Goal: Transaction & Acquisition: Purchase product/service

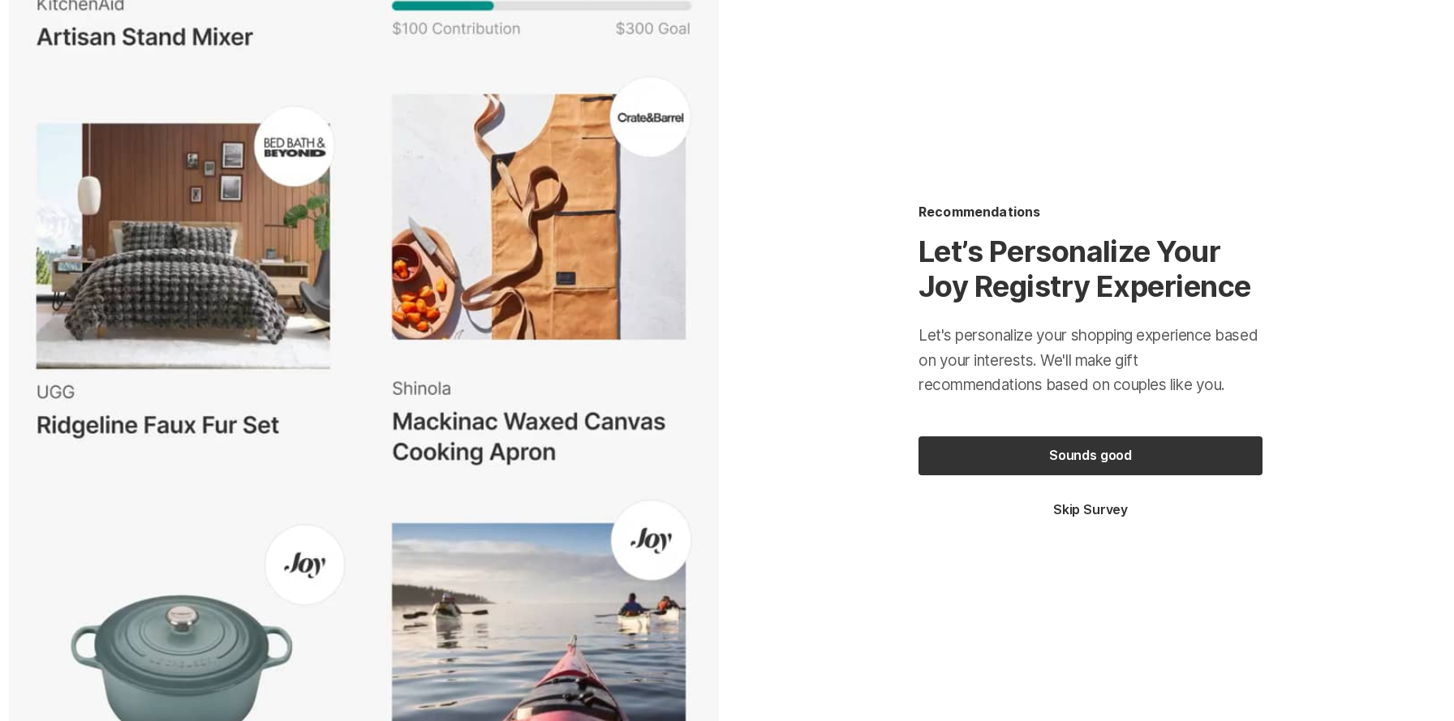
click at [1089, 511] on button "Skip Survey" at bounding box center [1090, 510] width 344 height 18
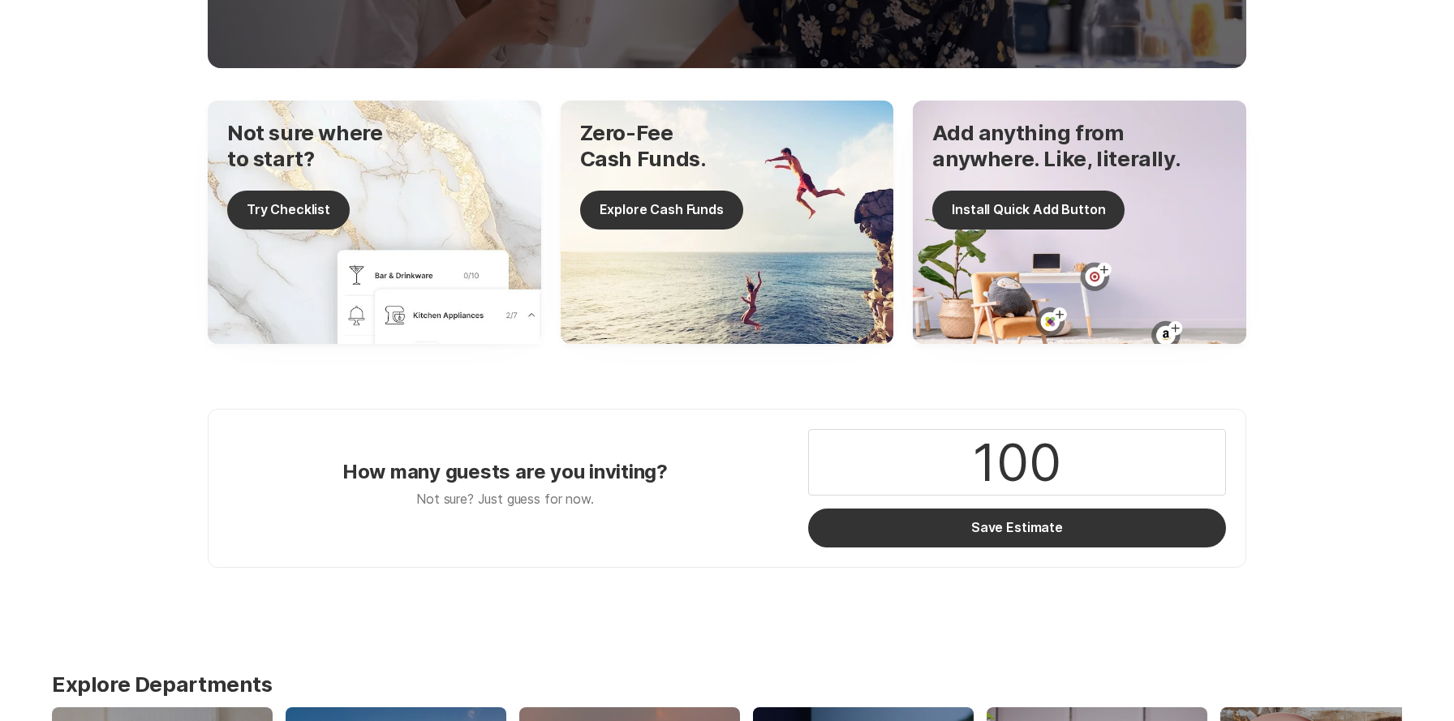
scroll to position [646, 0]
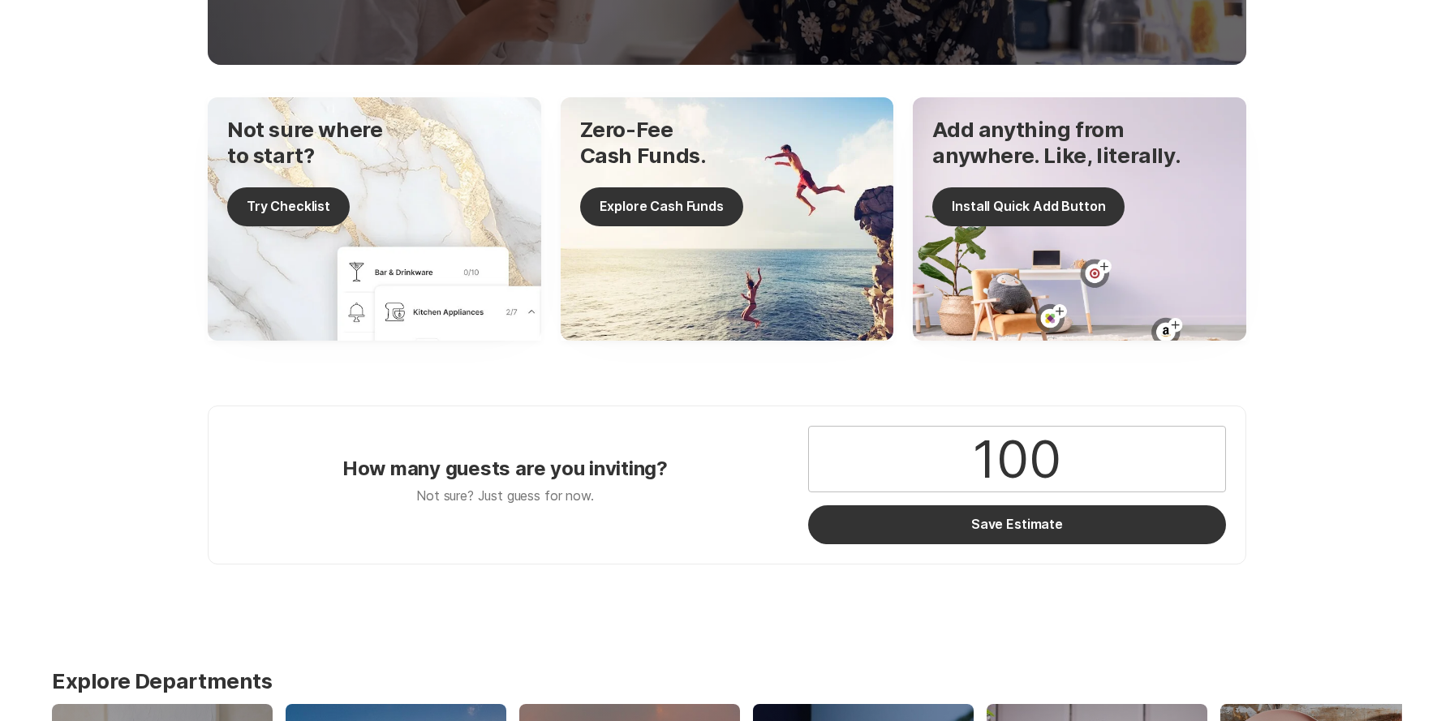
click at [1022, 460] on input "100" at bounding box center [1017, 459] width 416 height 65
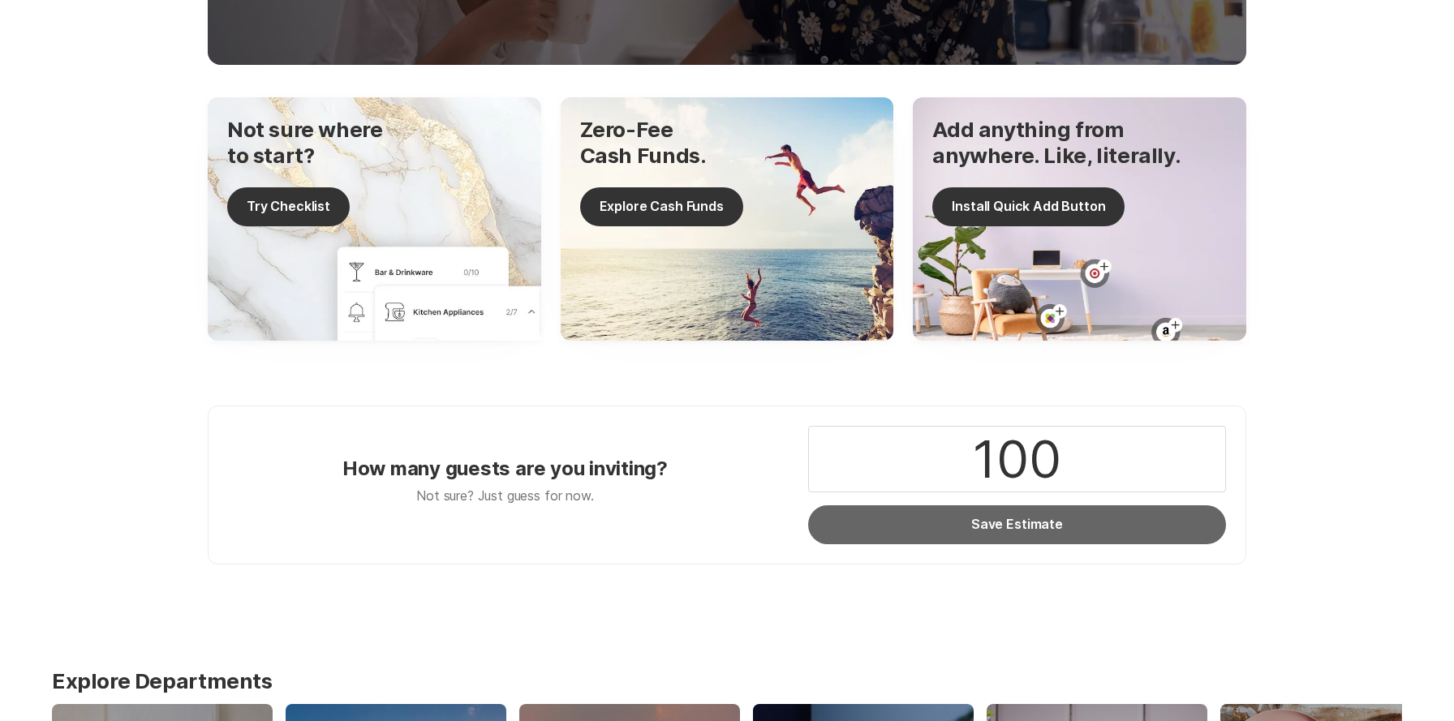
click at [1032, 526] on button "Save Estimate" at bounding box center [1017, 524] width 418 height 39
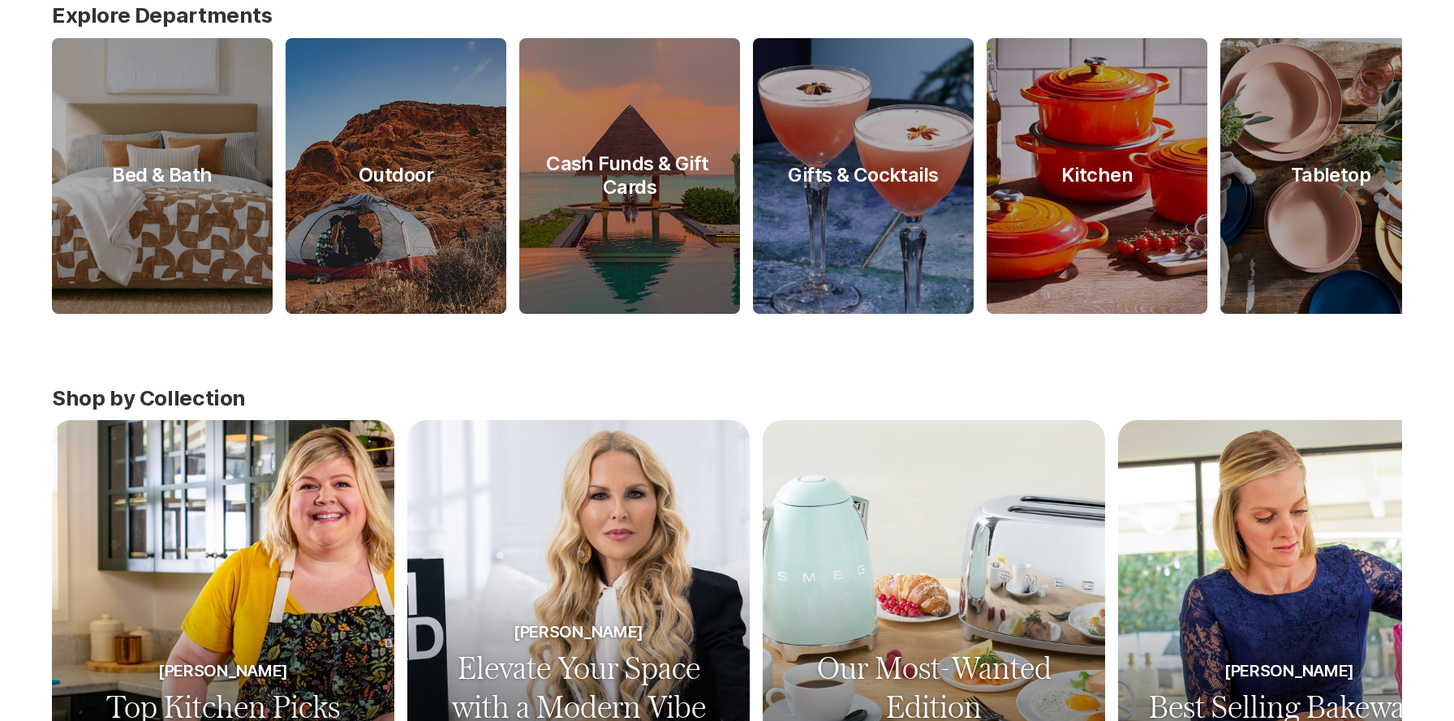
scroll to position [1468, 0]
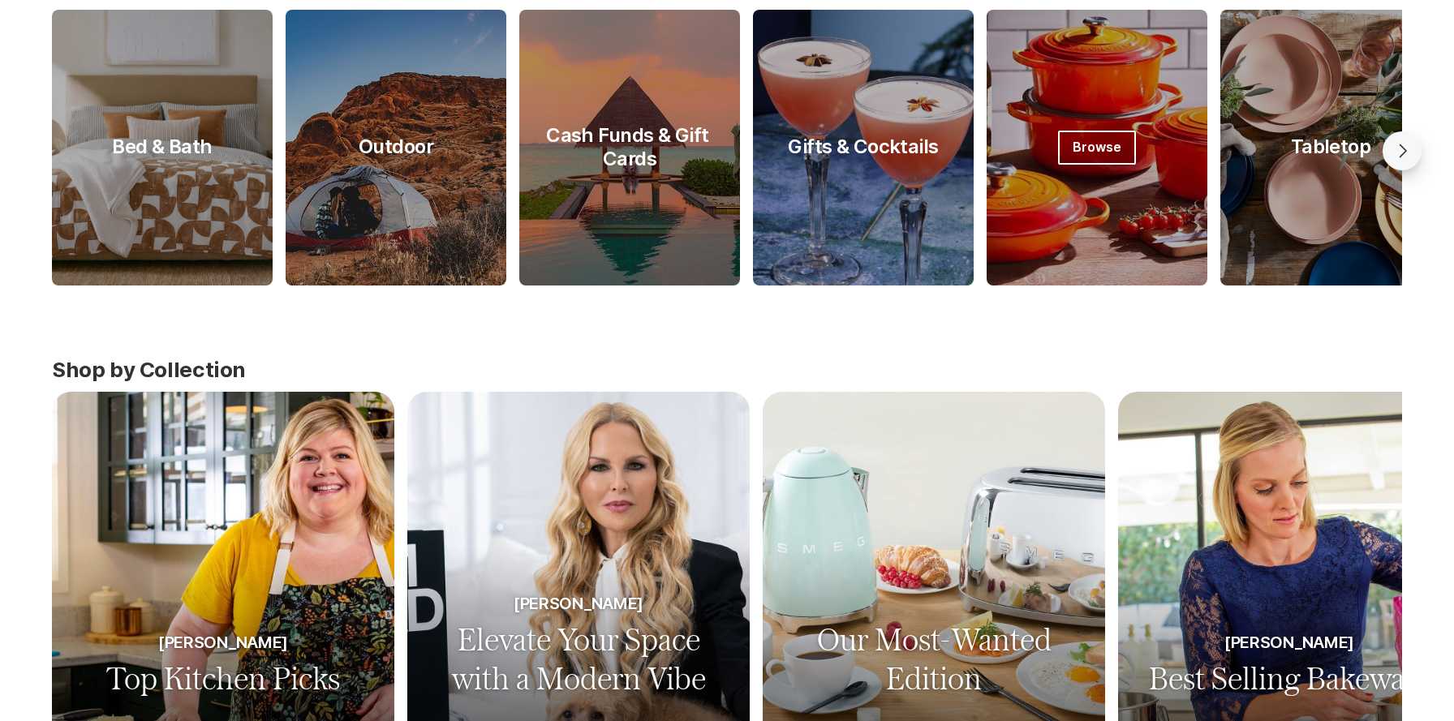
click at [1127, 273] on div at bounding box center [1096, 148] width 221 height 276
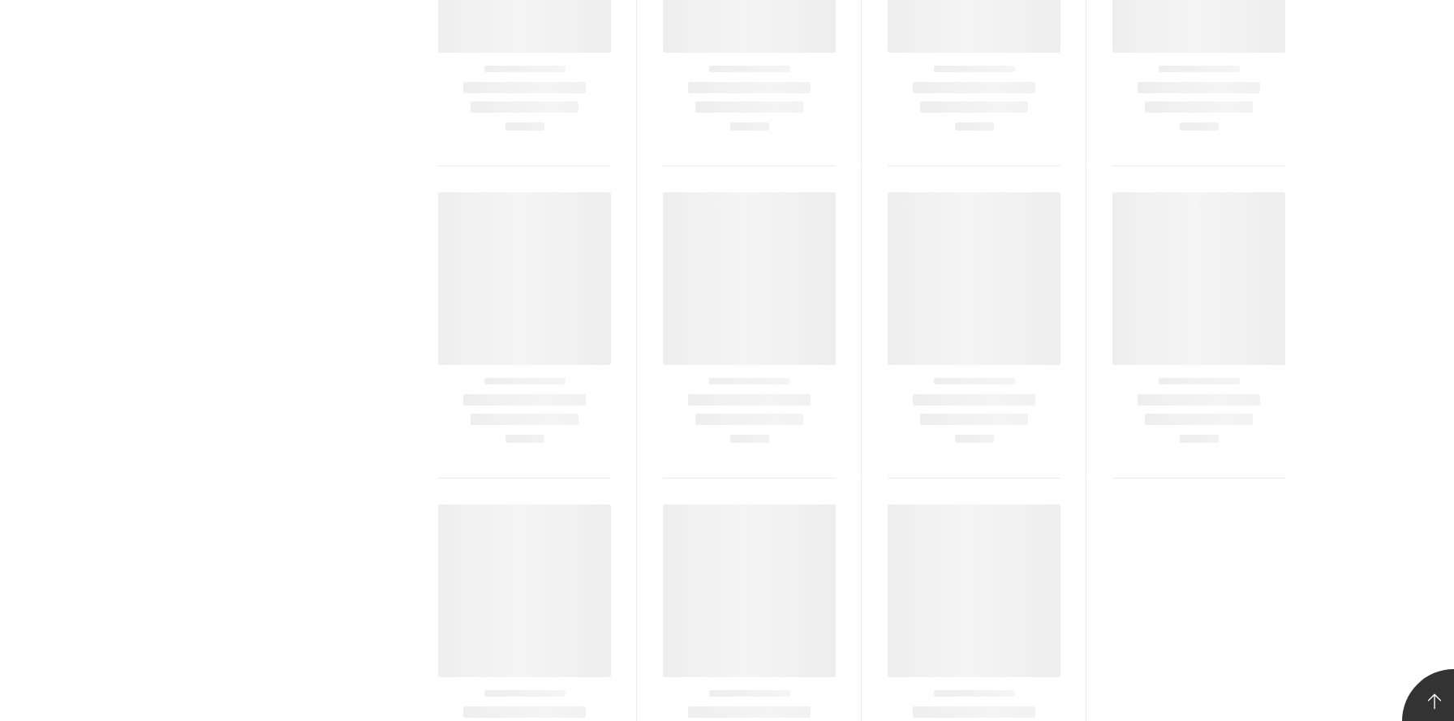
scroll to position [114, 0]
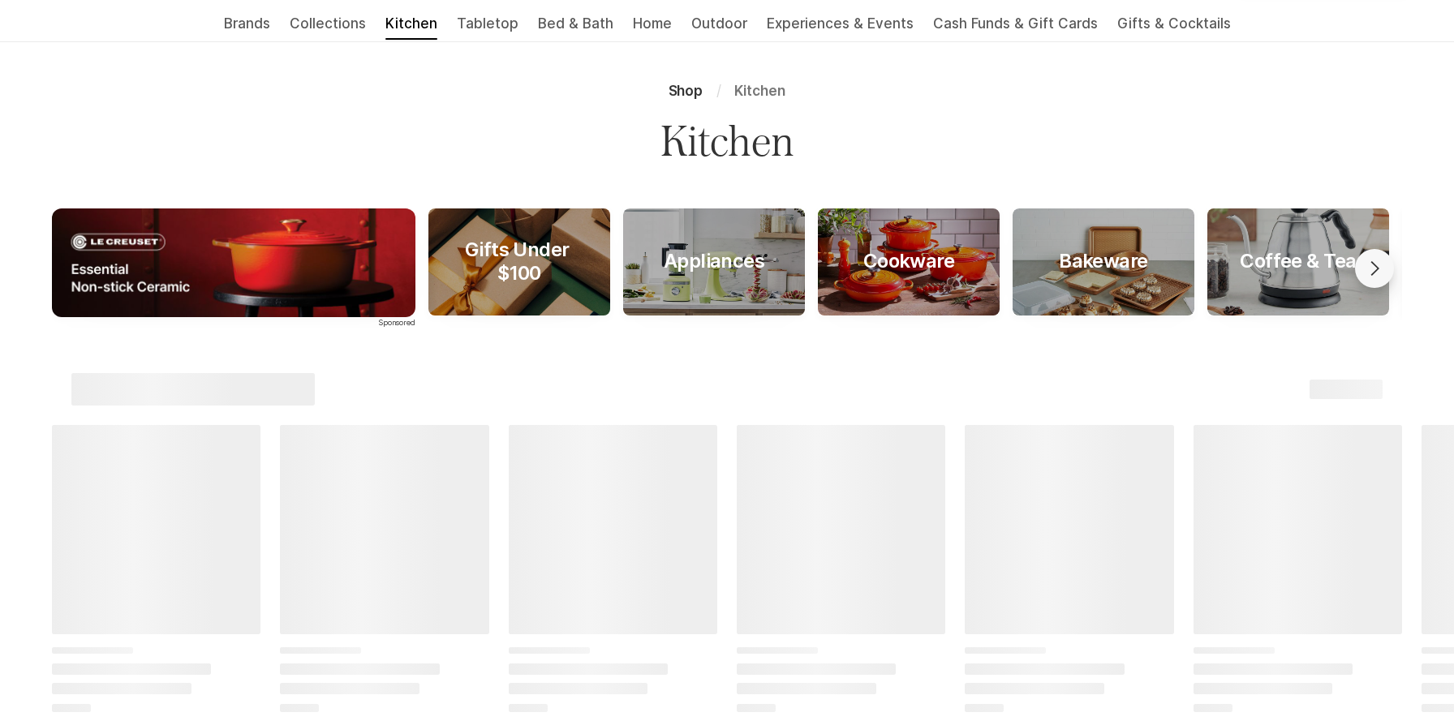
click at [694, 279] on span "Browse" at bounding box center [713, 262] width 77 height 34
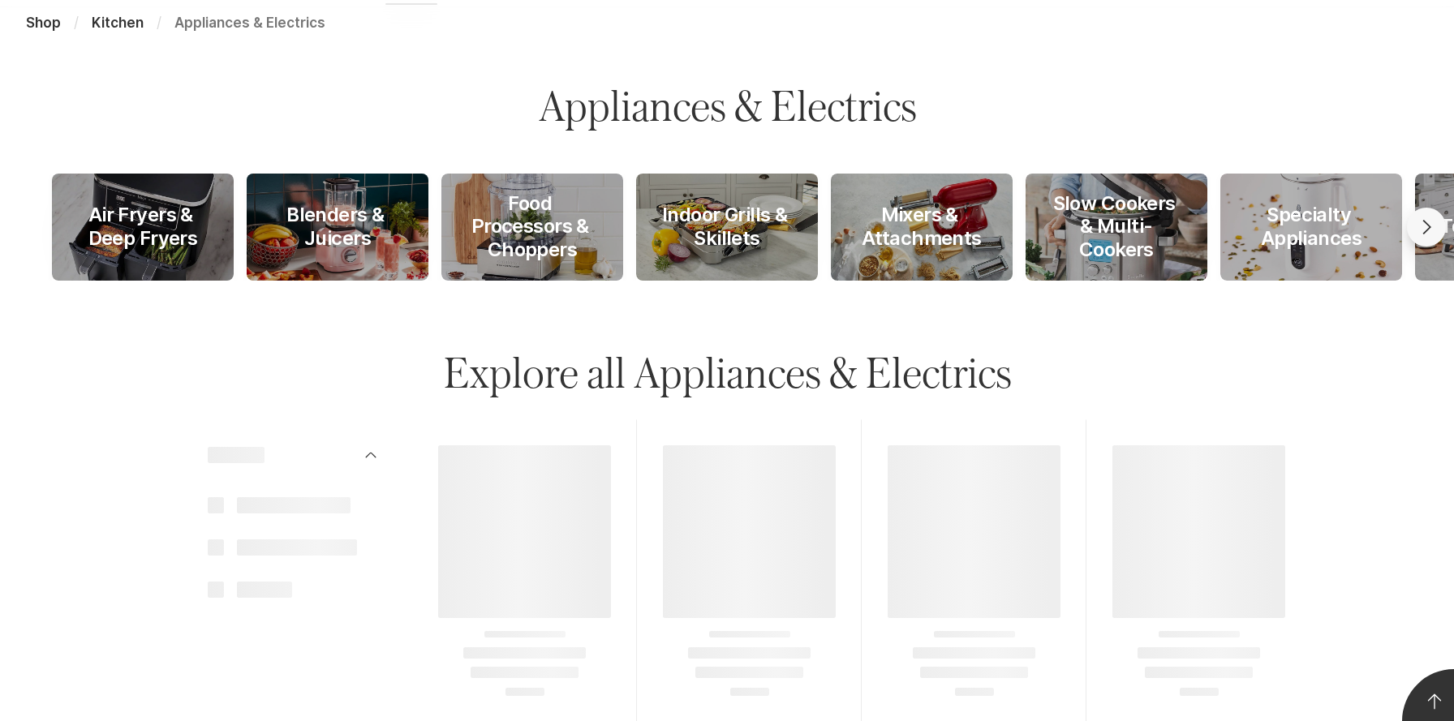
scroll to position [501, 0]
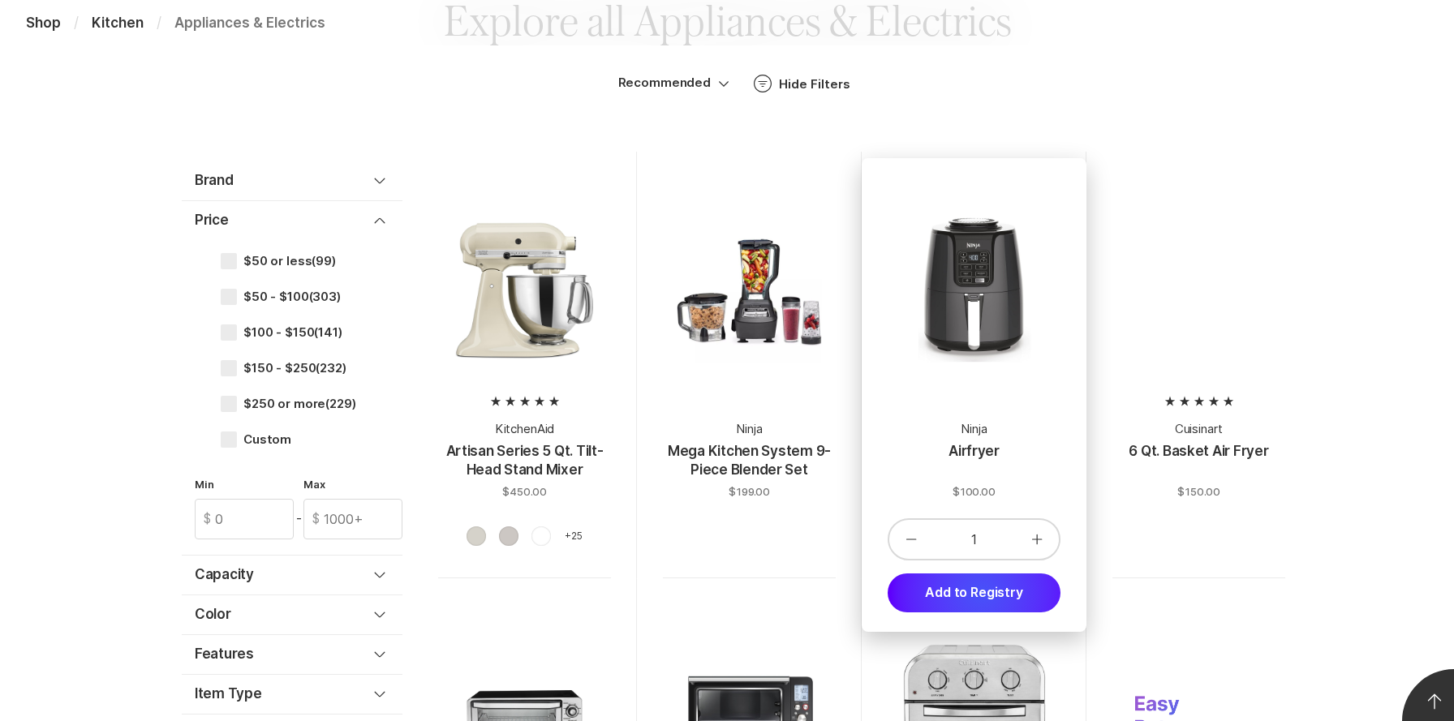
click at [981, 595] on button "Add to Registry" at bounding box center [973, 592] width 173 height 39
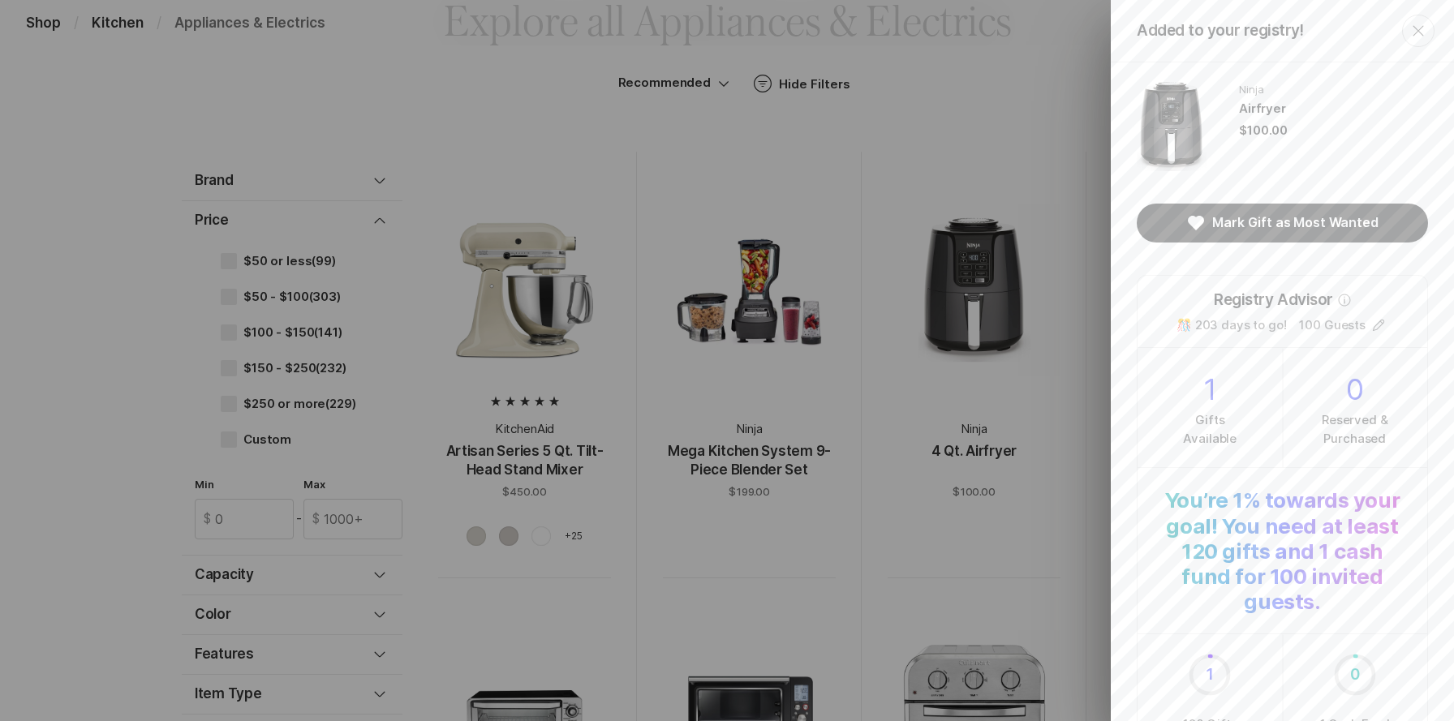
click at [1415, 35] on icon "Close" at bounding box center [1417, 30] width 19 height 19
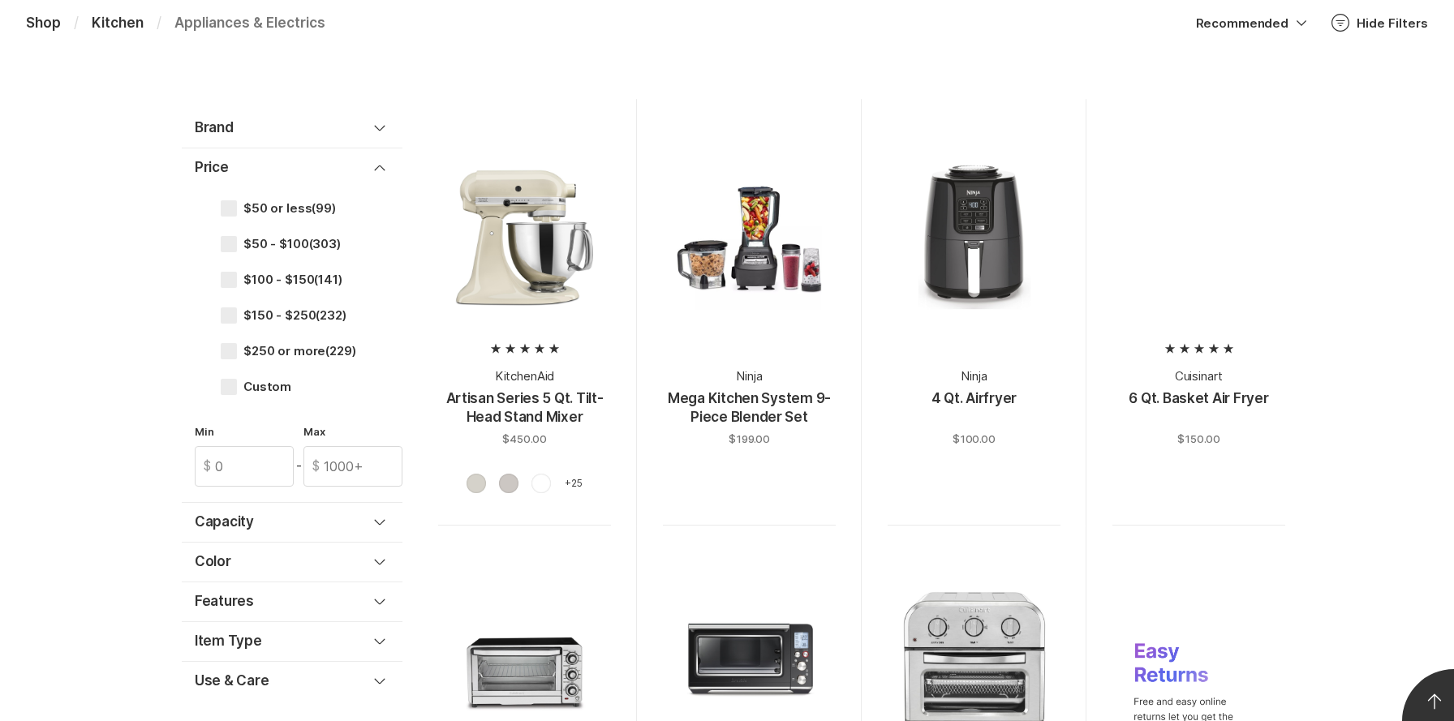
scroll to position [556, 0]
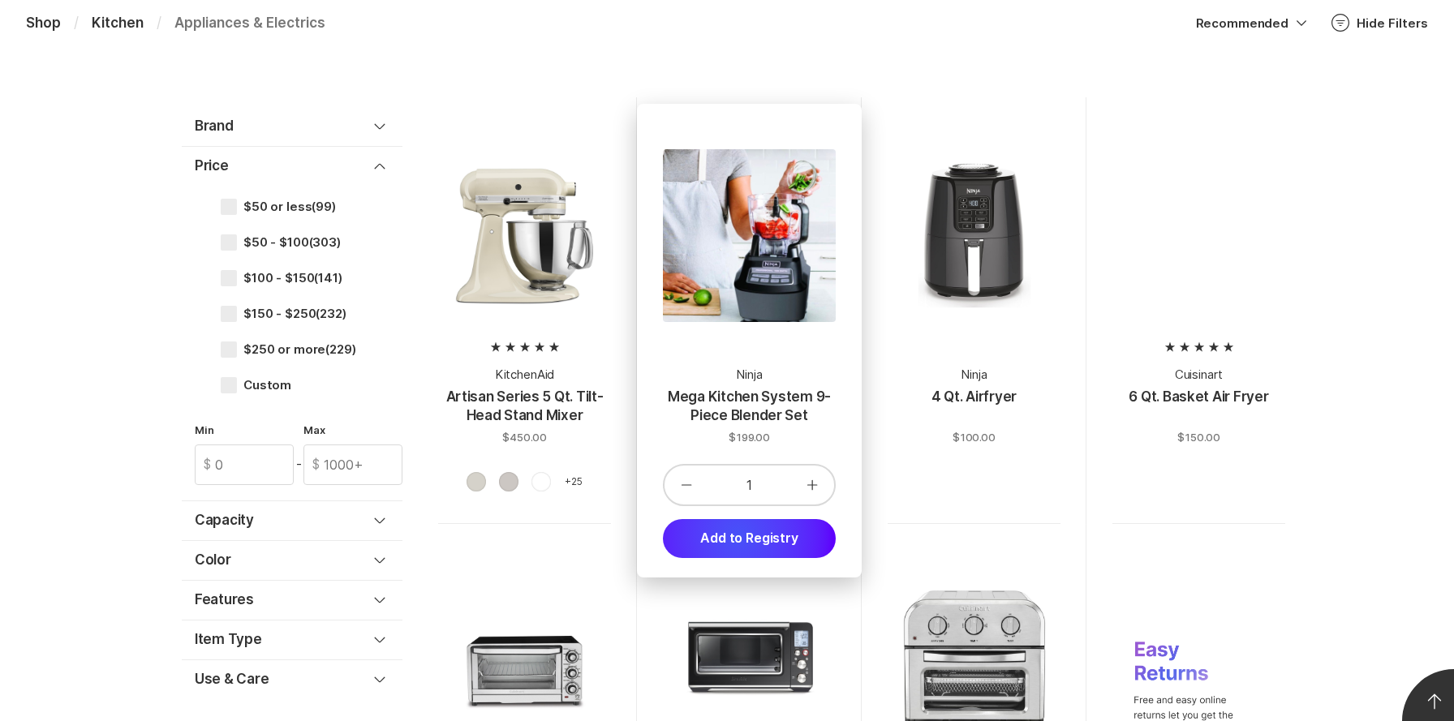
click at [737, 537] on button "Add to Registry" at bounding box center [749, 538] width 173 height 39
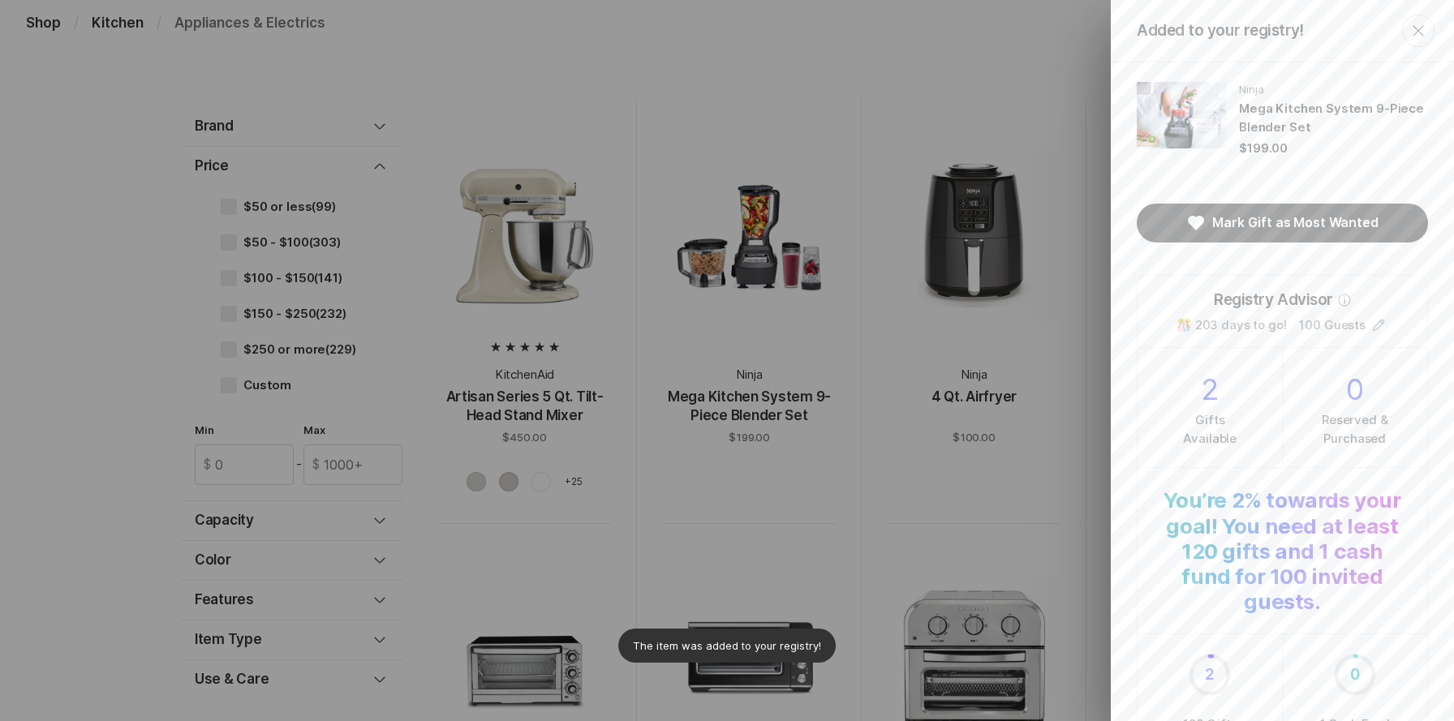
click at [1417, 32] on icon "Close" at bounding box center [1417, 30] width 19 height 19
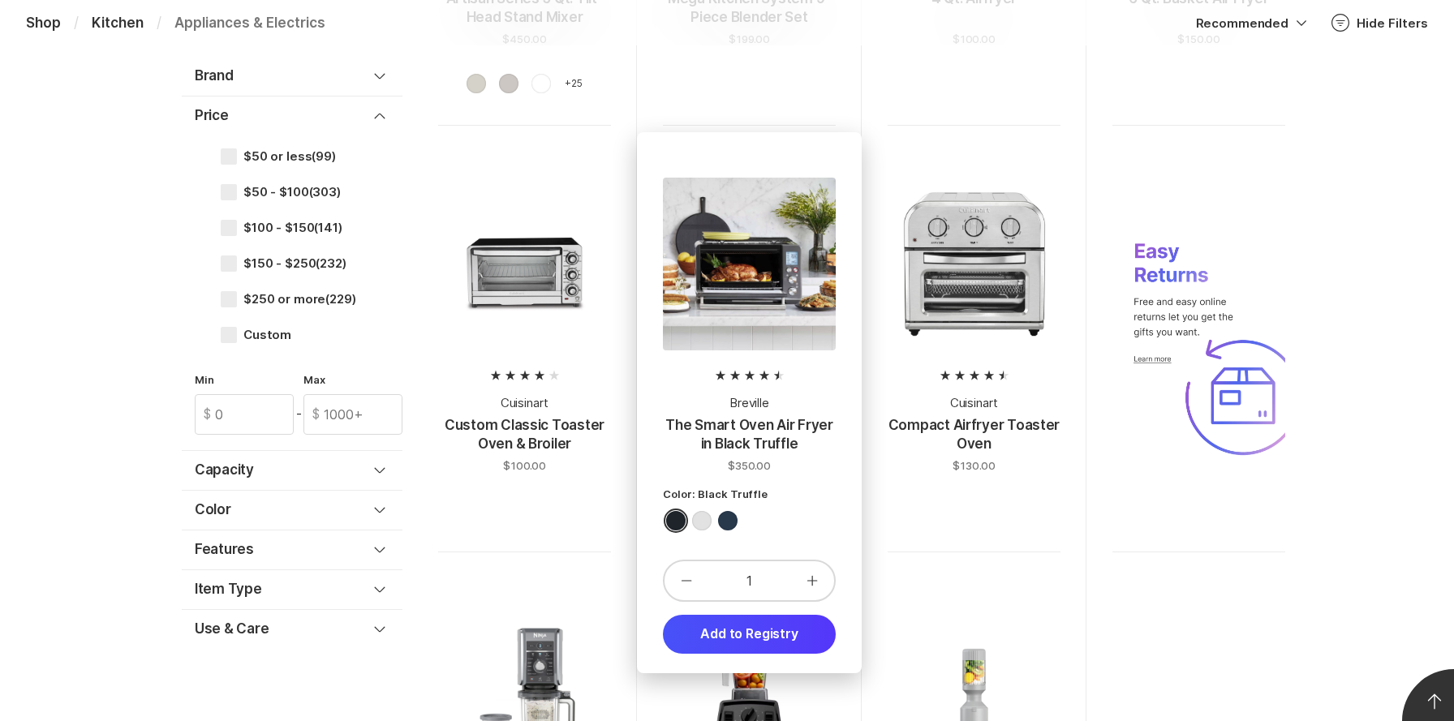
scroll to position [958, 0]
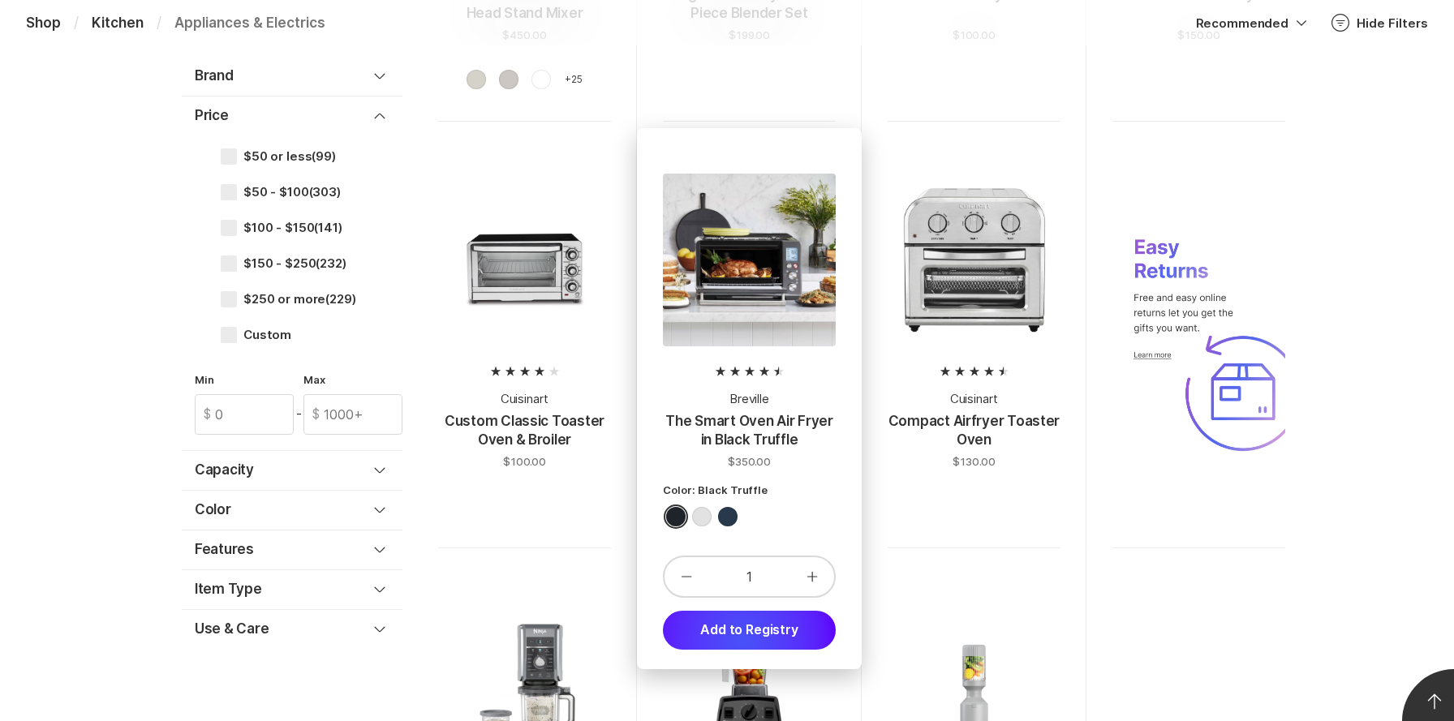
click at [743, 641] on button "Add to Registry" at bounding box center [749, 630] width 173 height 39
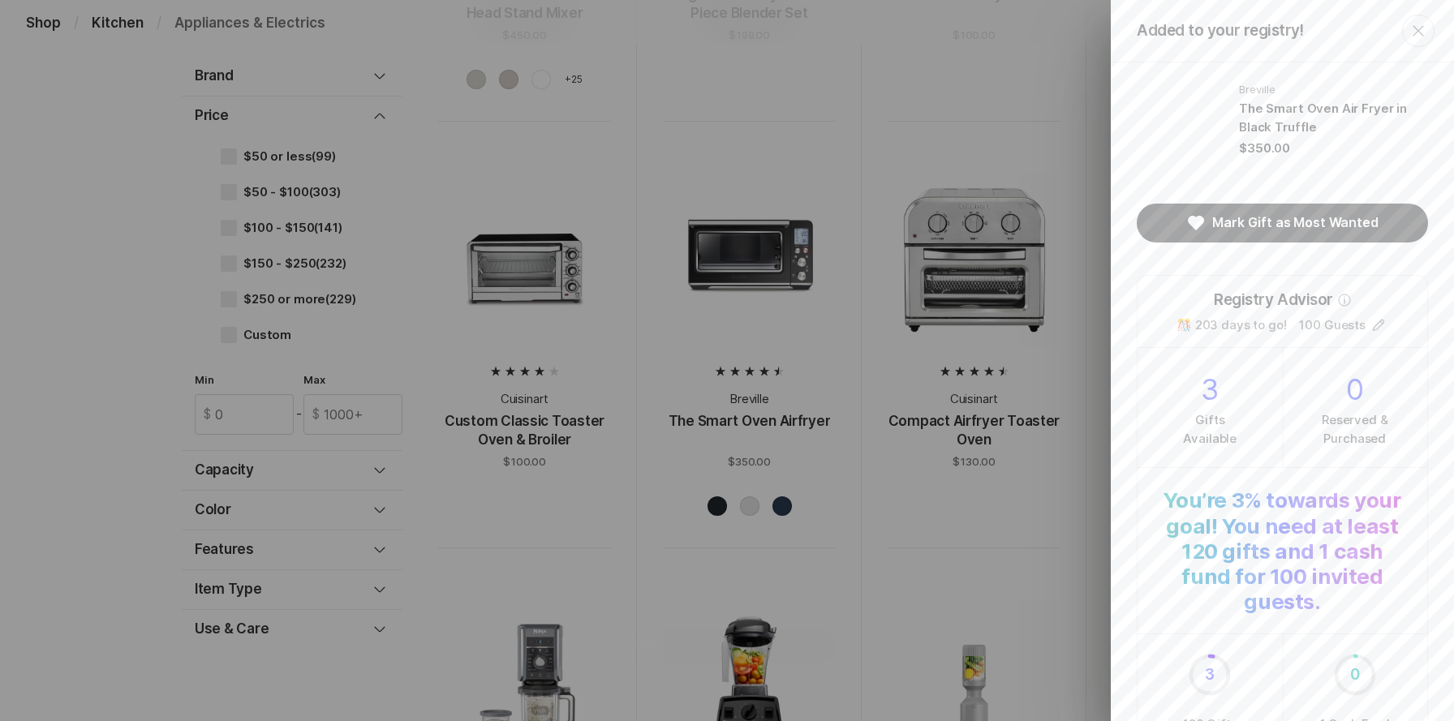
click at [1419, 28] on icon "Close" at bounding box center [1417, 30] width 11 height 11
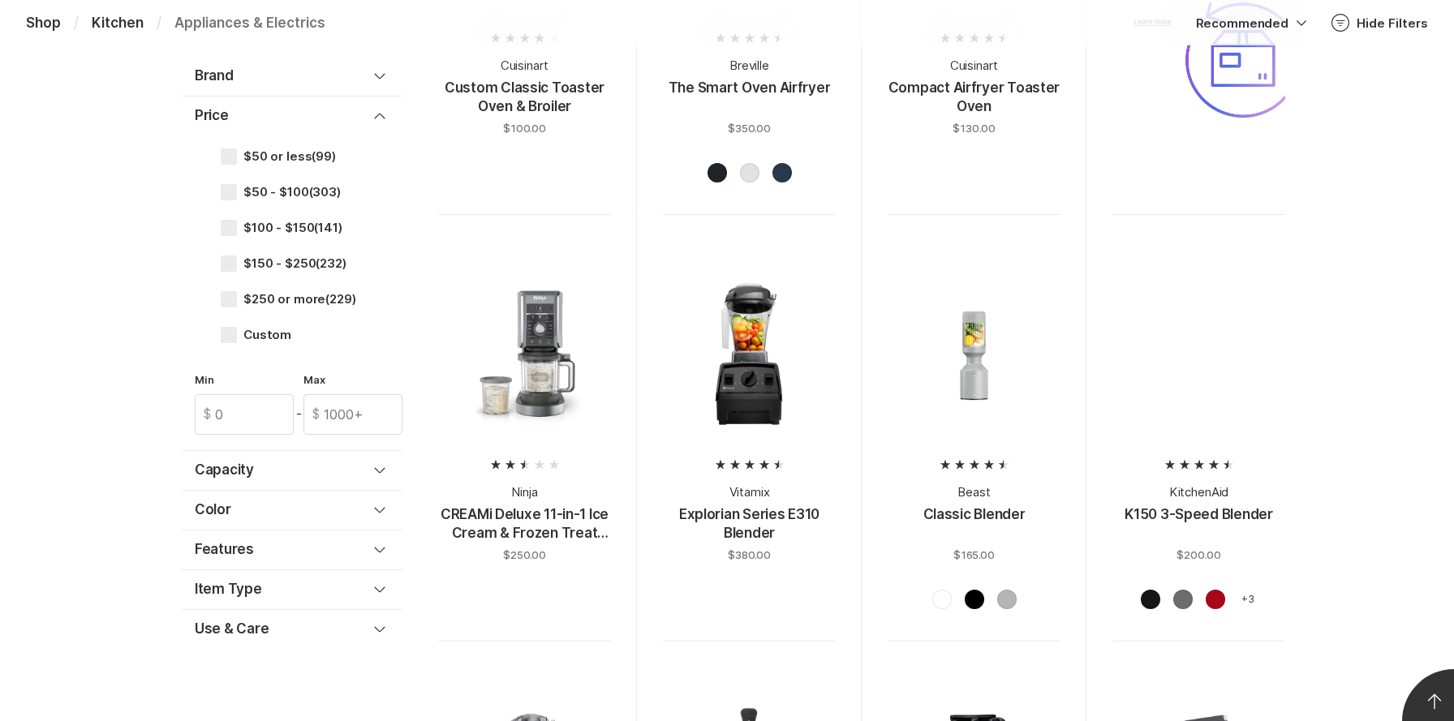
scroll to position [1305, 0]
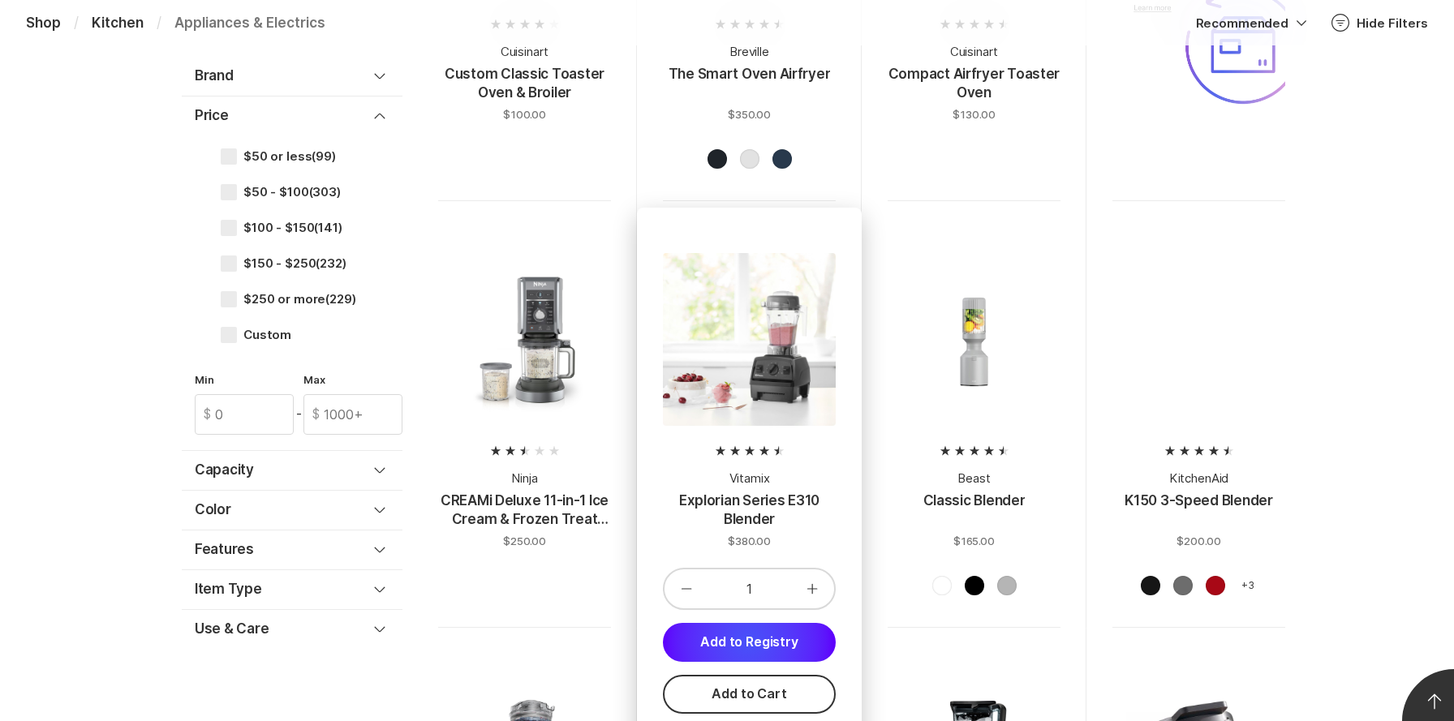
click at [749, 642] on button "Add to Registry" at bounding box center [749, 642] width 173 height 39
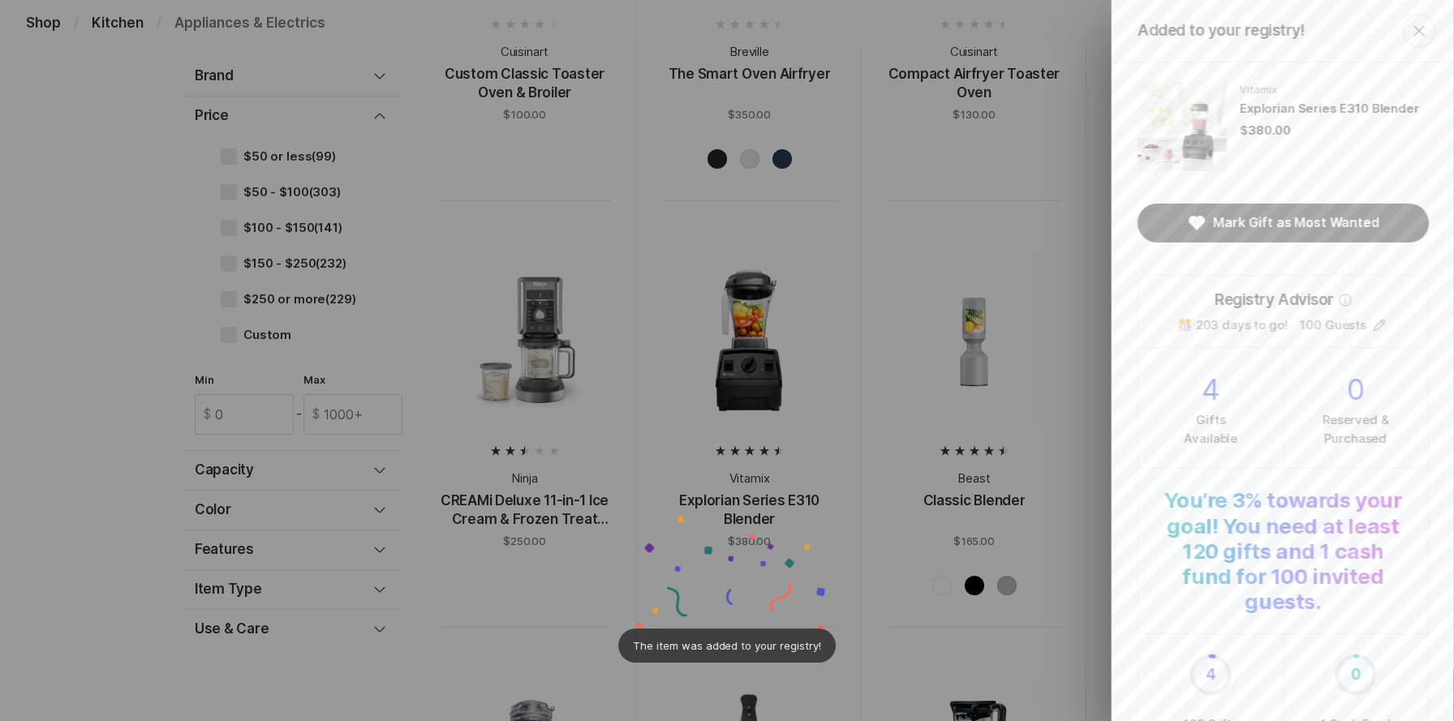
scroll to position [0, 0]
click at [1410, 37] on icon "Close" at bounding box center [1417, 30] width 19 height 19
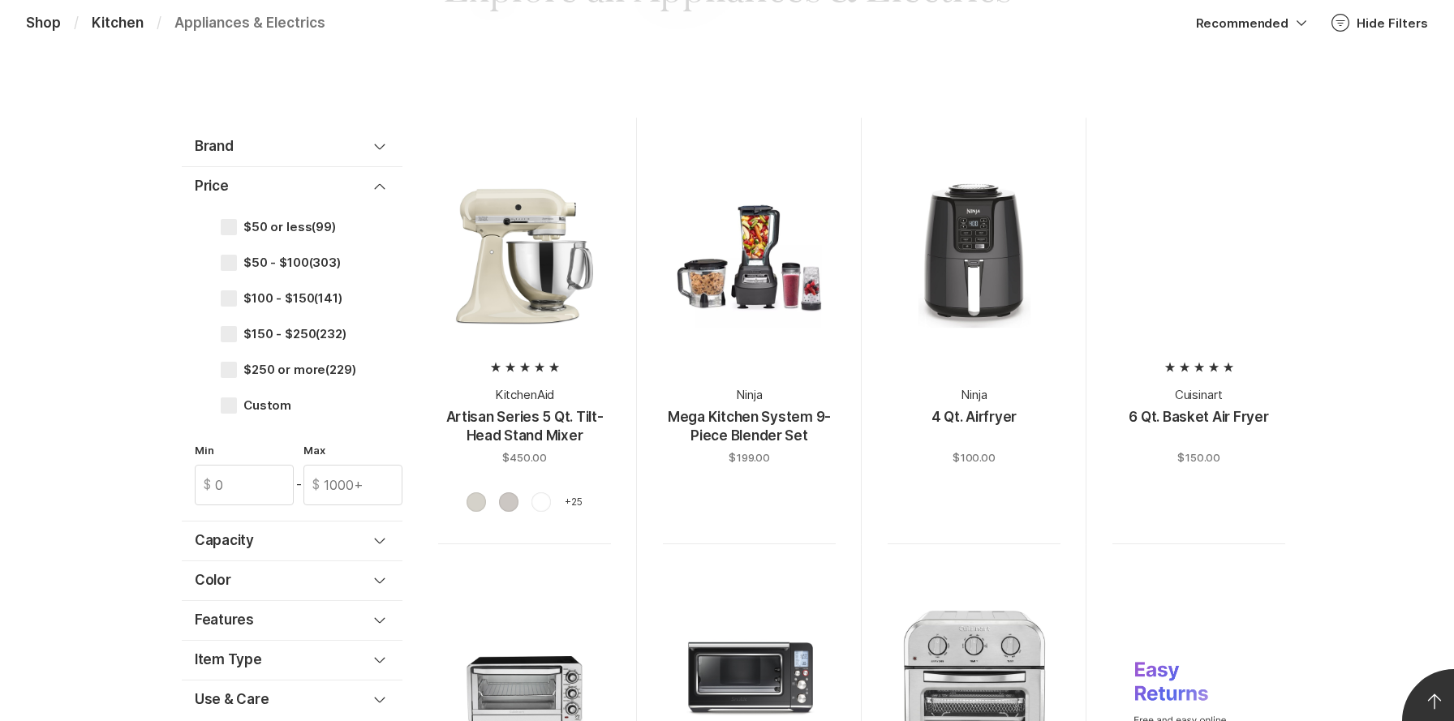
scroll to position [505, 0]
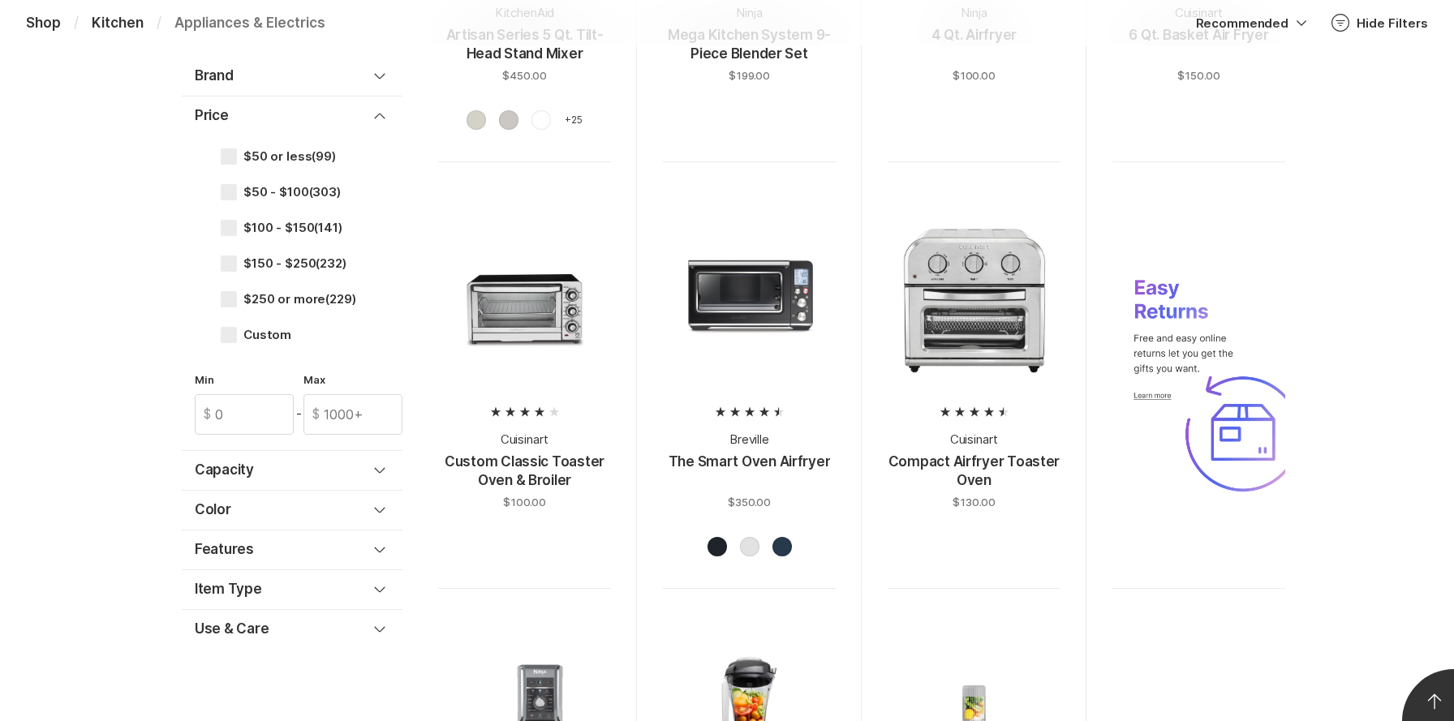
click at [1429, 699] on span at bounding box center [1453, 720] width 147 height 147
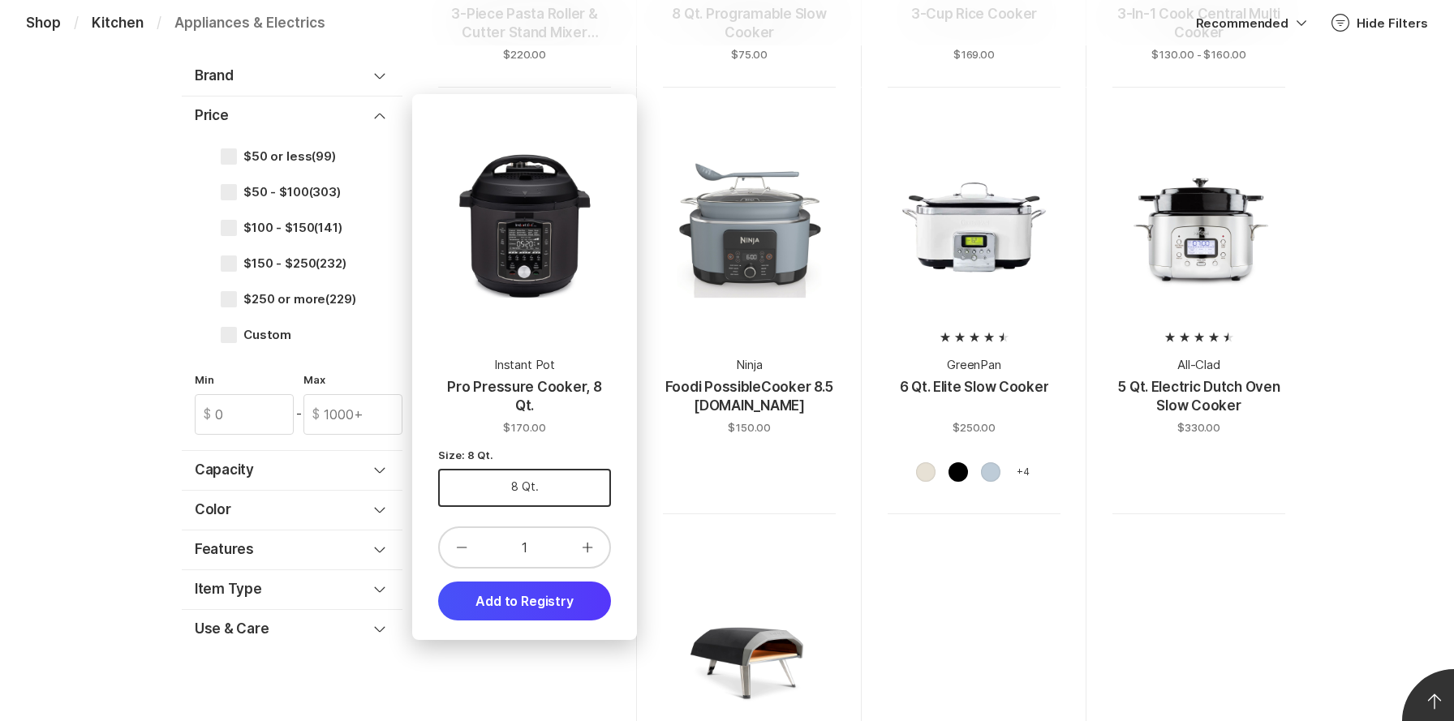
scroll to position [3078, 0]
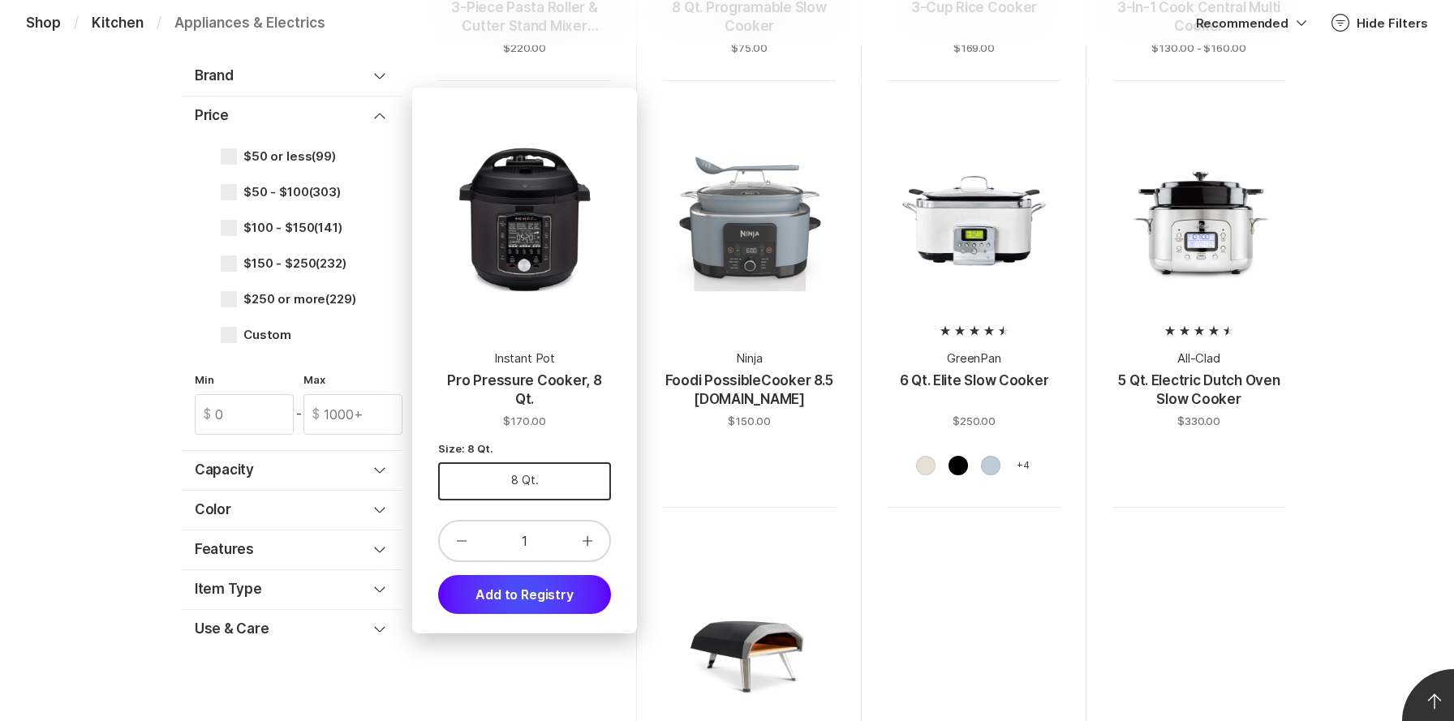
click at [524, 595] on button "Add to Registry" at bounding box center [524, 594] width 173 height 39
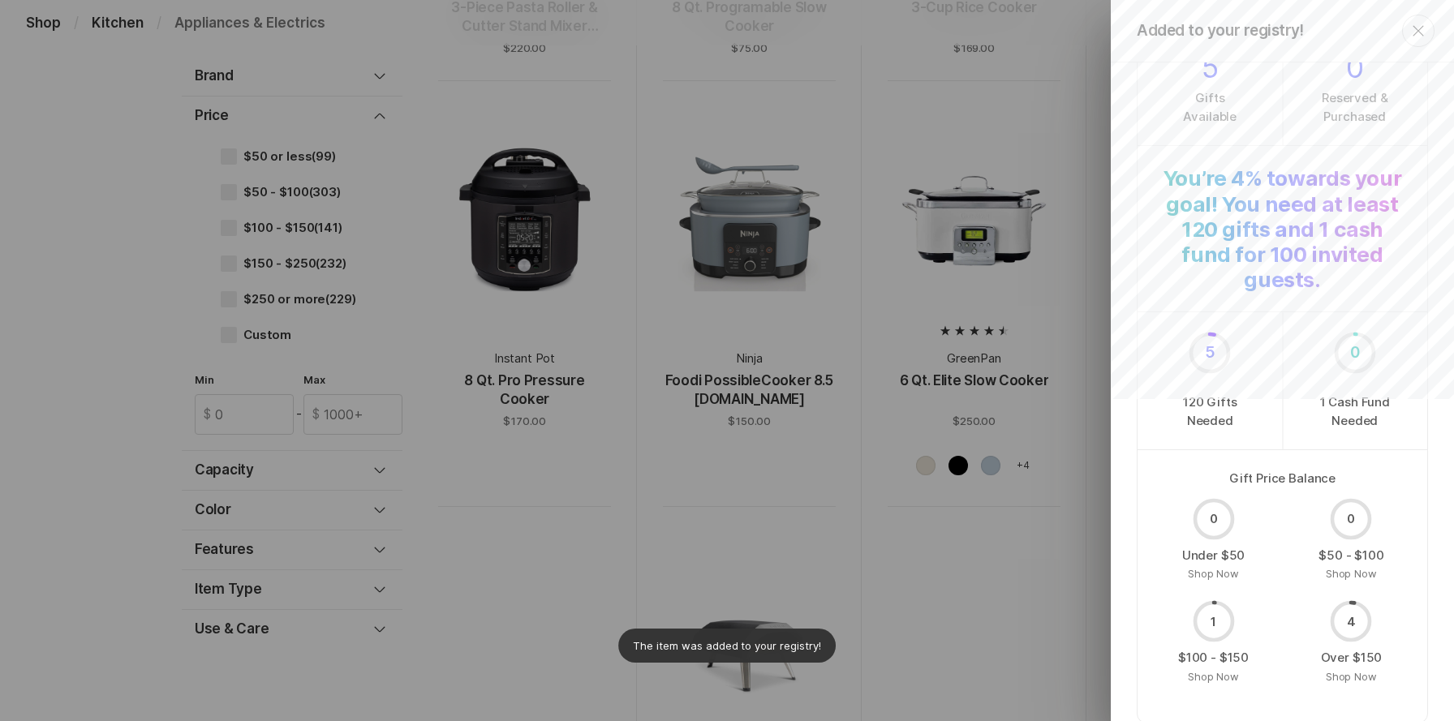
scroll to position [0, 0]
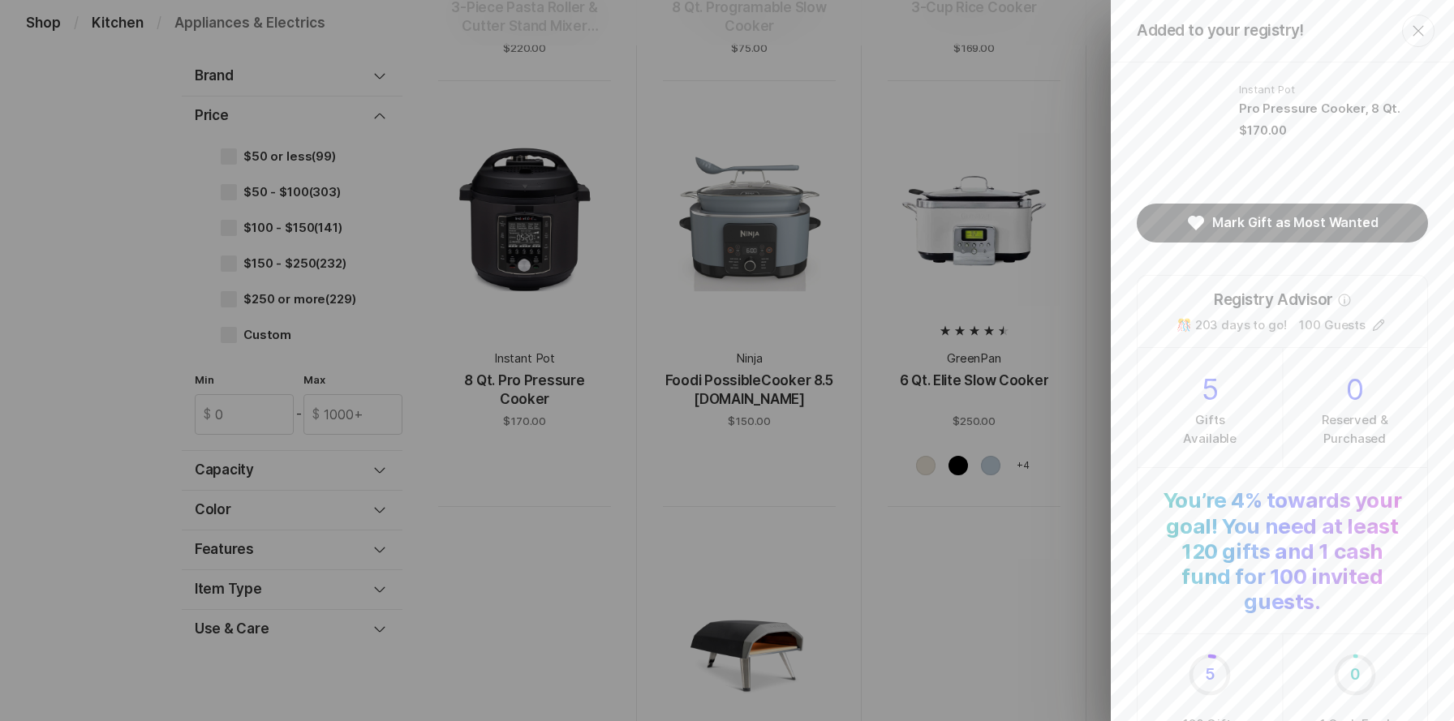
click at [1101, 324] on div "Added to your registry! Close Instant Pot Pro Pressure Cooker, 8 Qt. $170.00 Ma…" at bounding box center [727, 360] width 1454 height 721
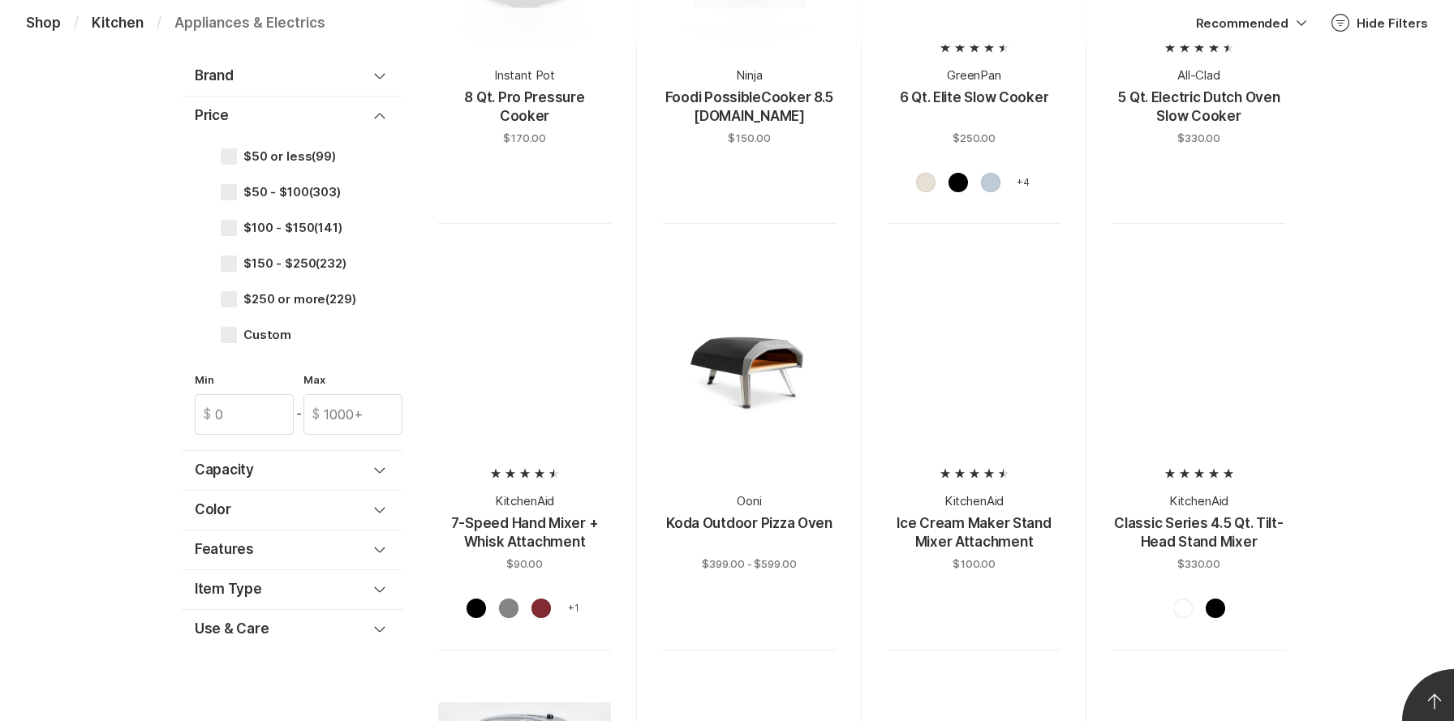
scroll to position [3460, 0]
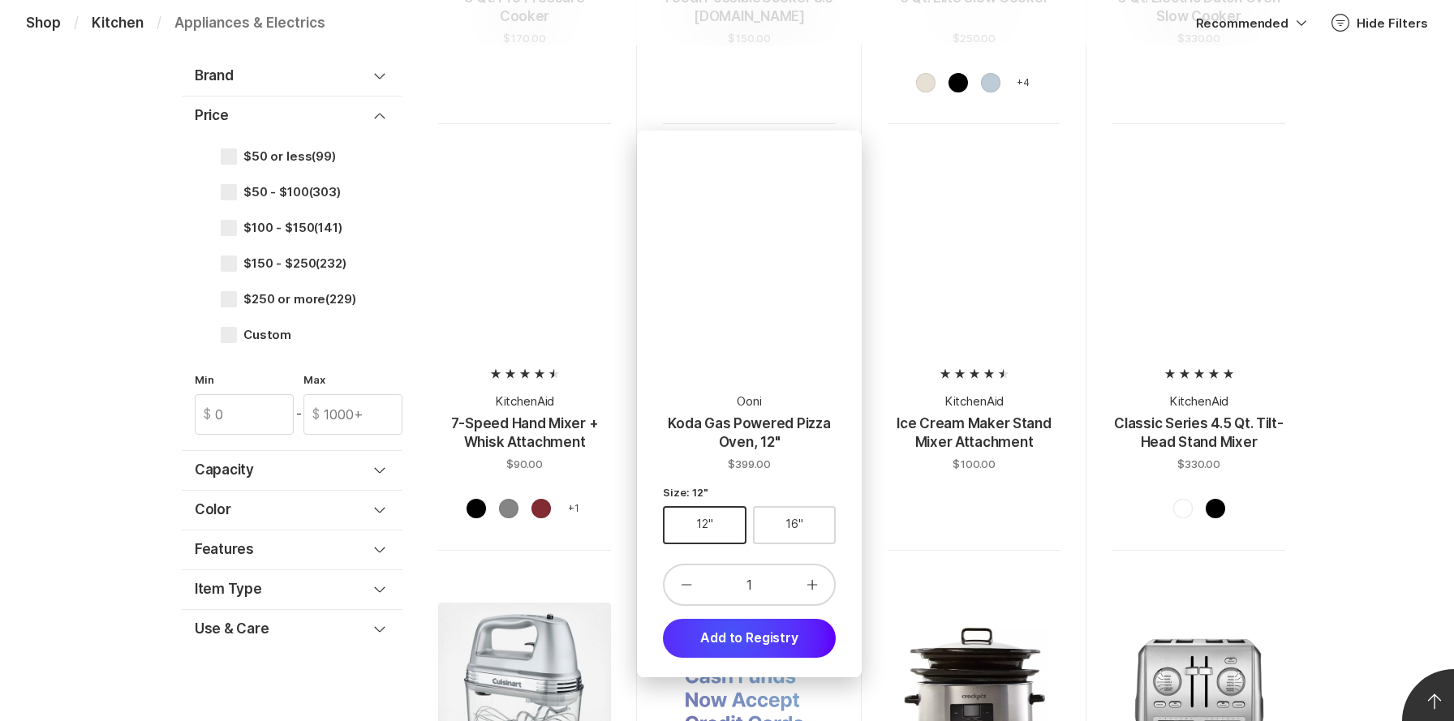
click at [732, 635] on button "Add to Registry" at bounding box center [749, 638] width 173 height 39
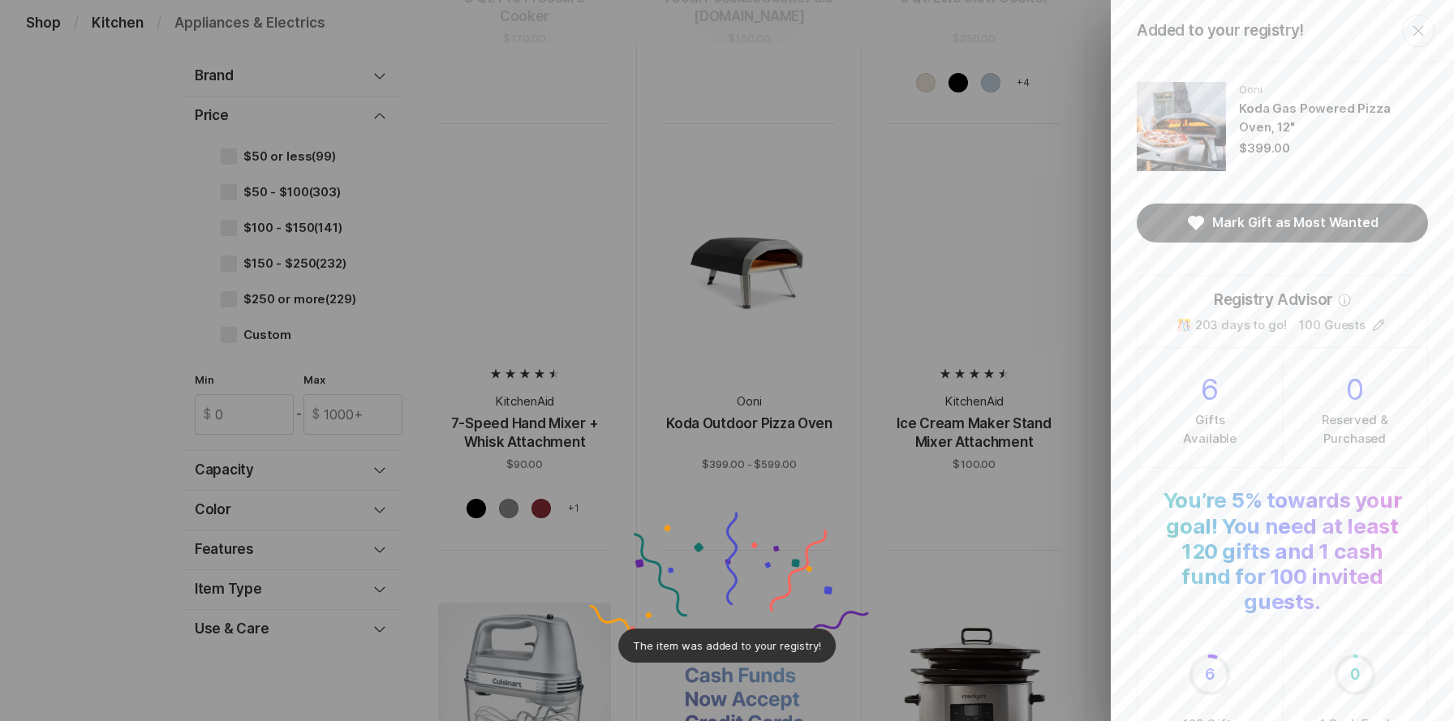
click at [1419, 34] on icon "Close" at bounding box center [1417, 30] width 19 height 19
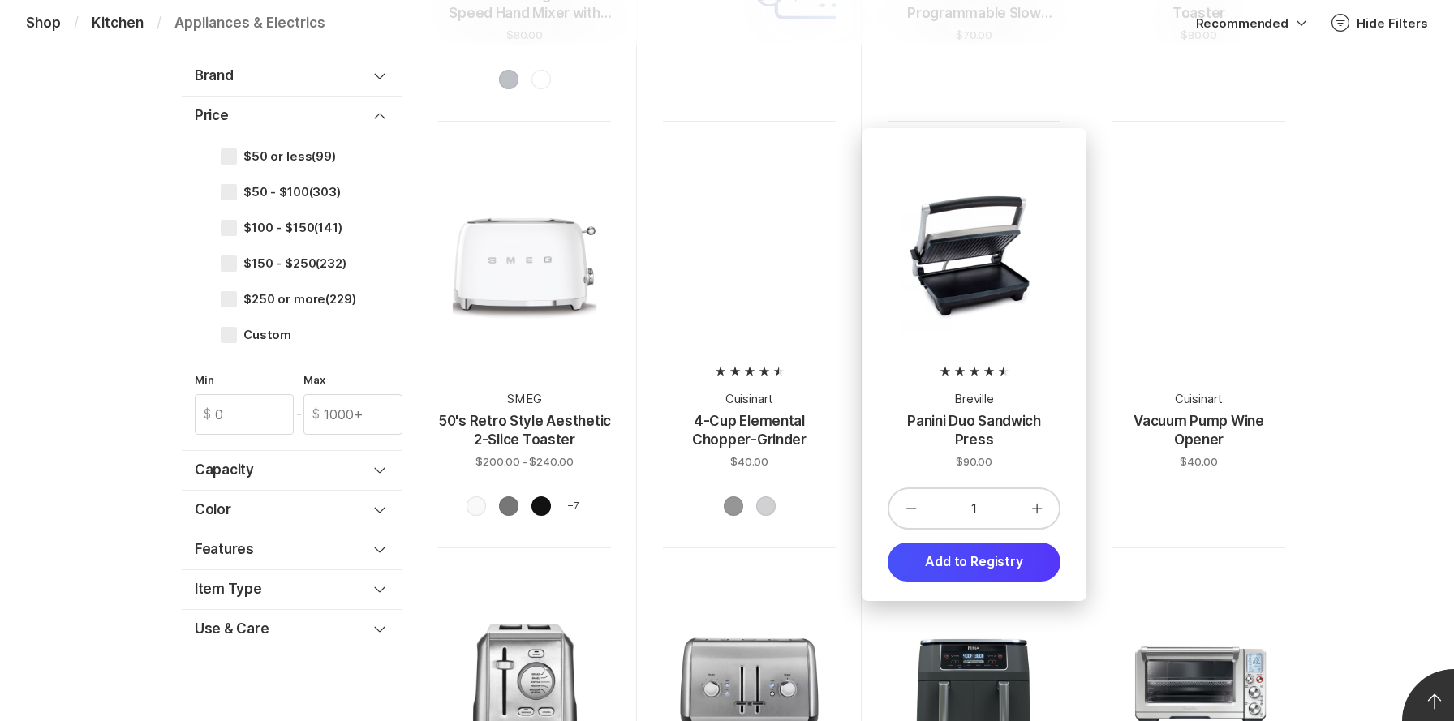
scroll to position [4317, 0]
click at [972, 561] on button "Add to Registry" at bounding box center [973, 561] width 173 height 39
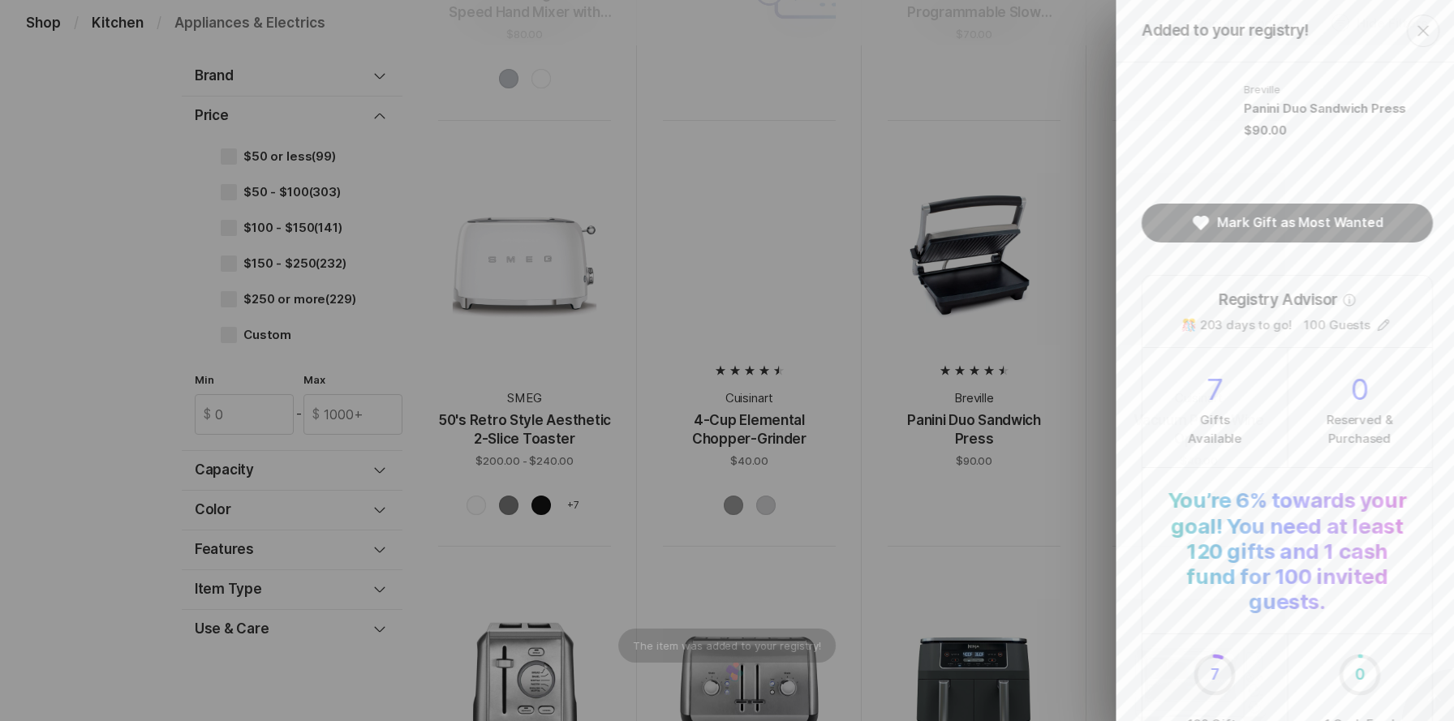
scroll to position [0, 0]
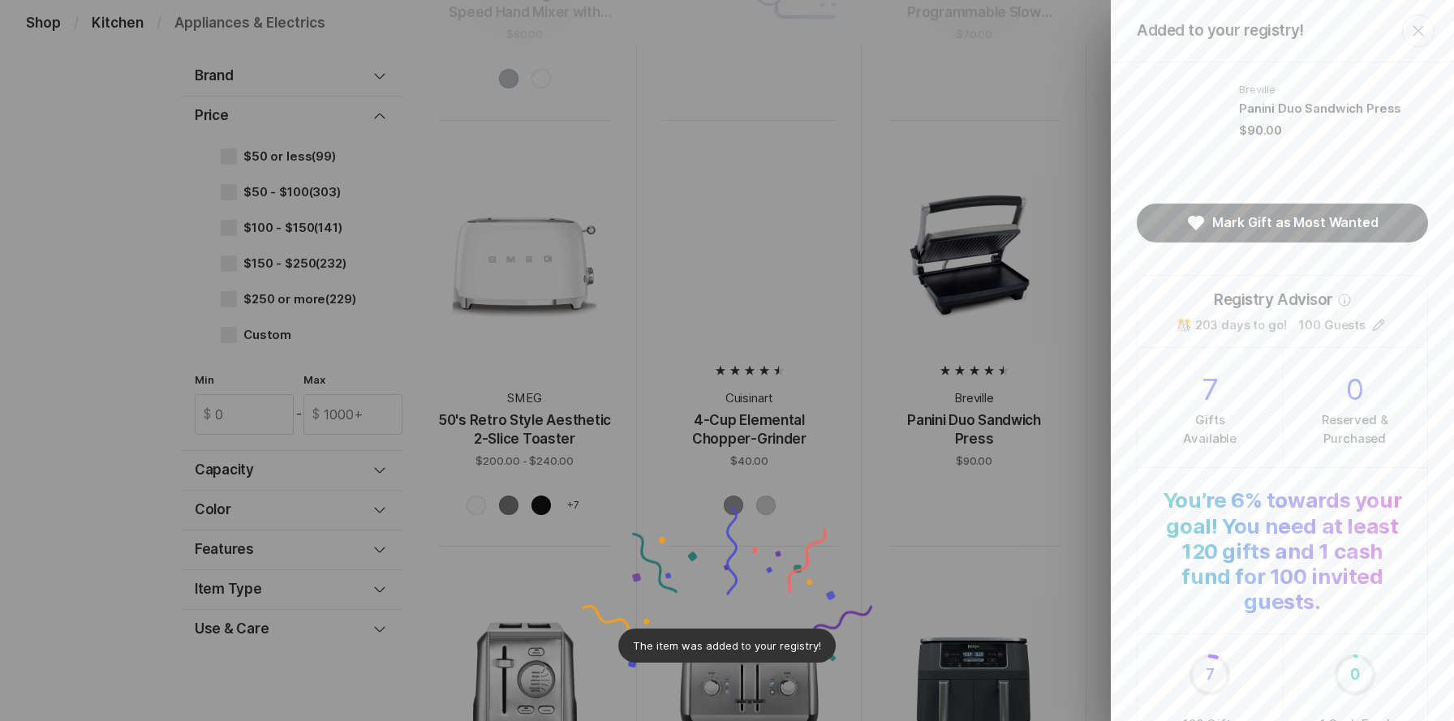
click at [1420, 33] on icon "Close" at bounding box center [1417, 30] width 11 height 11
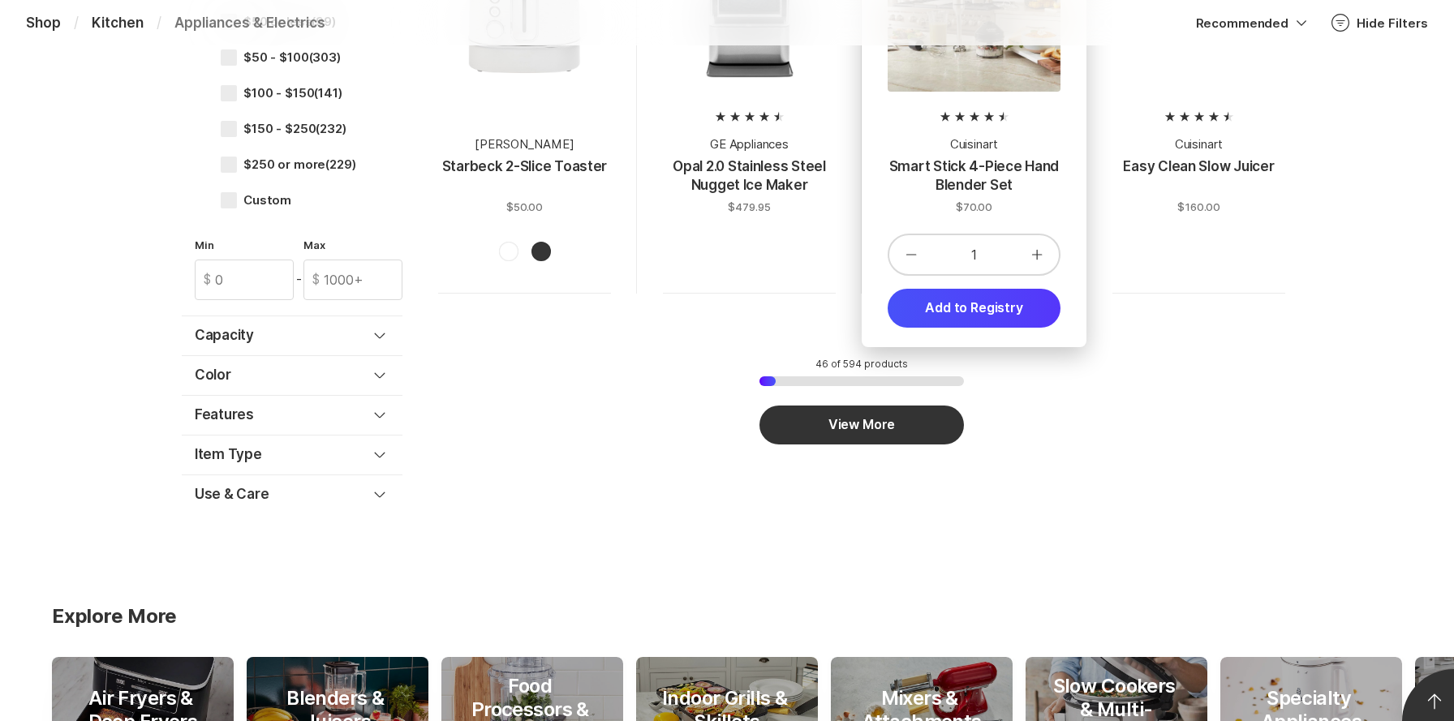
scroll to position [5431, 0]
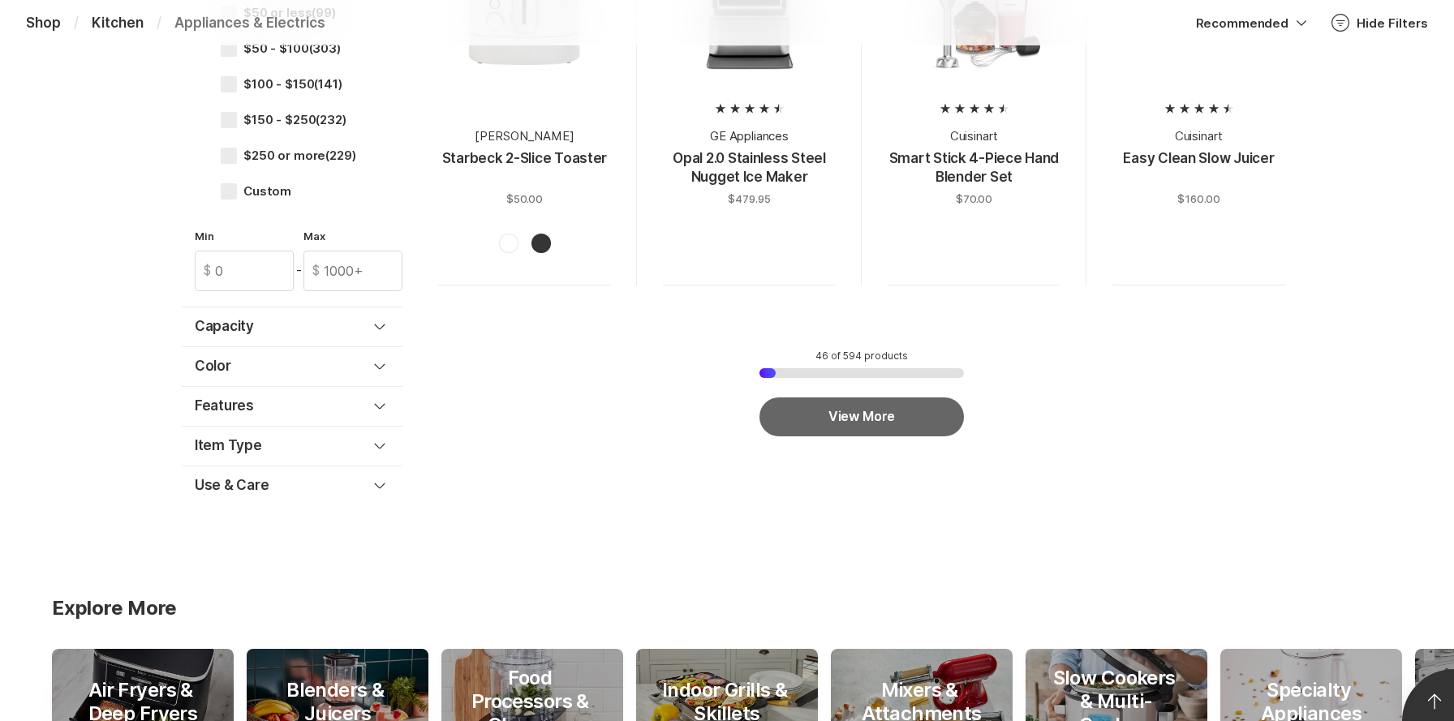
click at [911, 427] on button "View More" at bounding box center [861, 416] width 204 height 39
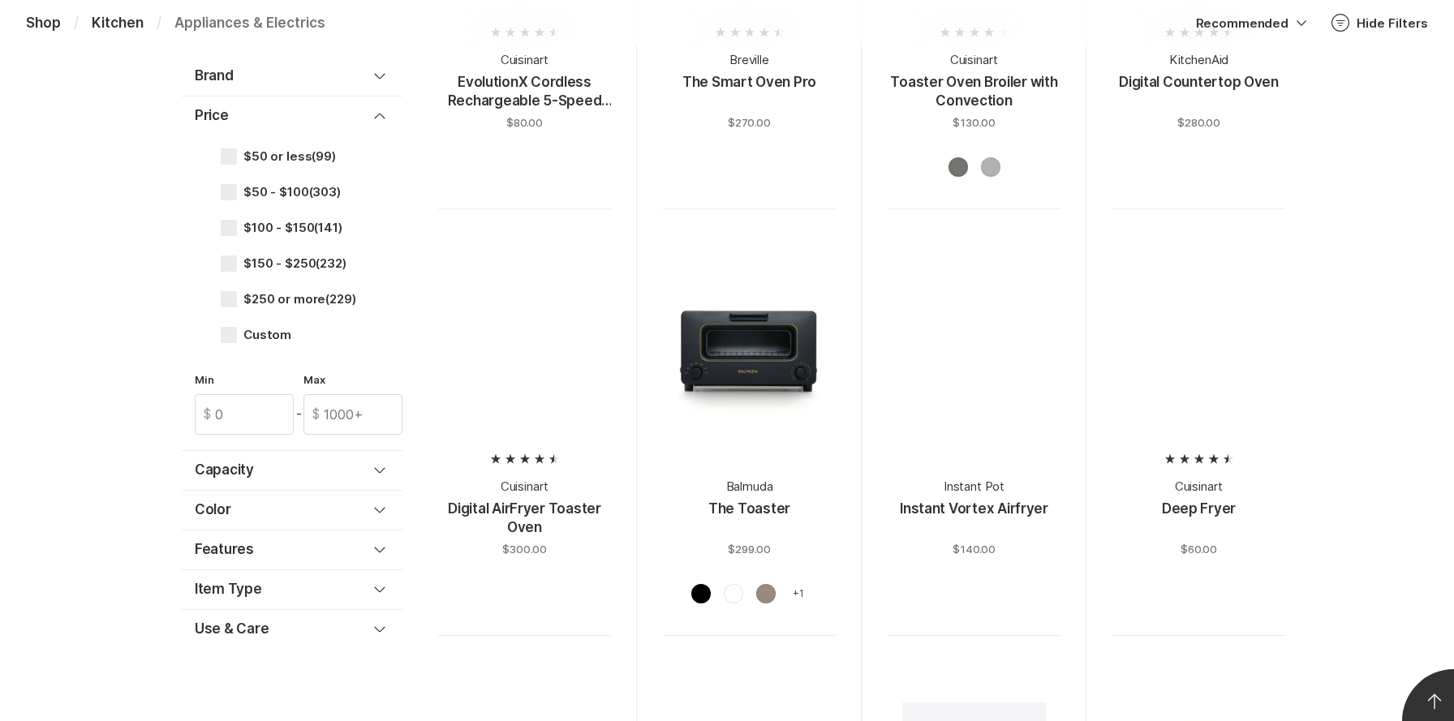
scroll to position [7588, 0]
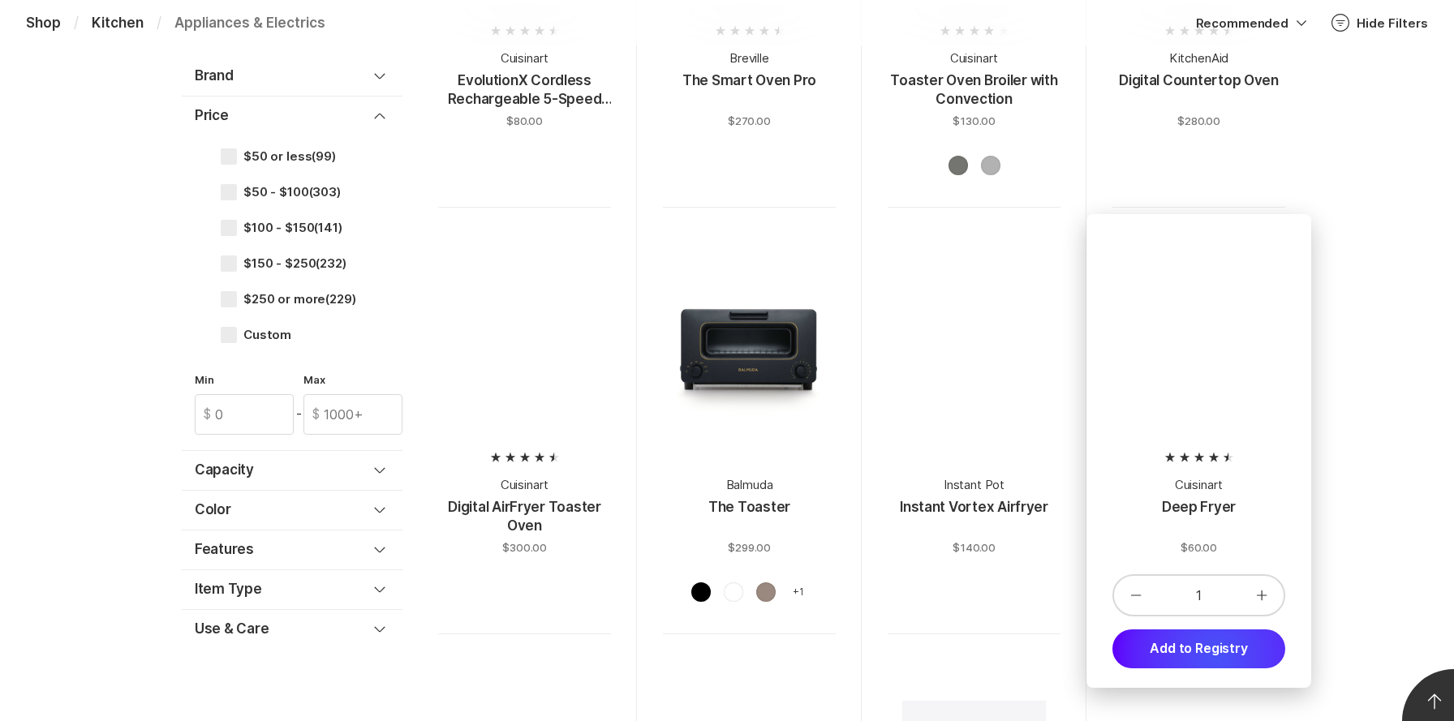
click at [1217, 655] on button "Add to Registry" at bounding box center [1198, 648] width 173 height 39
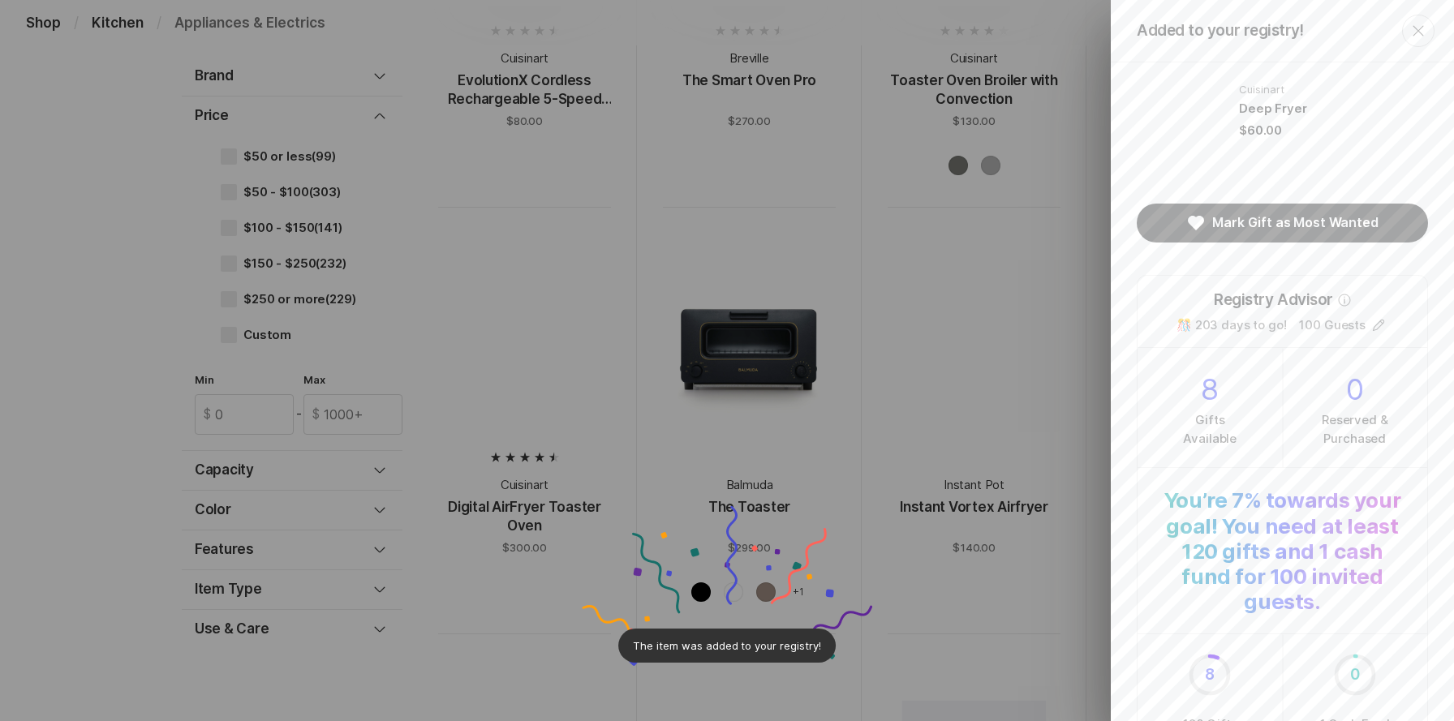
click at [1421, 33] on icon "Close" at bounding box center [1417, 30] width 11 height 11
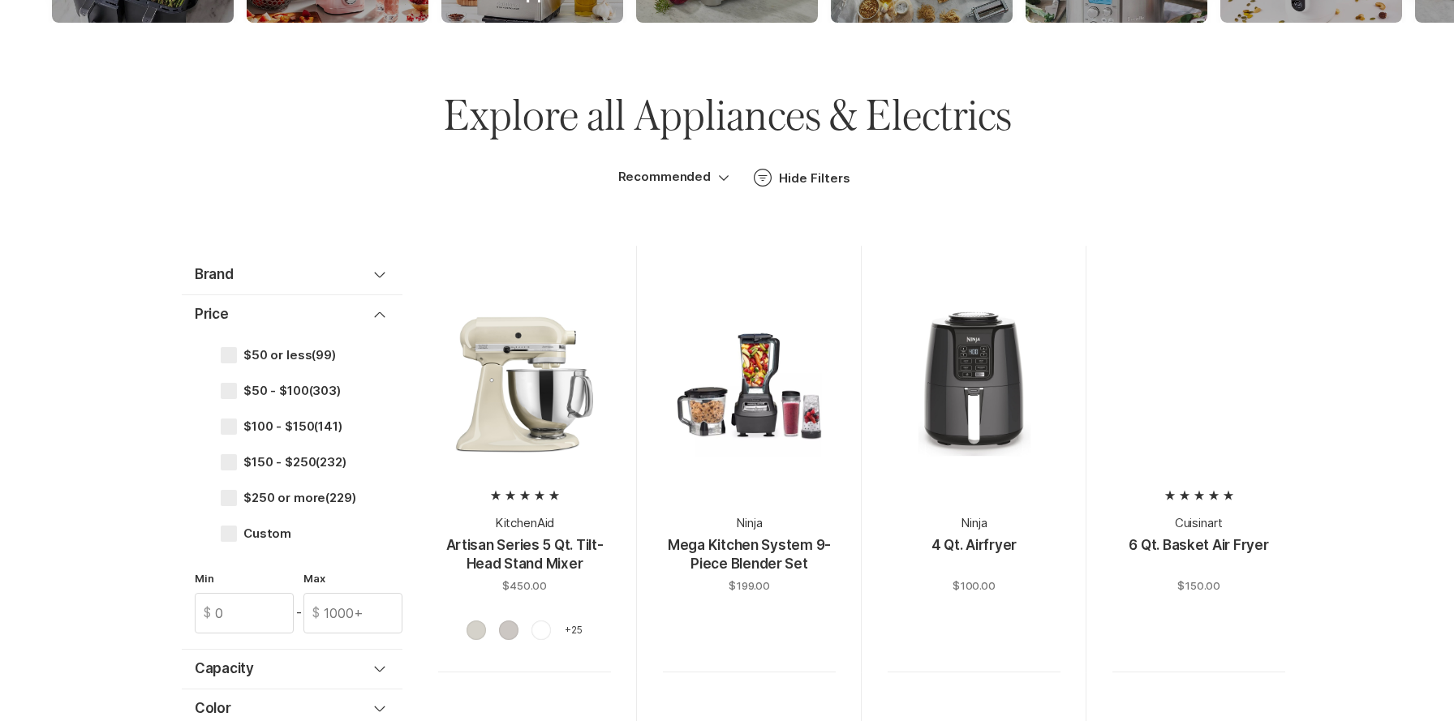
scroll to position [0, 0]
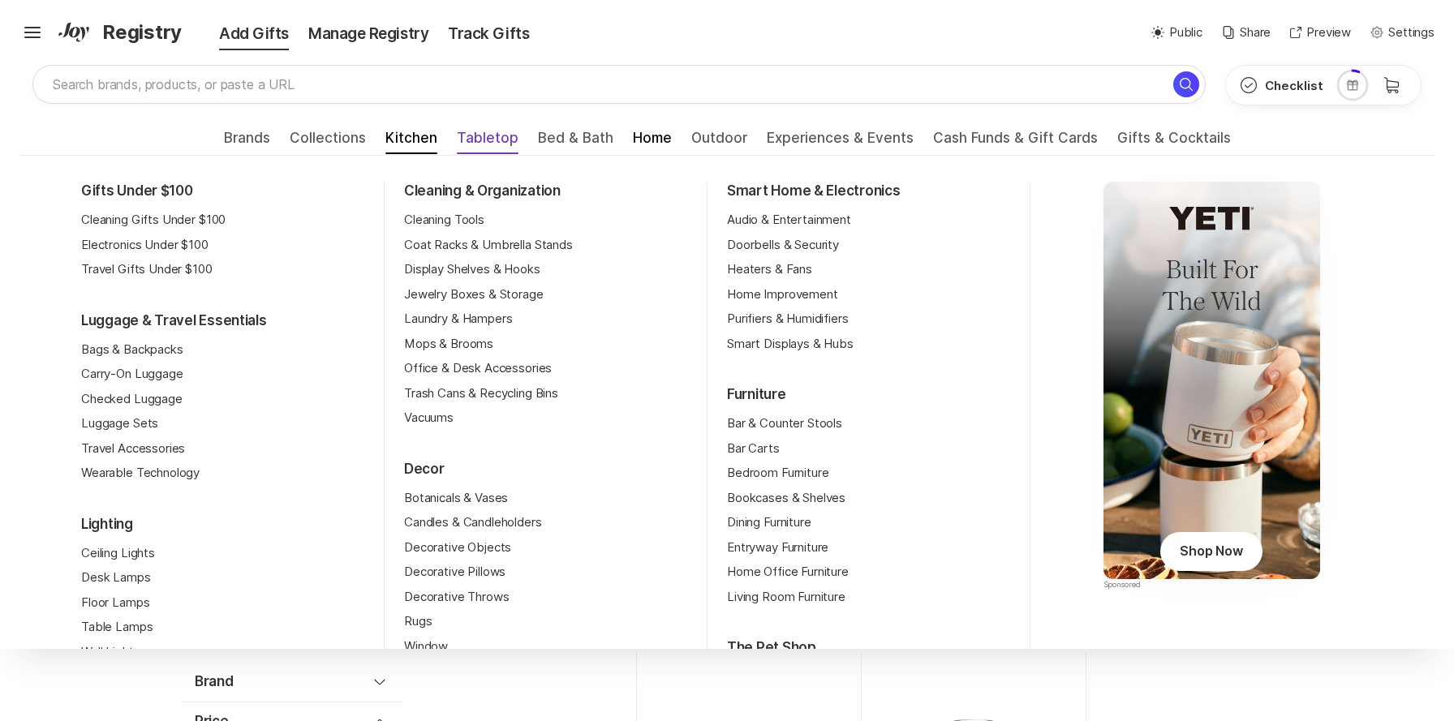
click at [490, 143] on span "Tabletop" at bounding box center [488, 143] width 62 height 26
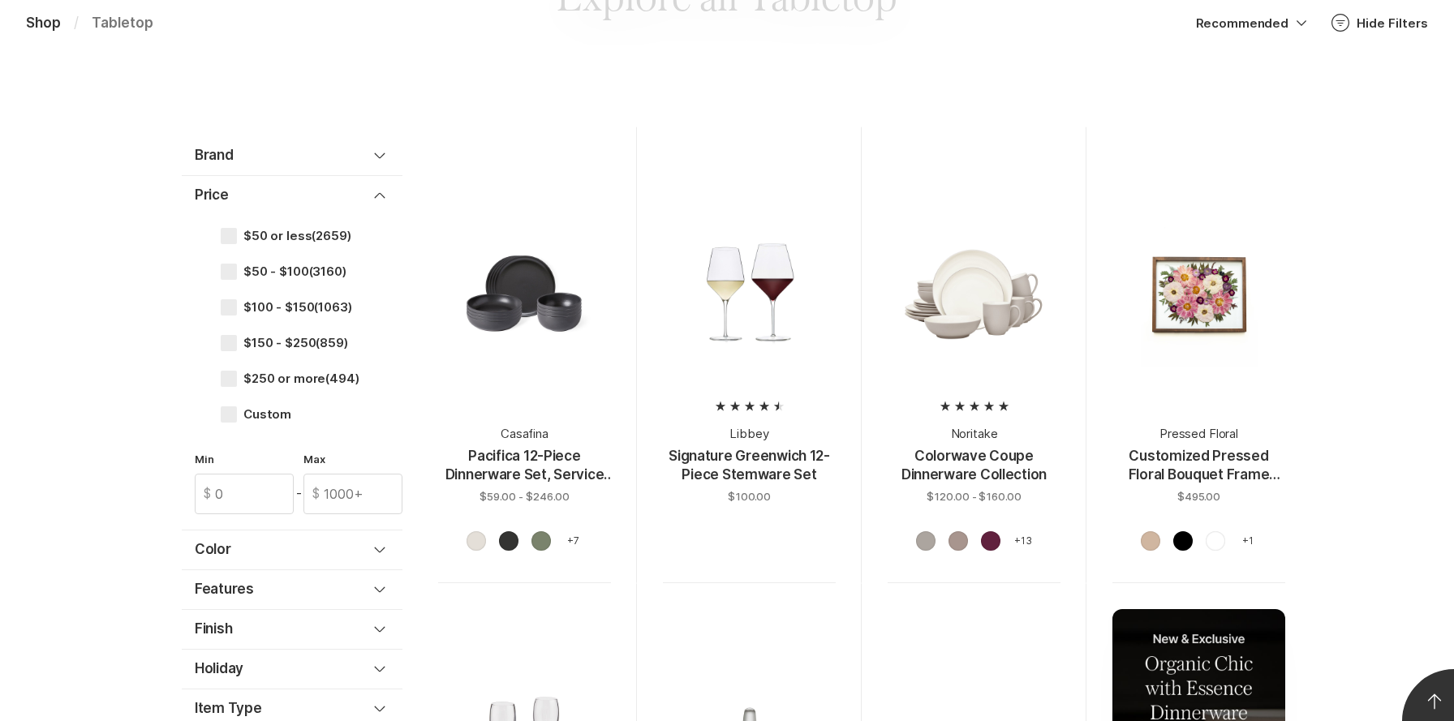
scroll to position [1003, 0]
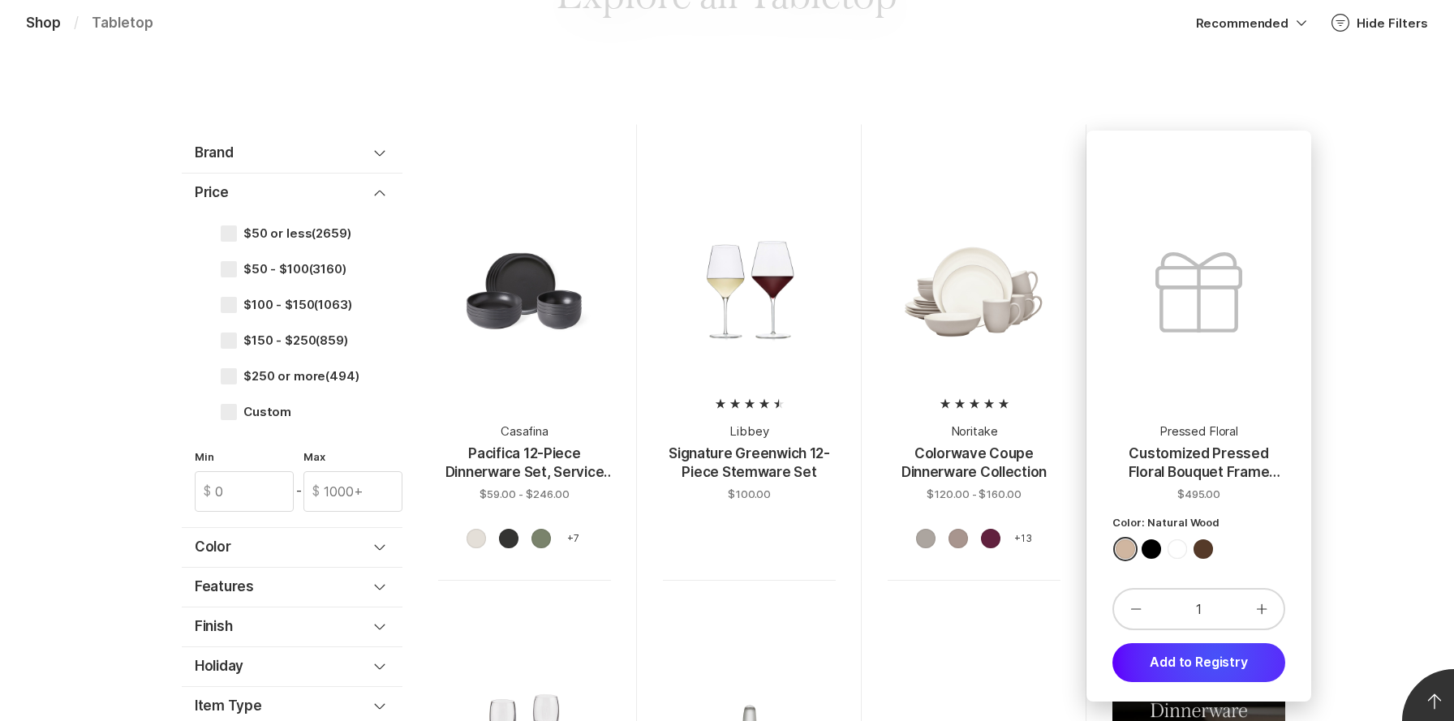
click at [1216, 657] on button "Add to Registry" at bounding box center [1198, 662] width 173 height 39
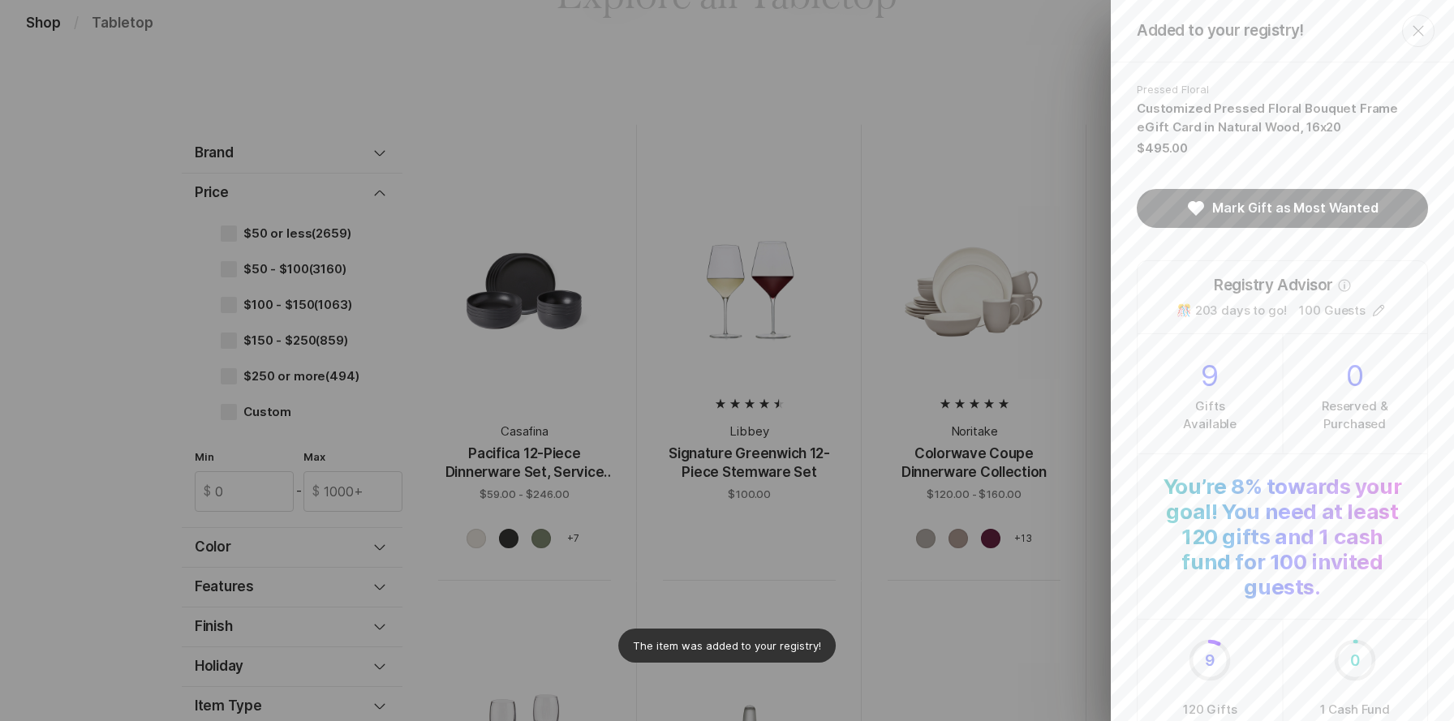
click at [1420, 32] on icon "Close" at bounding box center [1417, 30] width 19 height 19
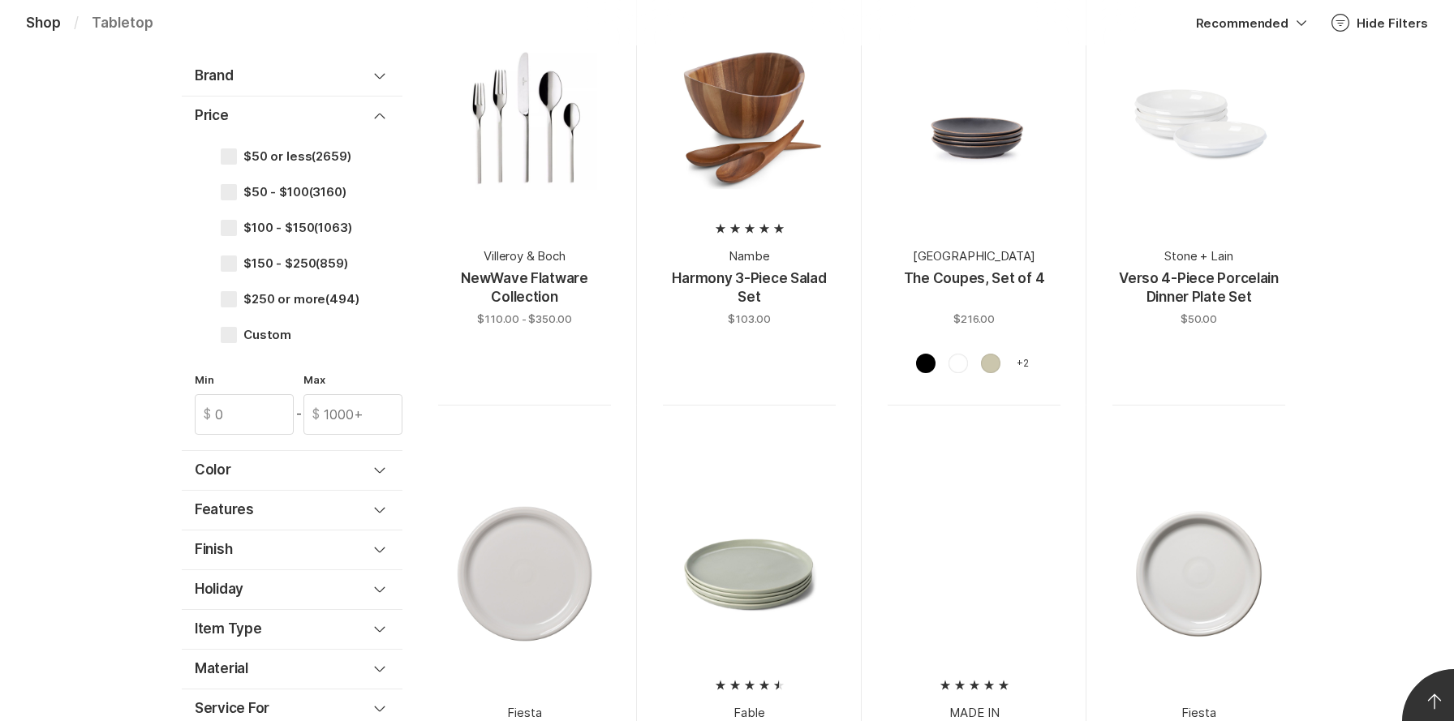
scroll to position [2463, 0]
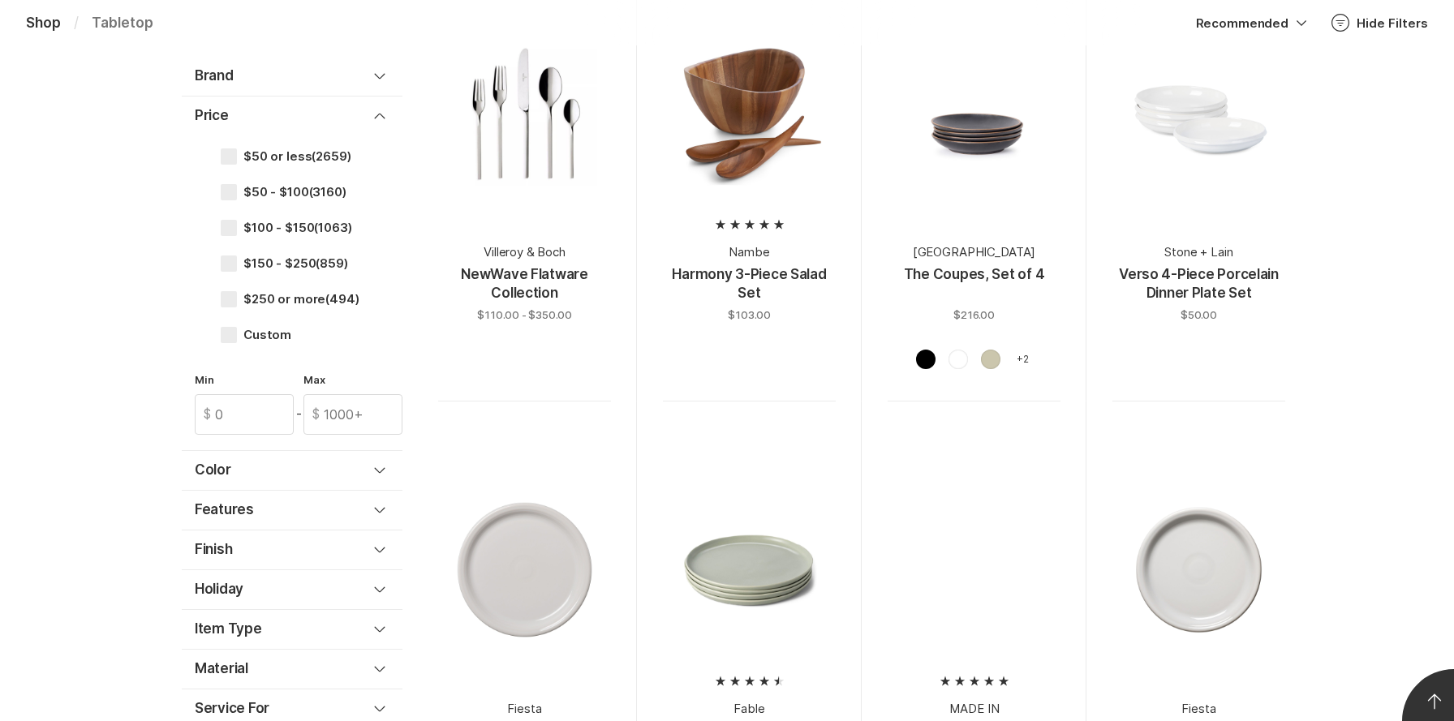
click at [1306, 21] on icon "Option select" at bounding box center [1301, 23] width 10 height 6
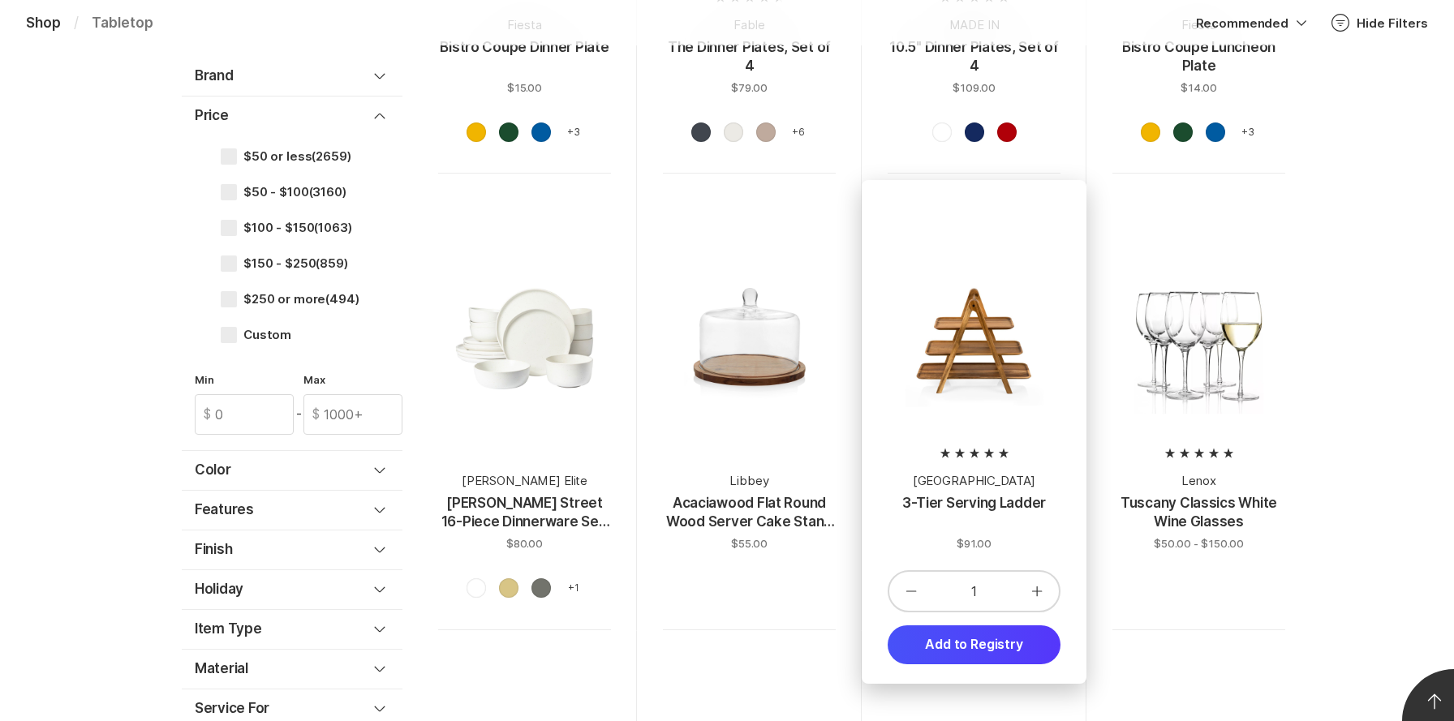
scroll to position [3149, 0]
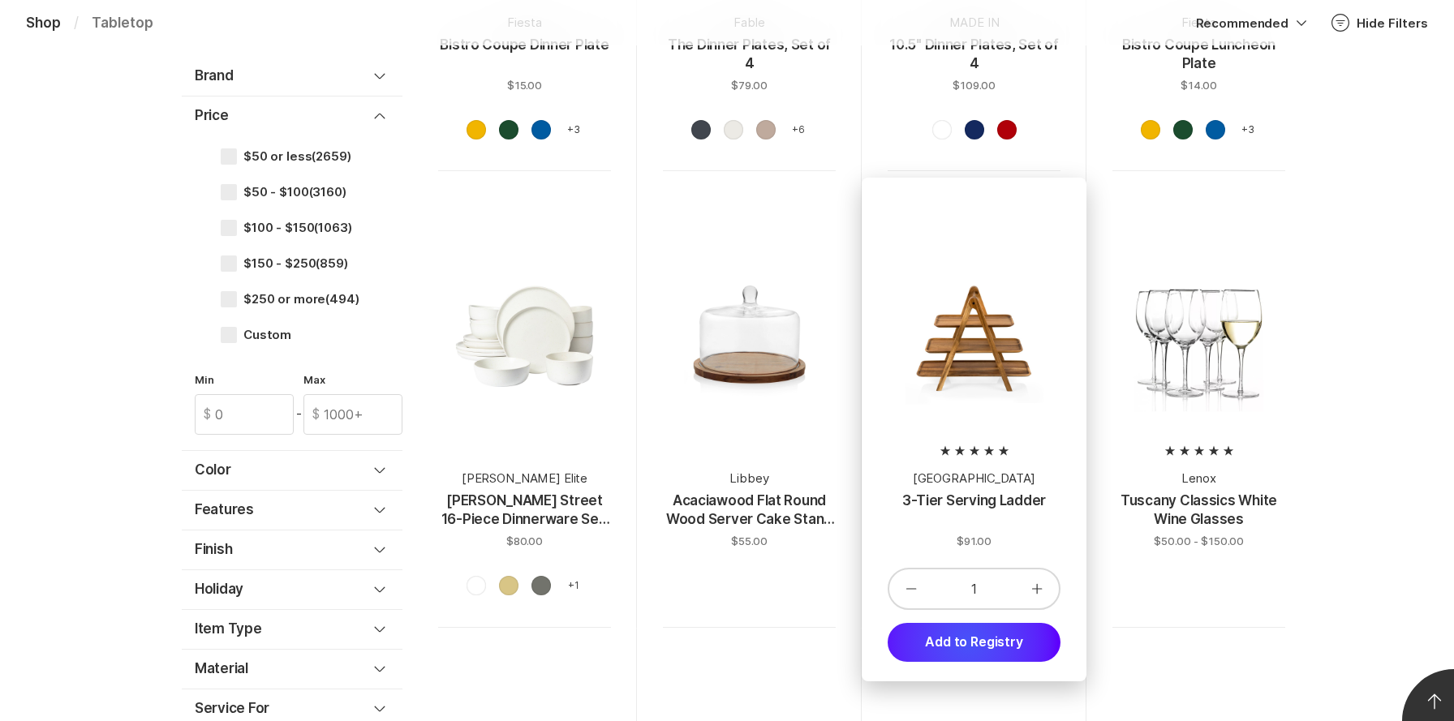
click at [968, 625] on button "Add to Registry" at bounding box center [973, 642] width 173 height 39
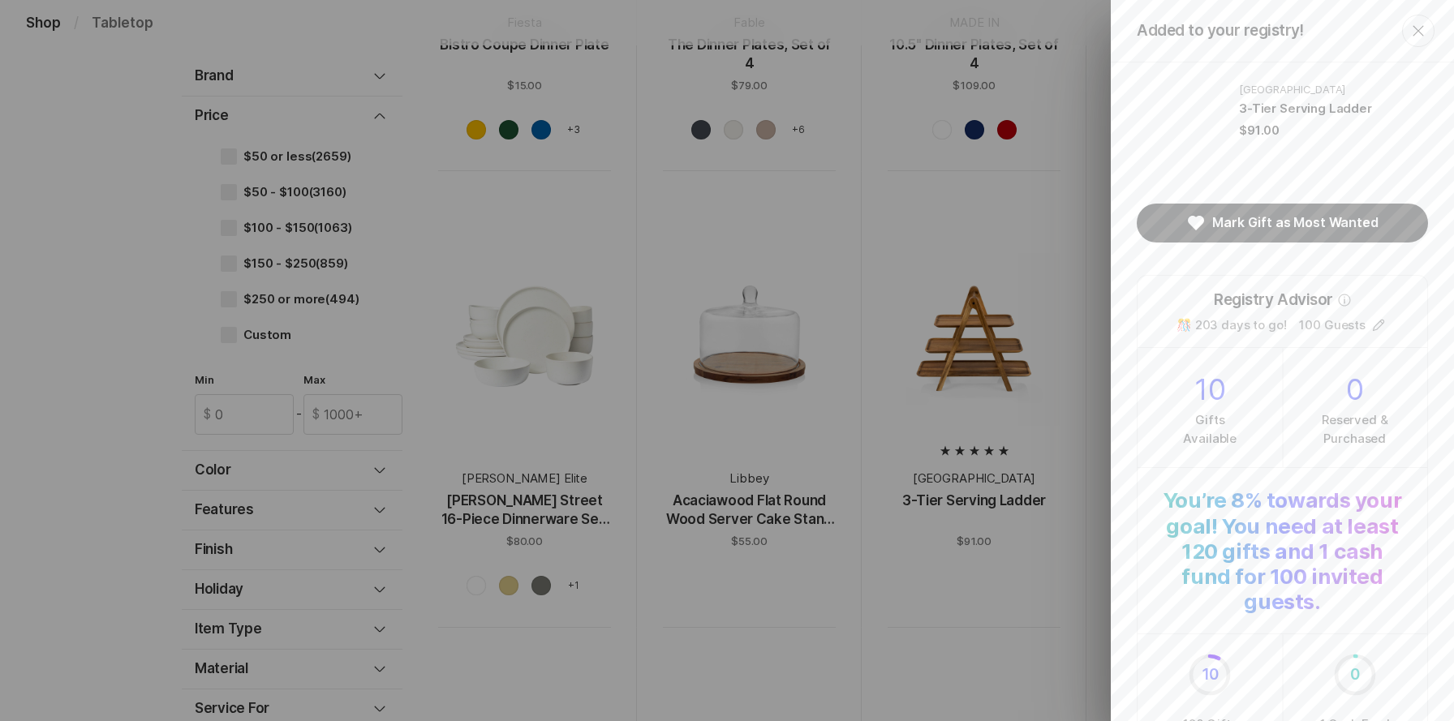
scroll to position [322, 0]
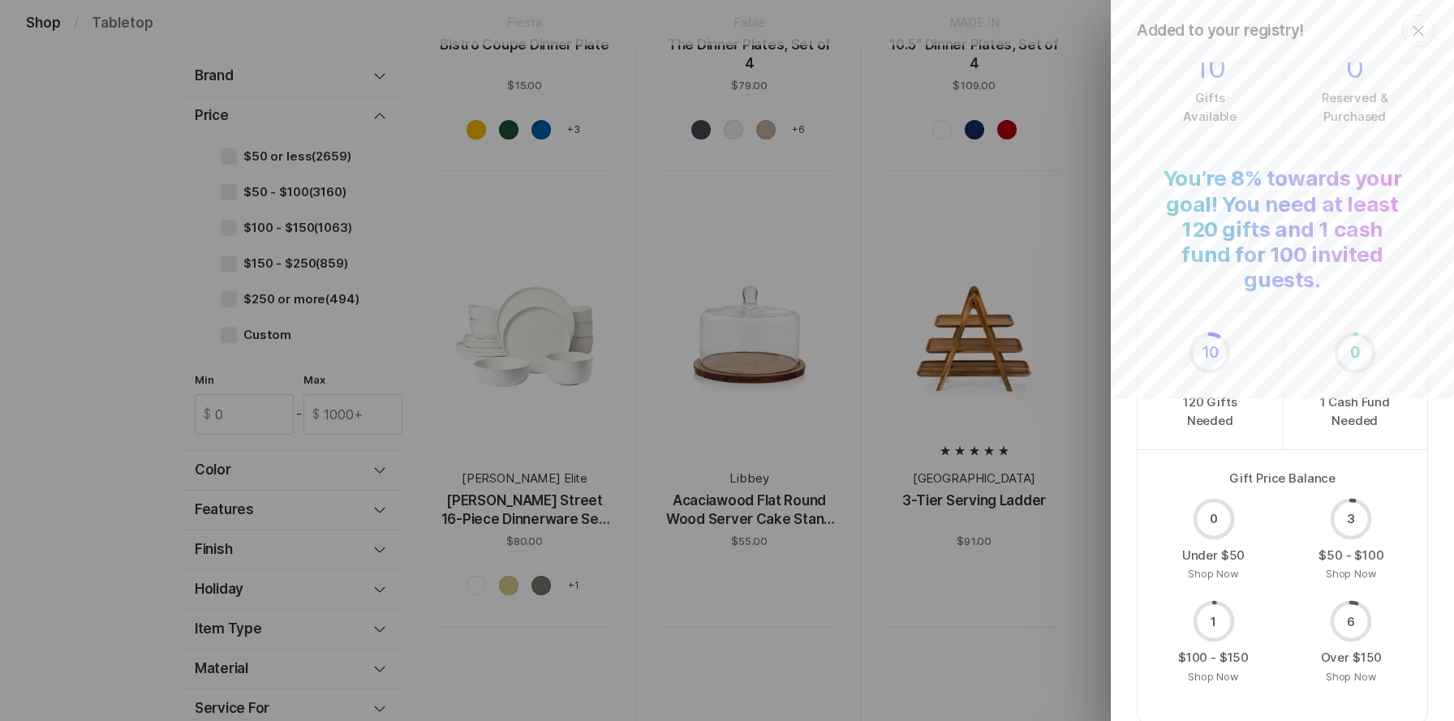
click at [997, 579] on div "Added to your registry! Close Toscana 3-Tier Serving Ladder $91.00 Mark Gift as…" at bounding box center [727, 360] width 1454 height 721
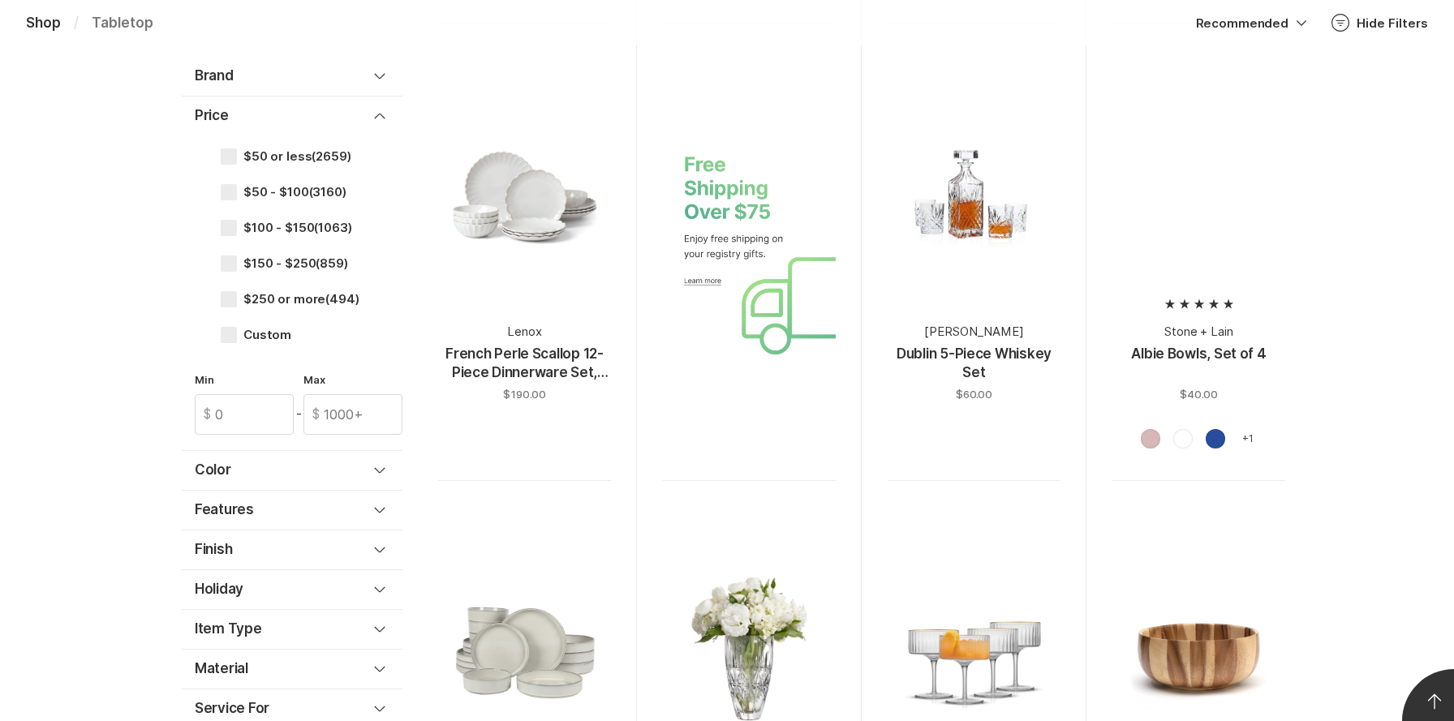
scroll to position [4615, 0]
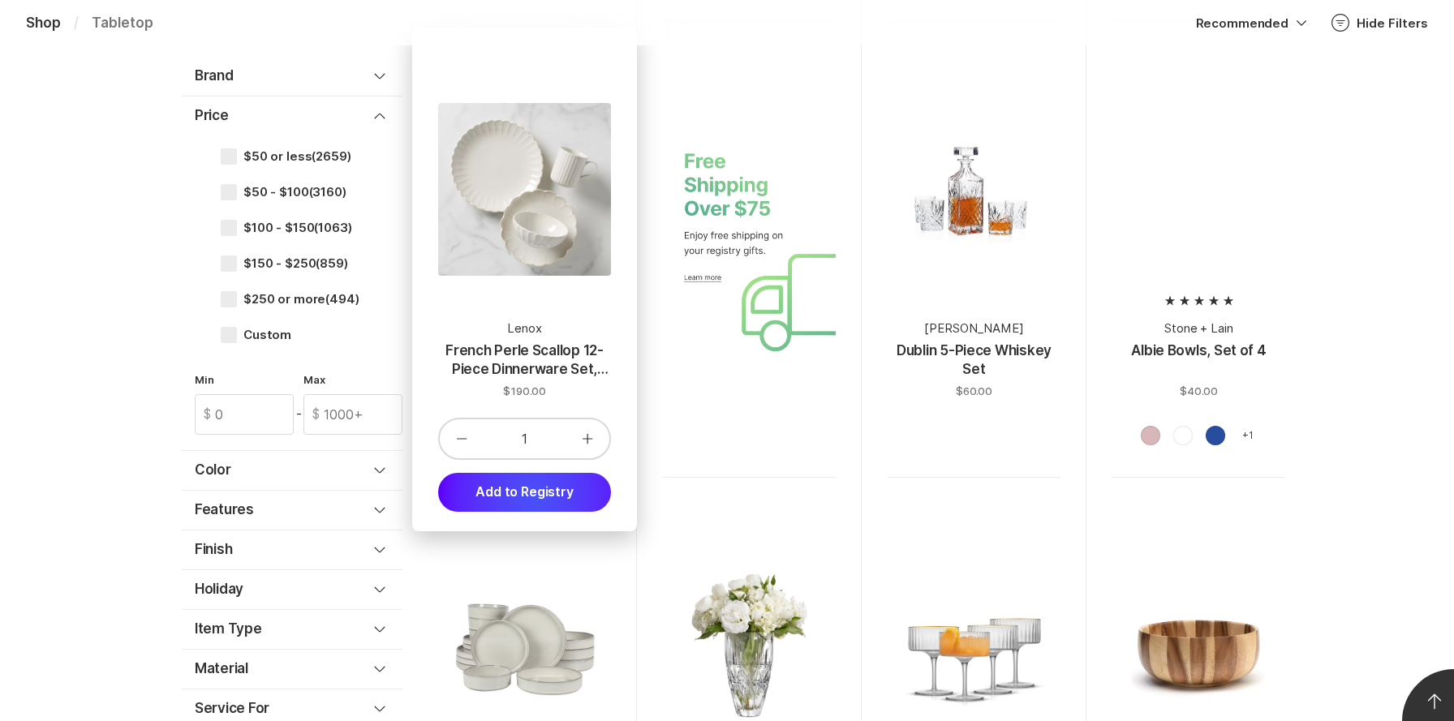
click at [535, 481] on button "Add to Registry" at bounding box center [524, 492] width 173 height 39
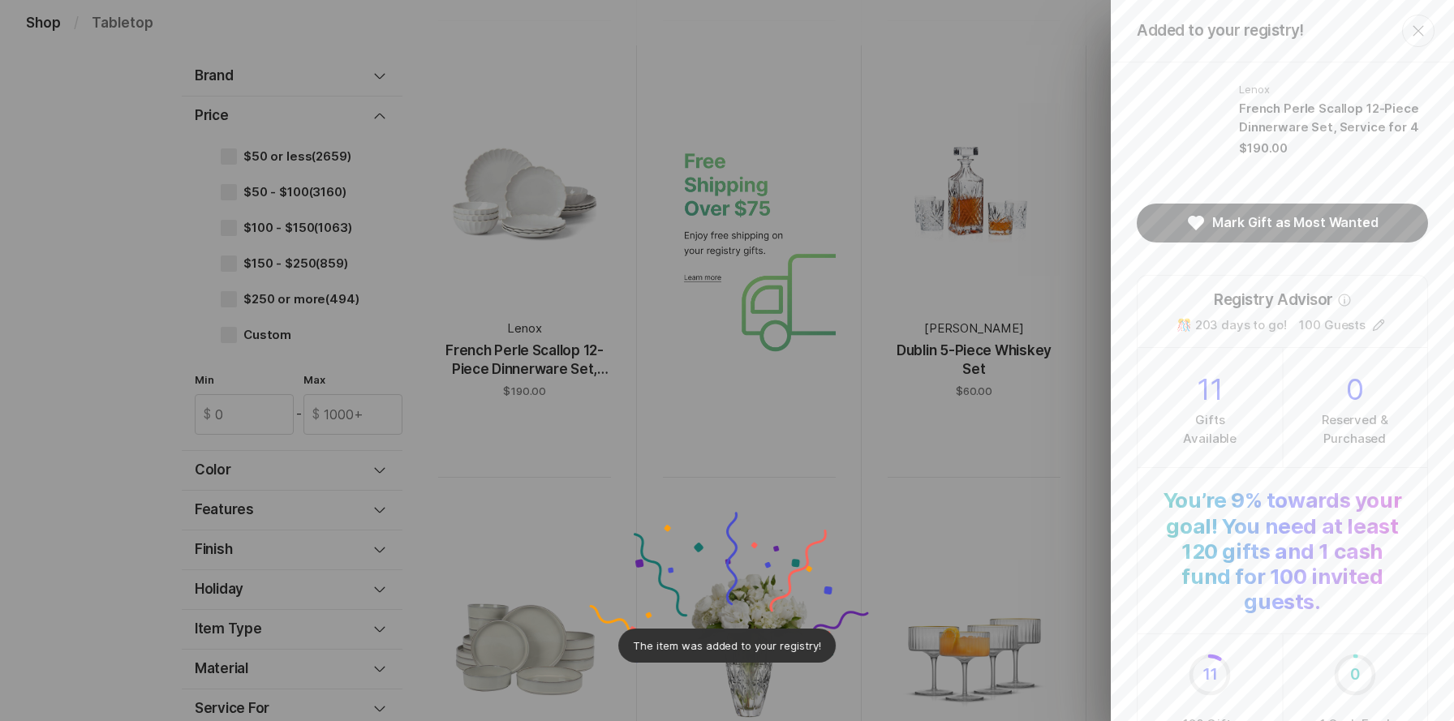
click at [1428, 33] on button "Close" at bounding box center [1418, 31] width 32 height 32
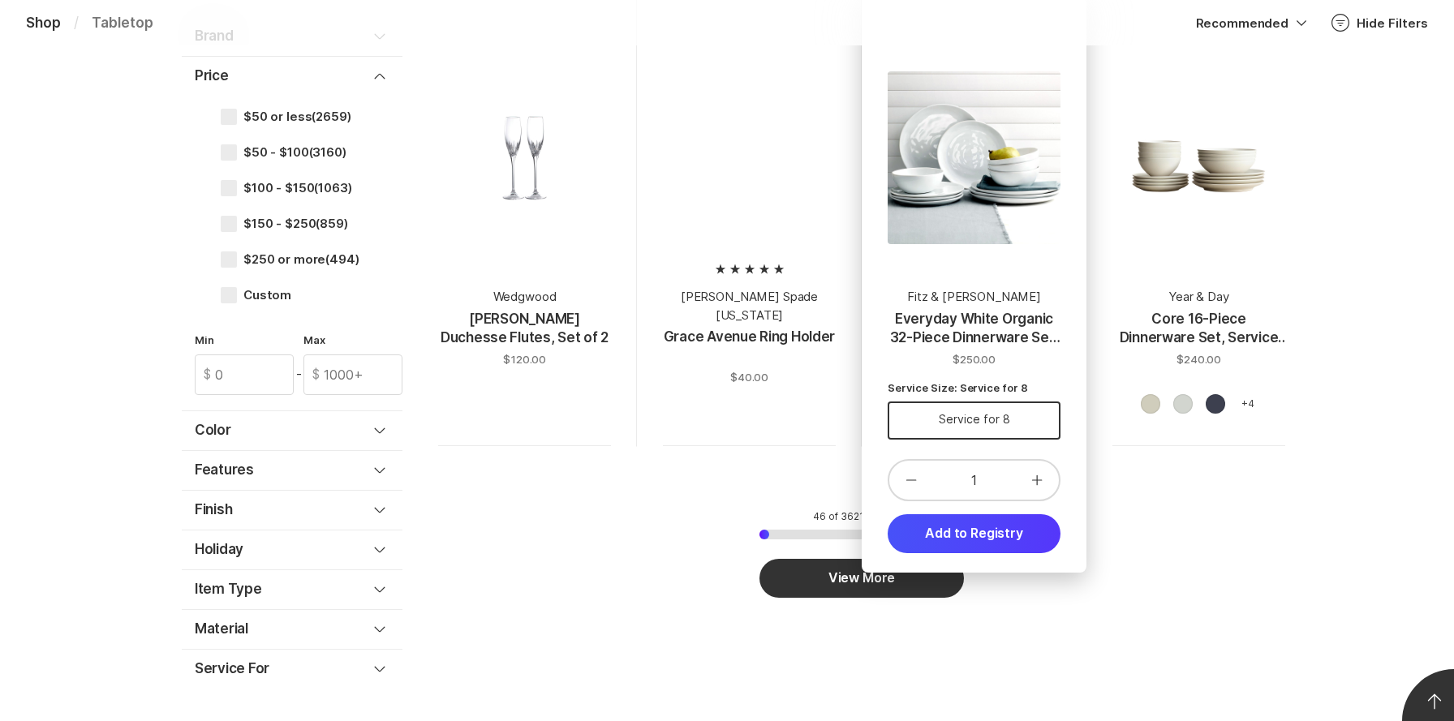
scroll to position [6016, 0]
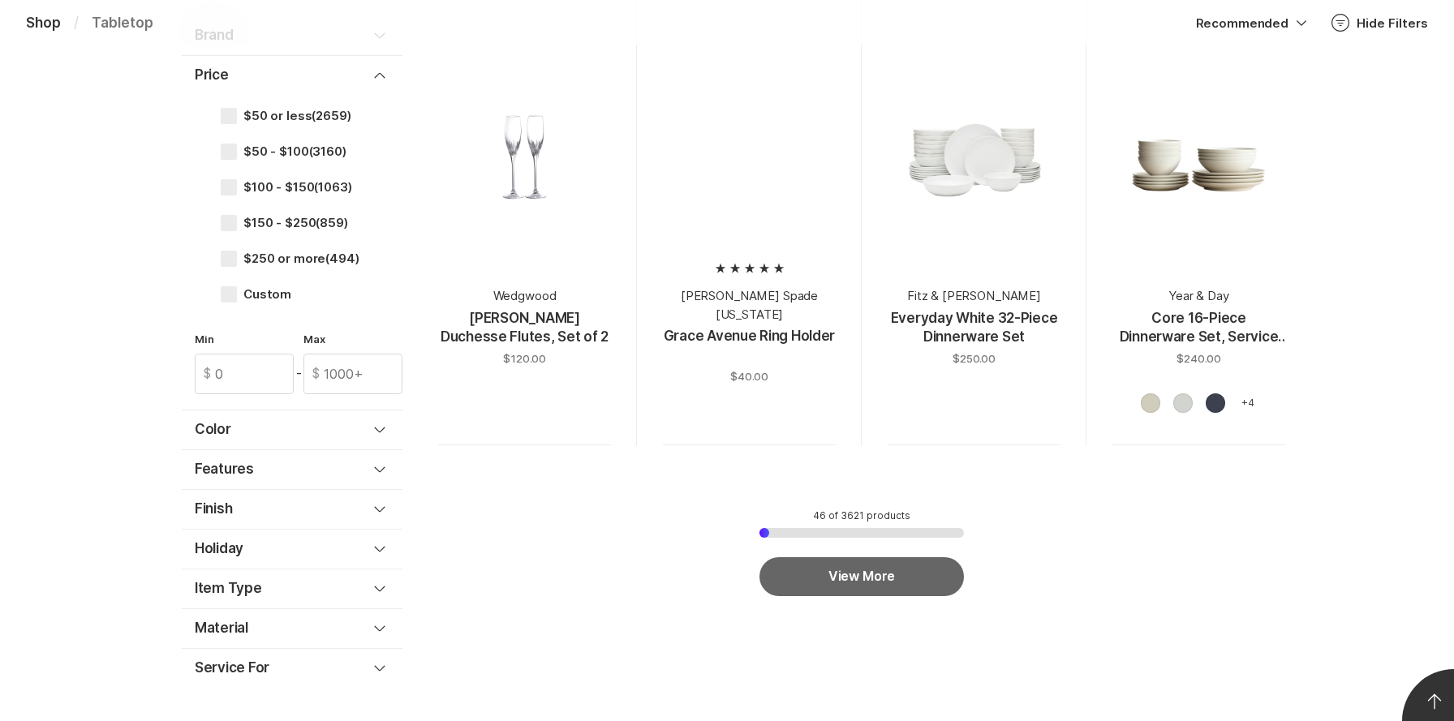
click at [933, 557] on button "View More" at bounding box center [861, 576] width 204 height 39
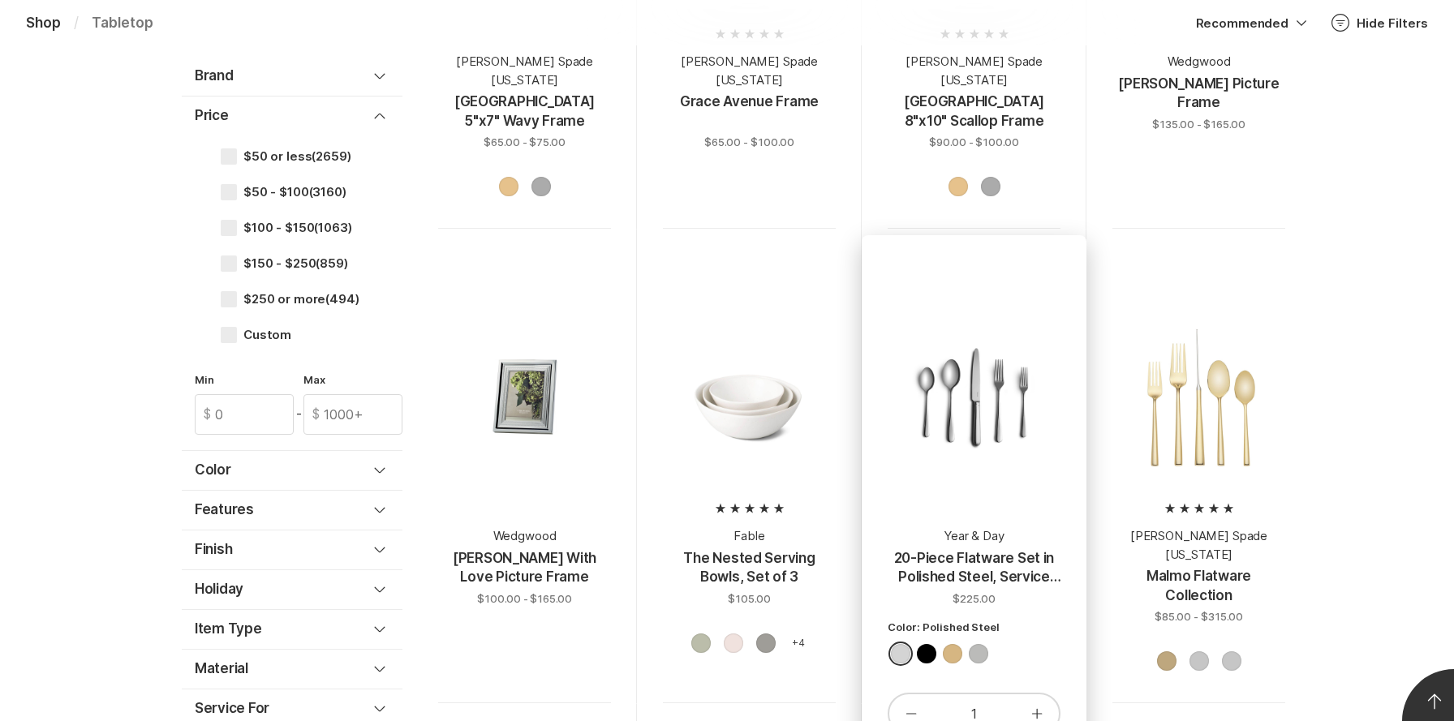
scroll to position [8975, 0]
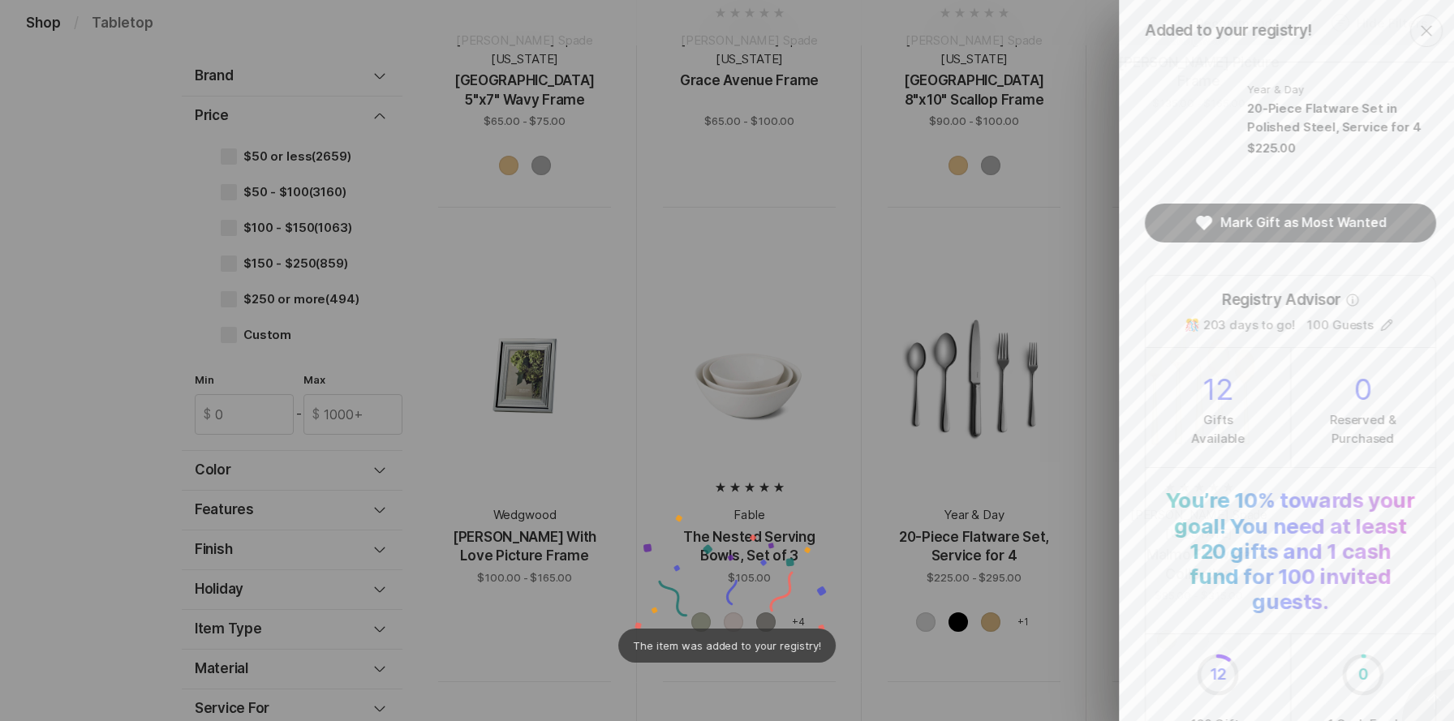
scroll to position [0, 0]
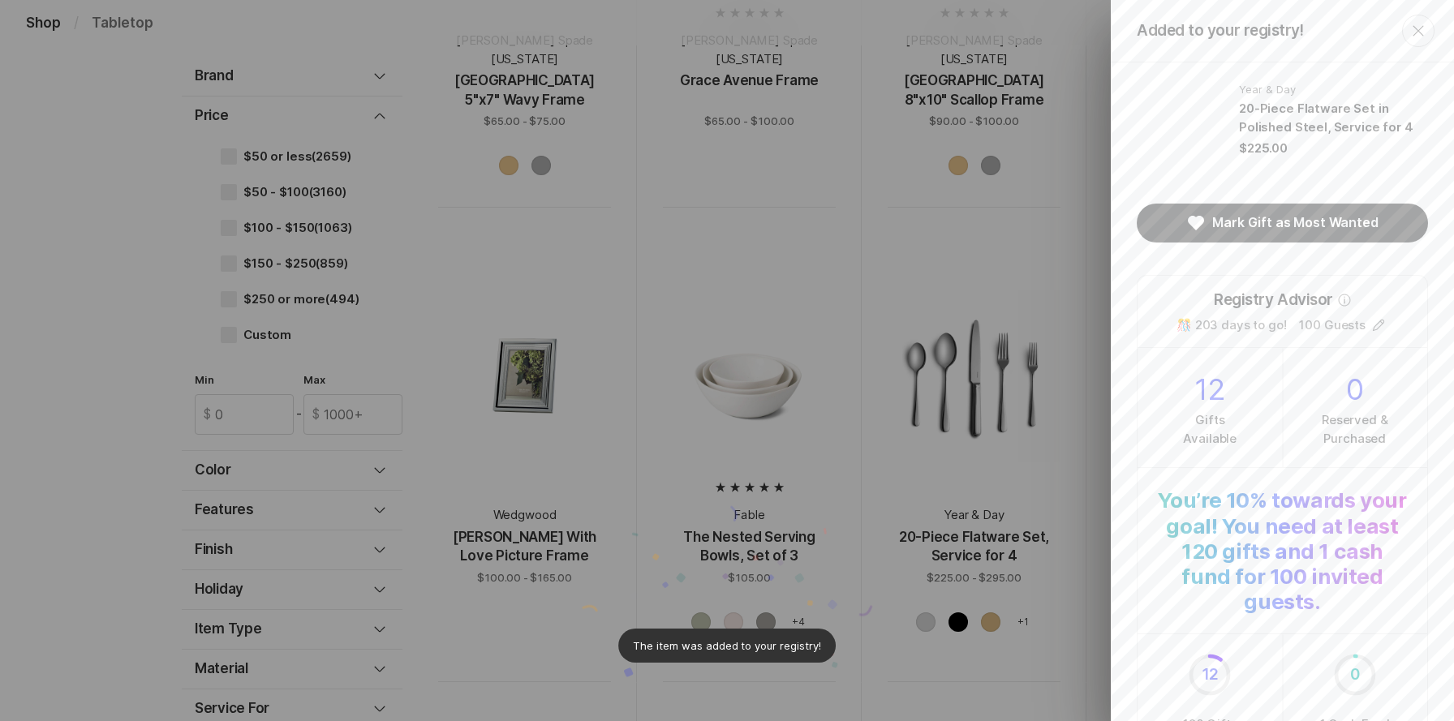
click at [1420, 36] on icon "Close" at bounding box center [1417, 30] width 19 height 19
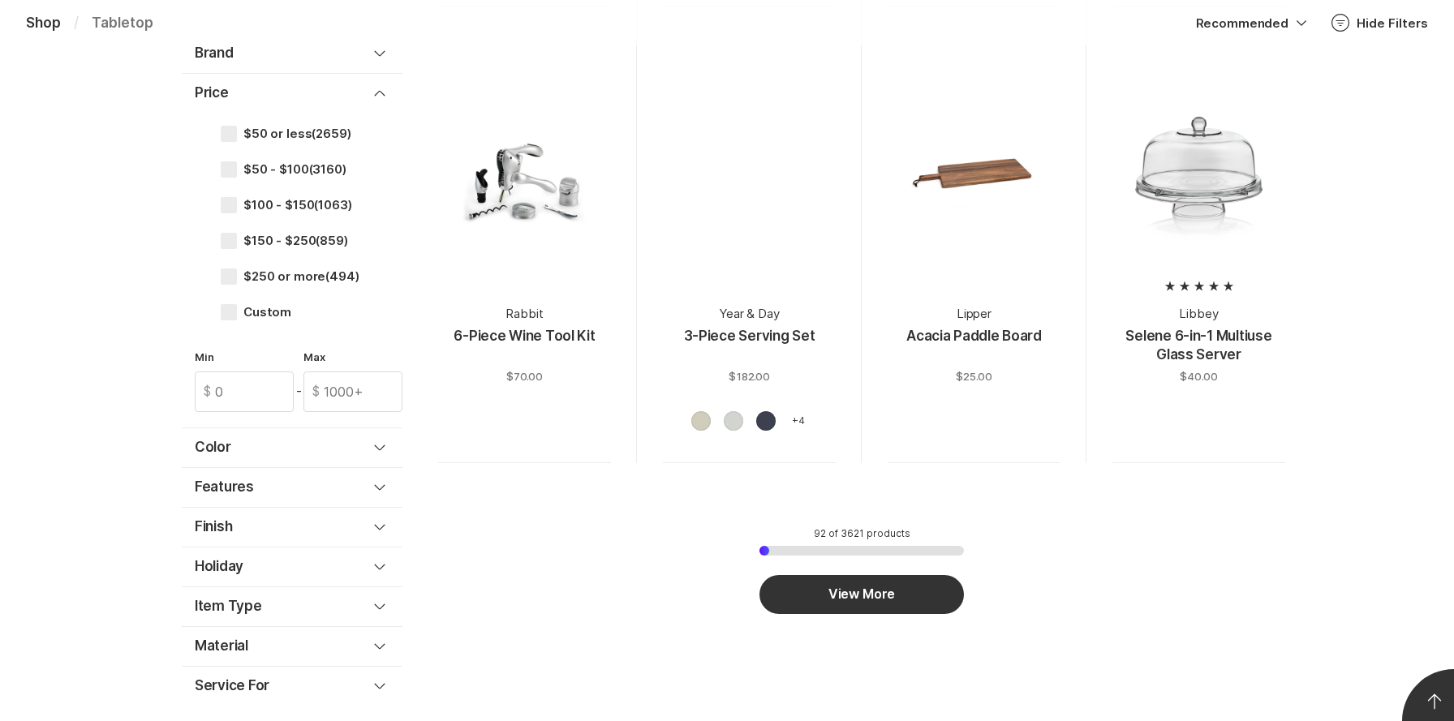
scroll to position [11480, 0]
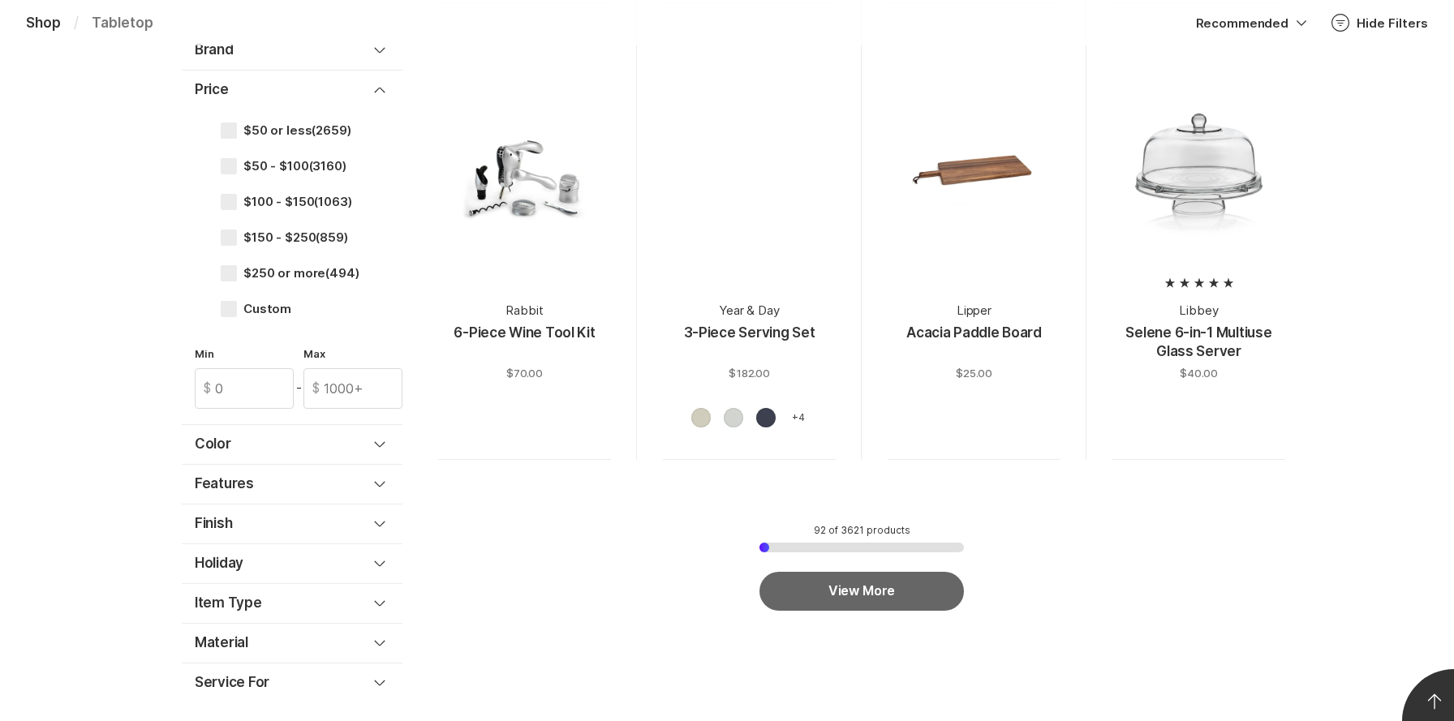
click at [853, 572] on button "View More" at bounding box center [861, 591] width 204 height 39
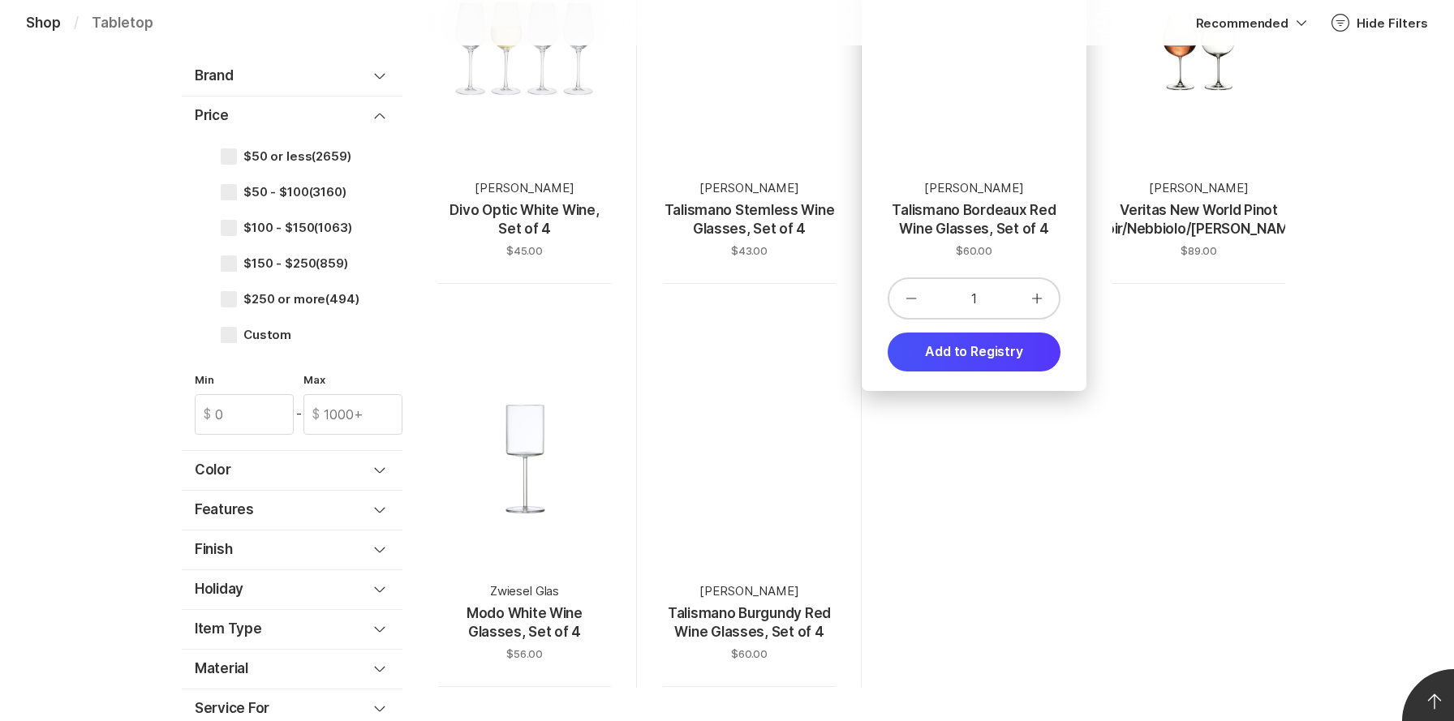
scroll to position [17033, 0]
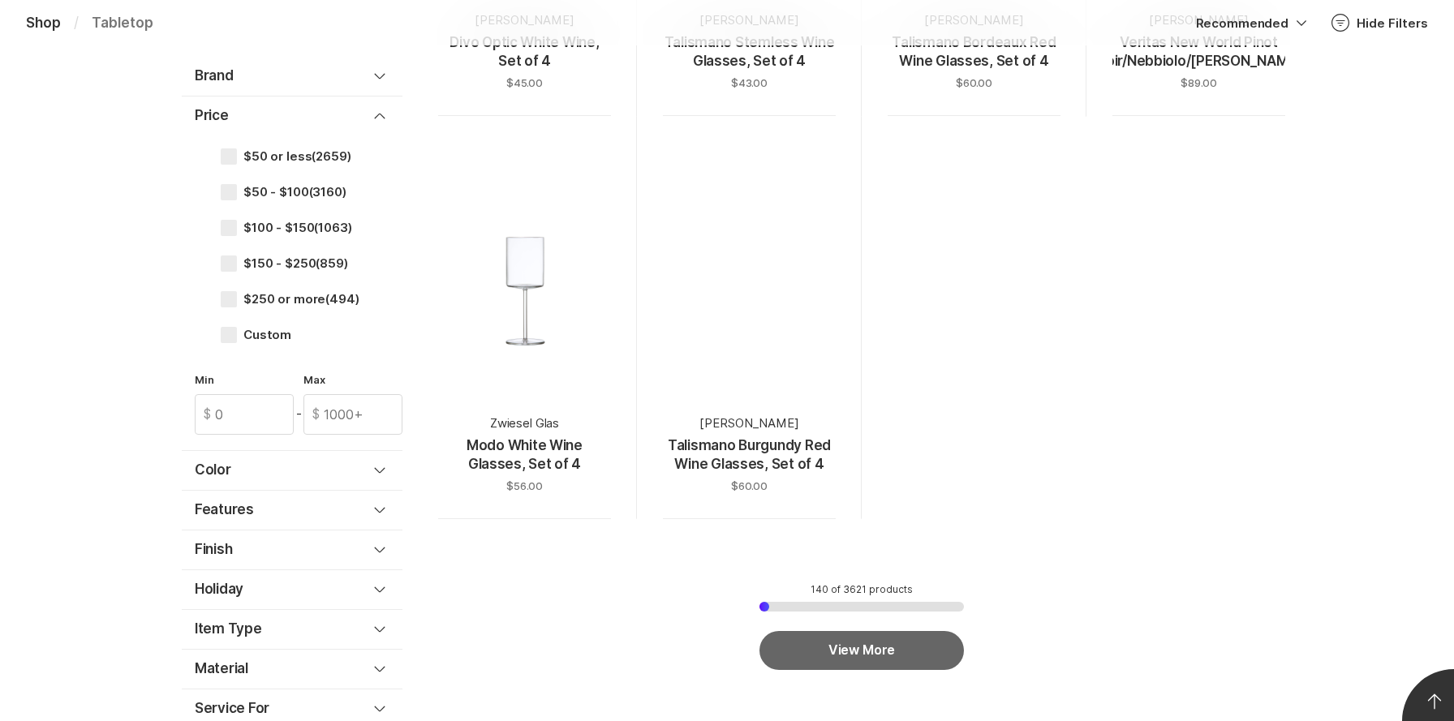
click at [870, 631] on button "View More" at bounding box center [861, 650] width 204 height 39
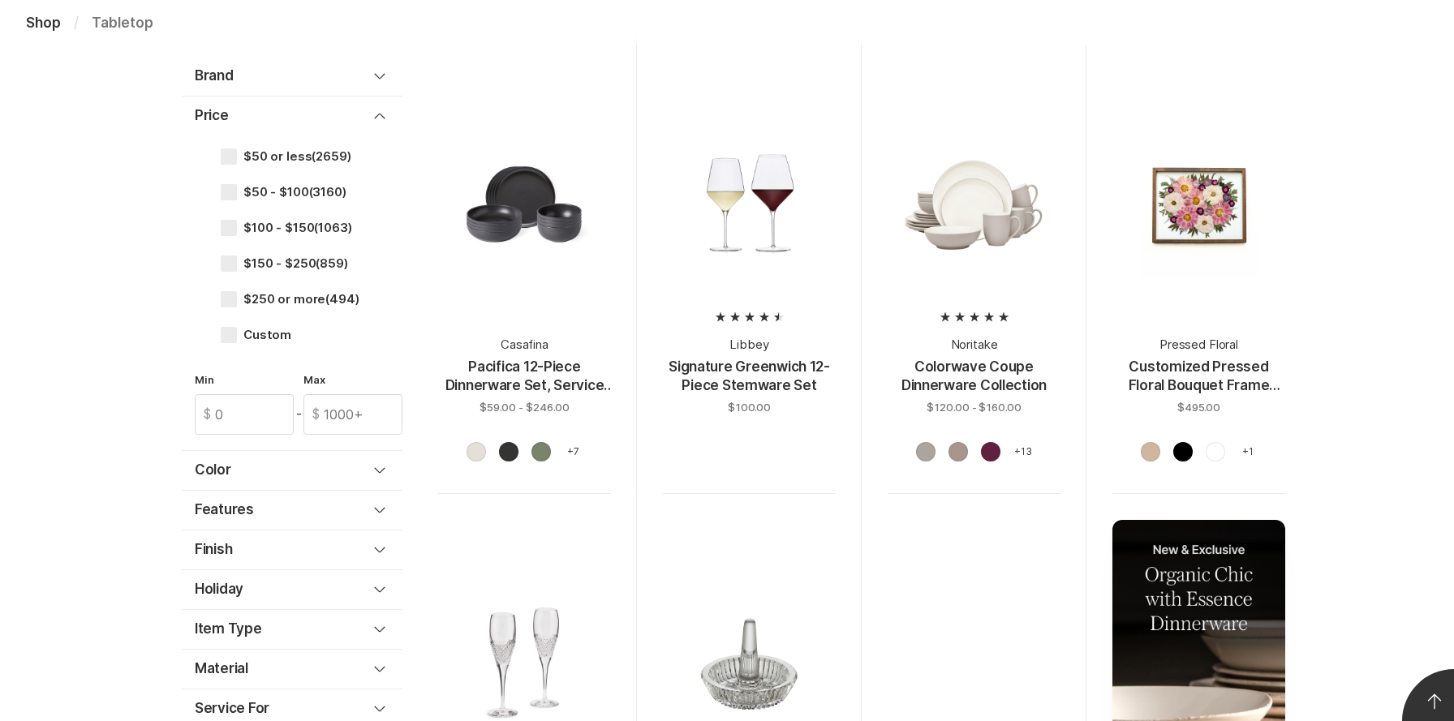
scroll to position [0, 0]
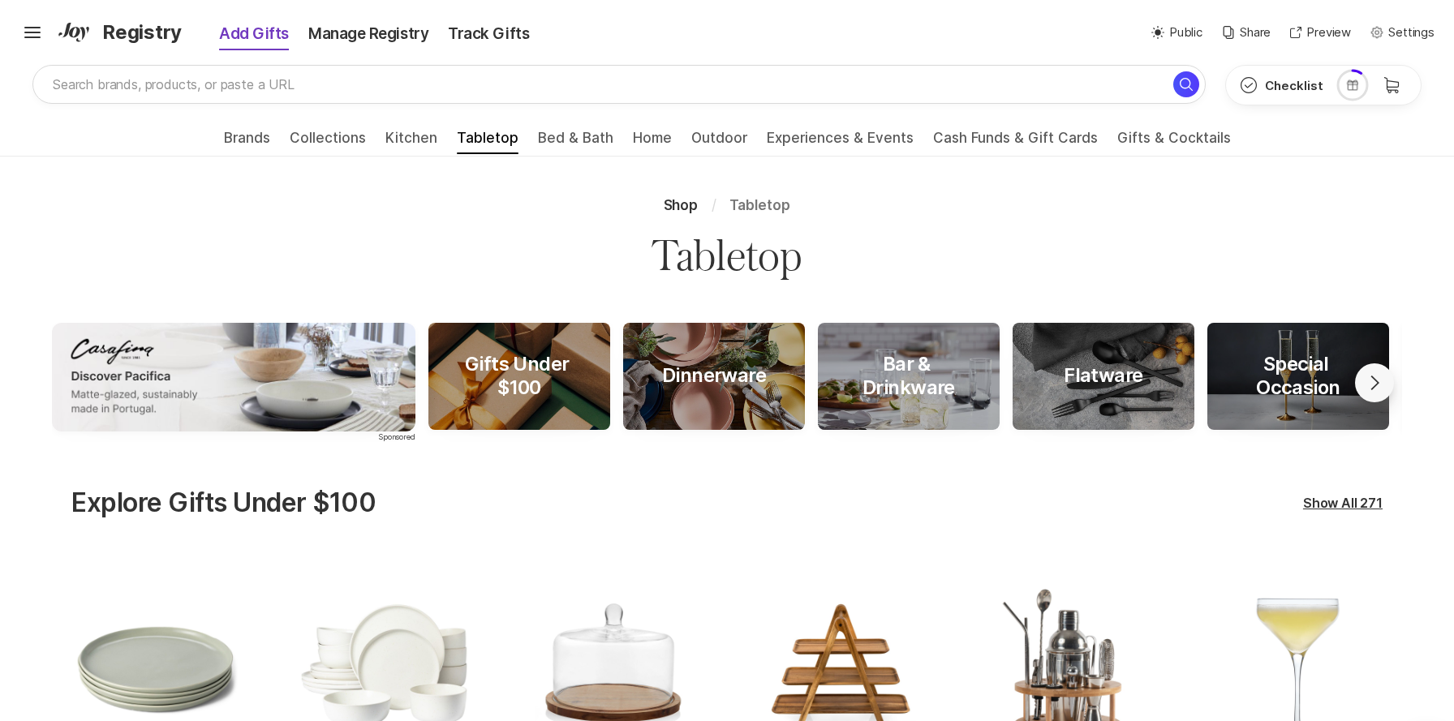
click at [267, 41] on div "Add Gifts" at bounding box center [243, 34] width 112 height 23
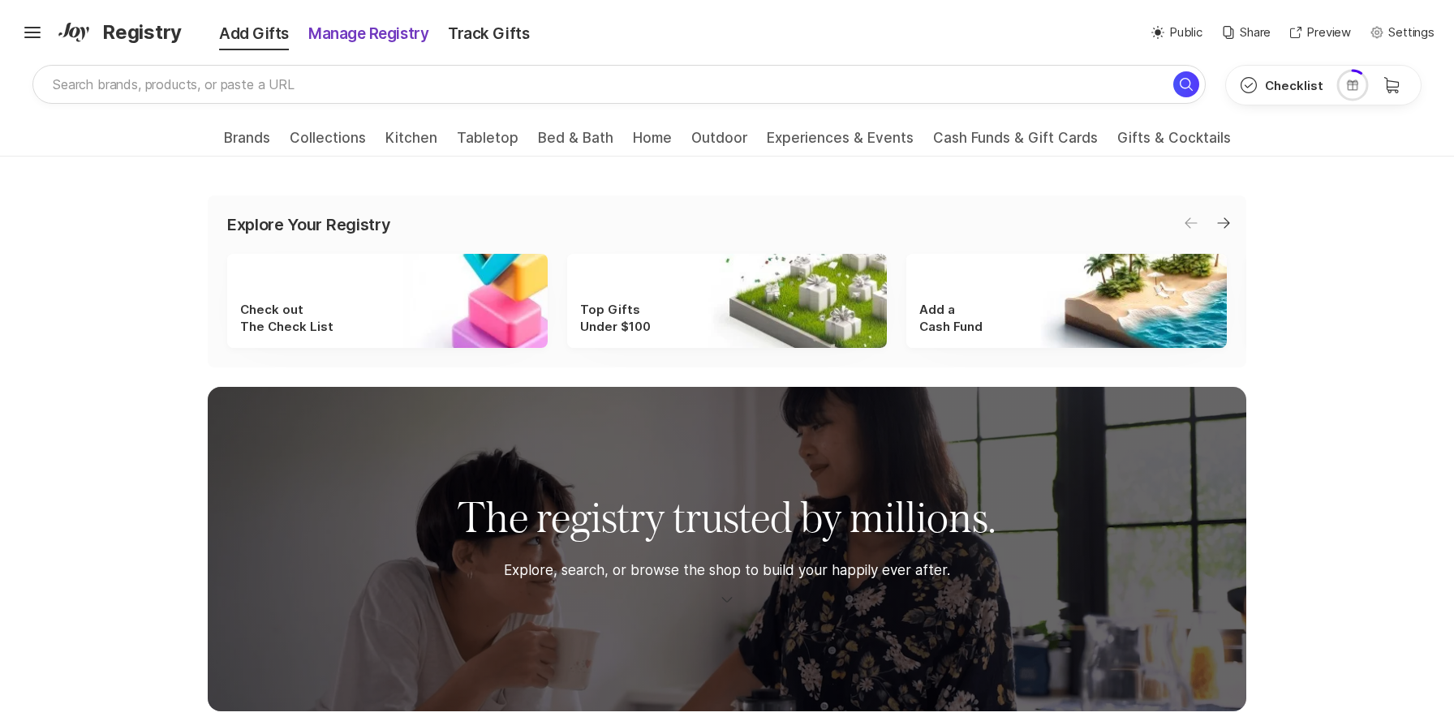
click at [320, 34] on div "Manage Registry" at bounding box center [369, 34] width 140 height 23
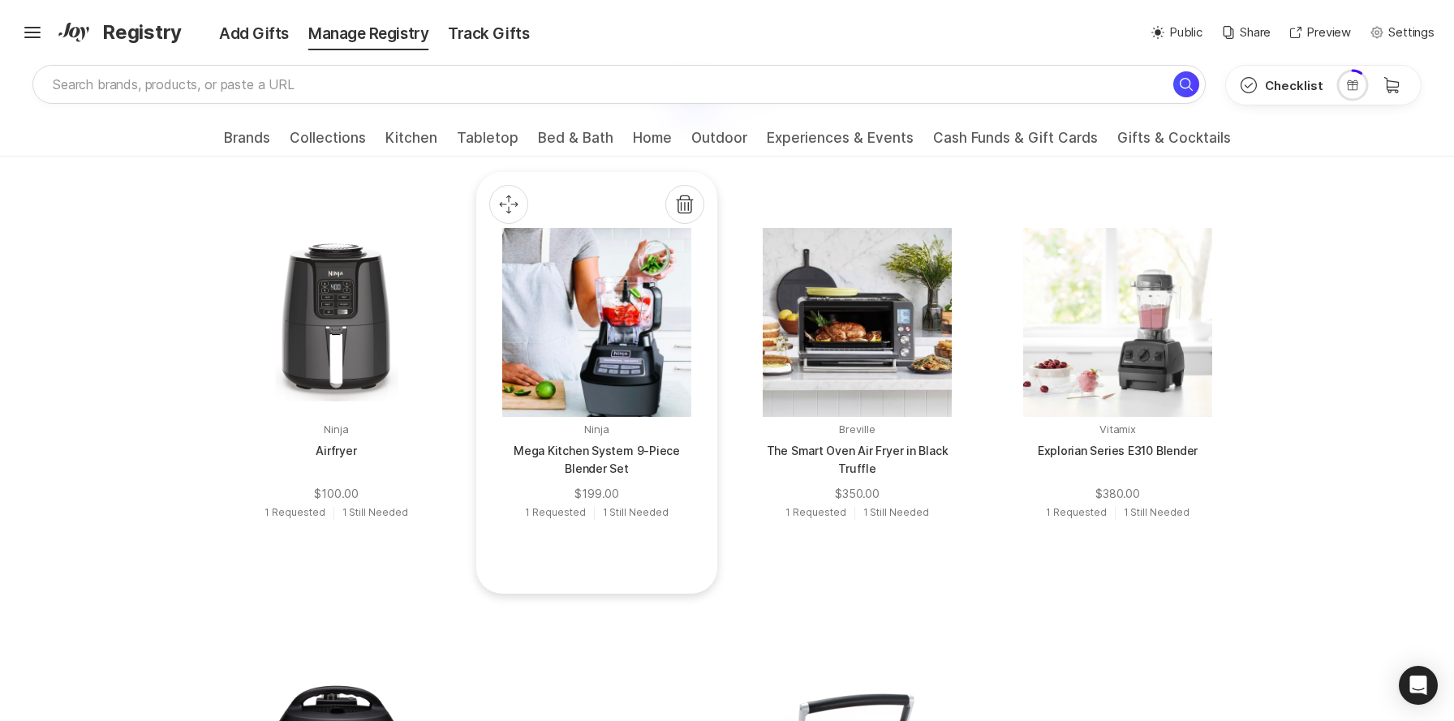
scroll to position [773, 0]
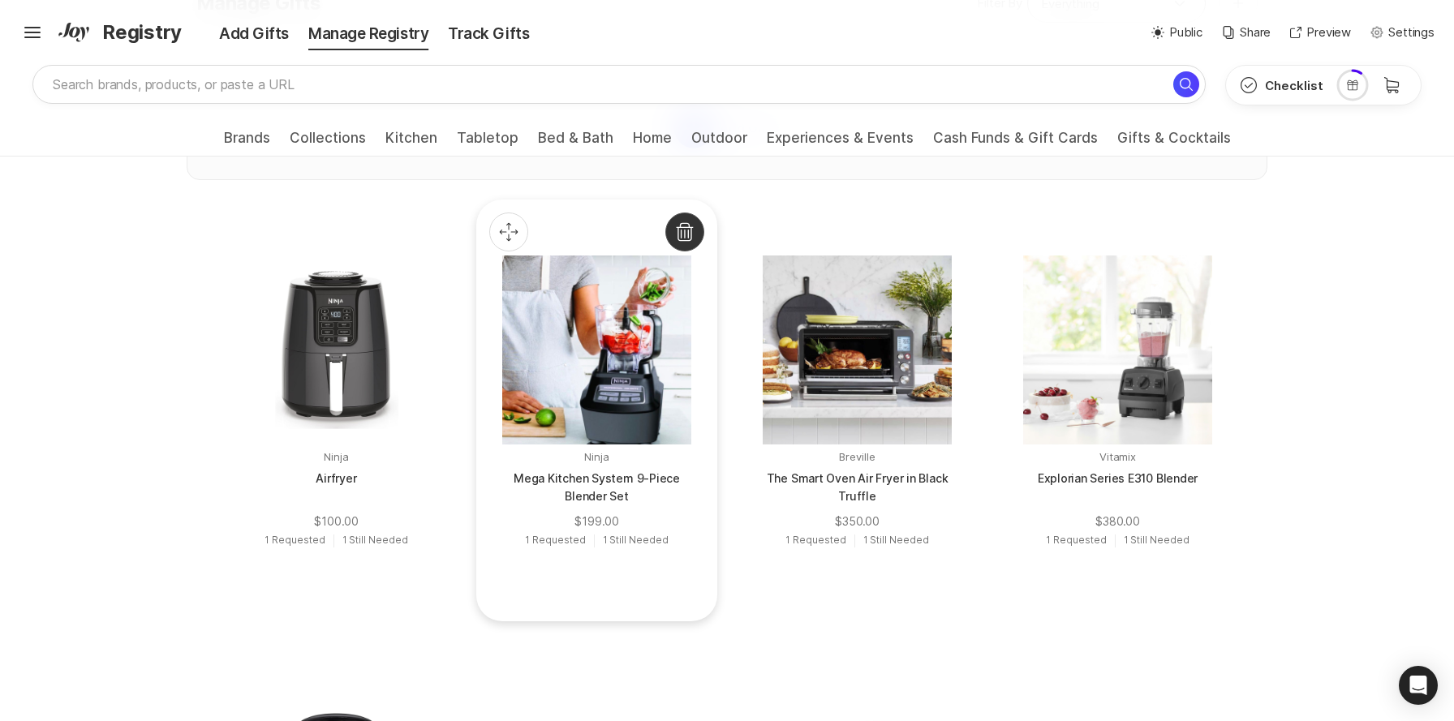
click at [691, 238] on icon at bounding box center [684, 232] width 17 height 19
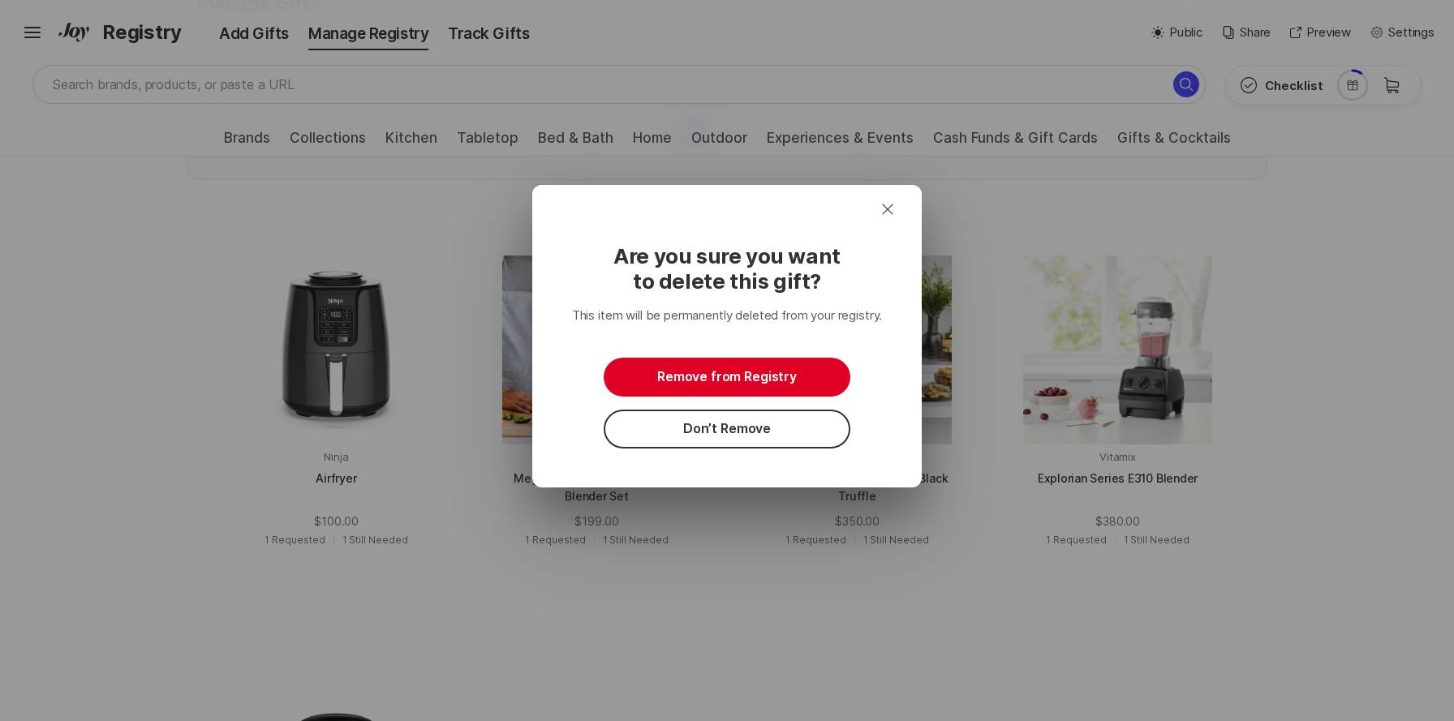
click at [717, 370] on button "Remove from Registry" at bounding box center [726, 377] width 247 height 39
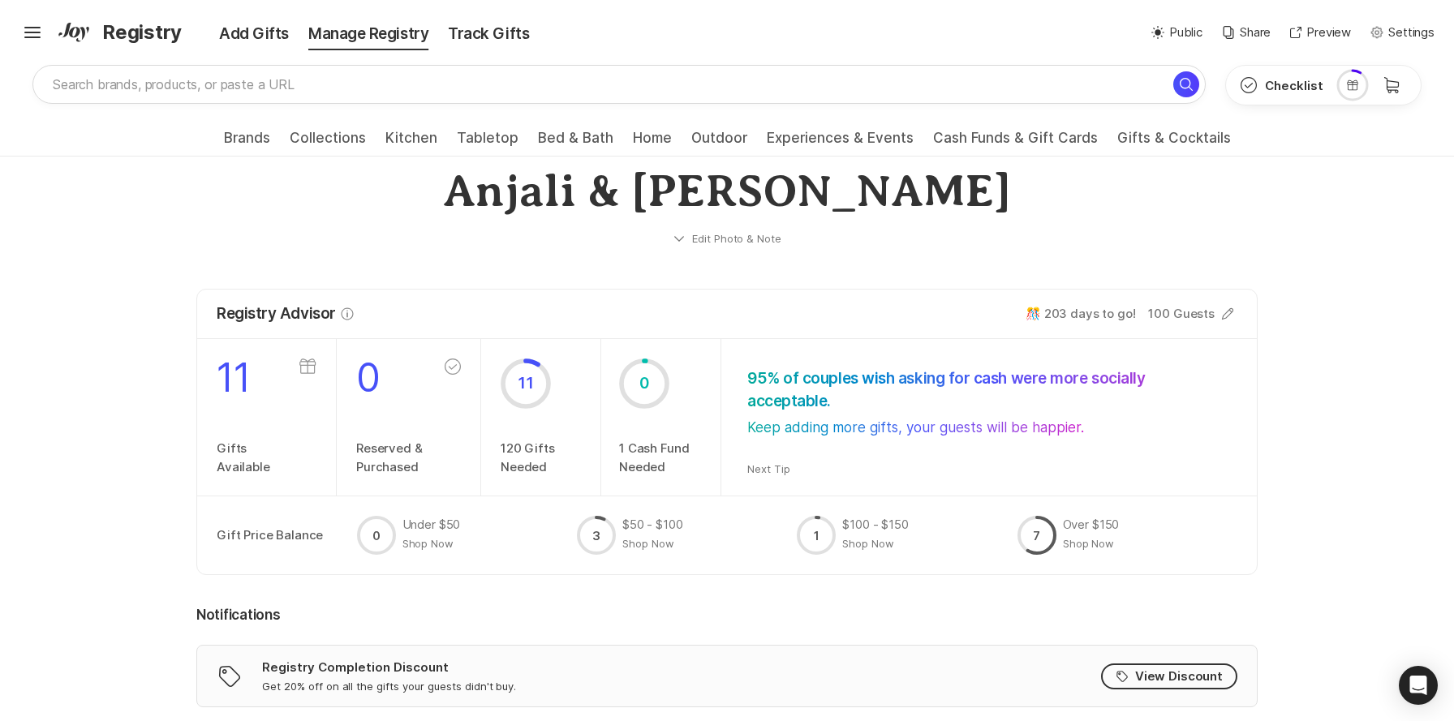
scroll to position [0, 0]
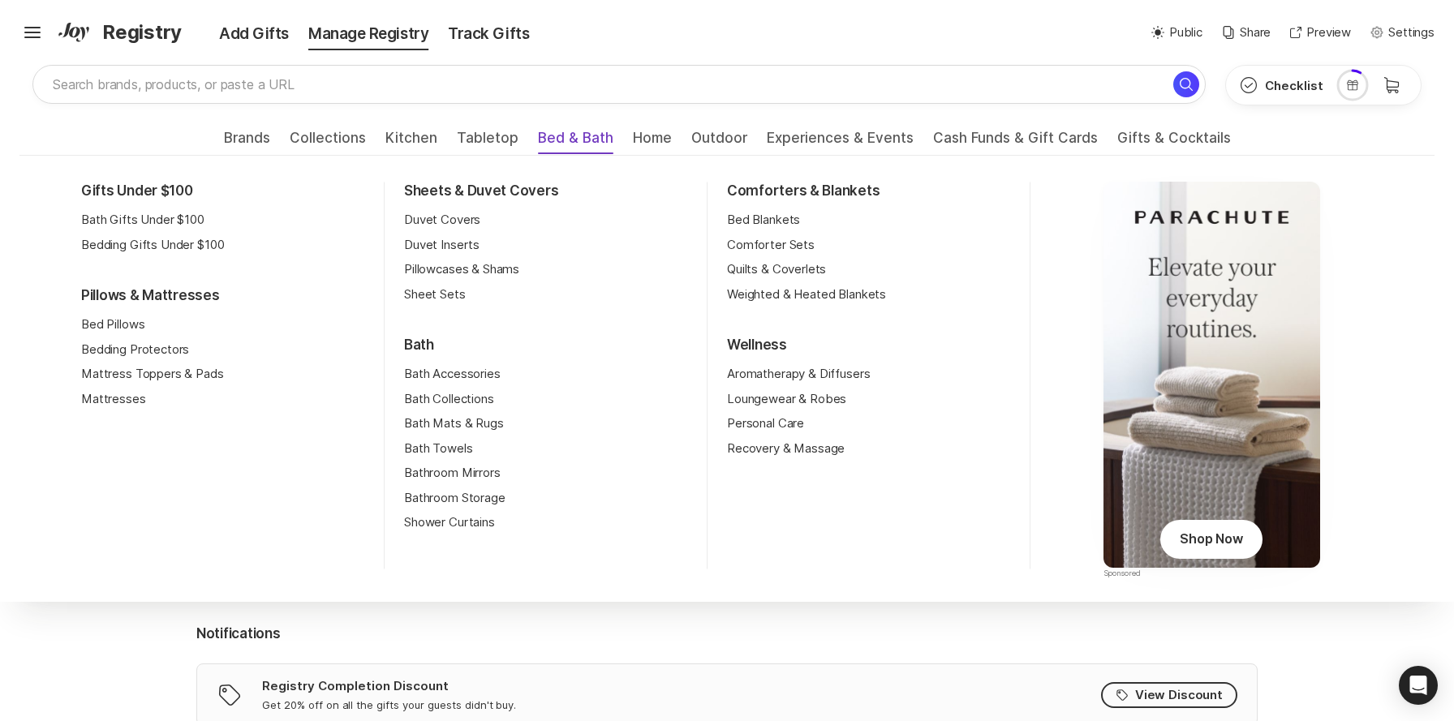
click at [577, 143] on span "Bed & Bath" at bounding box center [575, 143] width 75 height 26
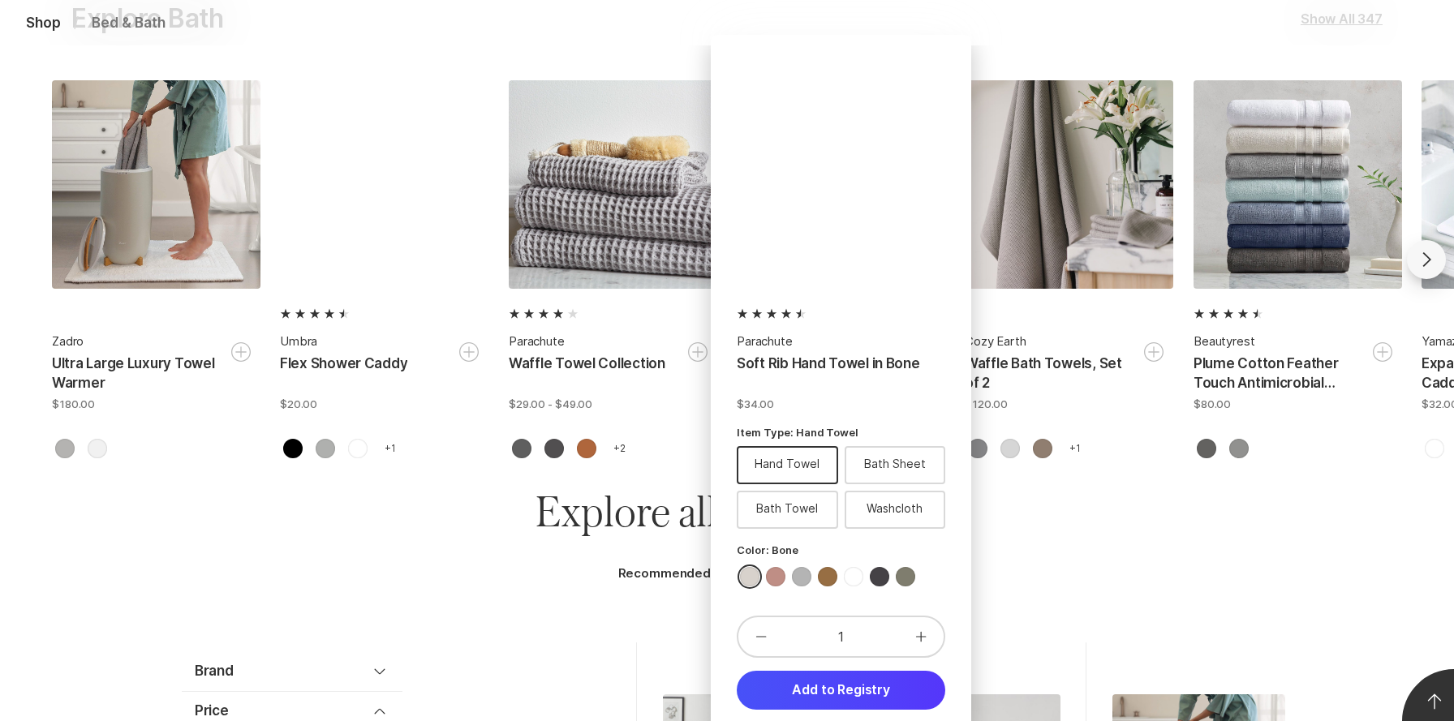
scroll to position [2065, 0]
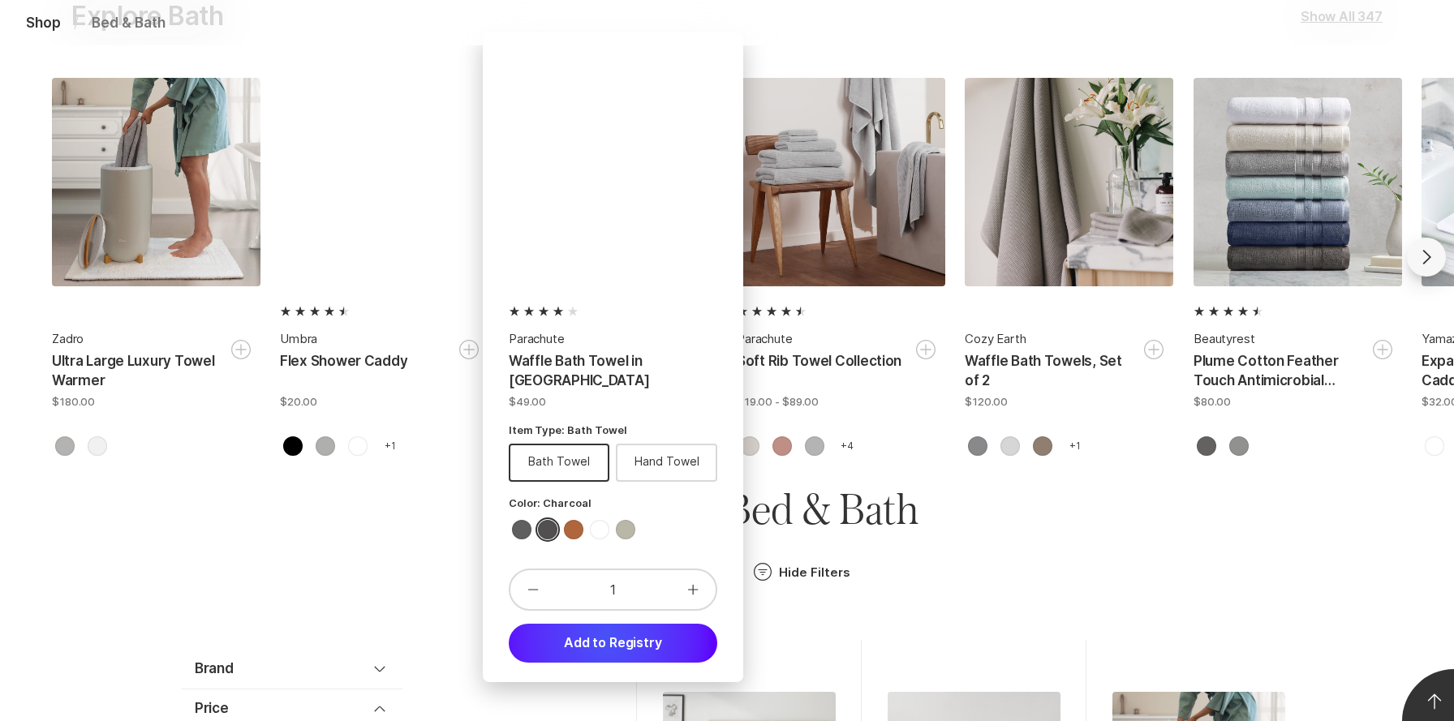
click at [607, 638] on button "Add to Registry" at bounding box center [613, 643] width 208 height 39
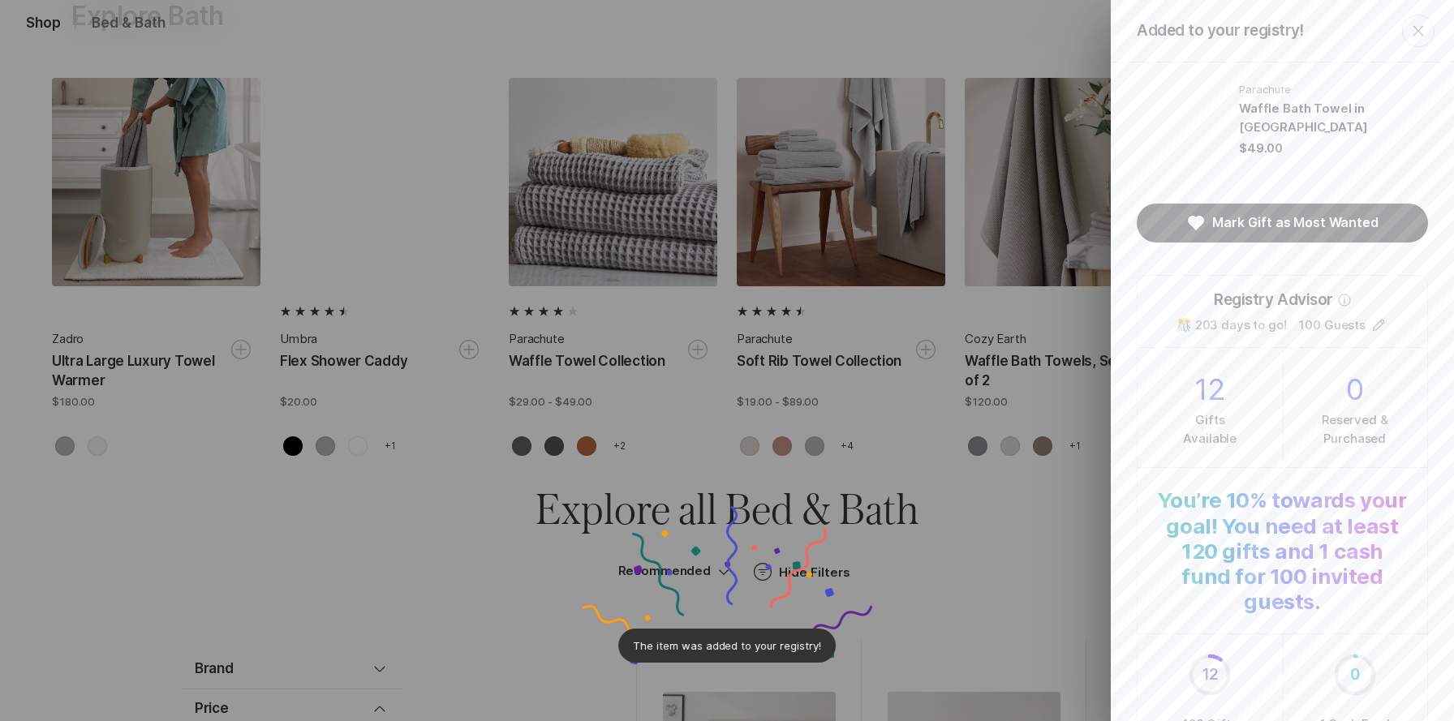
click at [1424, 34] on icon "Close" at bounding box center [1417, 30] width 19 height 19
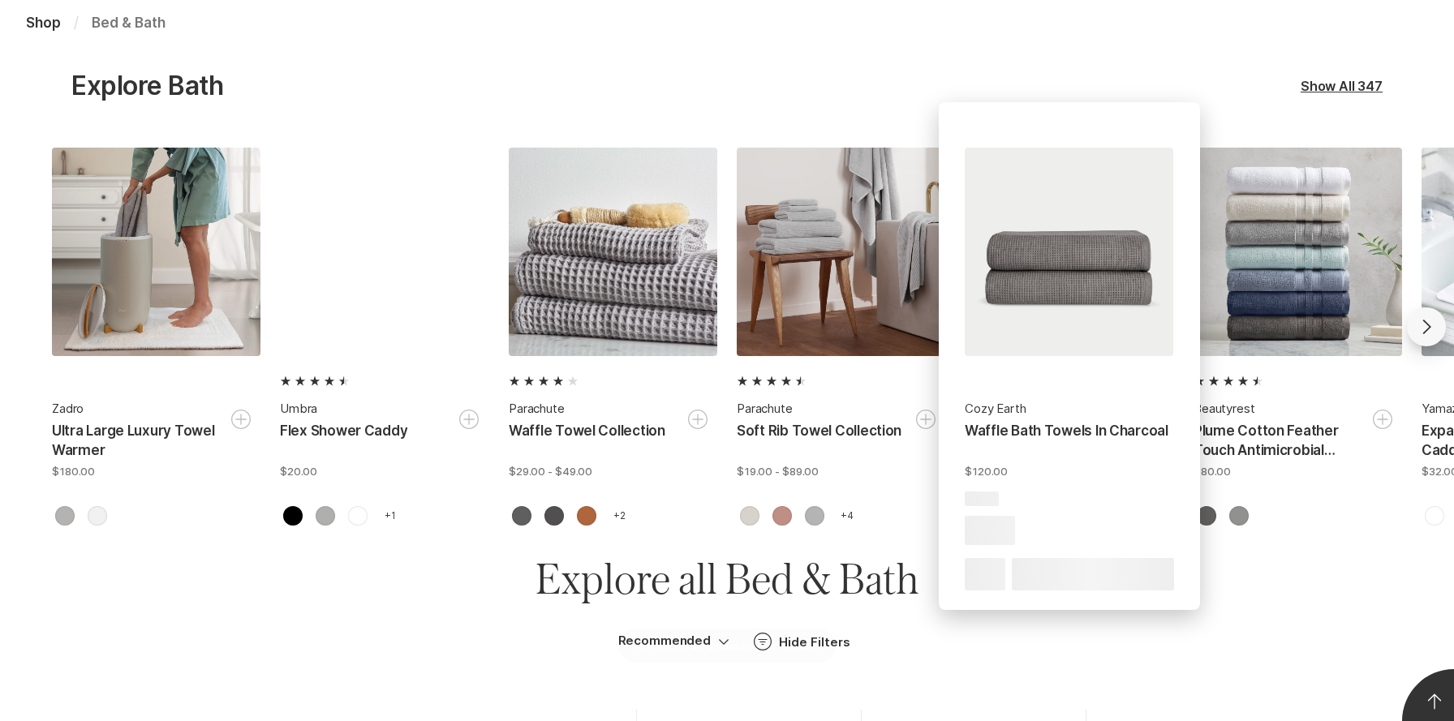
scroll to position [1988, 0]
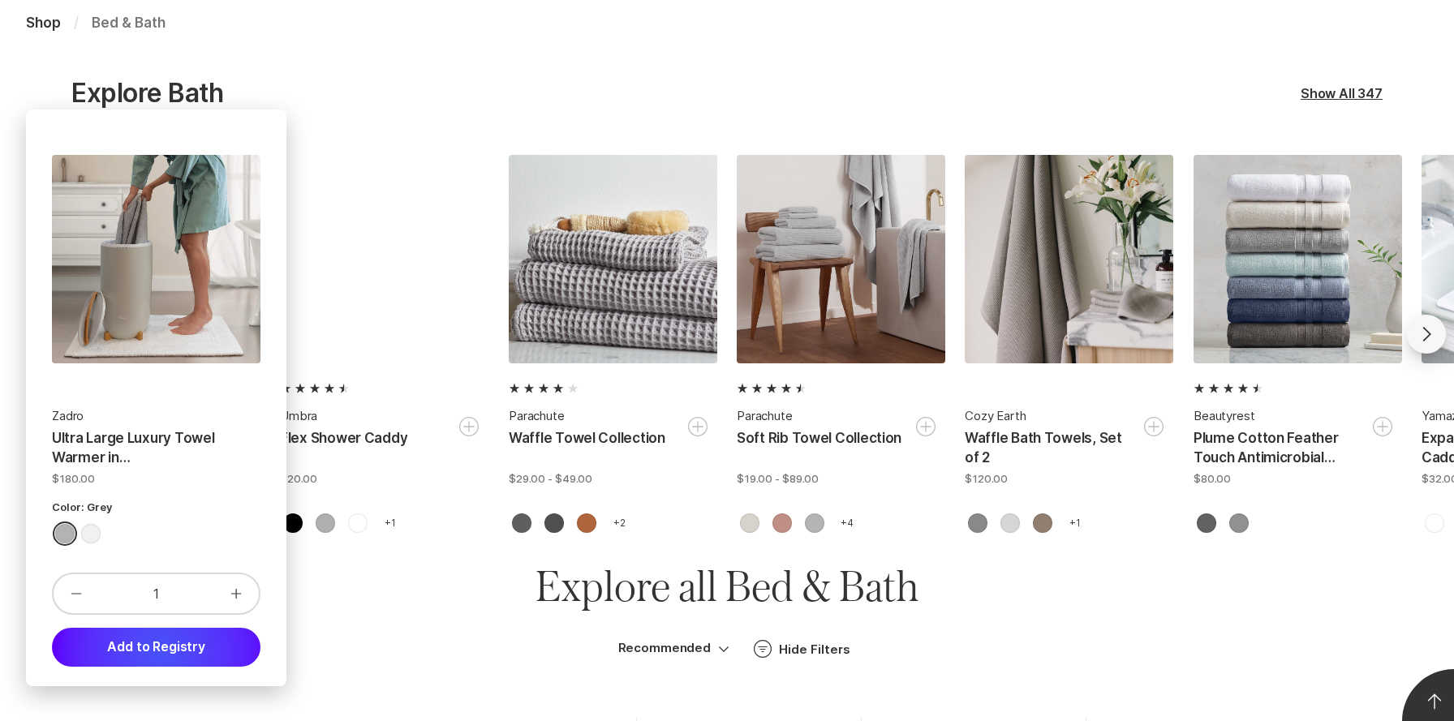
click at [161, 651] on button "Add to Registry" at bounding box center [156, 647] width 208 height 39
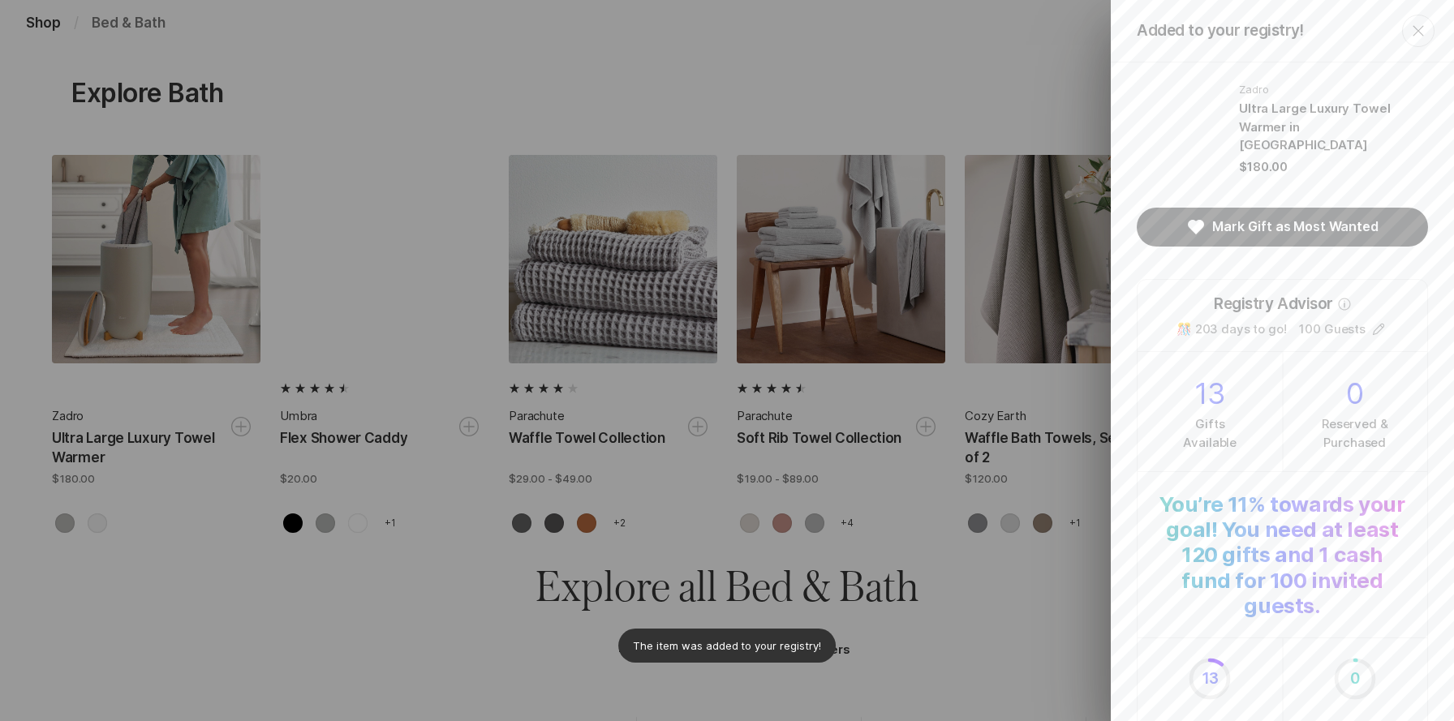
click at [1421, 29] on icon "Close" at bounding box center [1417, 30] width 19 height 19
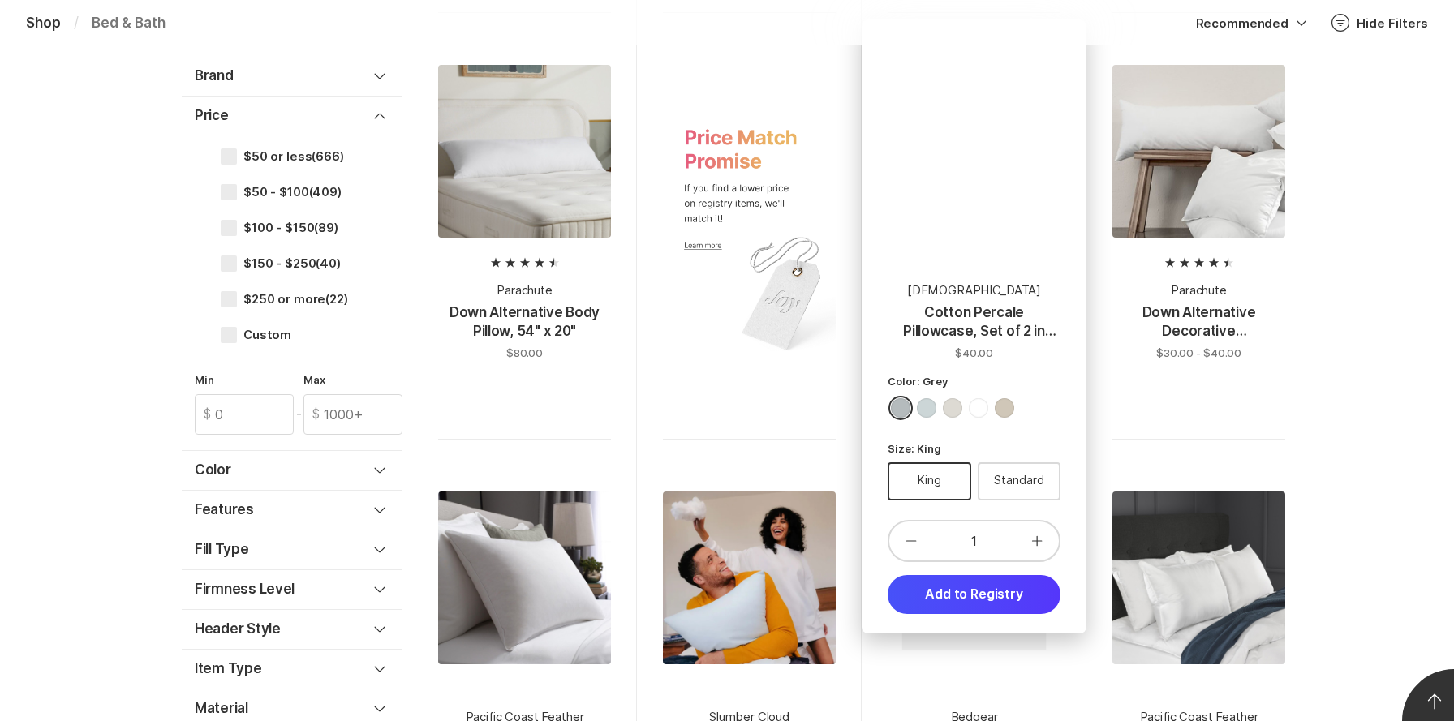
scroll to position [6125, 0]
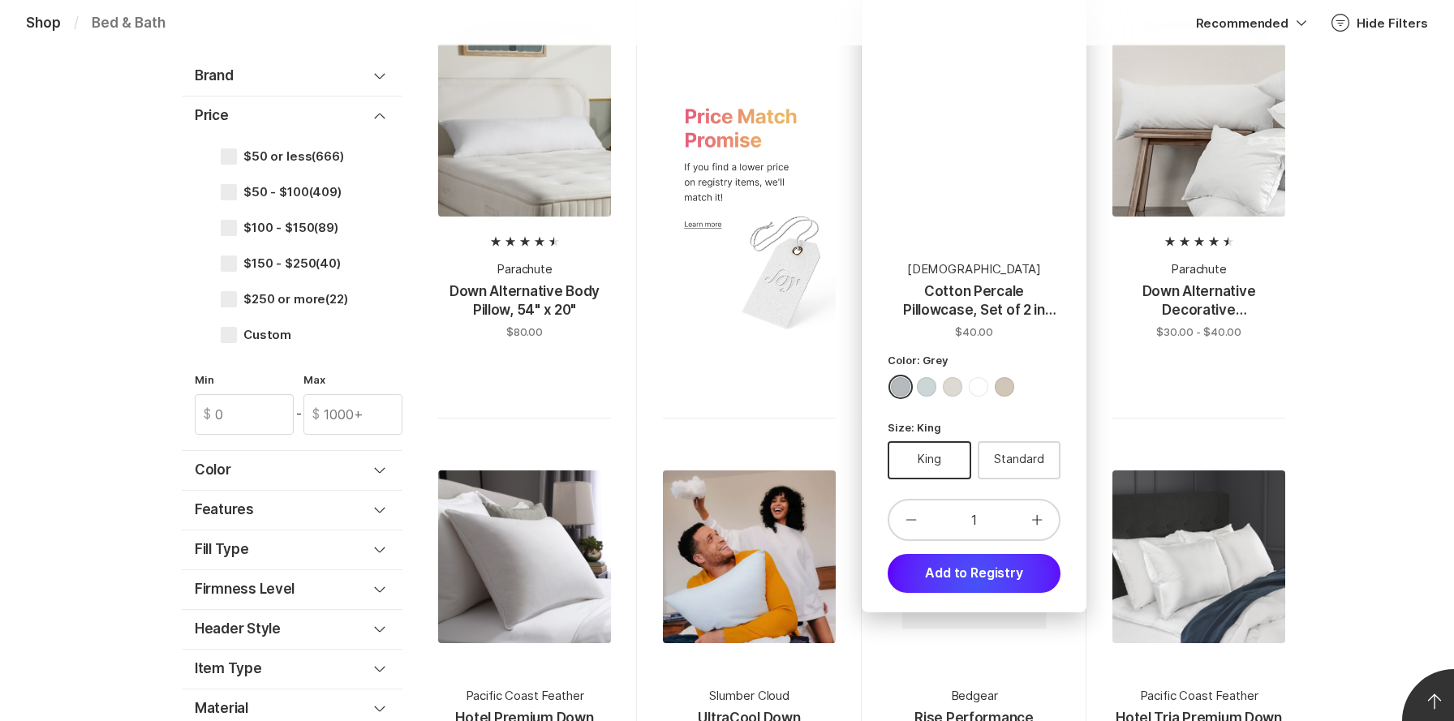
click at [977, 582] on button "Add to Registry" at bounding box center [973, 573] width 173 height 39
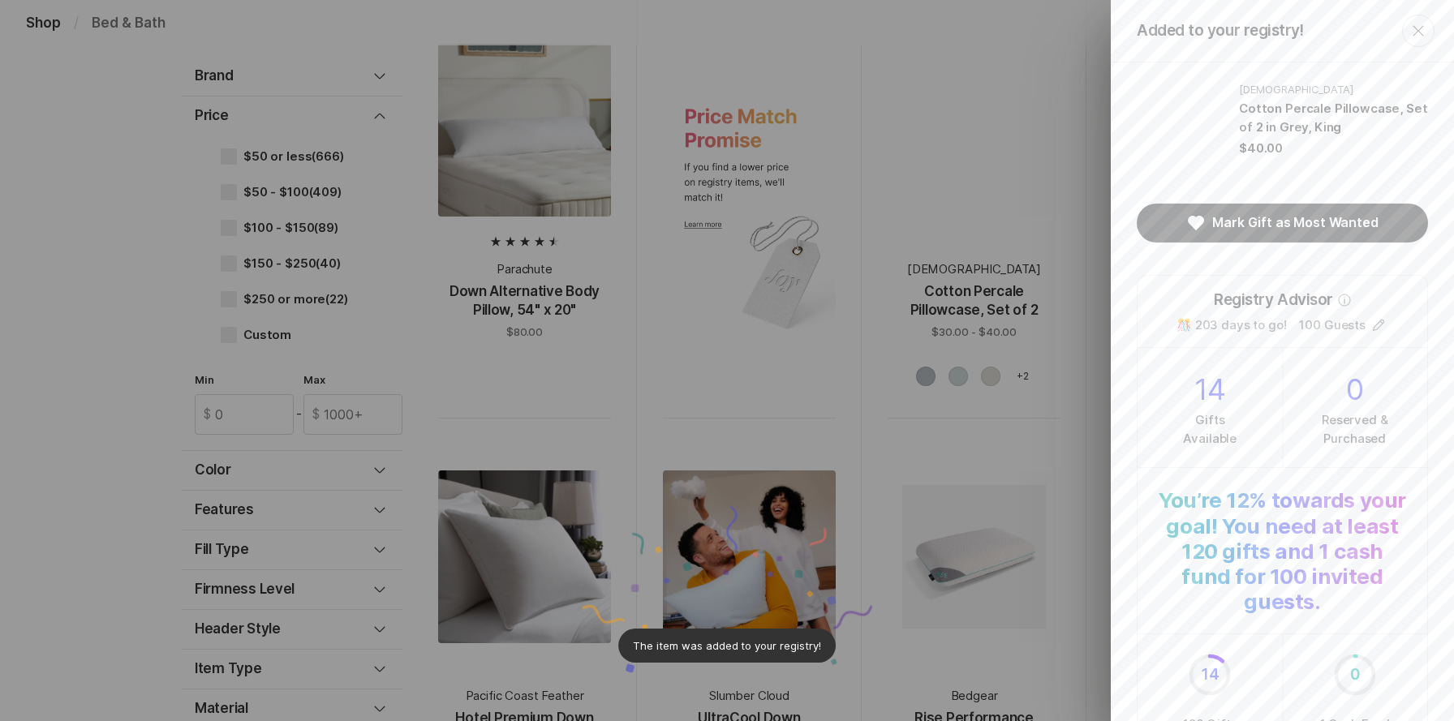
click at [1431, 33] on button "Close" at bounding box center [1418, 31] width 32 height 32
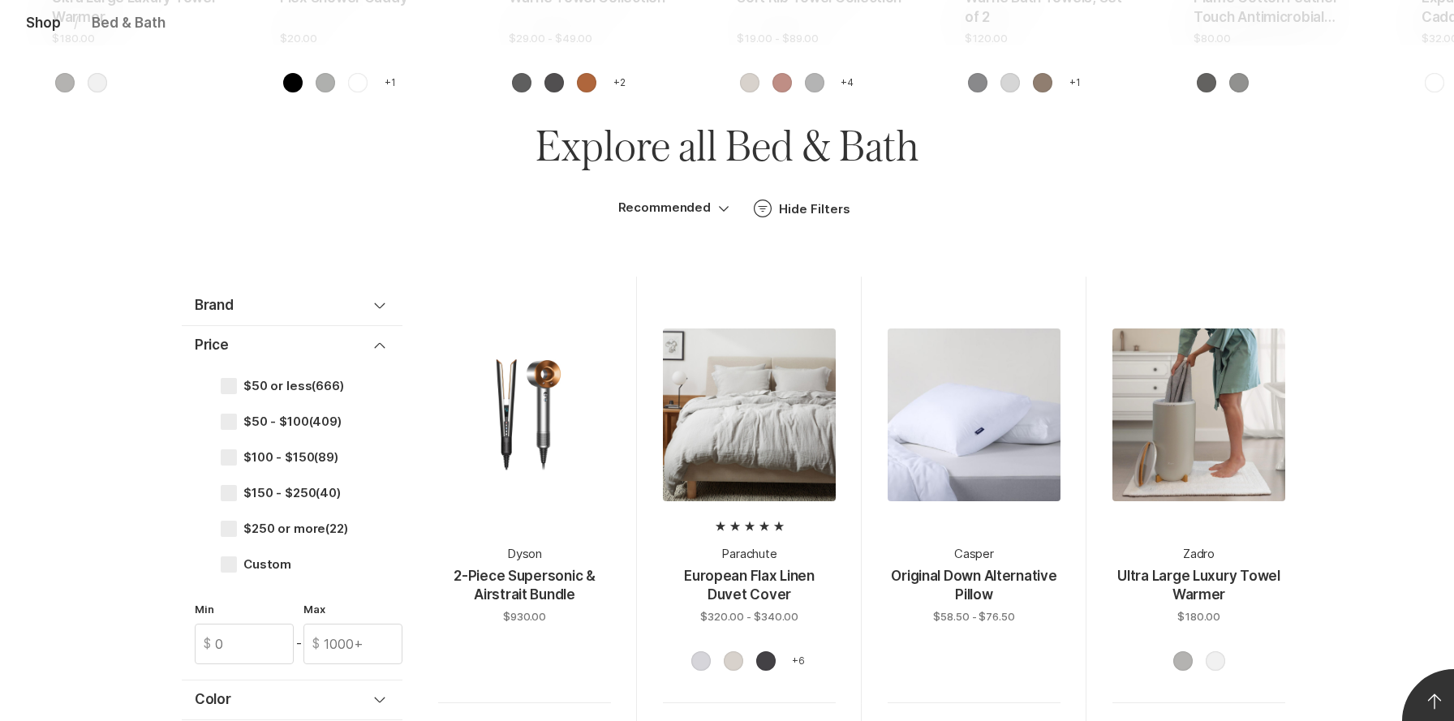
scroll to position [0, 0]
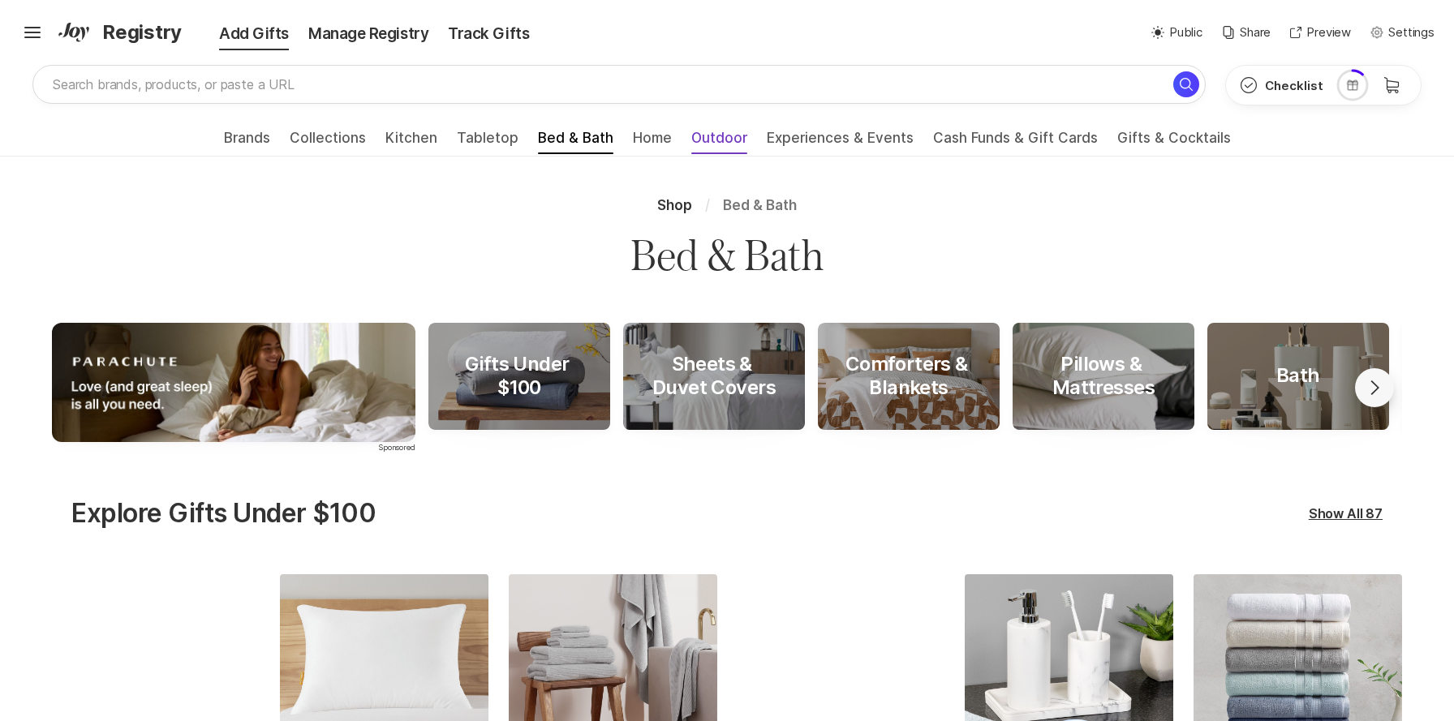
click at [721, 137] on span "Outdoor" at bounding box center [719, 143] width 56 height 26
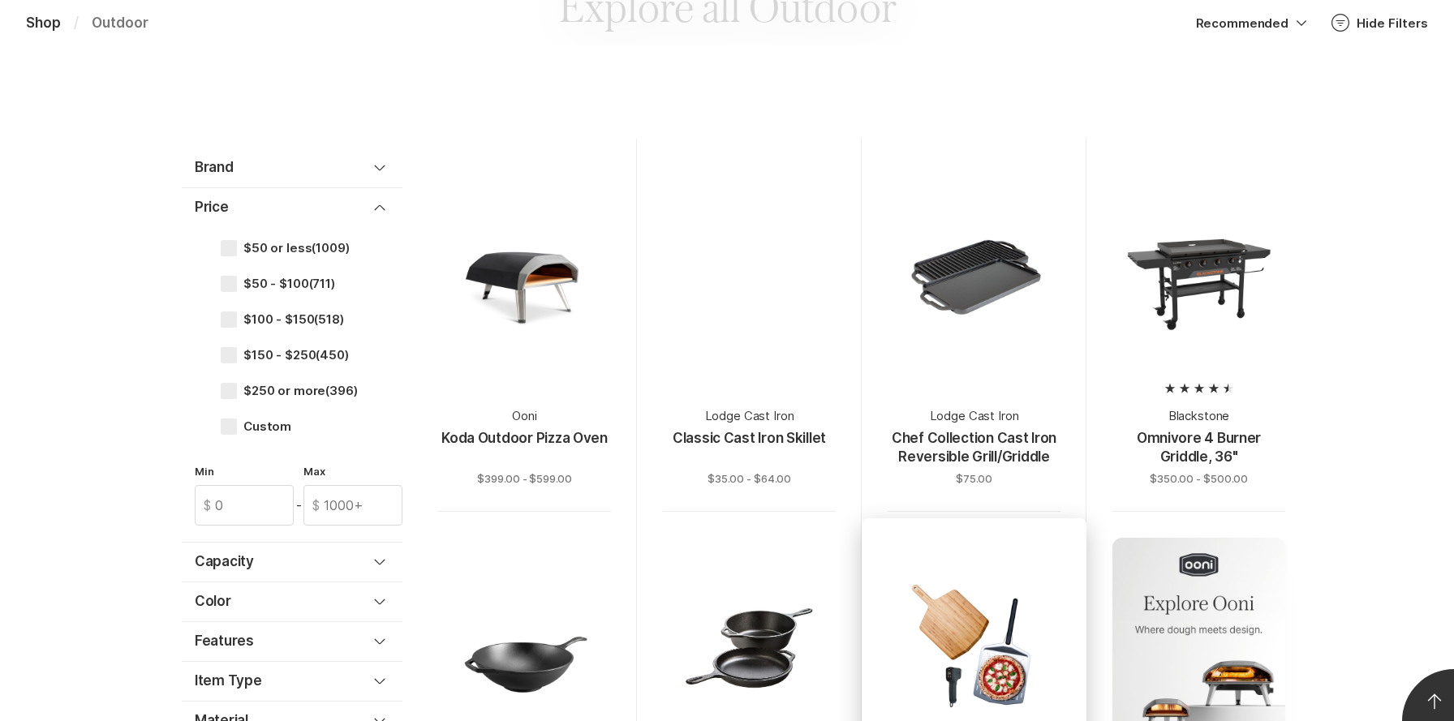
scroll to position [577, 0]
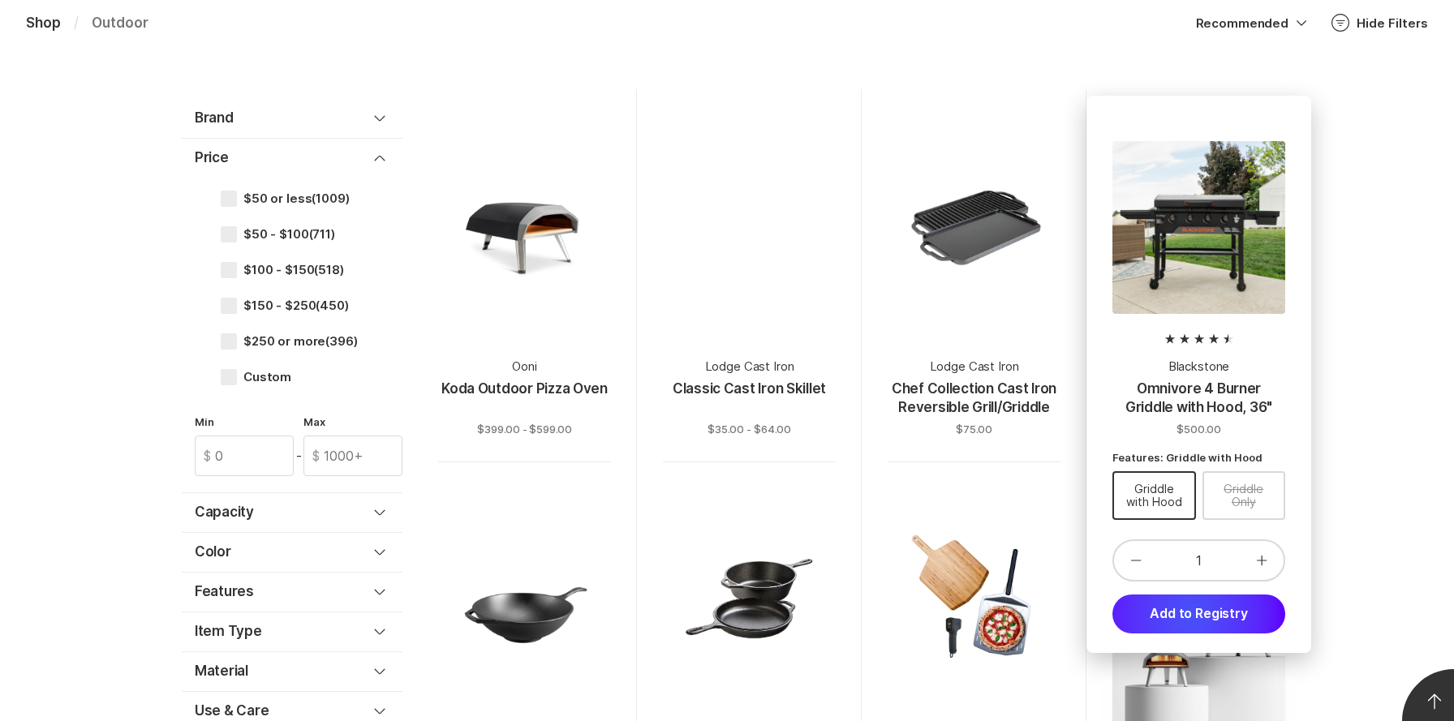
click at [1190, 615] on button "Add to Registry" at bounding box center [1198, 614] width 173 height 39
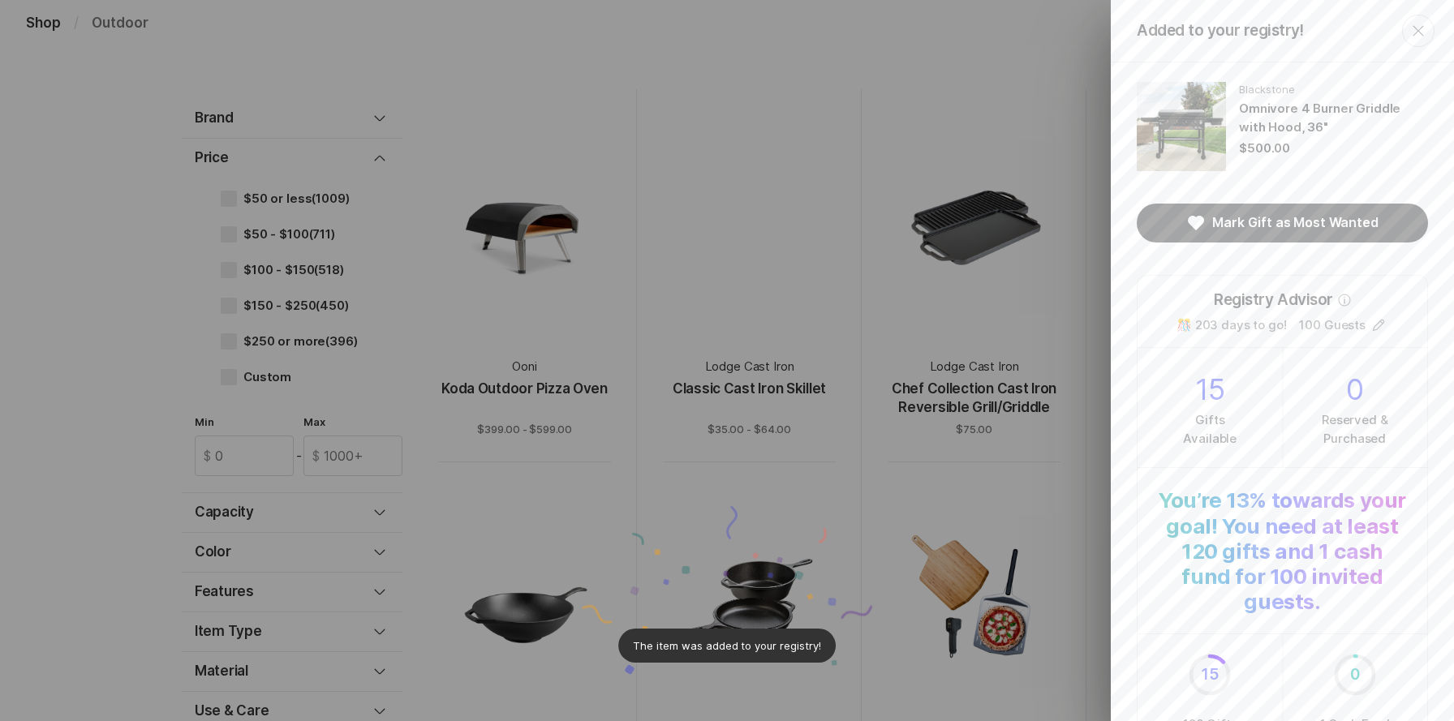
click at [1427, 35] on icon "Close" at bounding box center [1417, 30] width 19 height 19
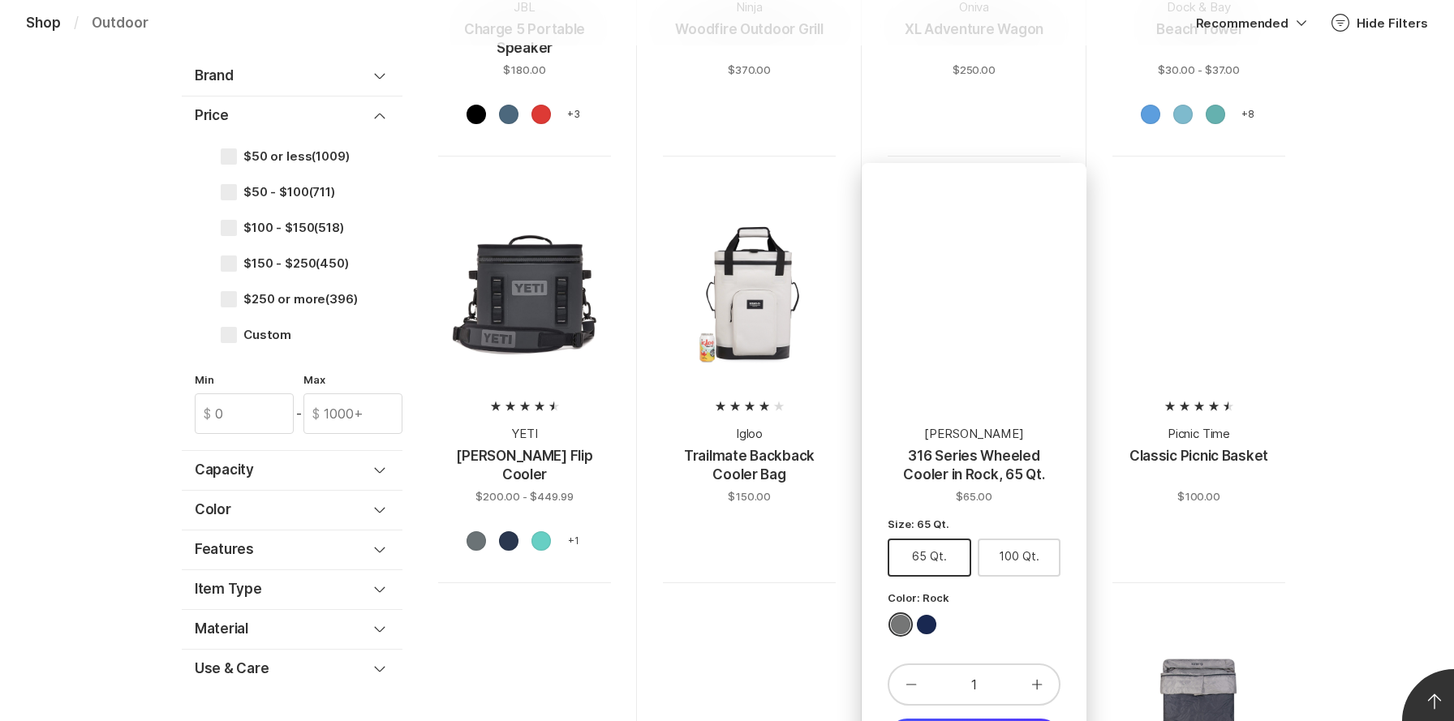
scroll to position [2170, 0]
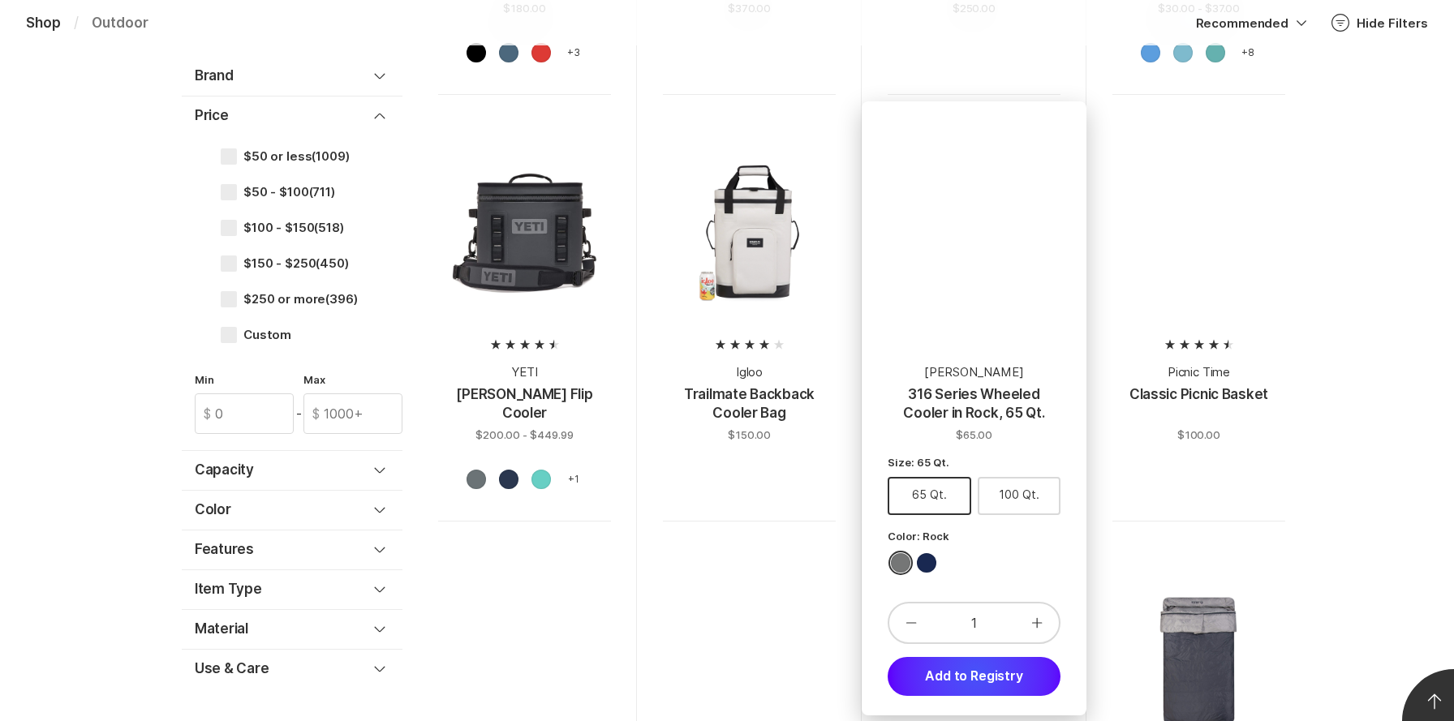
click at [976, 674] on button "Add to Registry" at bounding box center [973, 676] width 173 height 39
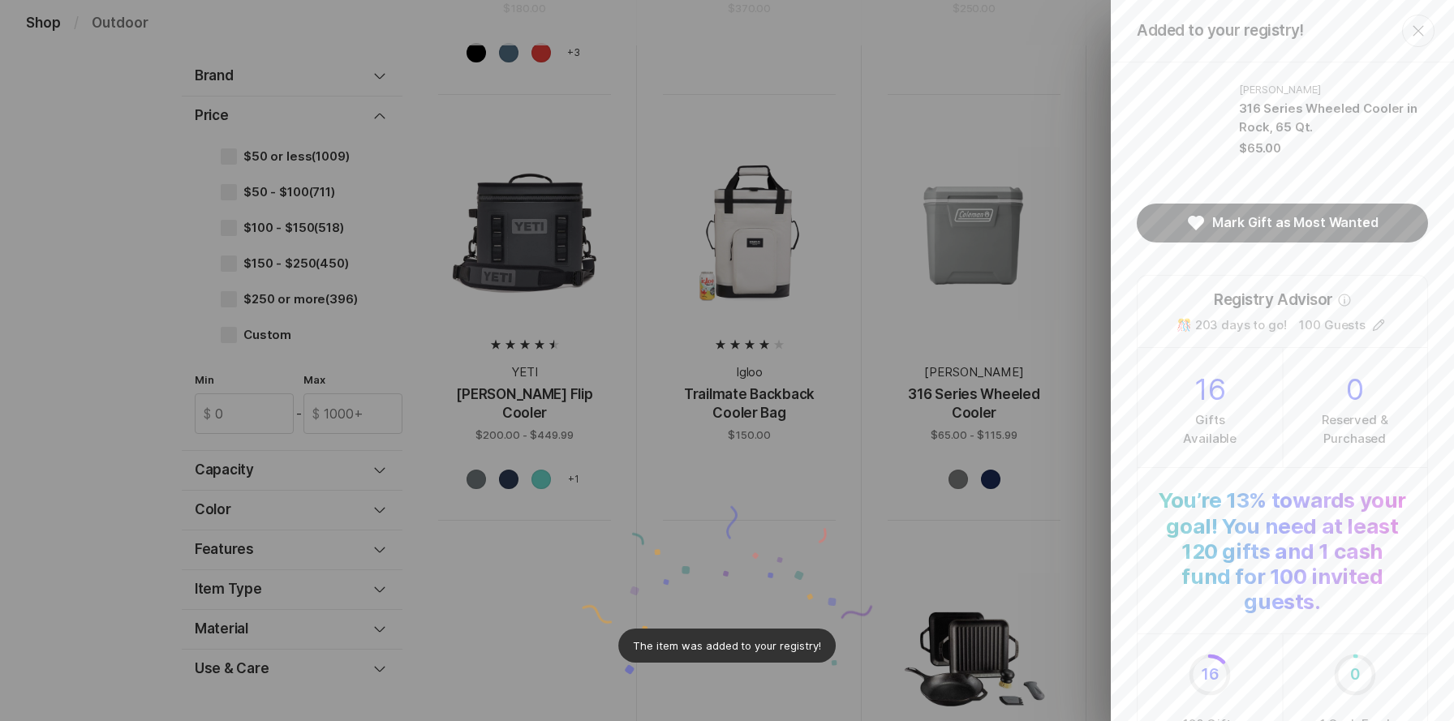
click at [1424, 29] on icon "Close" at bounding box center [1417, 30] width 19 height 19
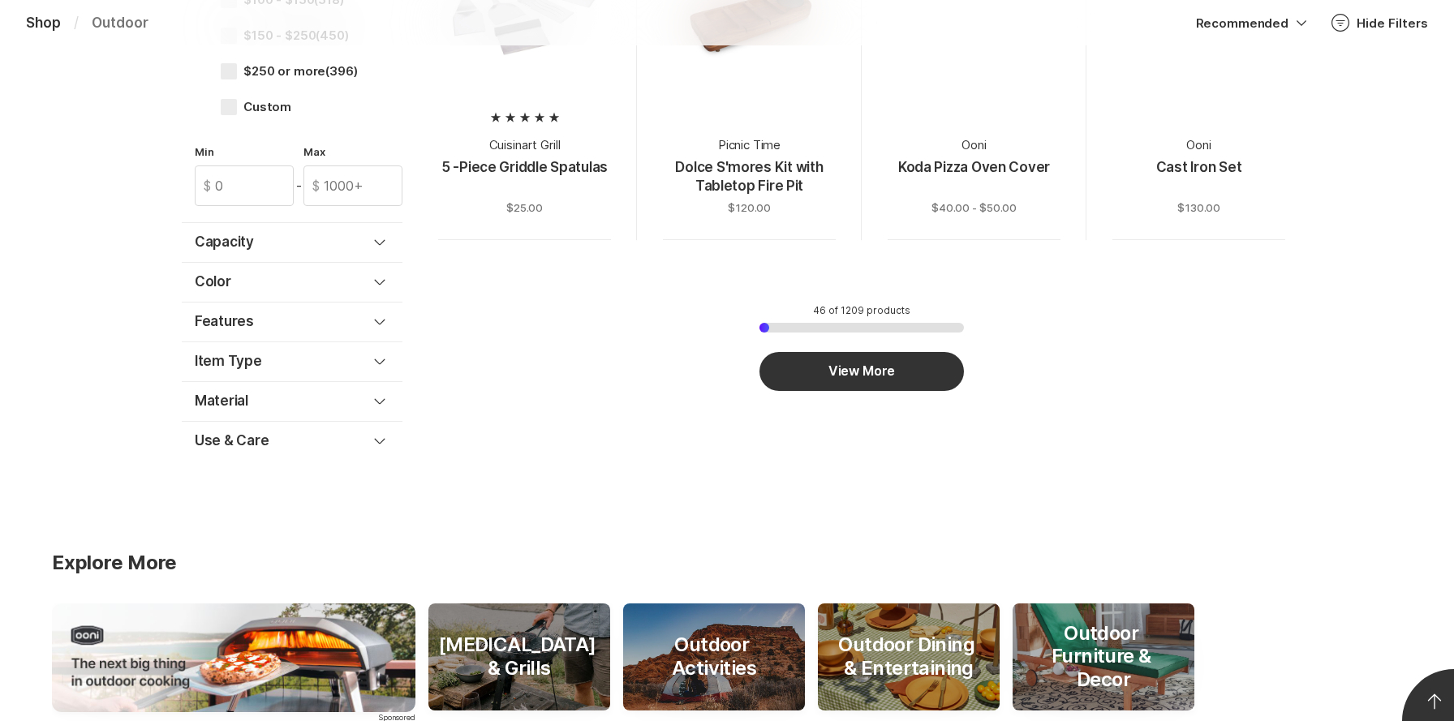
scroll to position [5065, 0]
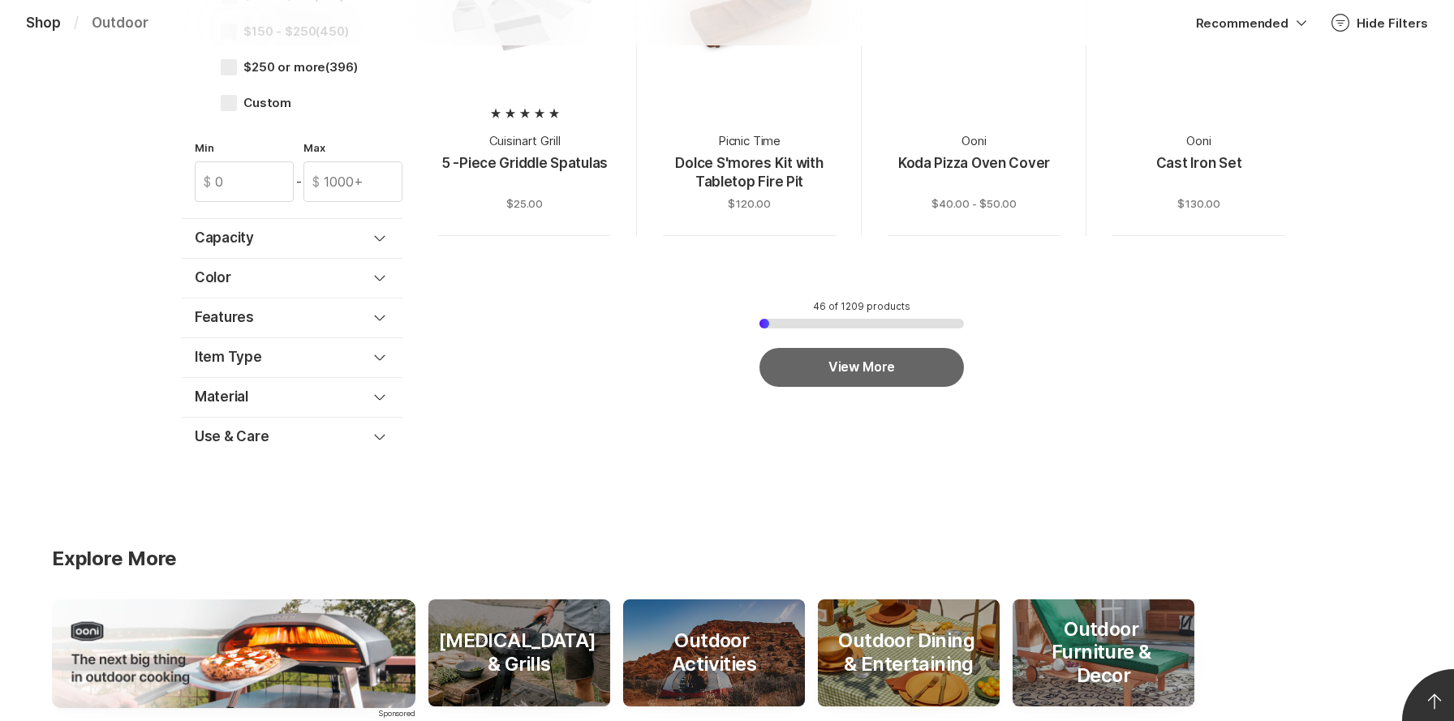
click at [920, 367] on button "View More" at bounding box center [861, 367] width 204 height 39
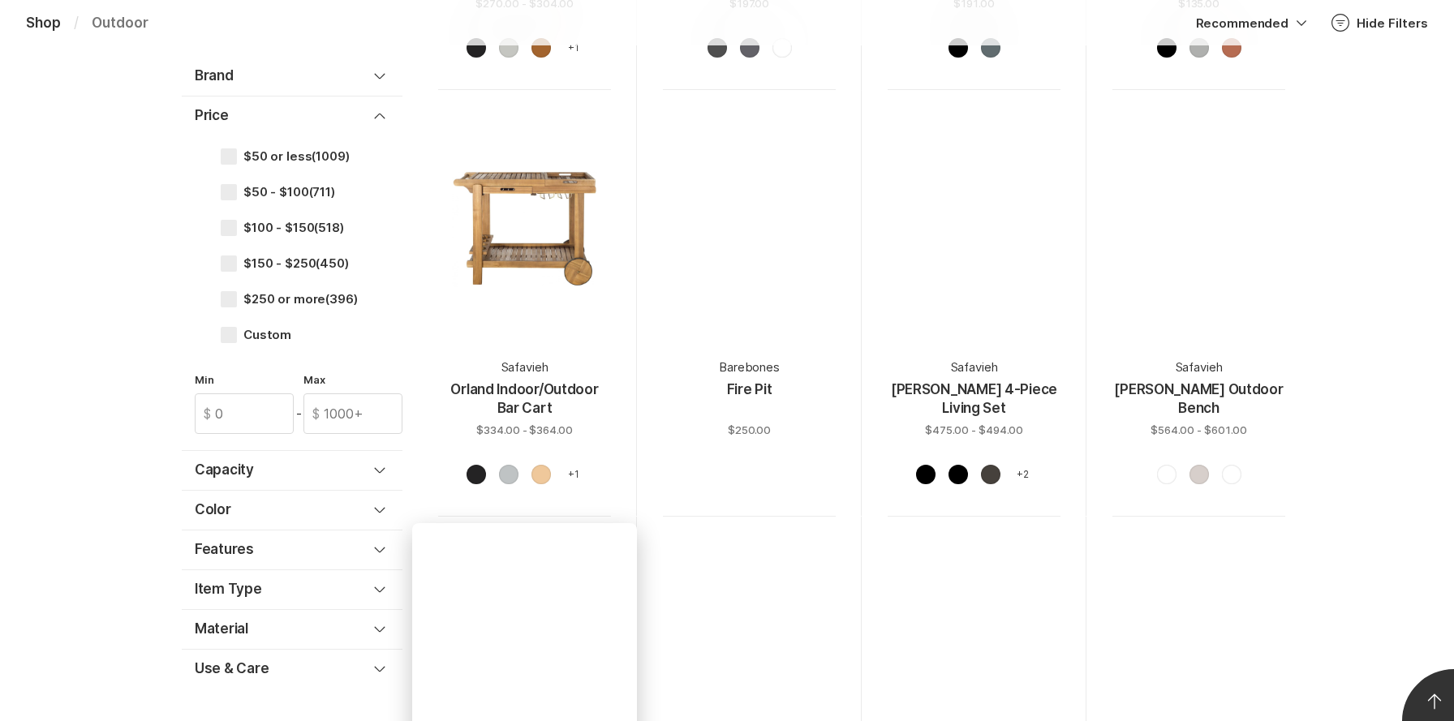
scroll to position [7688, 0]
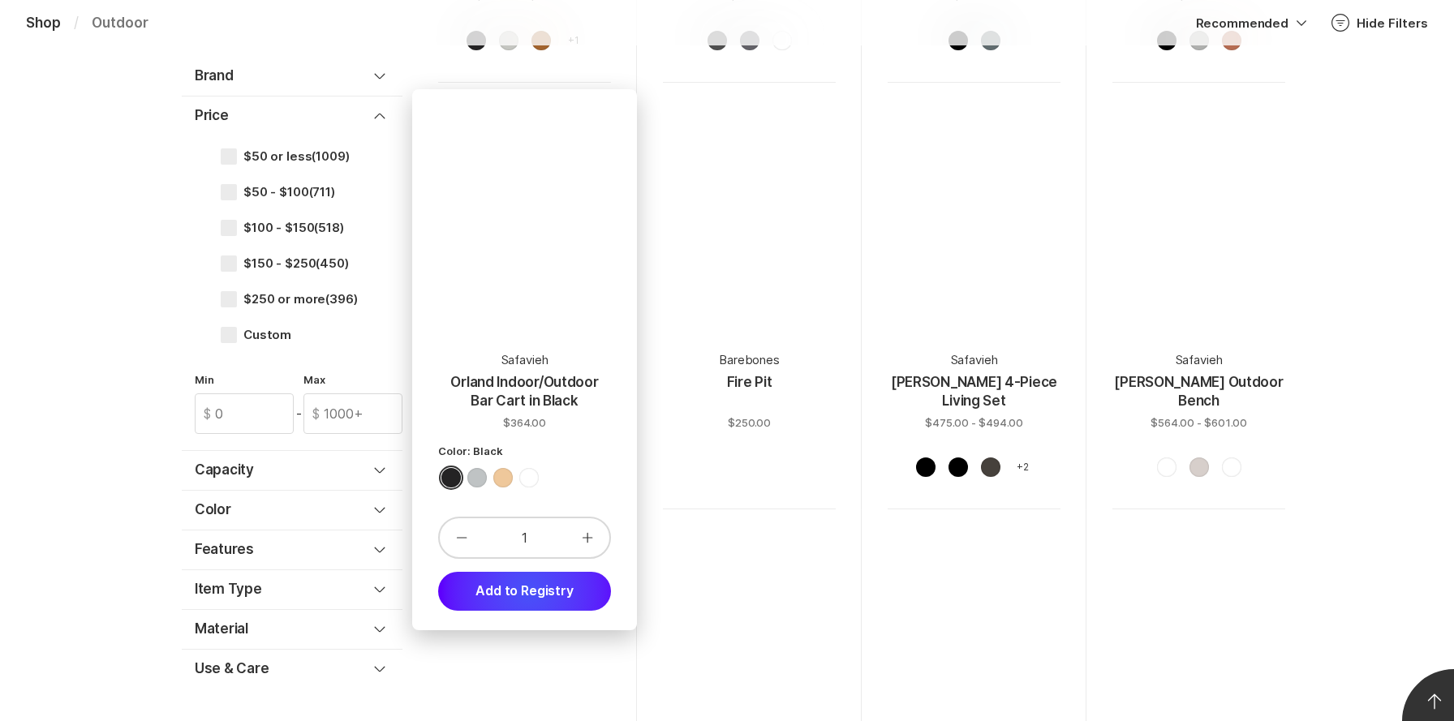
click at [529, 573] on button "Add to Registry" at bounding box center [524, 591] width 173 height 39
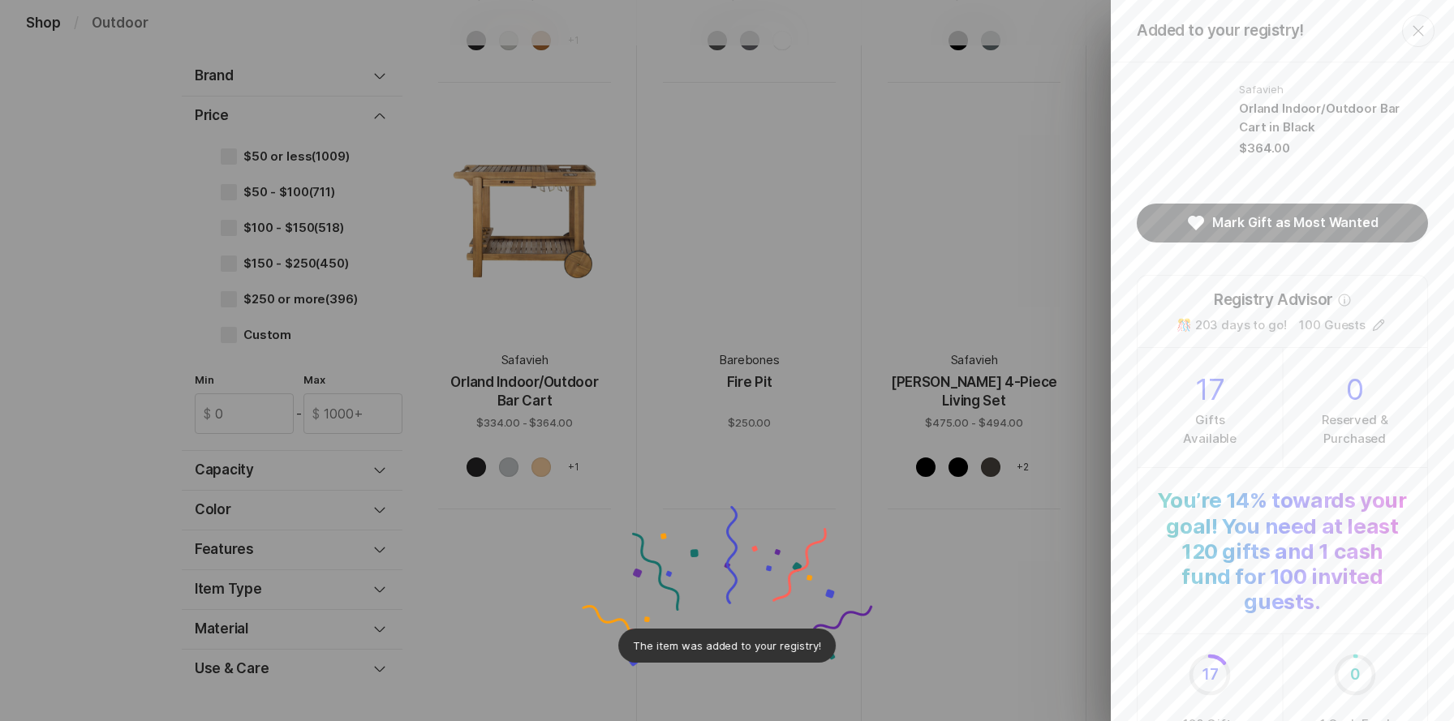
click at [1423, 33] on icon "Close" at bounding box center [1417, 30] width 19 height 19
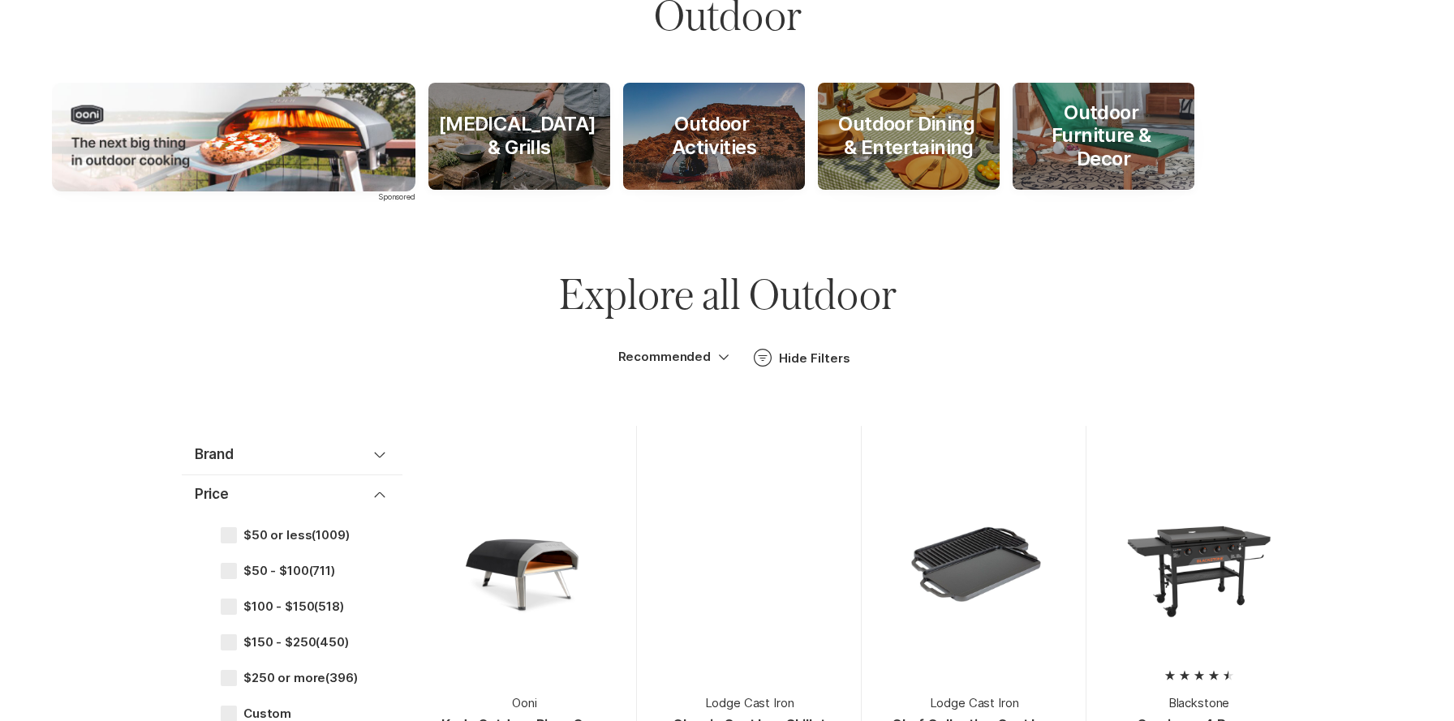
scroll to position [0, 0]
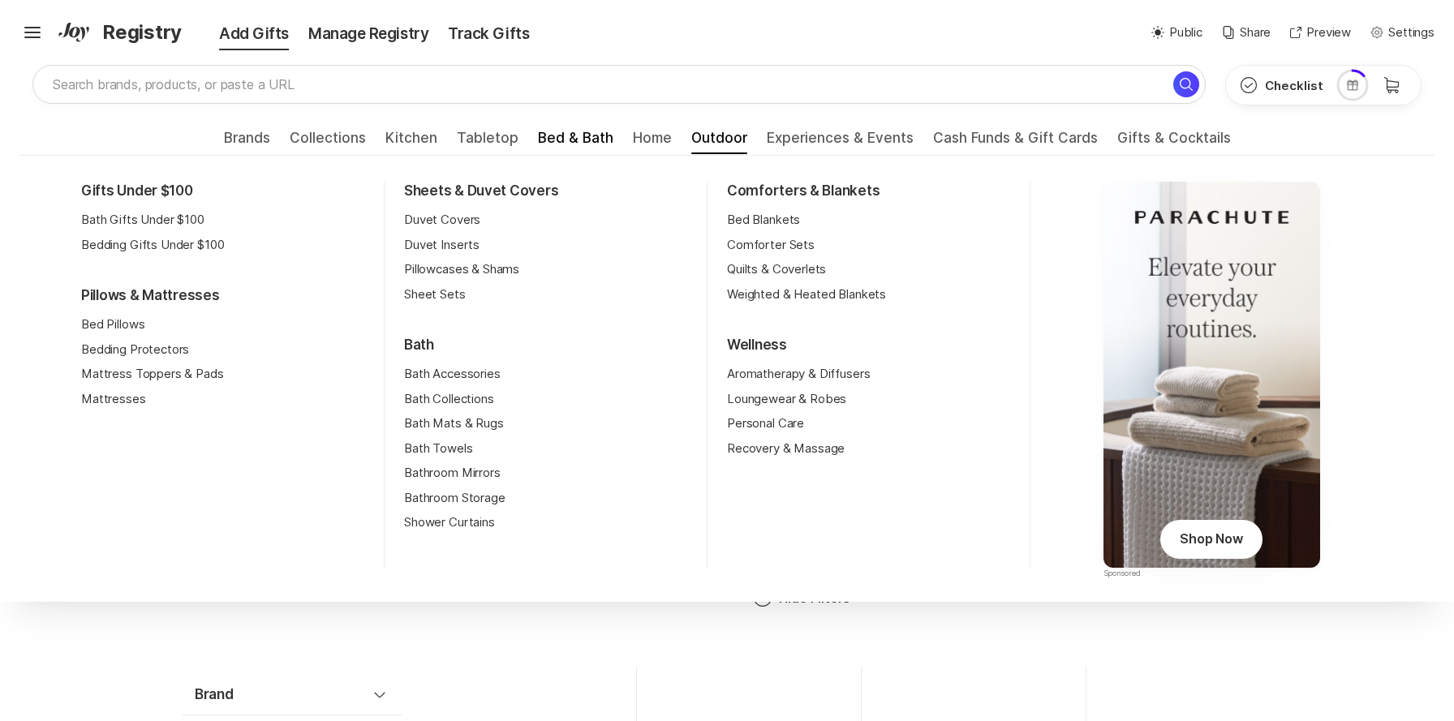
click at [338, 139] on span "Collections" at bounding box center [328, 143] width 76 height 26
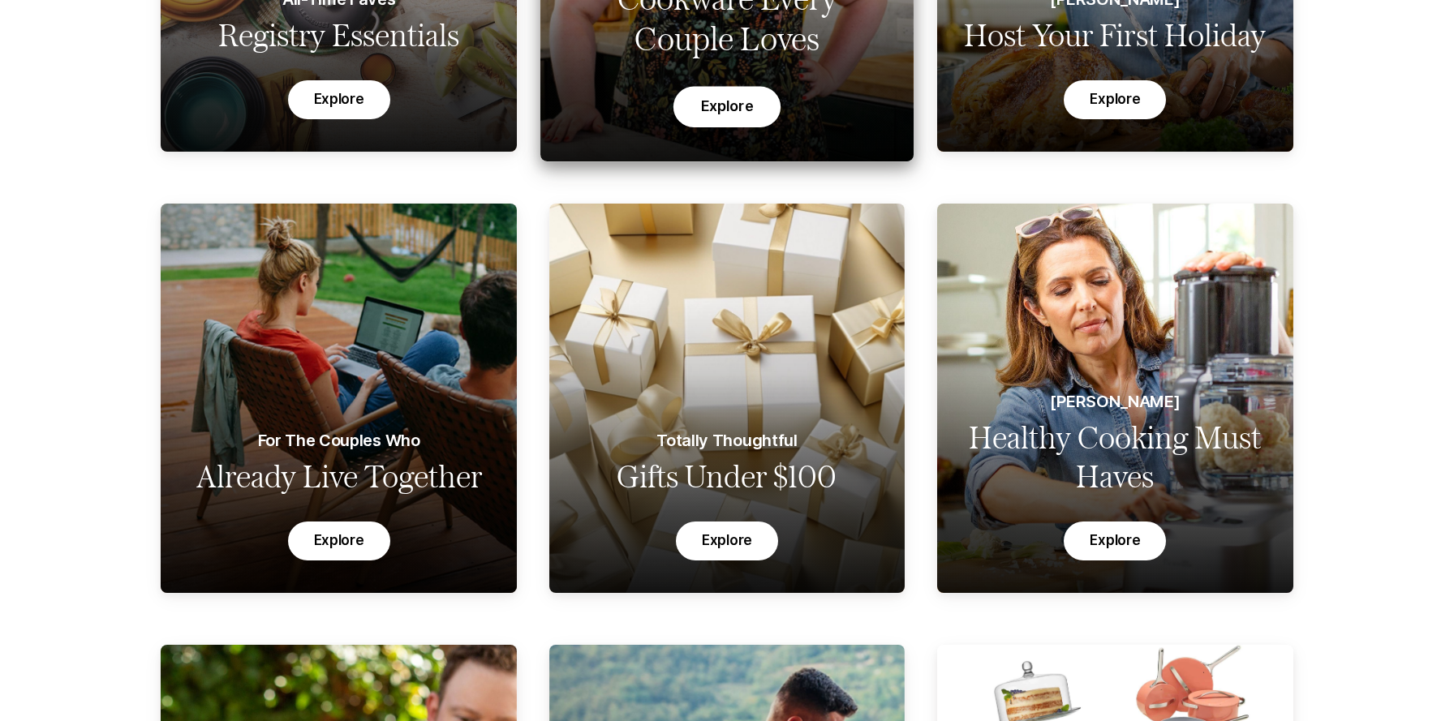
scroll to position [578, 0]
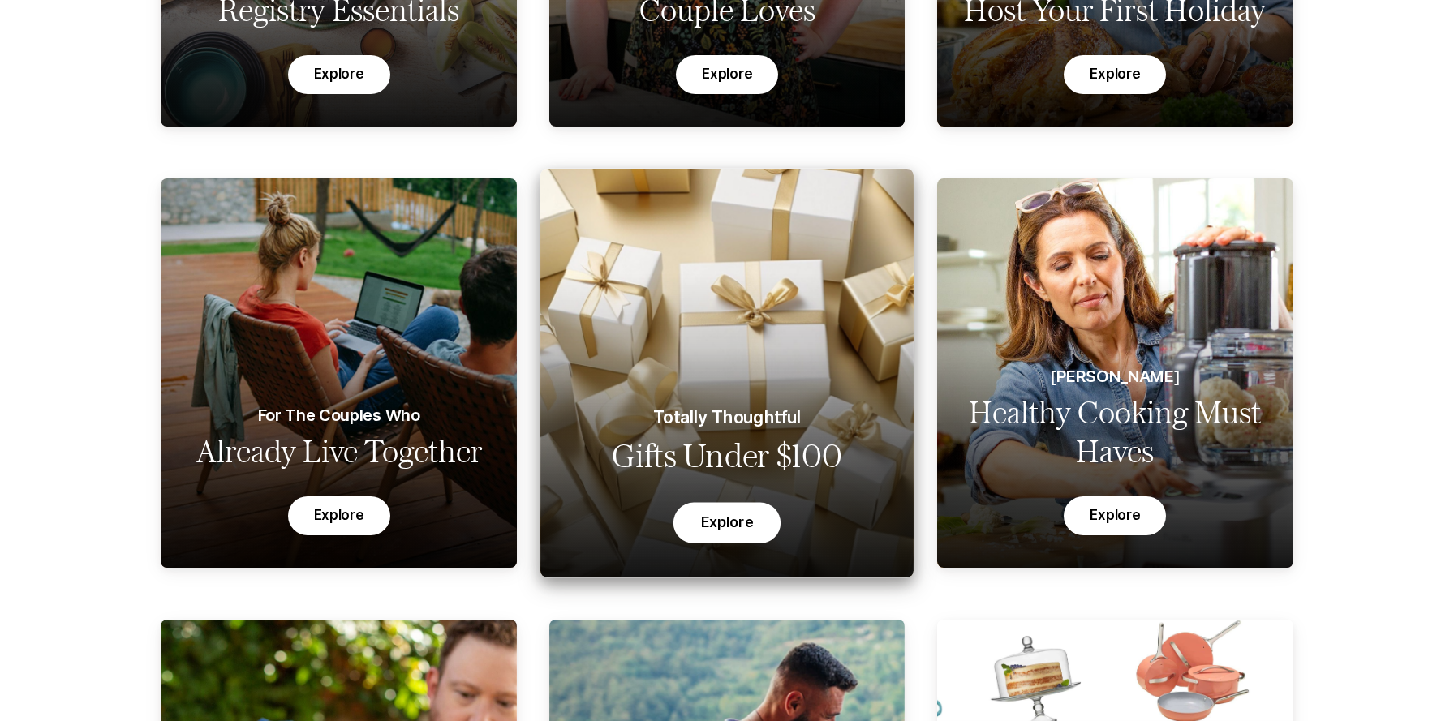
click at [741, 350] on div "Totally Thoughtful Gifts Under $100 Explore" at bounding box center [726, 424] width 373 height 307
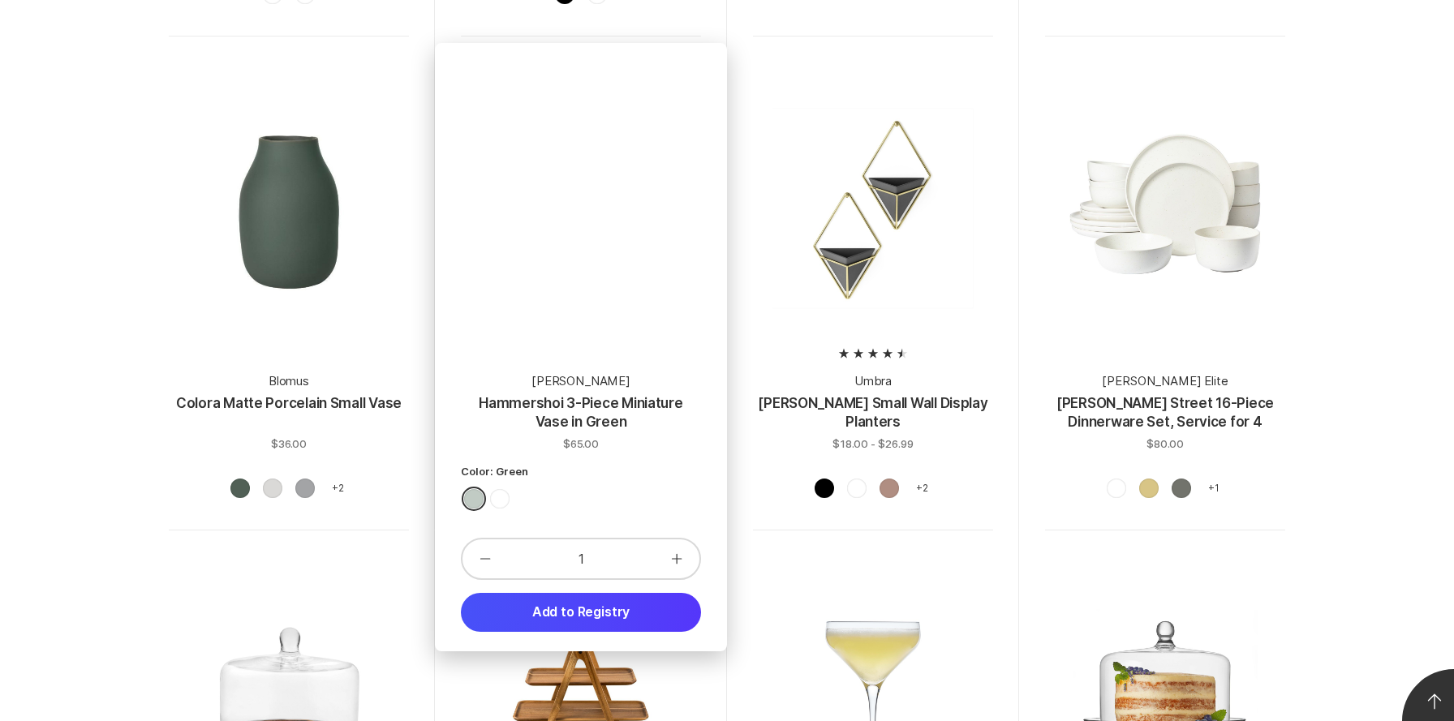
scroll to position [1334, 0]
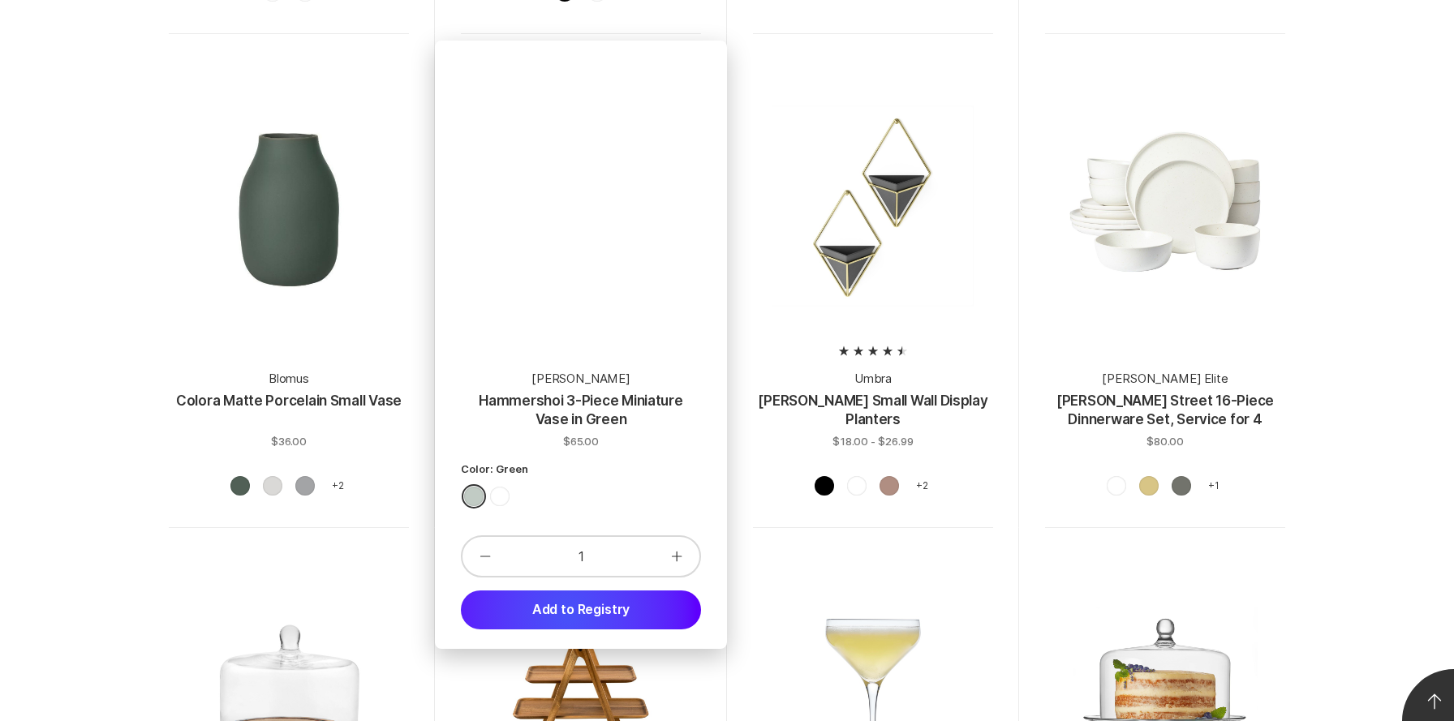
click at [568, 615] on button "Add to Registry" at bounding box center [581, 610] width 240 height 39
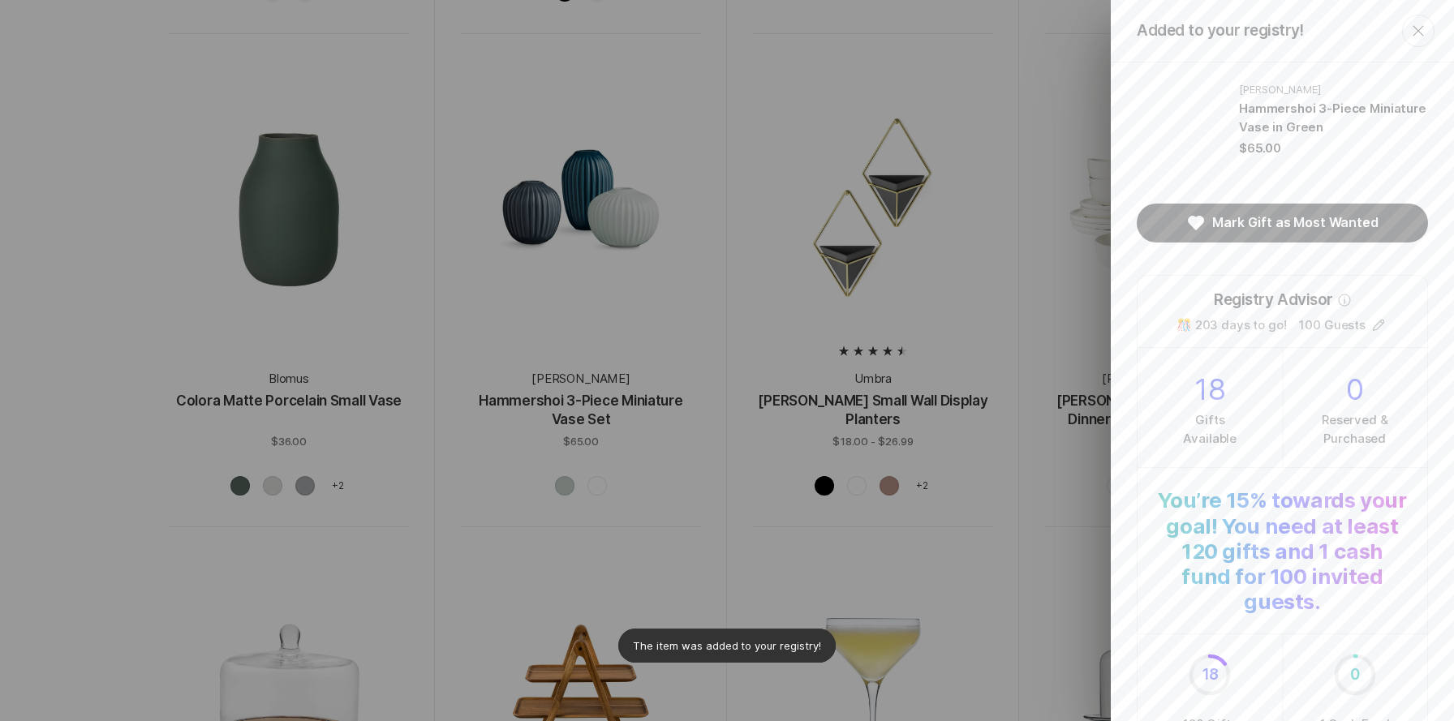
click at [982, 392] on div "Added to your registry! Close [PERSON_NAME] Hammershoi 3-Piece Miniature Vase i…" at bounding box center [727, 360] width 1454 height 721
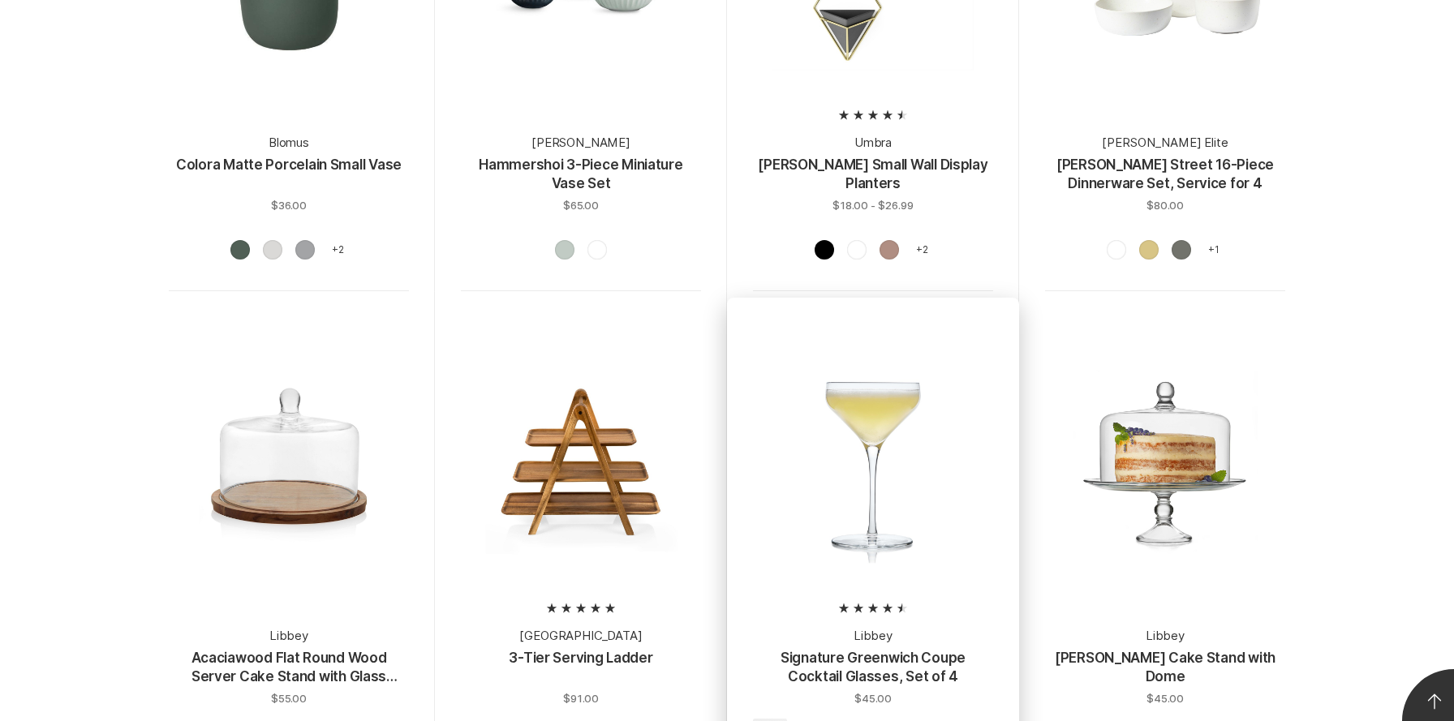
scroll to position [1793, 0]
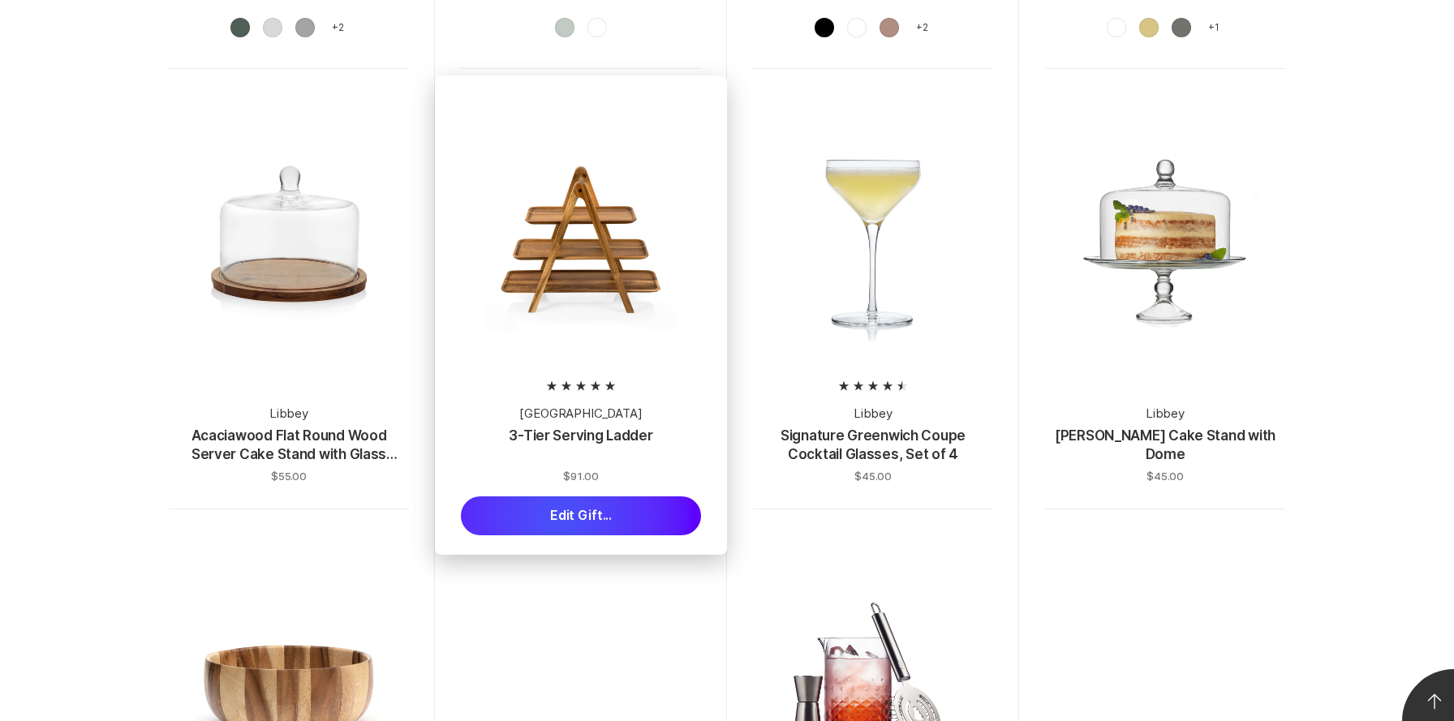
click at [559, 517] on button "Edit Gift..." at bounding box center [581, 515] width 240 height 39
type textarea "x"
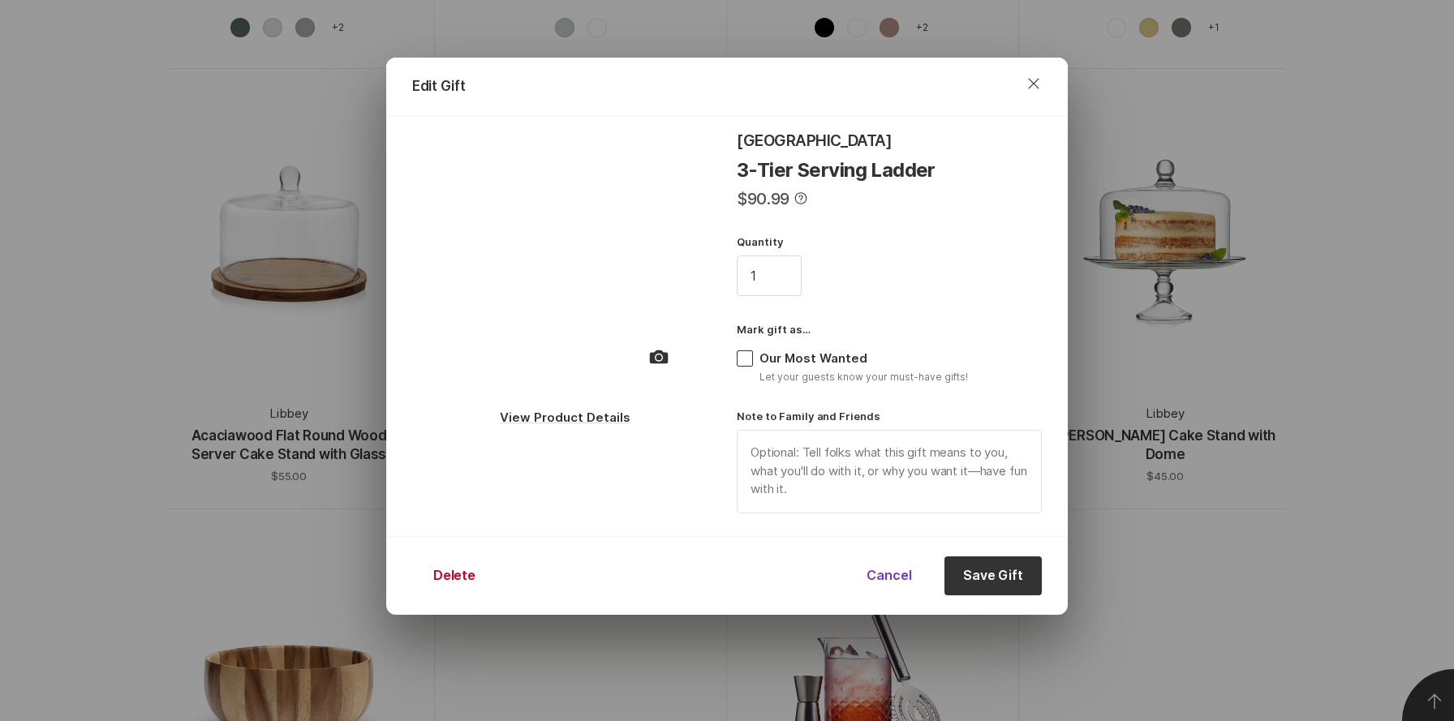
click at [881, 573] on button "Cancel" at bounding box center [888, 575] width 97 height 39
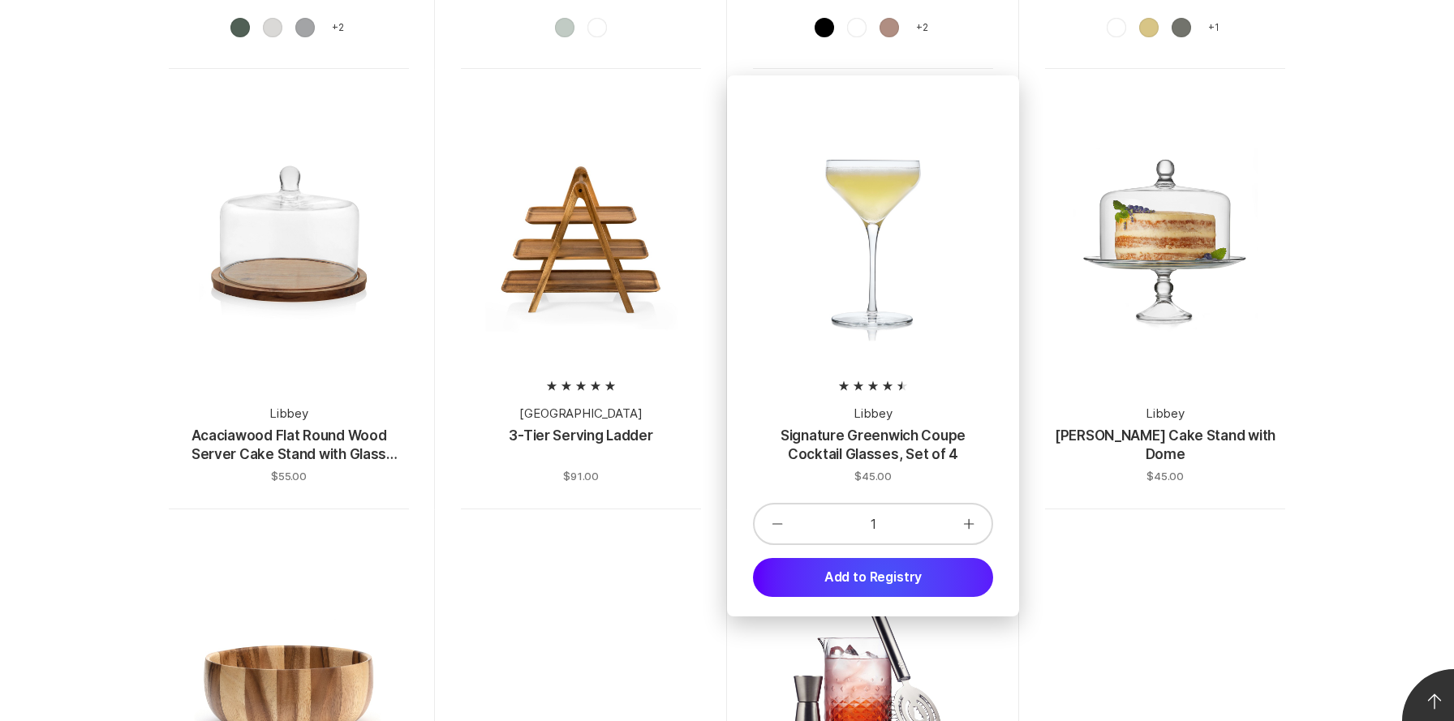
click at [884, 582] on button "Add to Registry" at bounding box center [873, 577] width 240 height 39
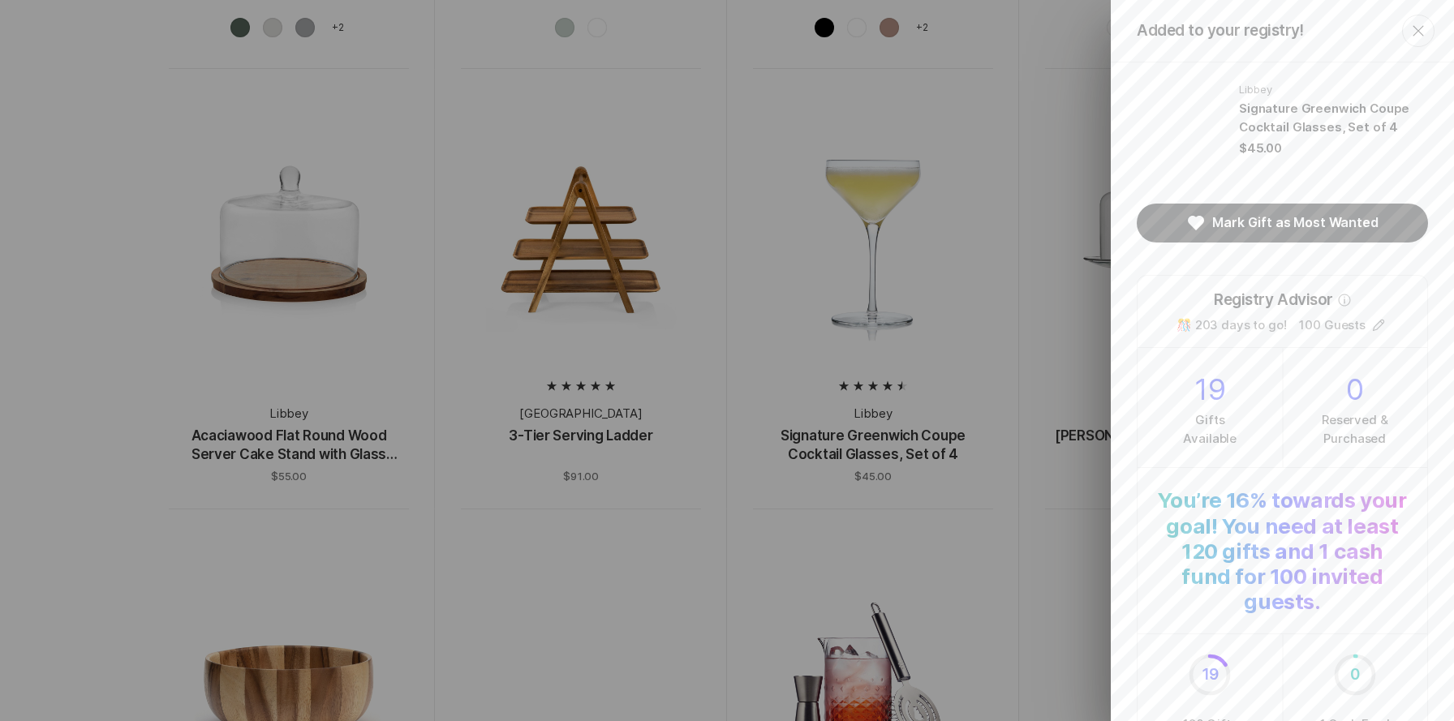
click at [1070, 166] on div "Added to your registry! Close Libbey Signature Greenwich Coupe Cocktail Glasses…" at bounding box center [727, 360] width 1454 height 721
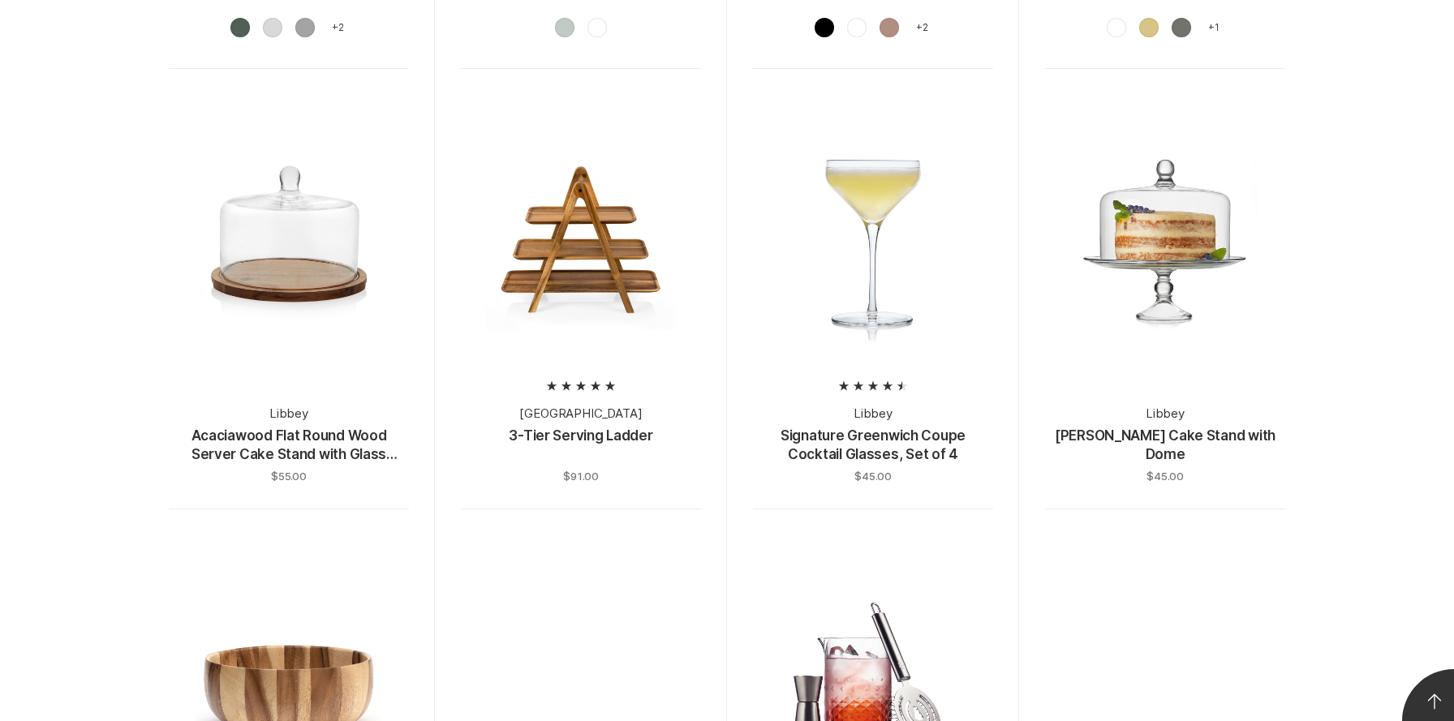
click at [609, 273] on div at bounding box center [581, 241] width 240 height 240
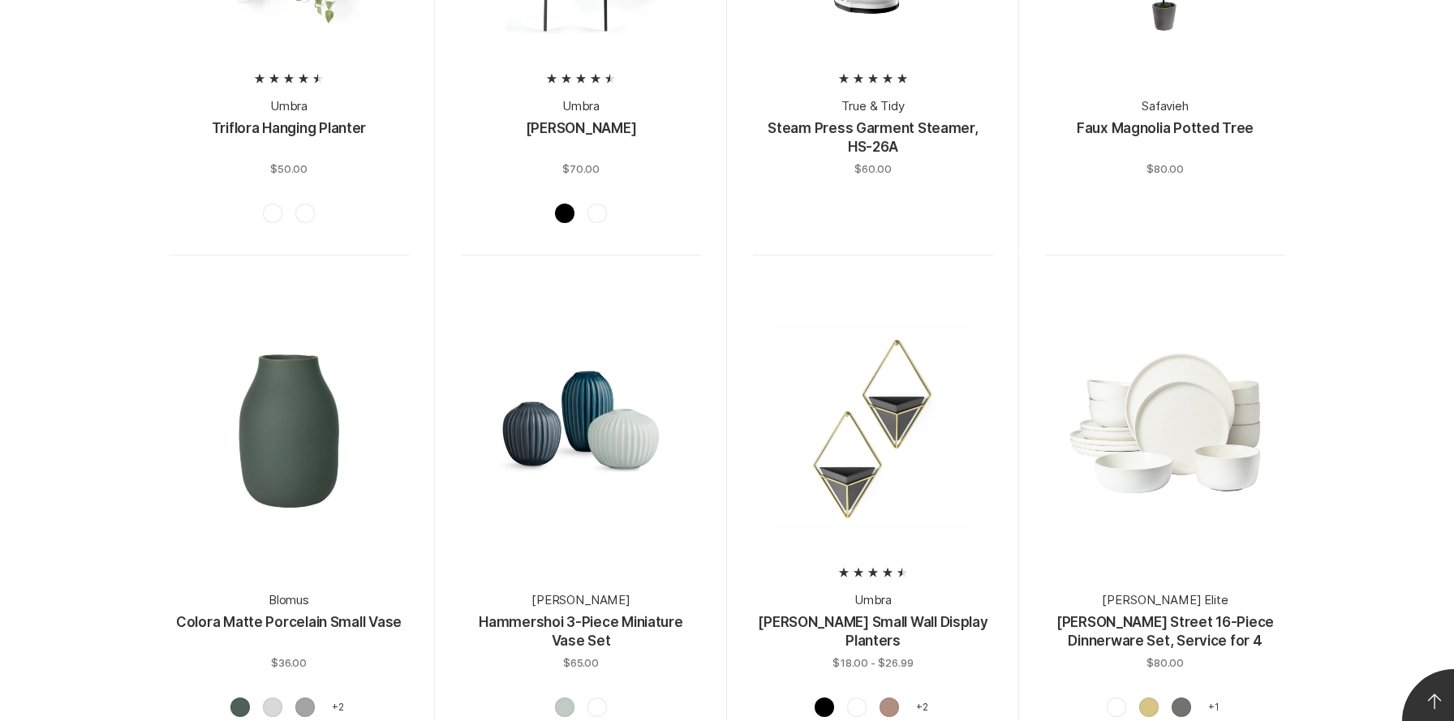
scroll to position [1238, 0]
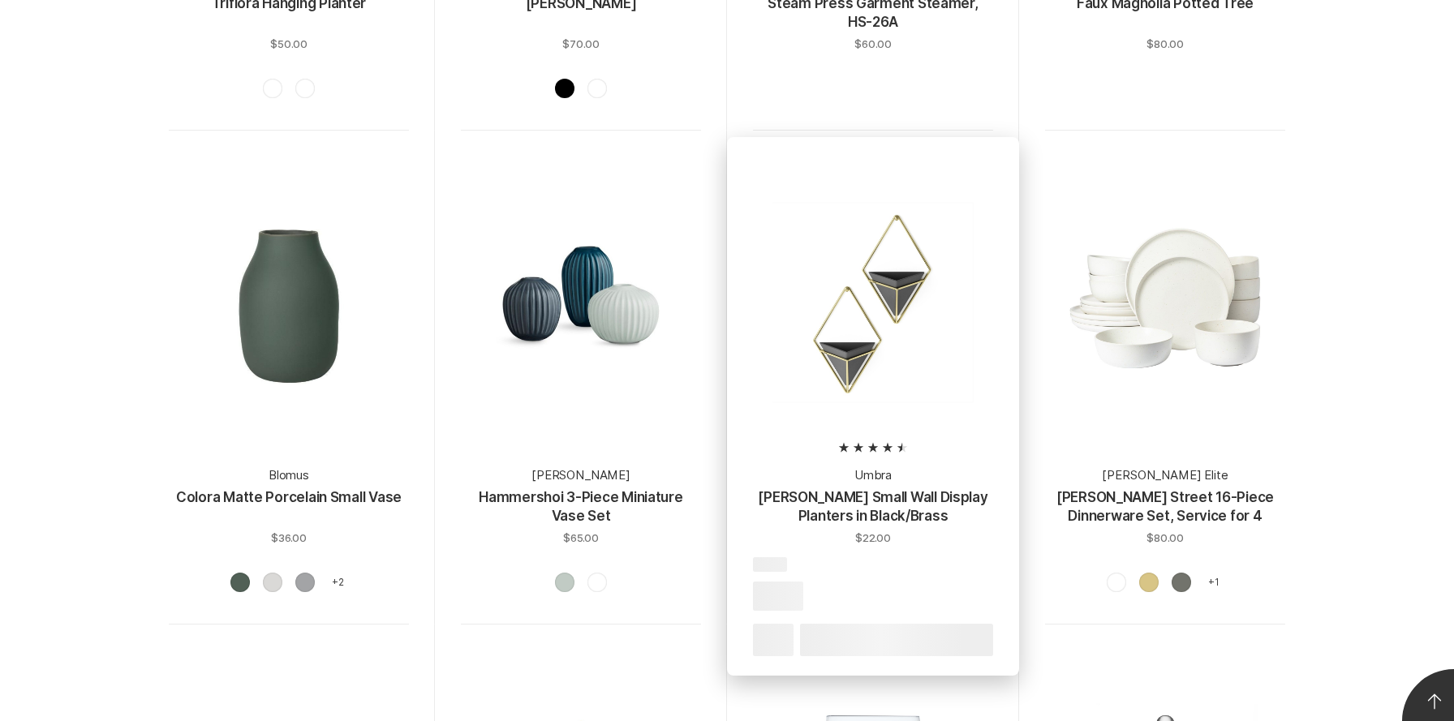
click at [891, 342] on div at bounding box center [873, 303] width 240 height 240
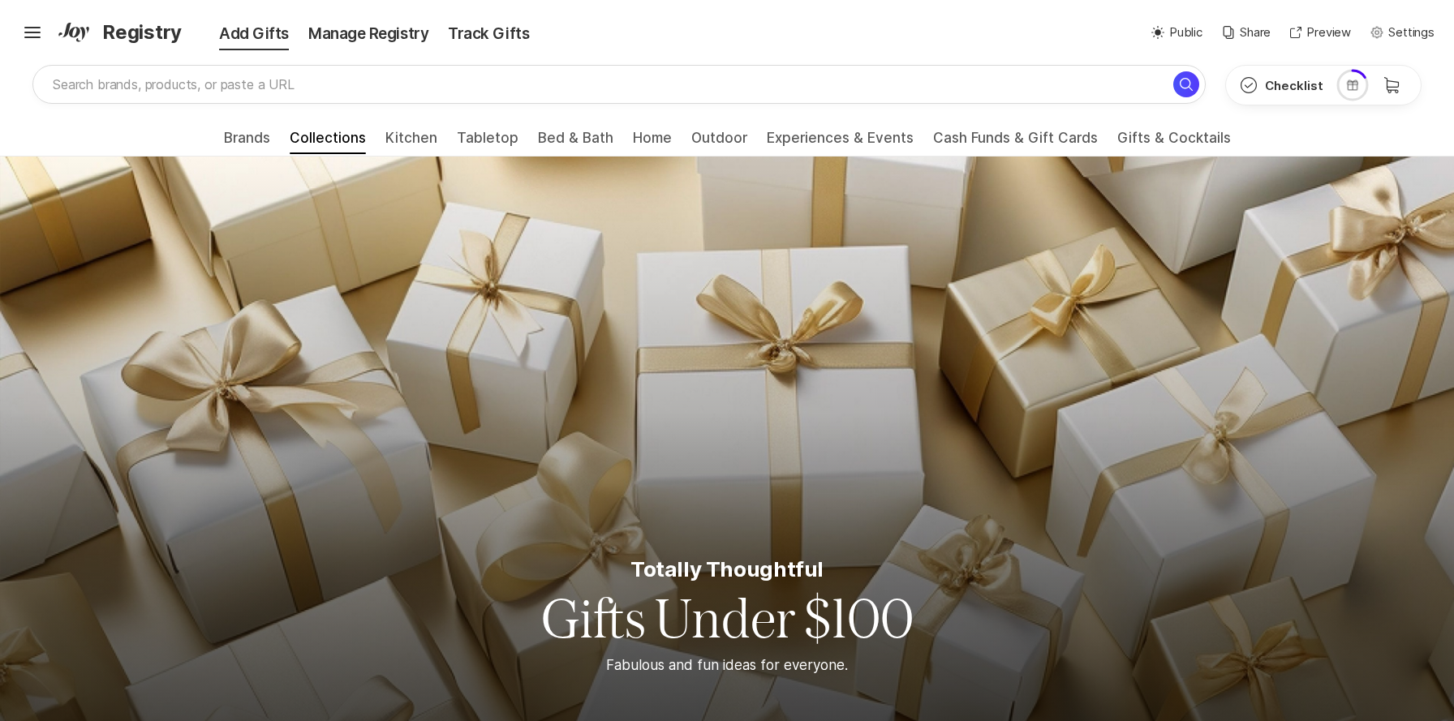
click at [119, 37] on span "Registry" at bounding box center [141, 32] width 79 height 29
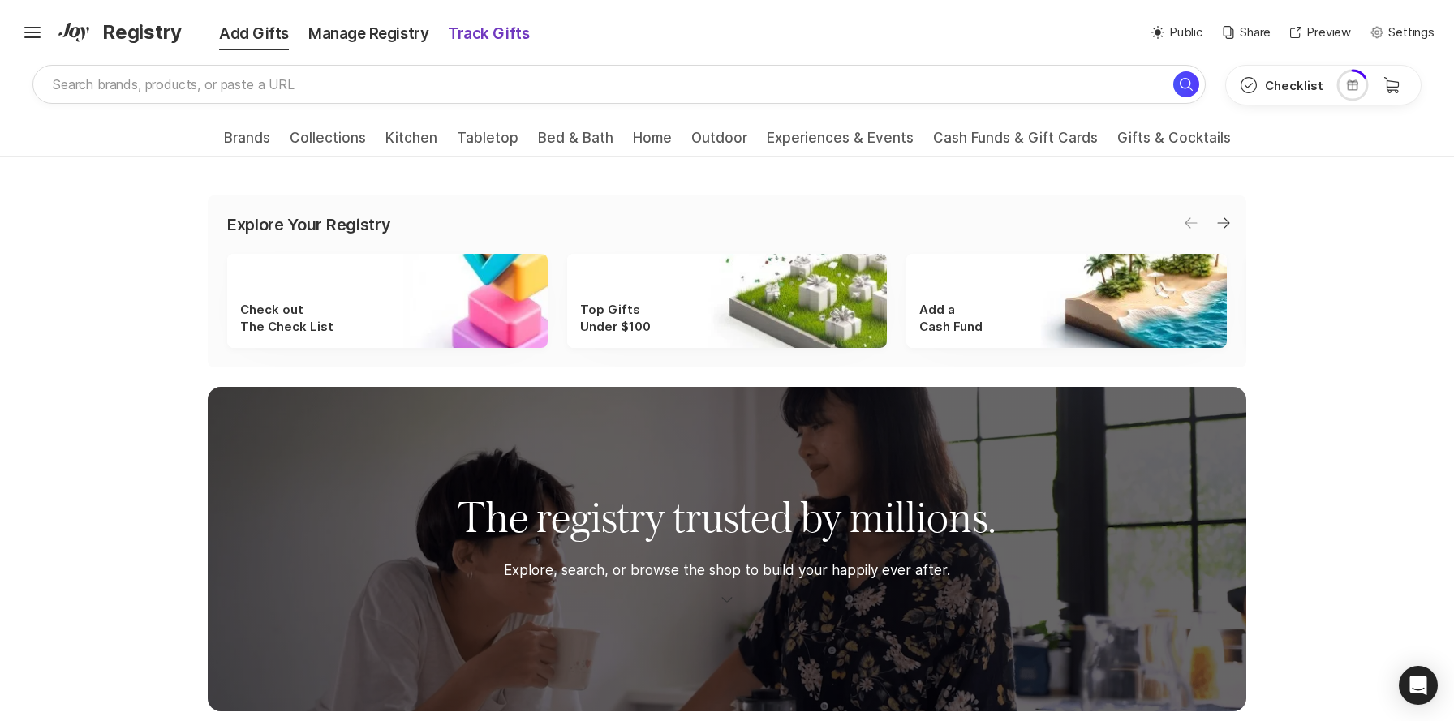
click at [493, 31] on div "Track Gifts" at bounding box center [488, 34] width 101 height 23
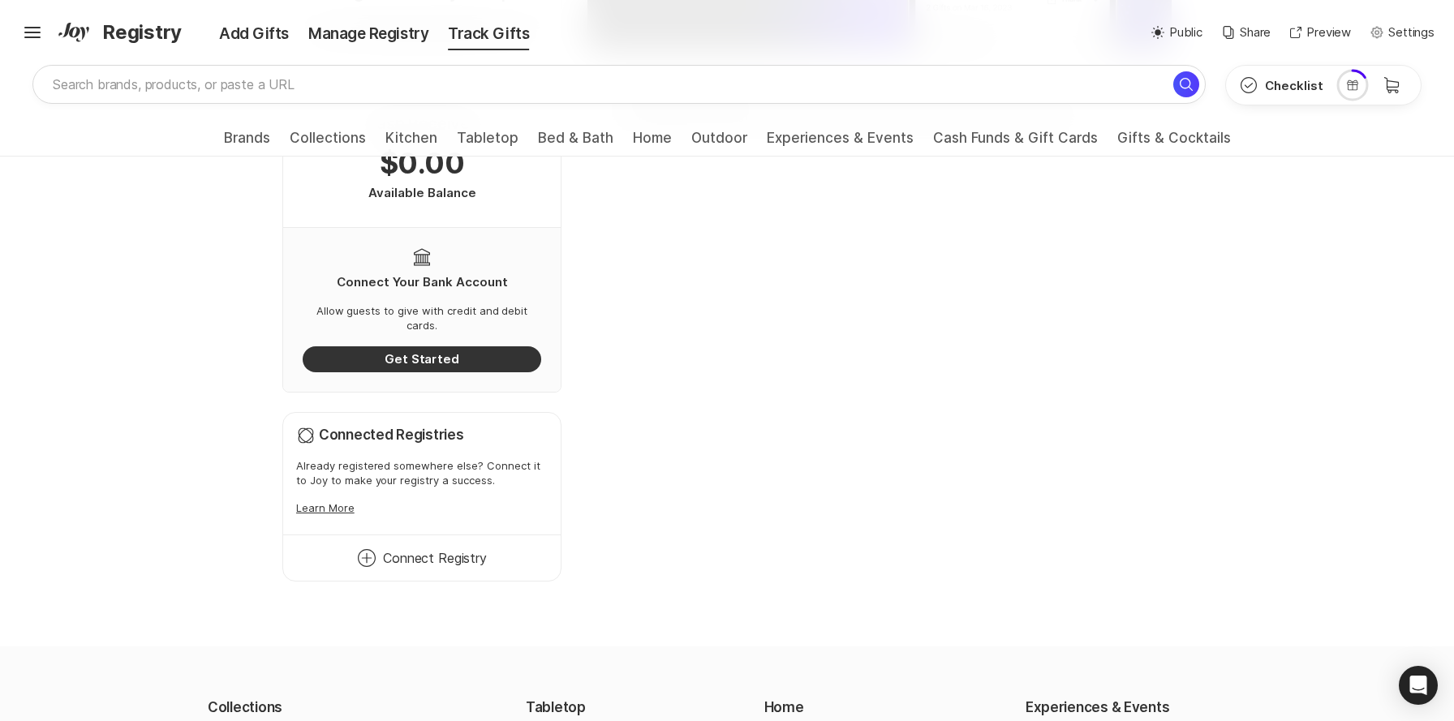
scroll to position [174, 0]
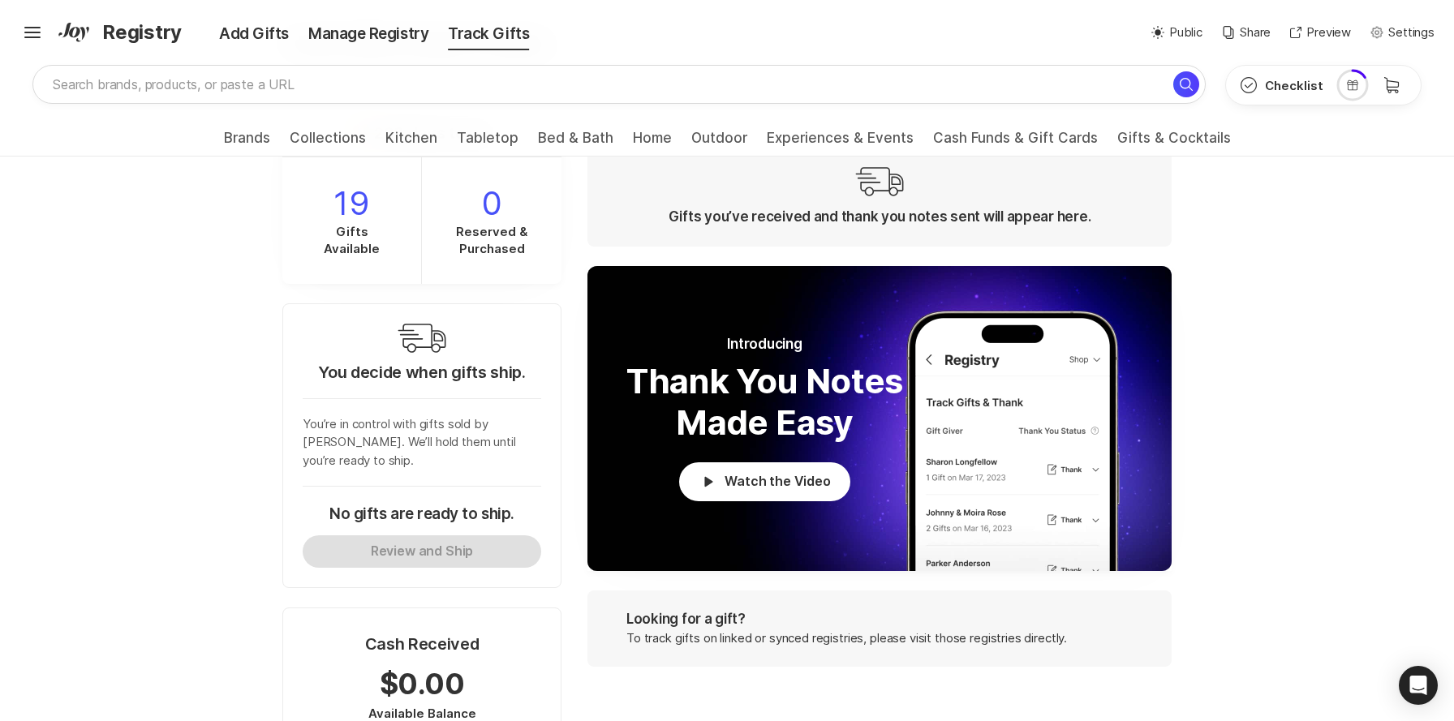
click at [122, 38] on span "Registry" at bounding box center [141, 32] width 79 height 29
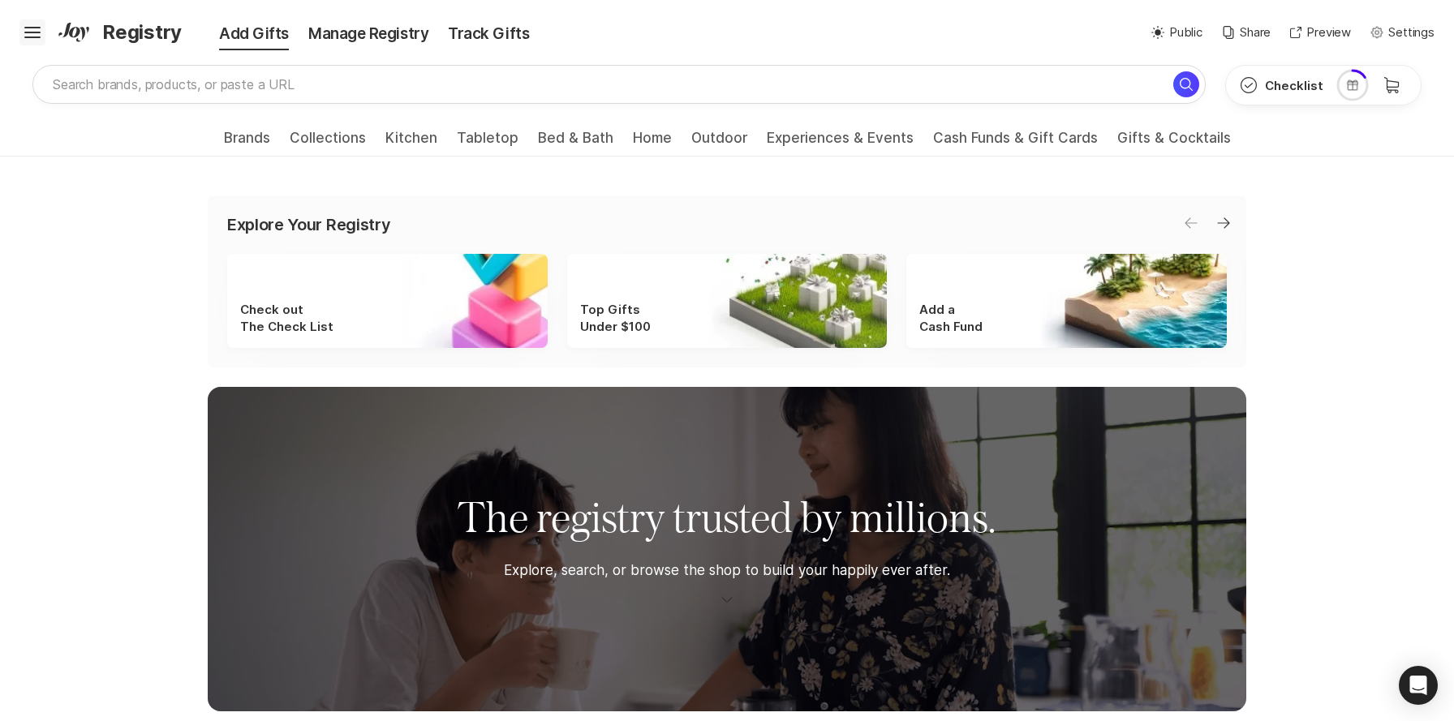
click at [37, 41] on icon "Hamburger" at bounding box center [32, 32] width 26 height 26
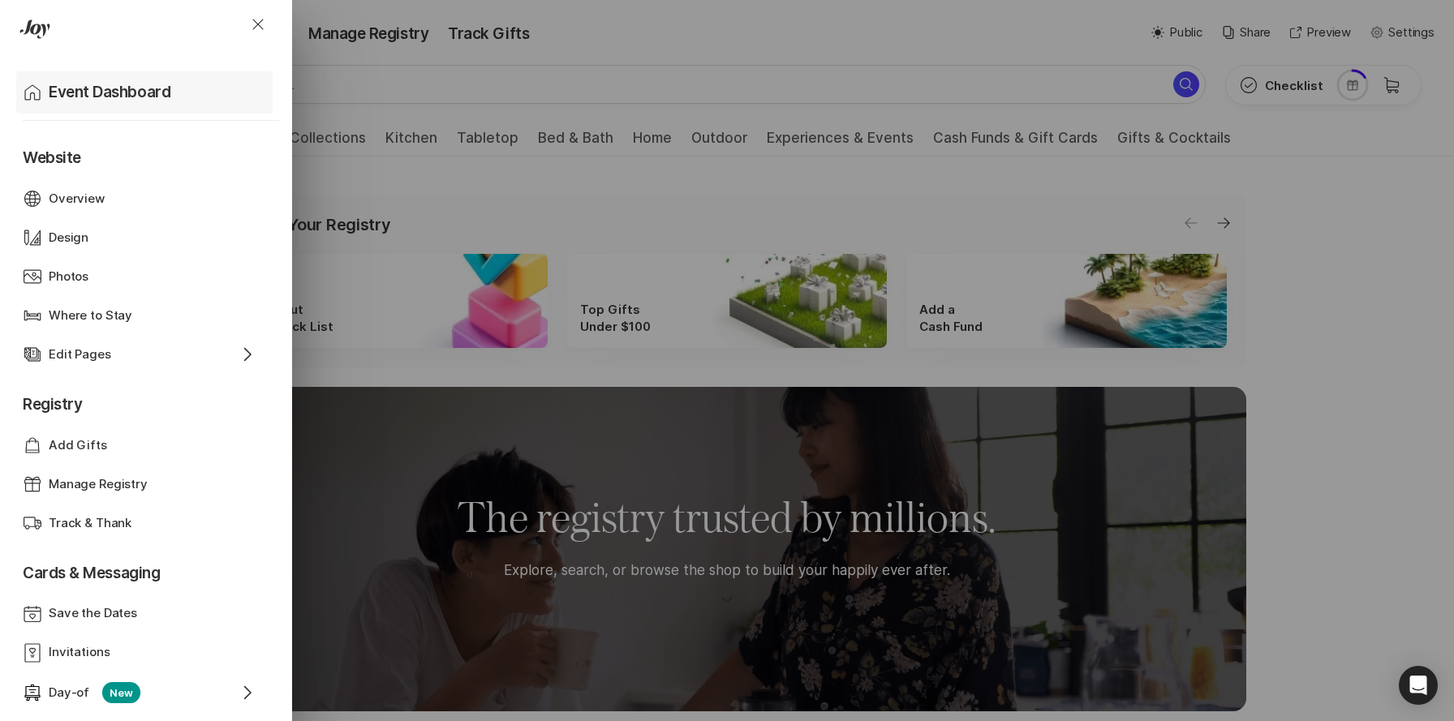
click at [119, 104] on div "Home Event Dashboard" at bounding box center [148, 92] width 250 height 42
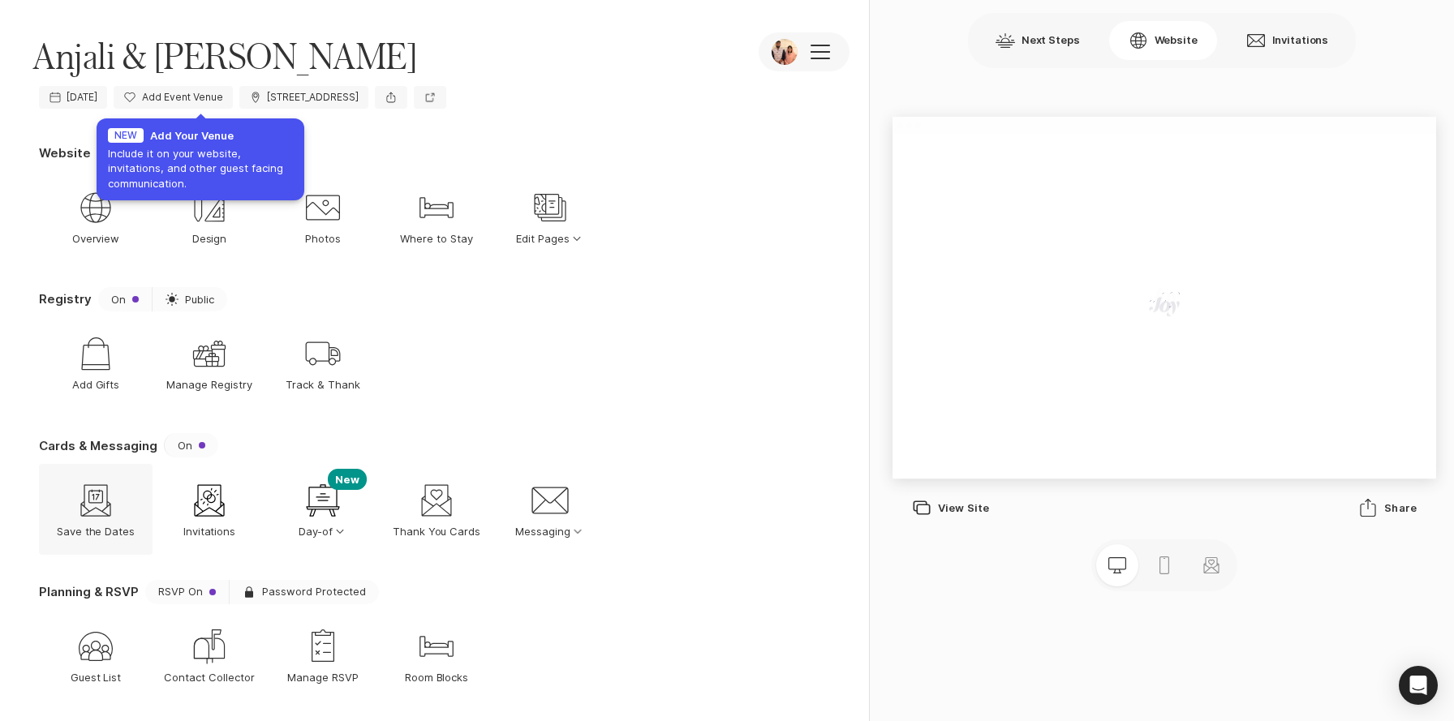
click at [101, 509] on icon "Save The Date" at bounding box center [95, 500] width 39 height 39
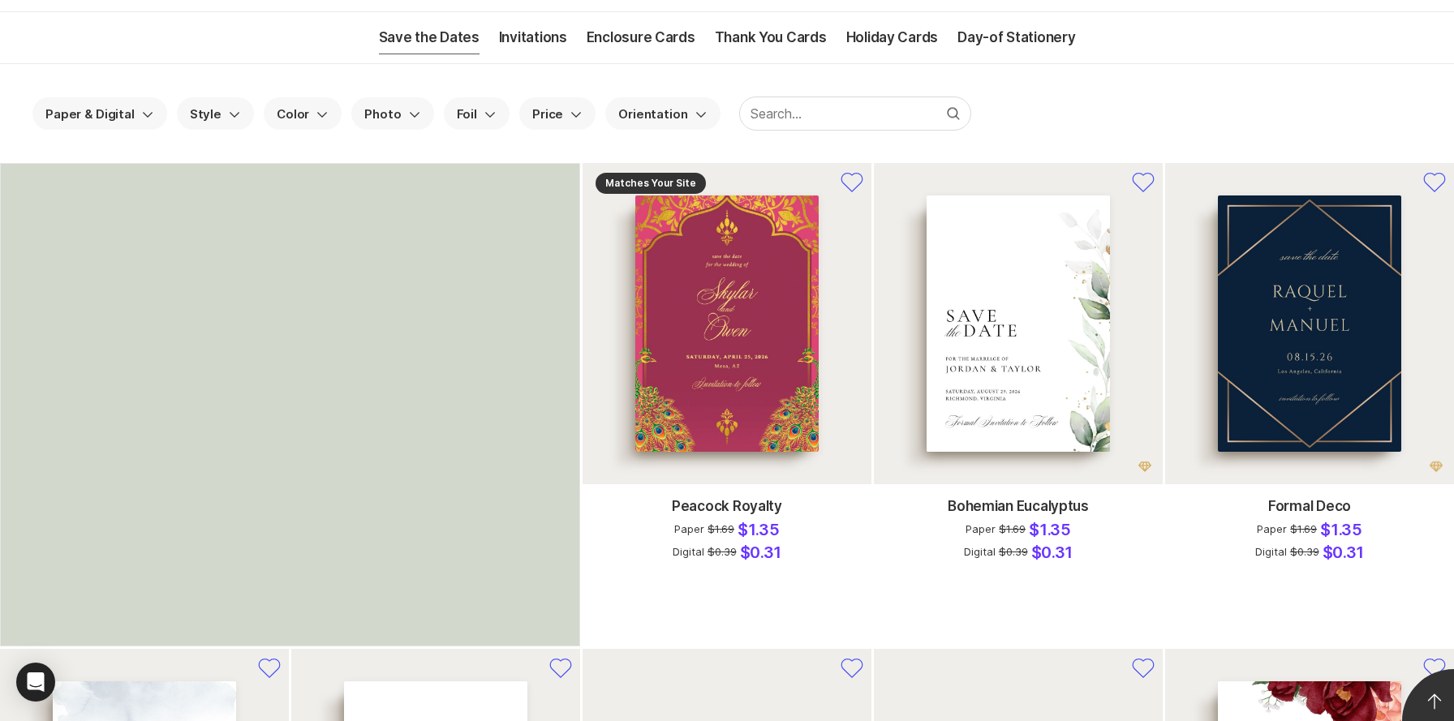
scroll to position [92, 0]
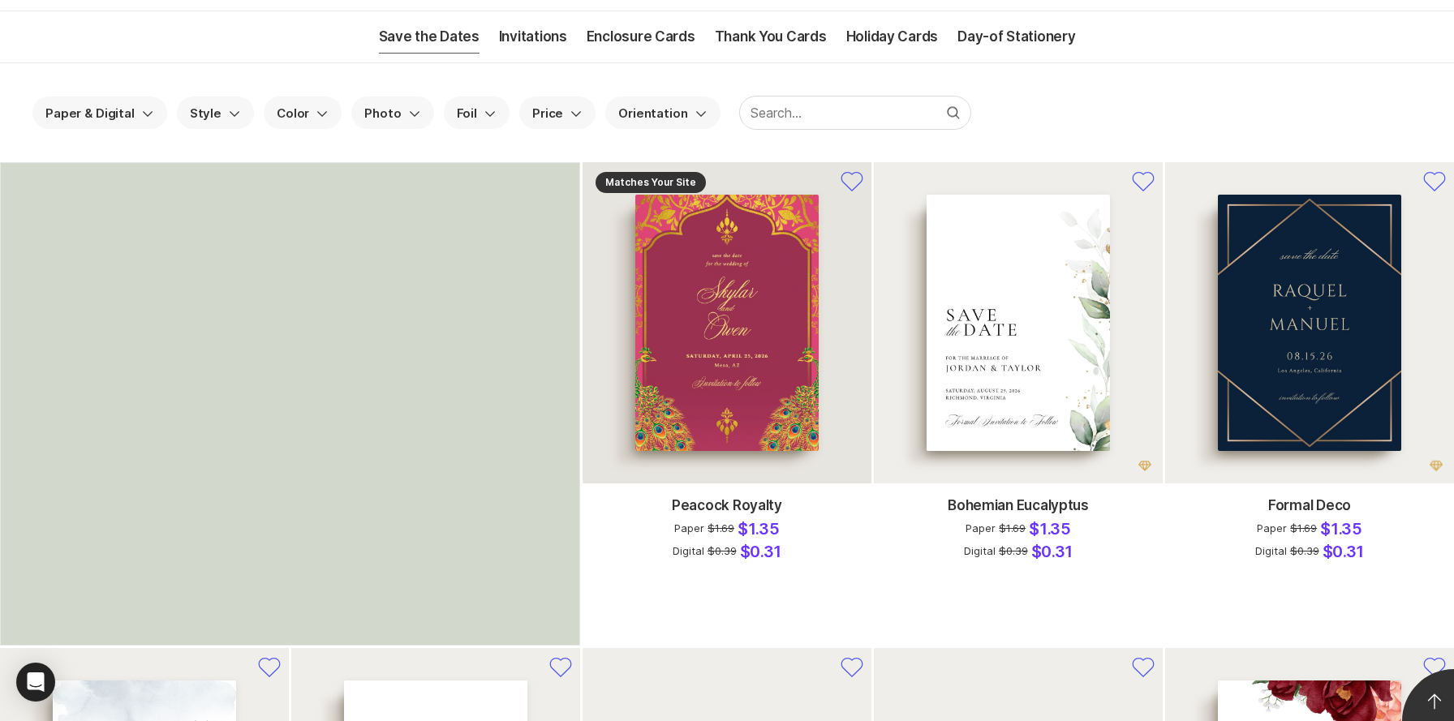
click at [779, 362] on div at bounding box center [726, 323] width 183 height 256
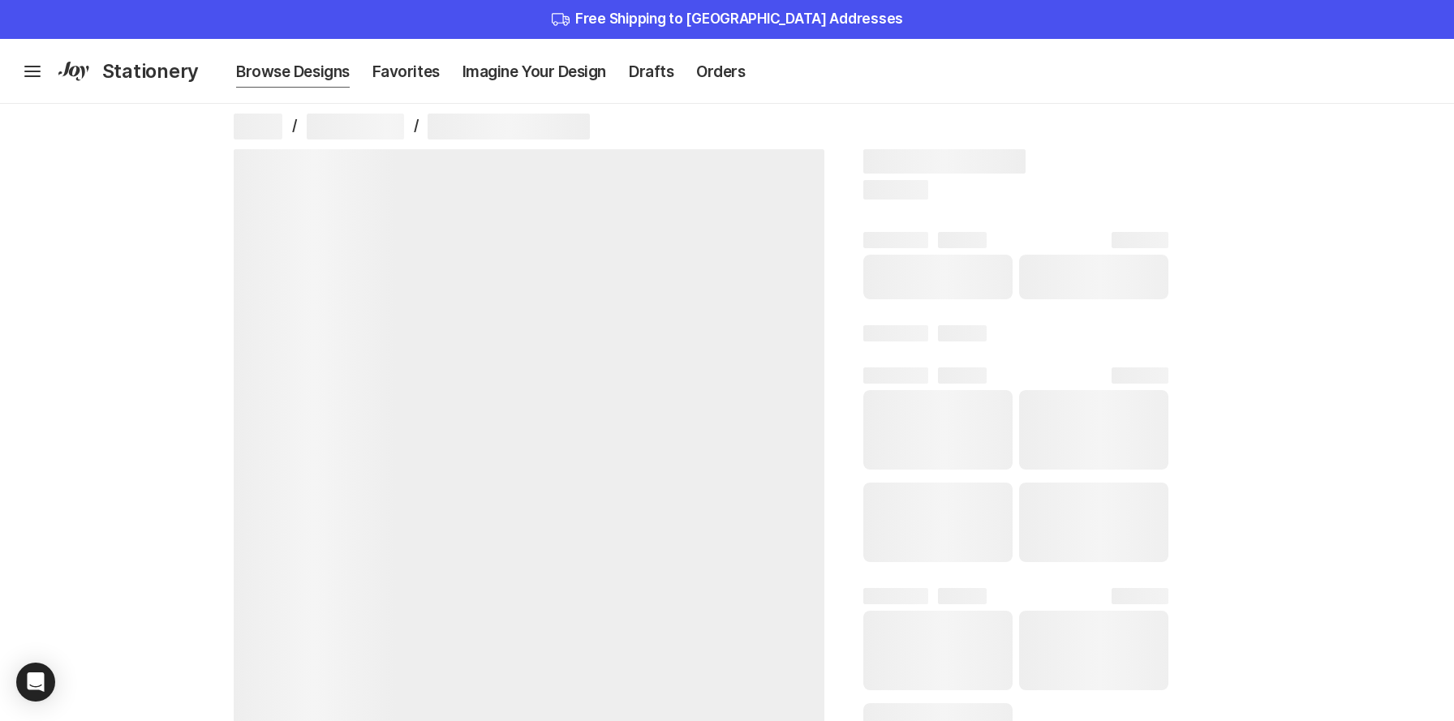
select select "100"
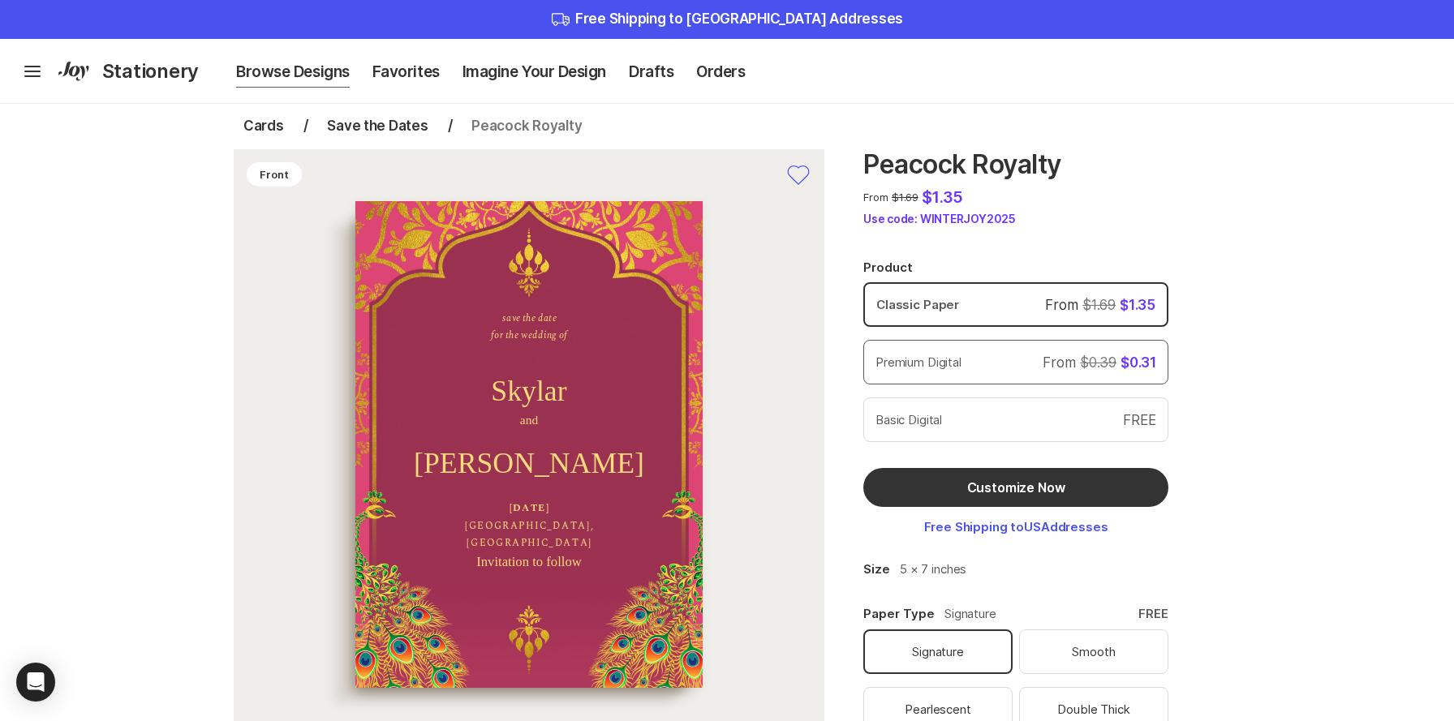
click at [950, 353] on p "Premium Digital" at bounding box center [918, 362] width 86 height 19
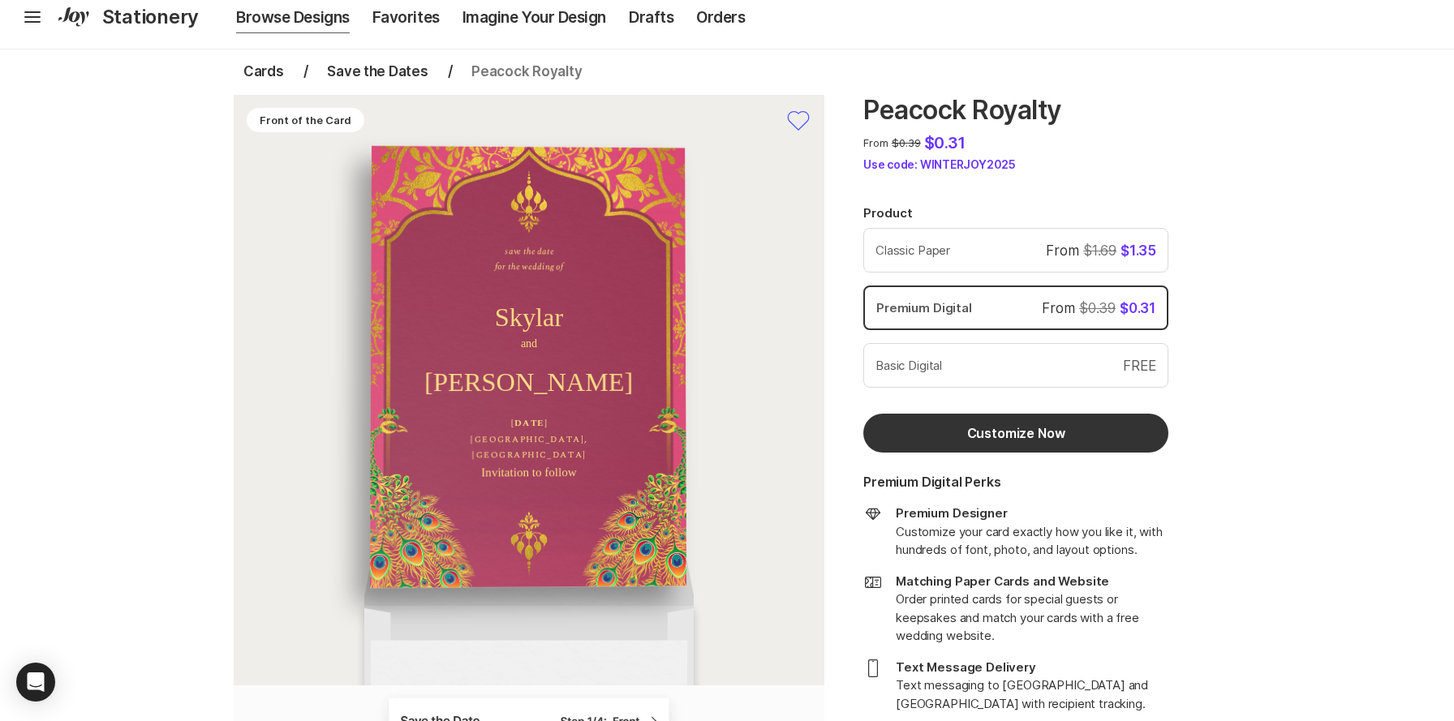
scroll to position [59, 0]
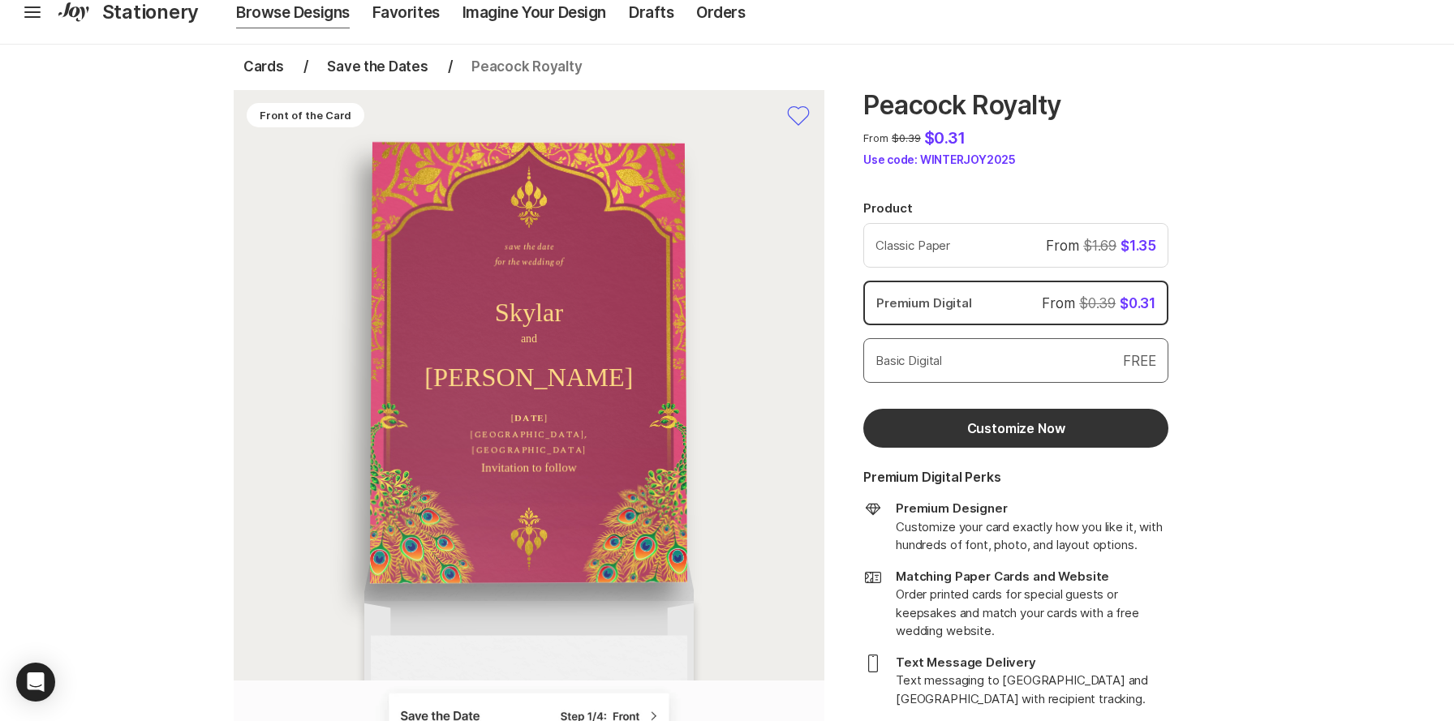
click at [989, 365] on div "Basic Digital FREE" at bounding box center [1016, 360] width 294 height 25
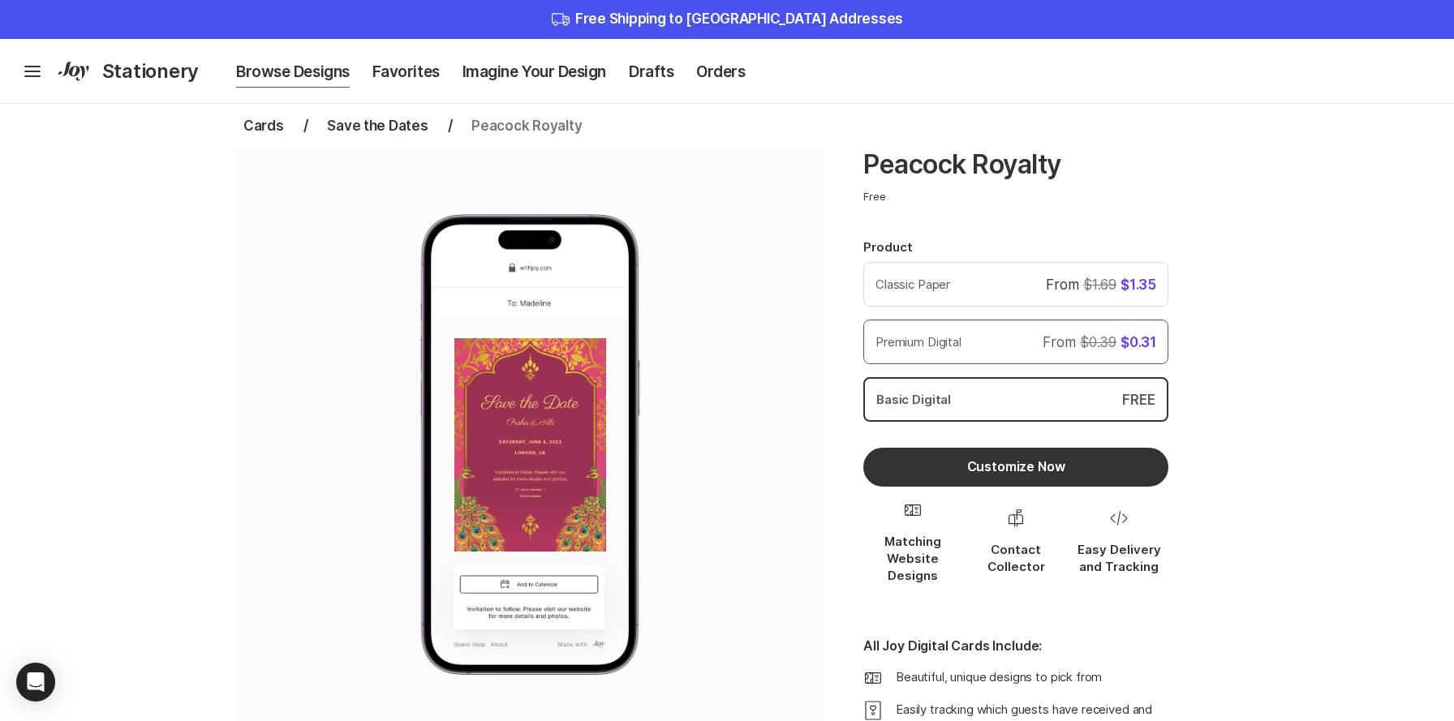
click at [972, 345] on div "Premium Digital From $0.39 $0.31" at bounding box center [1016, 342] width 294 height 25
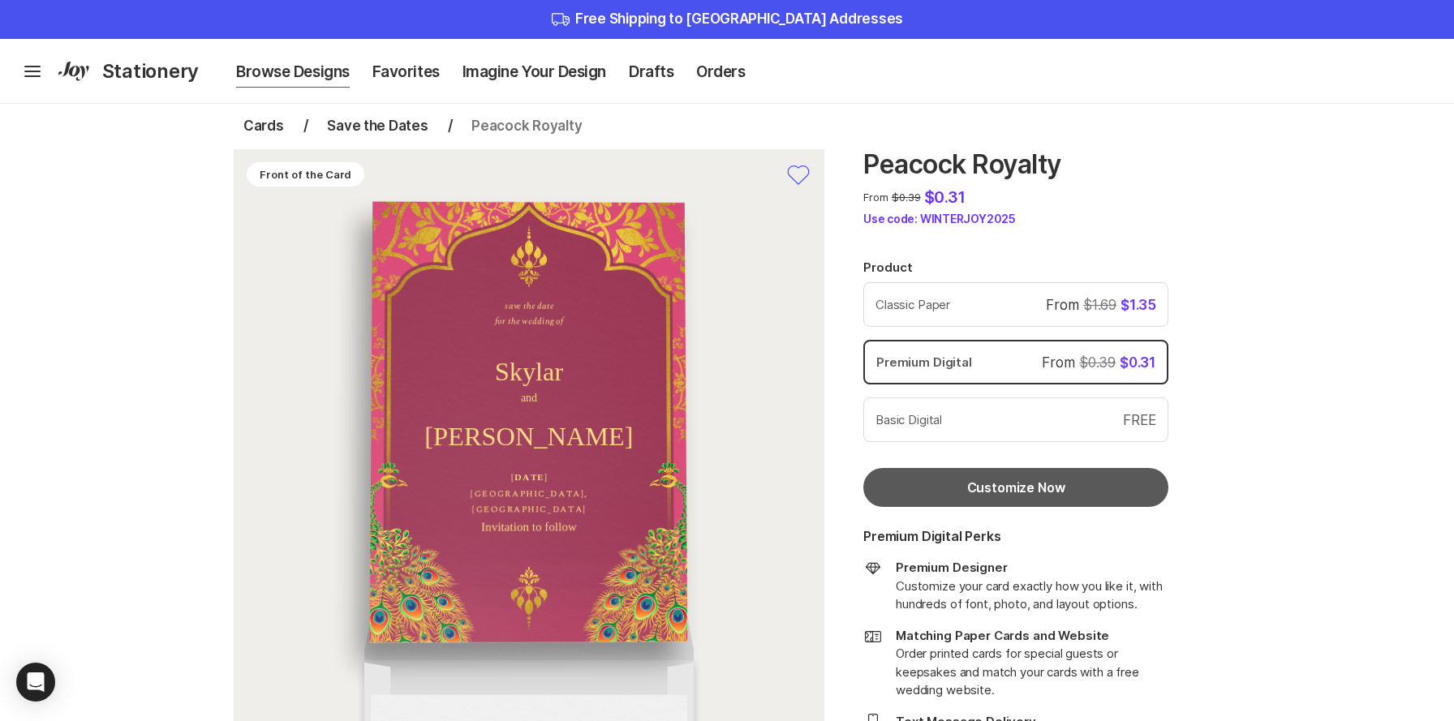
click at [993, 492] on button "Customize Now" at bounding box center [1015, 487] width 305 height 39
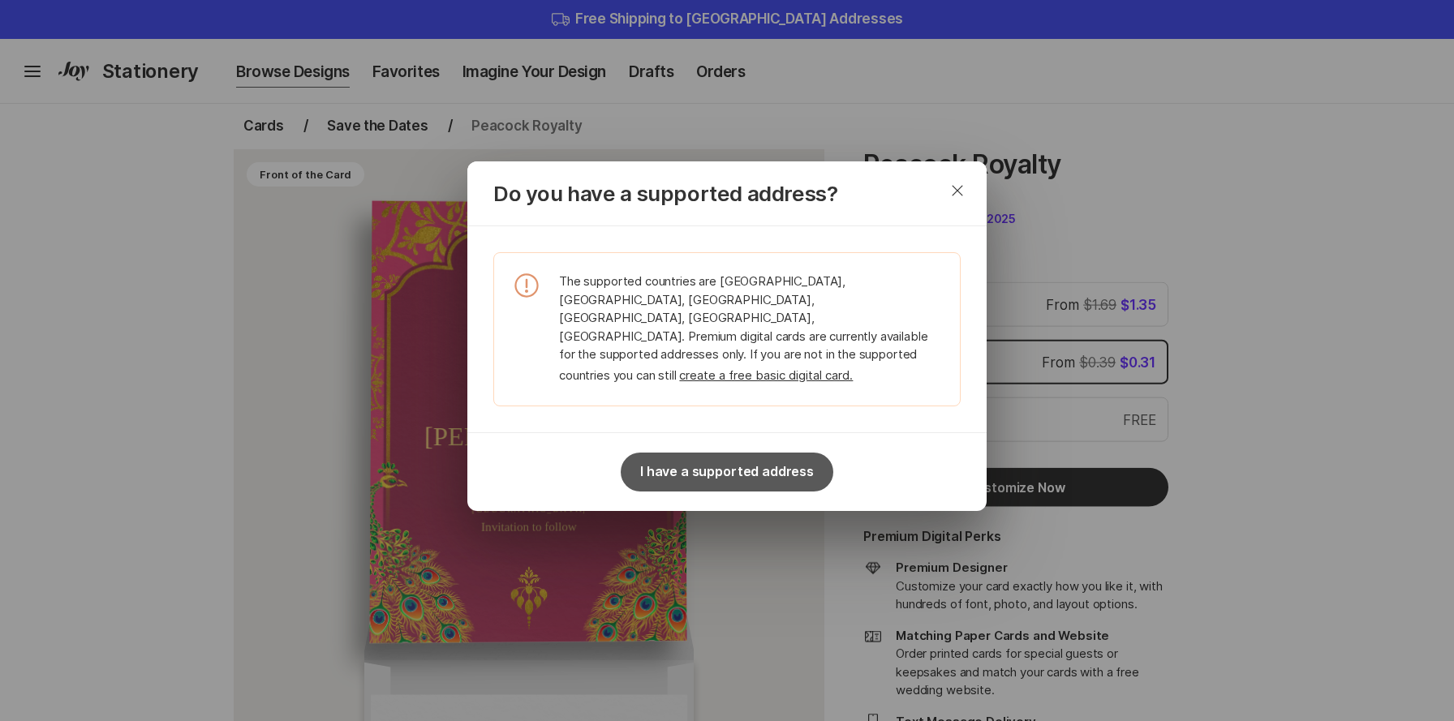
click at [736, 470] on button "I have a supported address" at bounding box center [727, 472] width 213 height 39
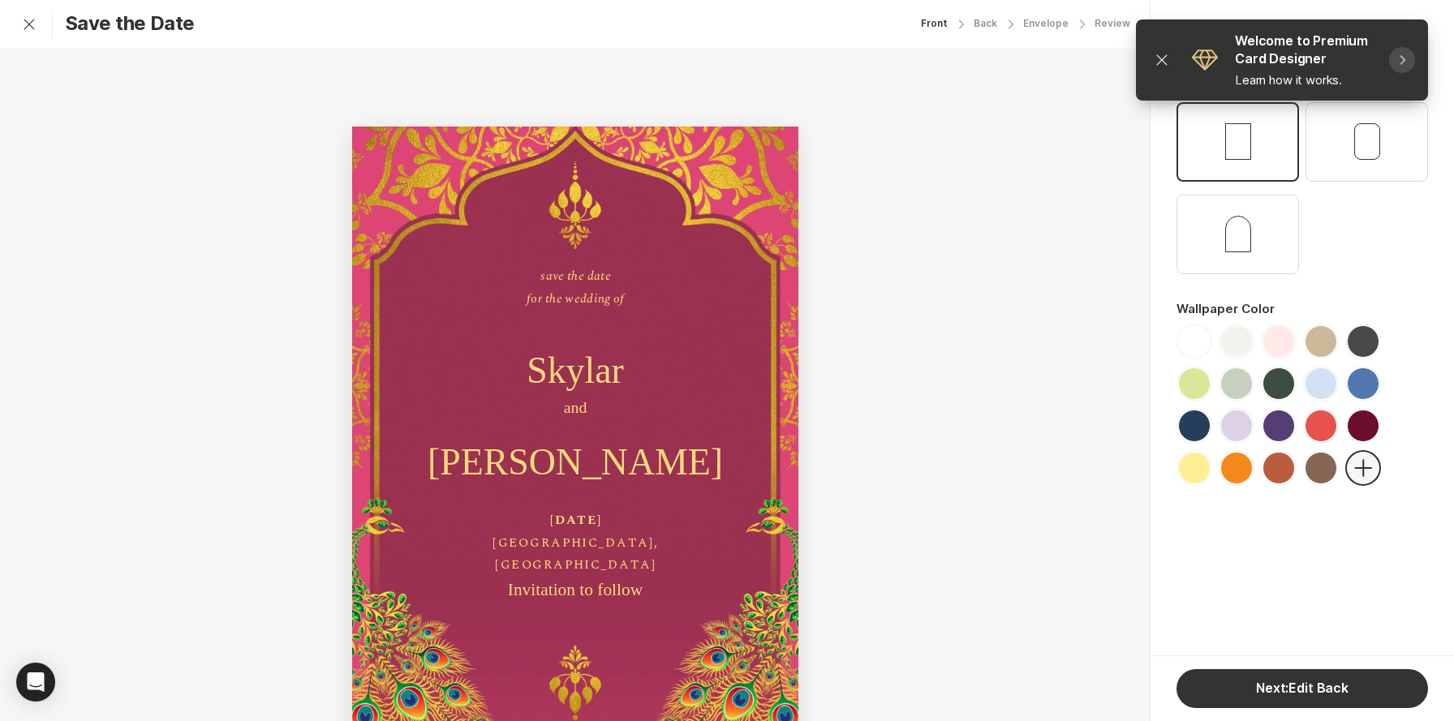
click at [1404, 63] on icon "Chevron Right" at bounding box center [1401, 60] width 13 height 13
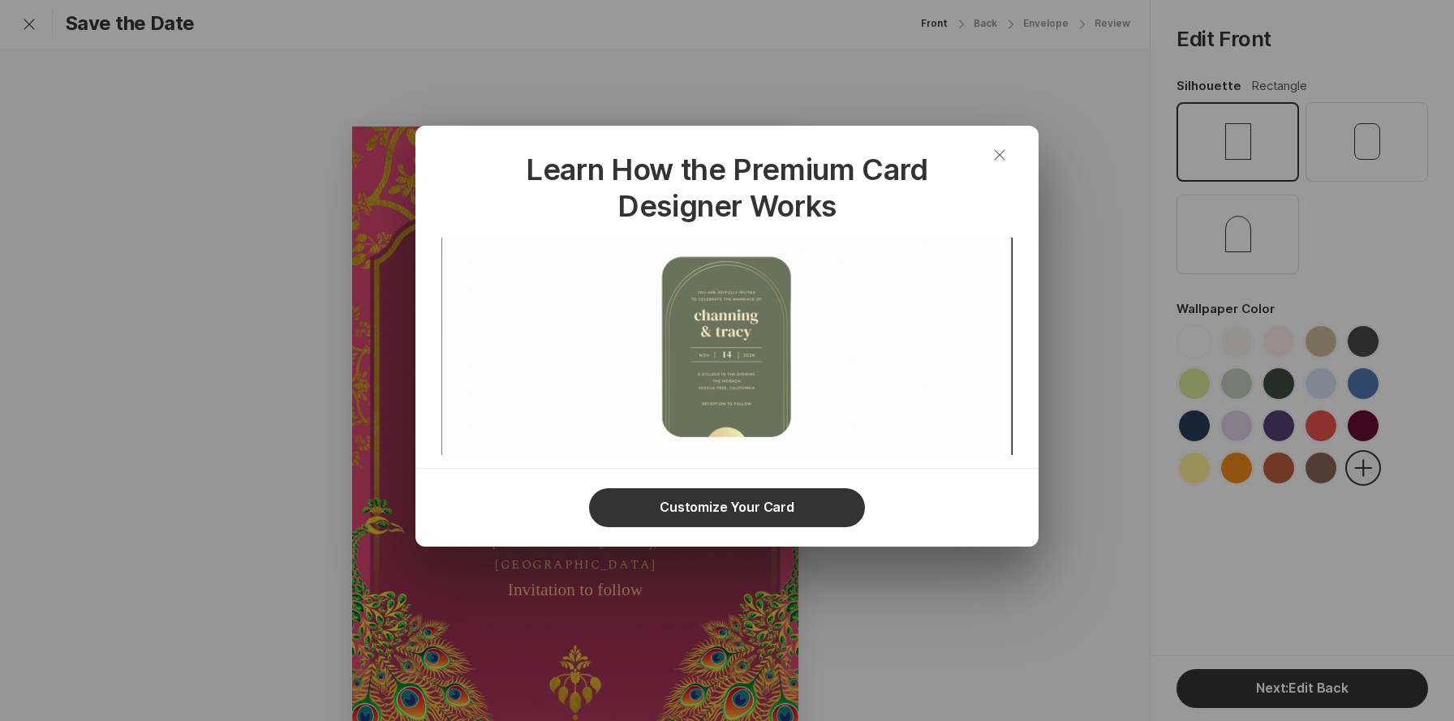
click at [1002, 157] on icon "button" at bounding box center [999, 154] width 11 height 11
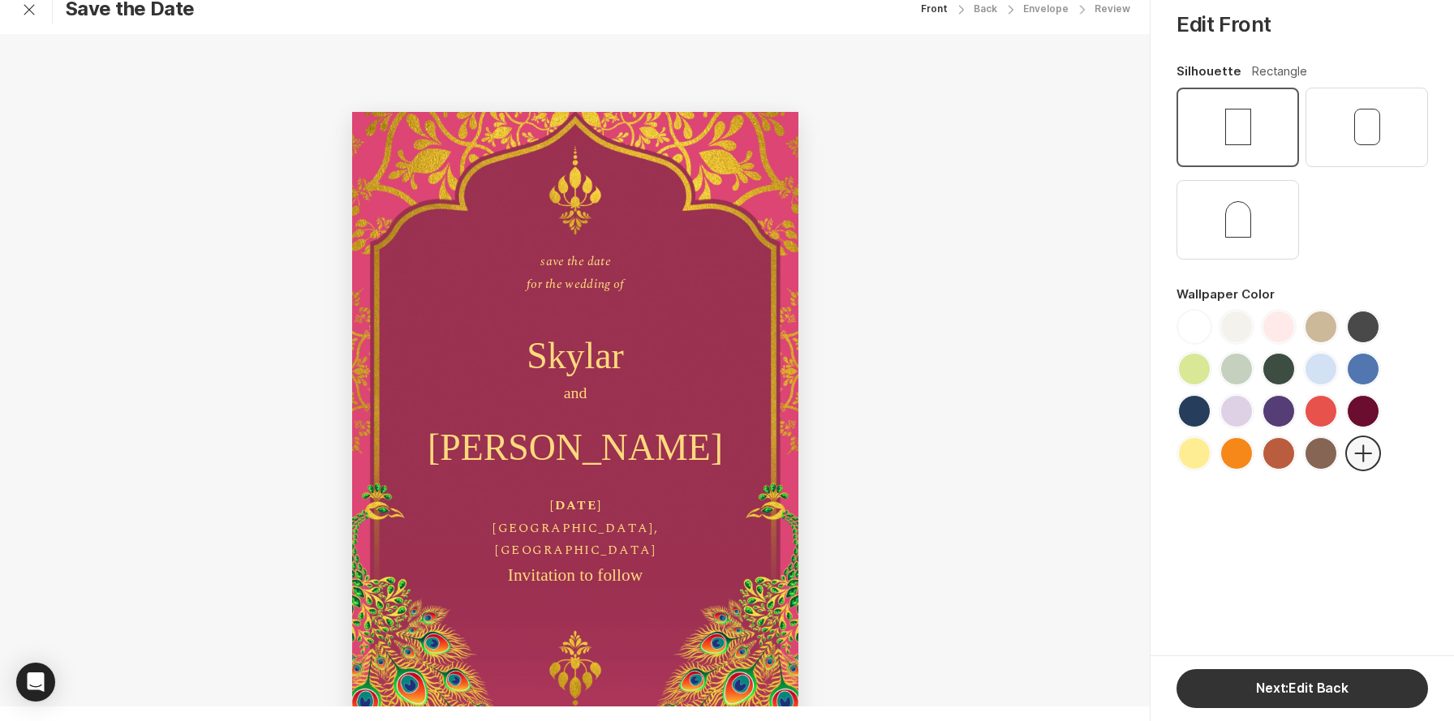
click at [1242, 113] on div "button" at bounding box center [1238, 127] width 26 height 37
click at [1232, 203] on div "button" at bounding box center [1238, 219] width 26 height 37
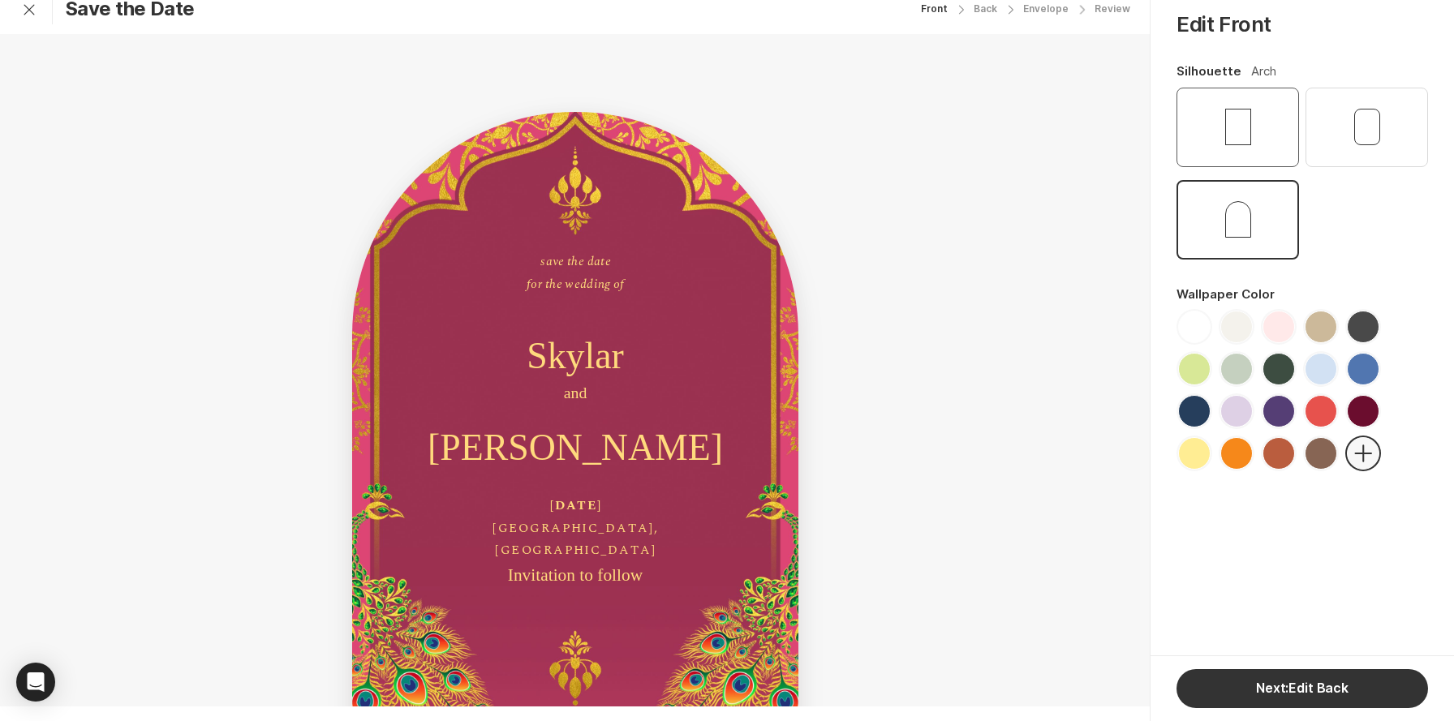
click at [1235, 124] on div "button" at bounding box center [1238, 127] width 26 height 37
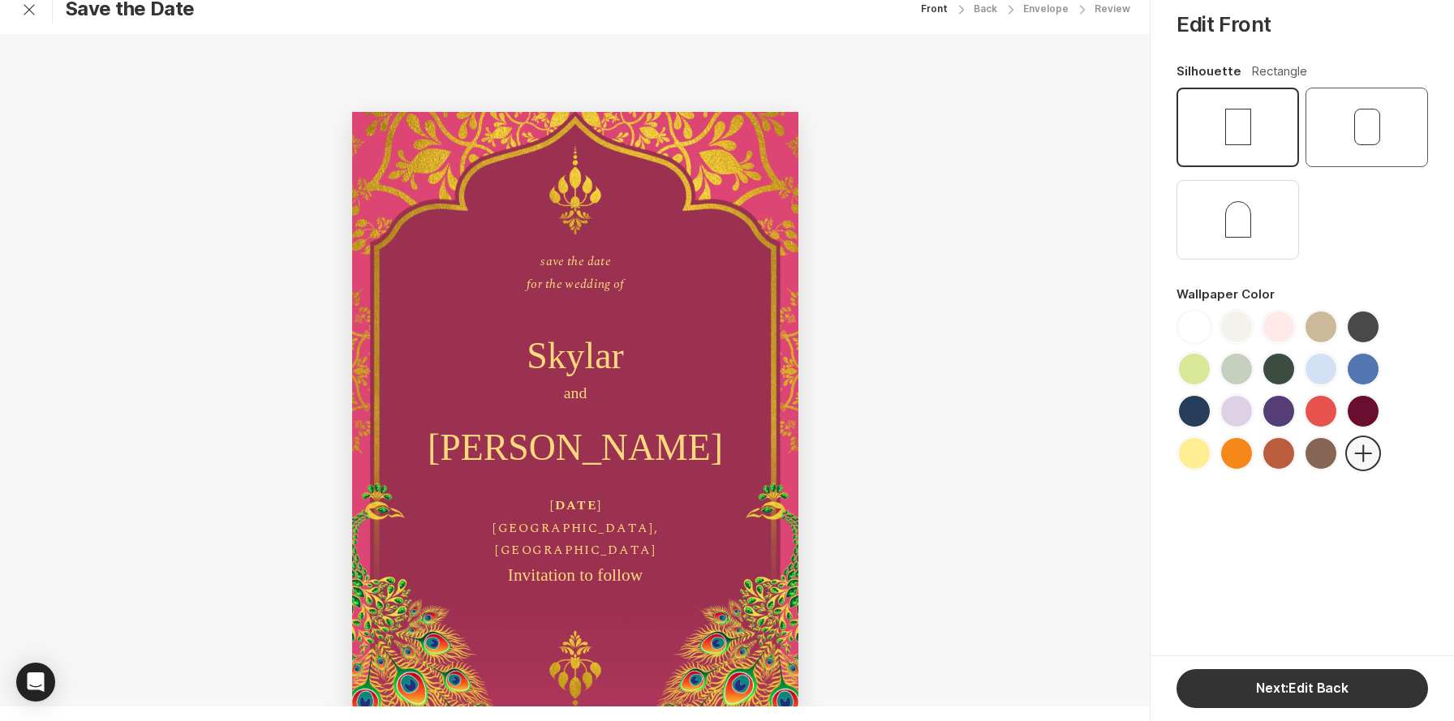
click at [1378, 127] on div "button" at bounding box center [1367, 127] width 26 height 37
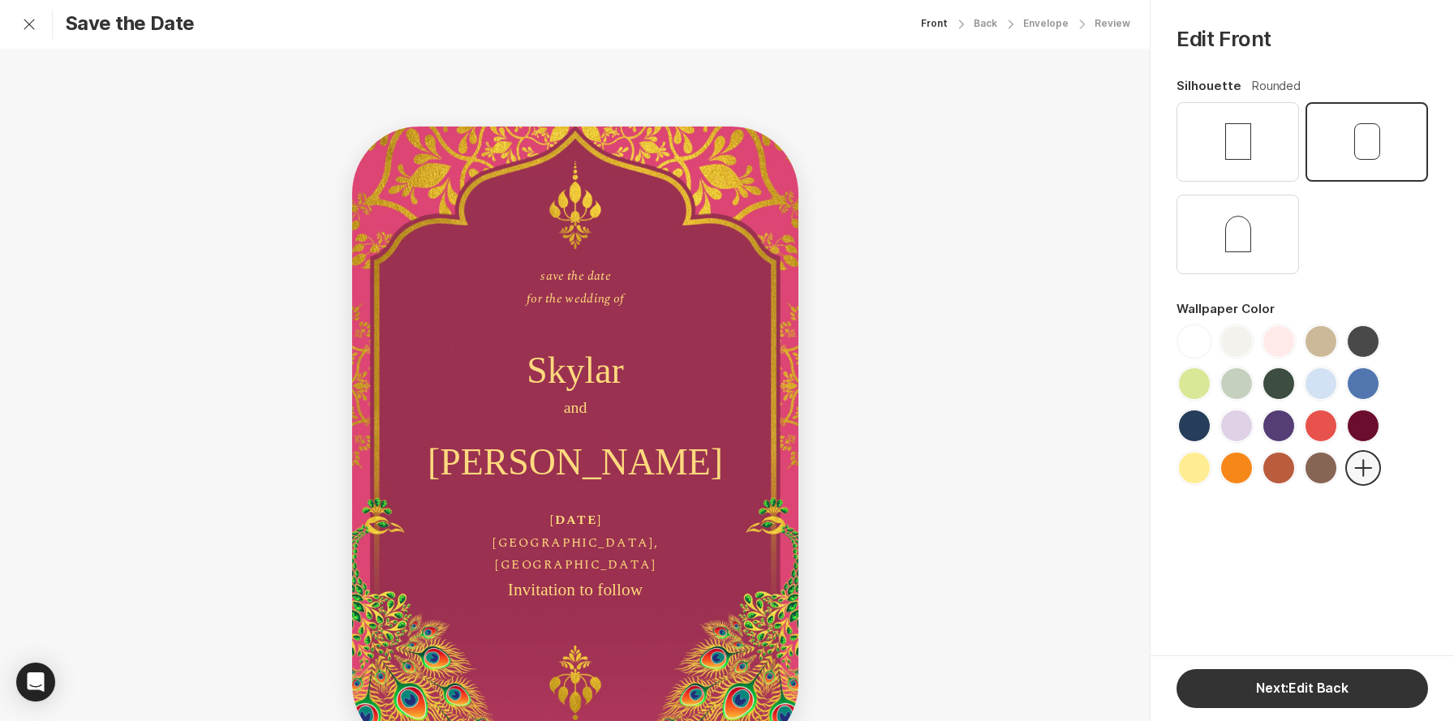
scroll to position [15, 0]
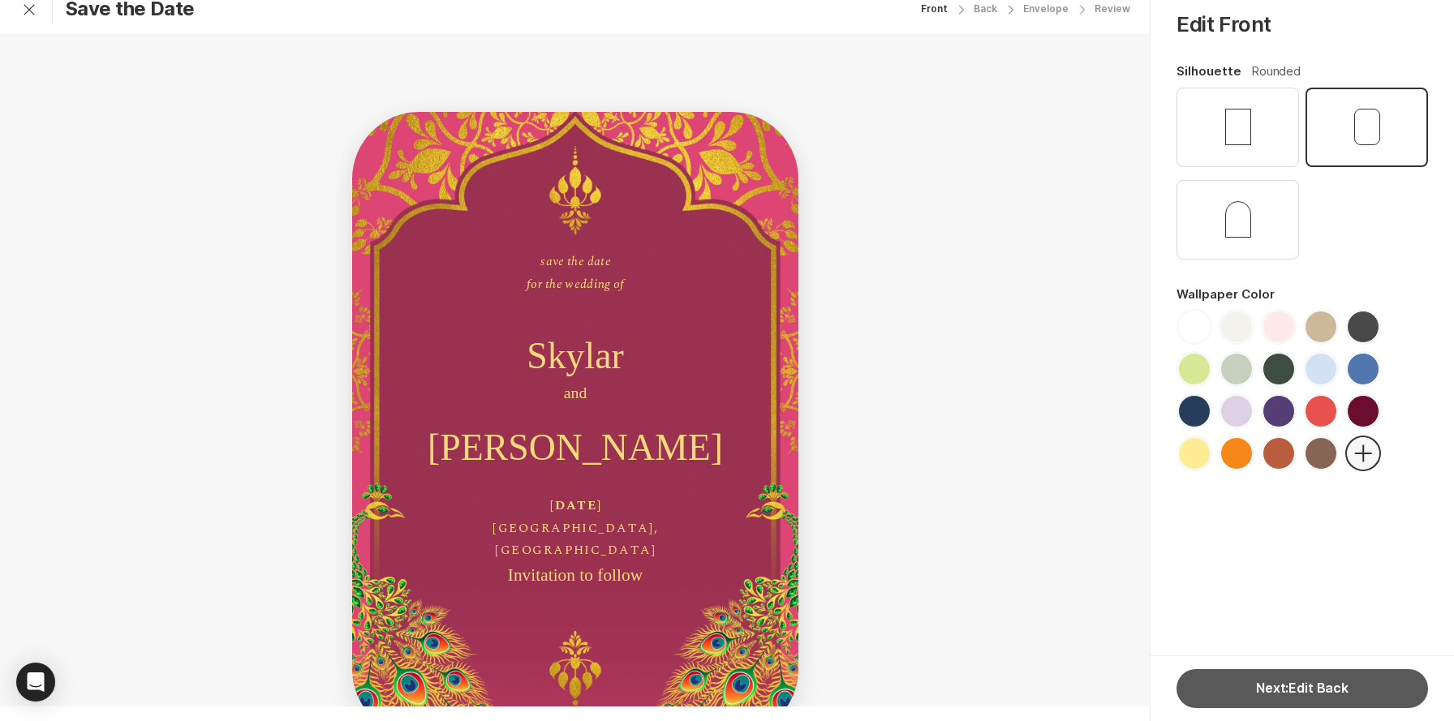
click at [1302, 698] on button "Next: Edit Back" at bounding box center [1301, 688] width 251 height 39
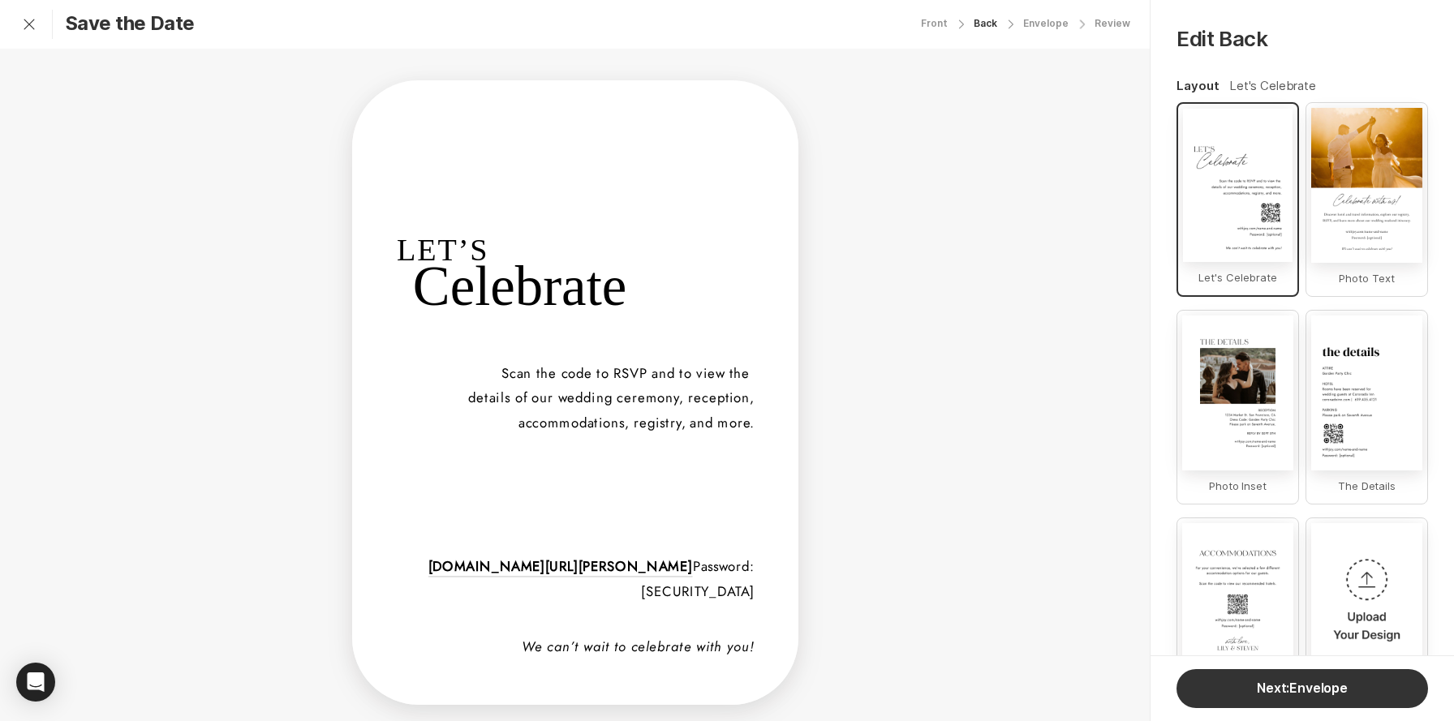
scroll to position [82, 0]
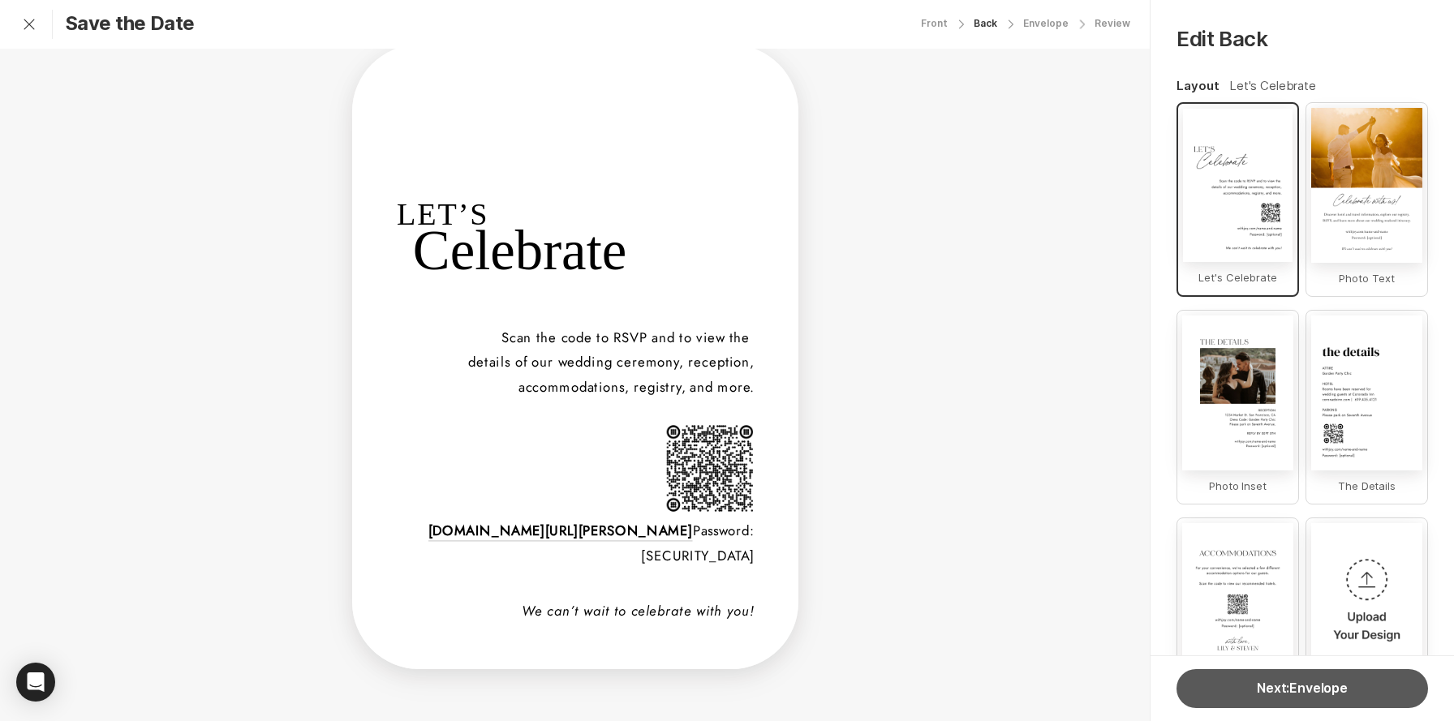
click at [1320, 694] on button "Next: Envelope" at bounding box center [1301, 688] width 251 height 39
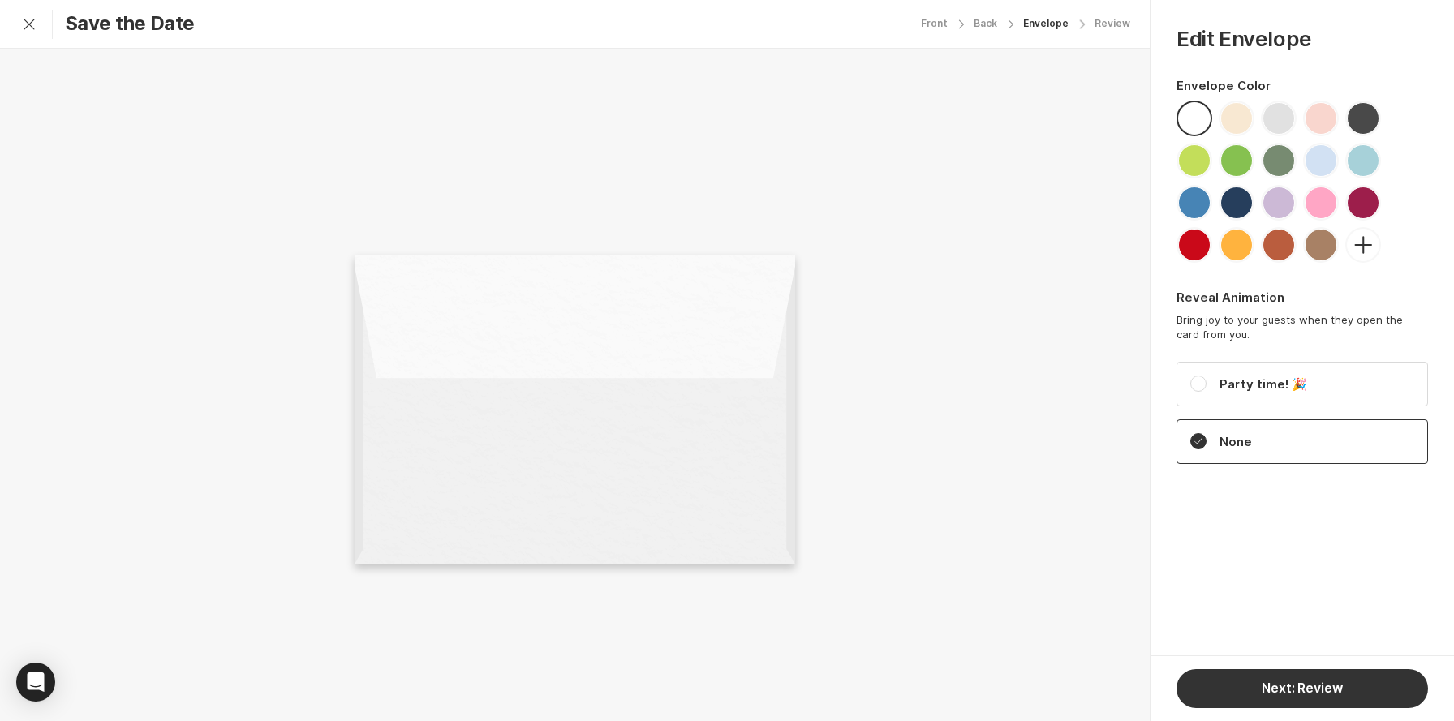
click at [1239, 124] on div at bounding box center [1236, 118] width 32 height 32
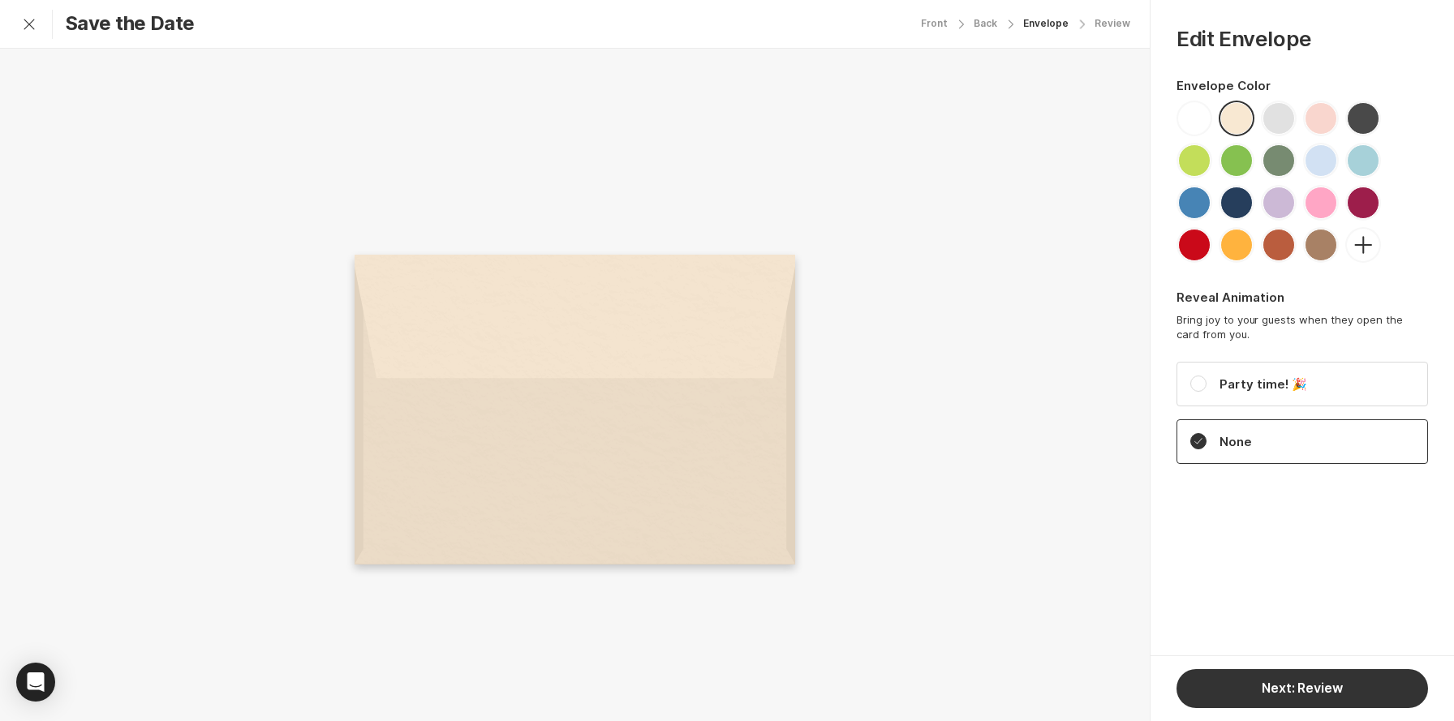
click at [1277, 161] on div at bounding box center [1278, 160] width 32 height 32
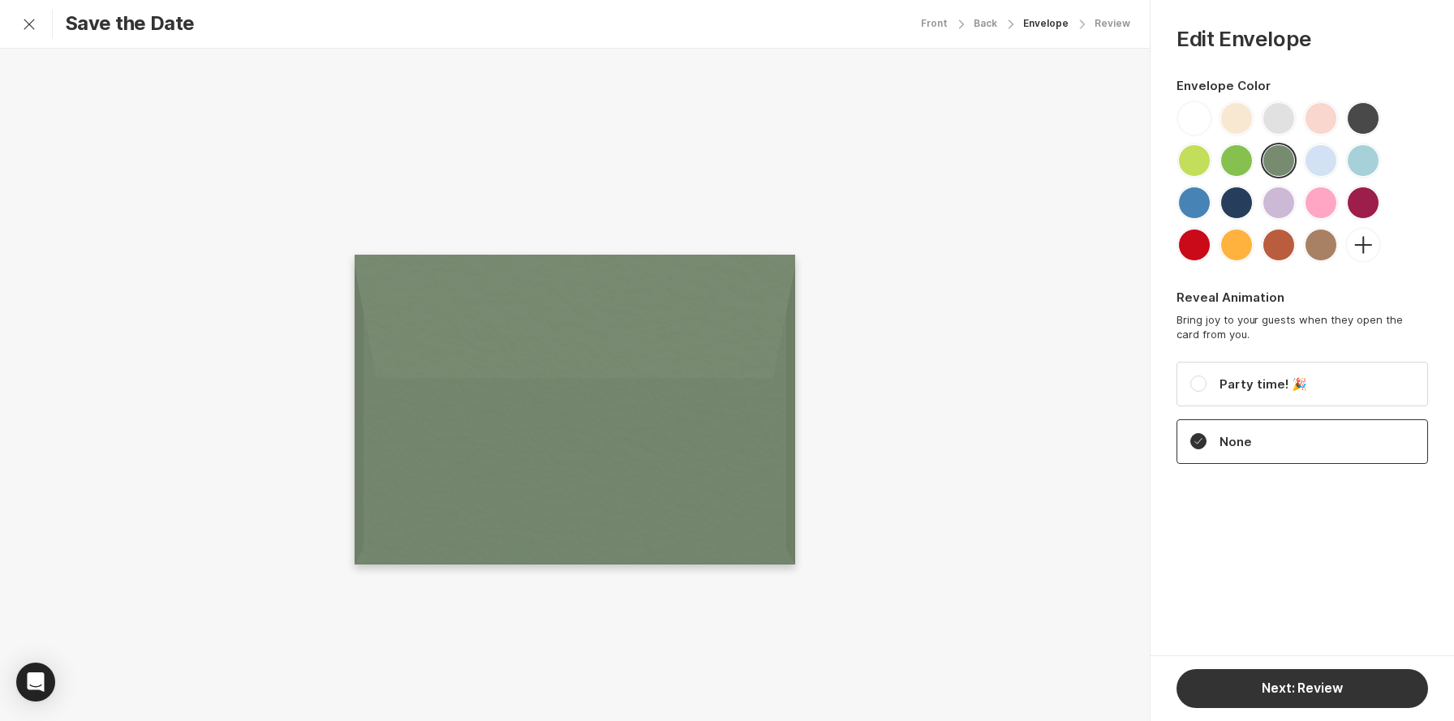
click at [1225, 246] on div at bounding box center [1236, 245] width 32 height 32
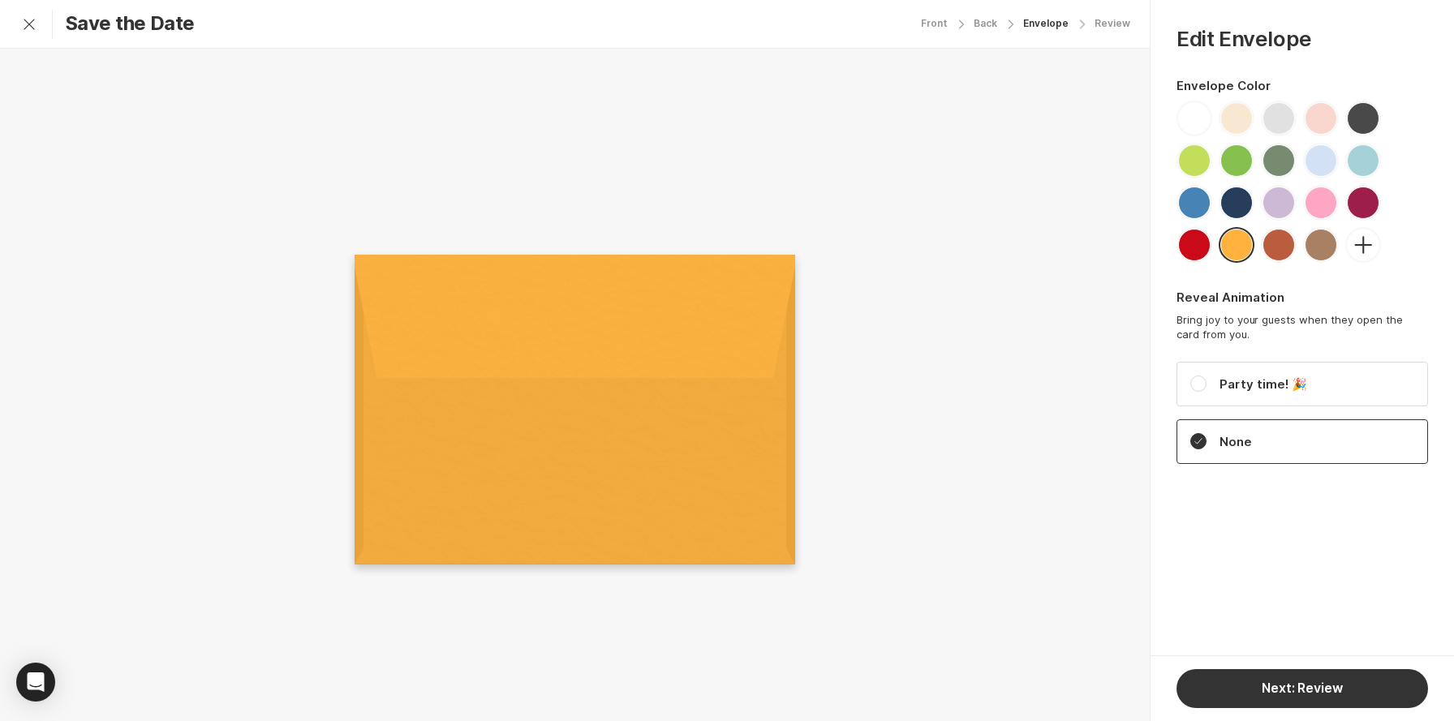
click at [1293, 708] on div "Next: Review" at bounding box center [1301, 688] width 304 height 66
click at [1299, 689] on button "Next: Review" at bounding box center [1301, 688] width 251 height 39
select select "250"
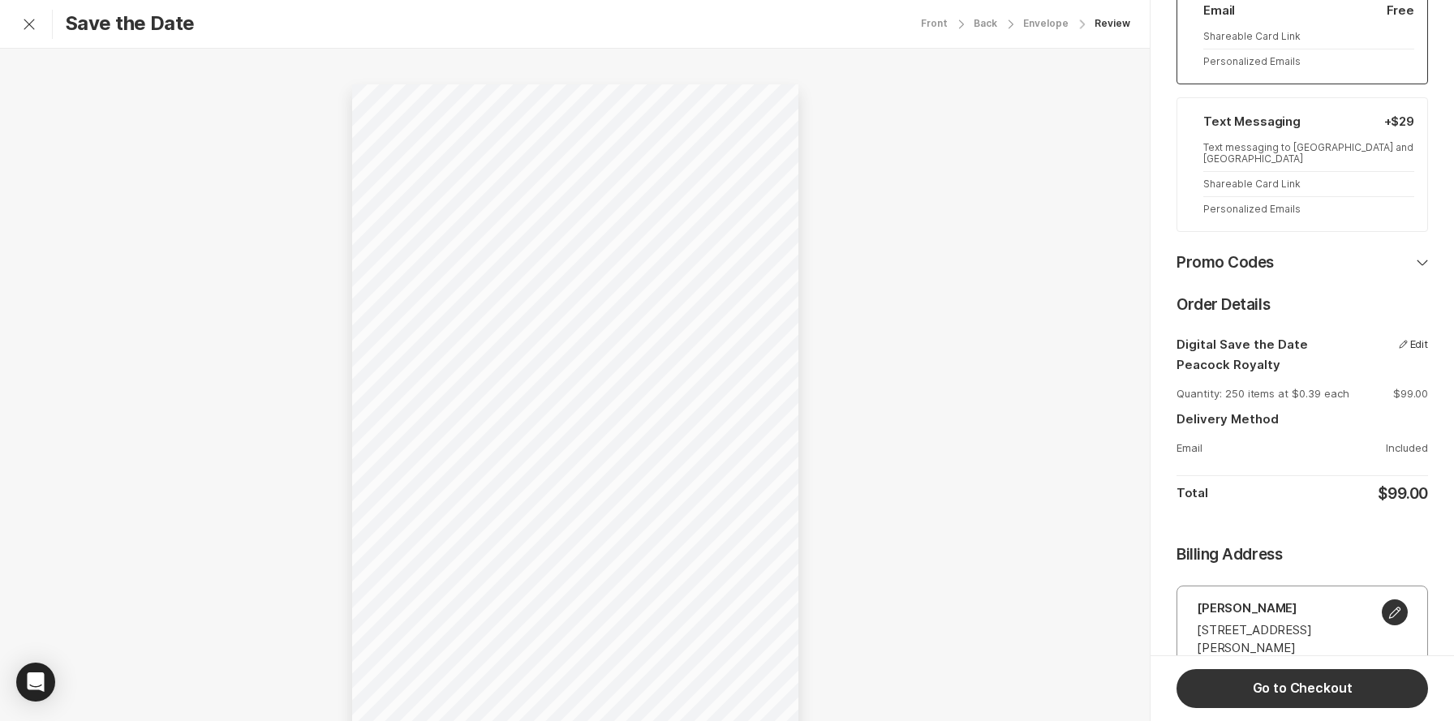
scroll to position [492, 0]
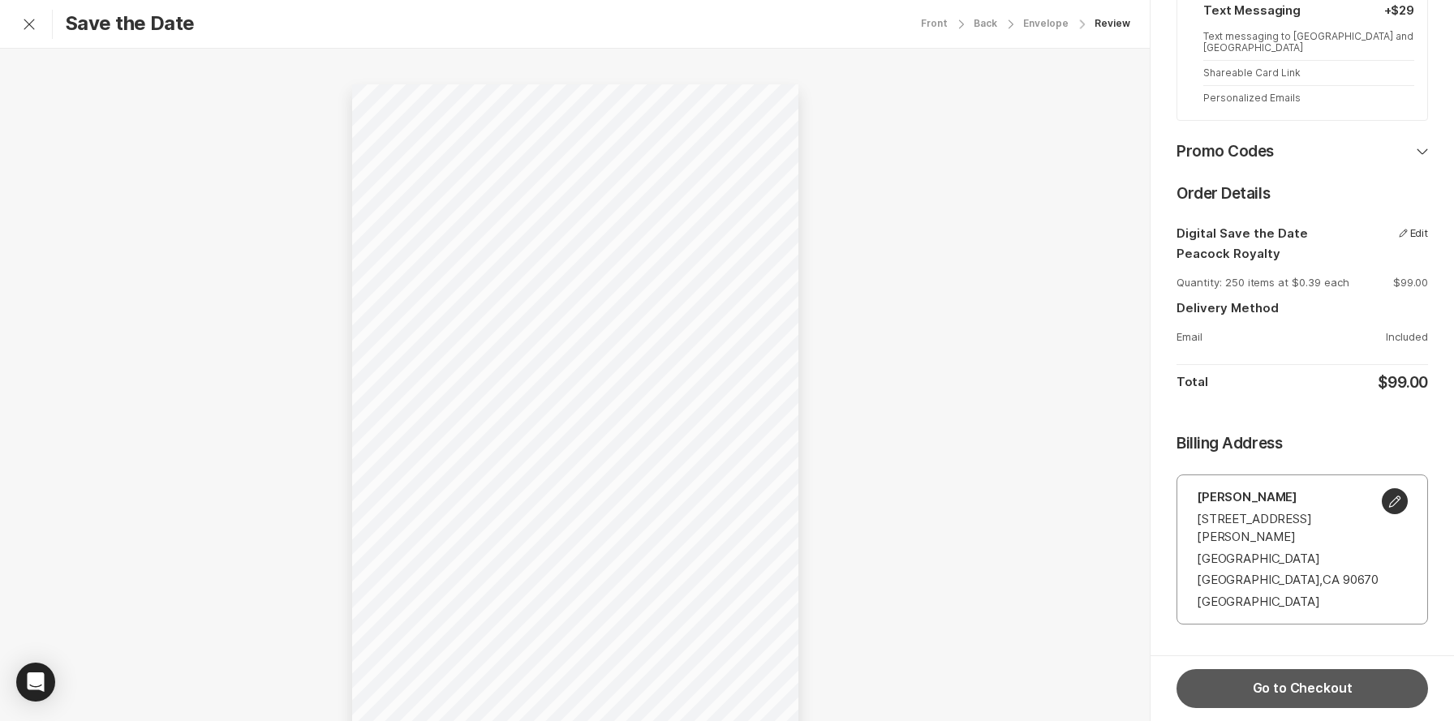
click at [1295, 693] on button "Go to Checkout" at bounding box center [1301, 688] width 251 height 39
